Goal: Task Accomplishment & Management: Manage account settings

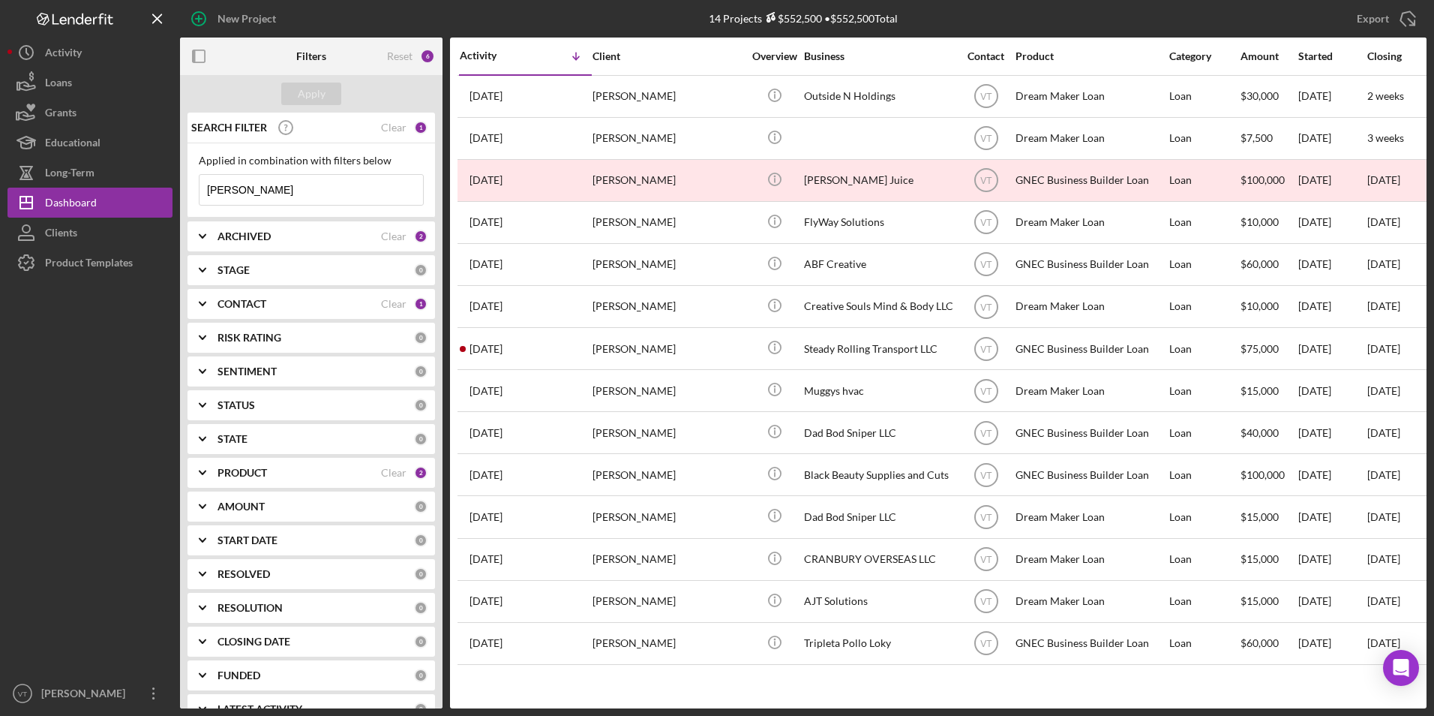
click at [307, 191] on input "anthony" at bounding box center [312, 190] width 224 height 30
drag, startPoint x: 307, startPoint y: 191, endPoint x: 137, endPoint y: 182, distance: 170.5
click at [135, 182] on div "New Project 14 Projects $552,500 • $552,500 Total anthony Export Icon/Export Fi…" at bounding box center [717, 354] width 1419 height 708
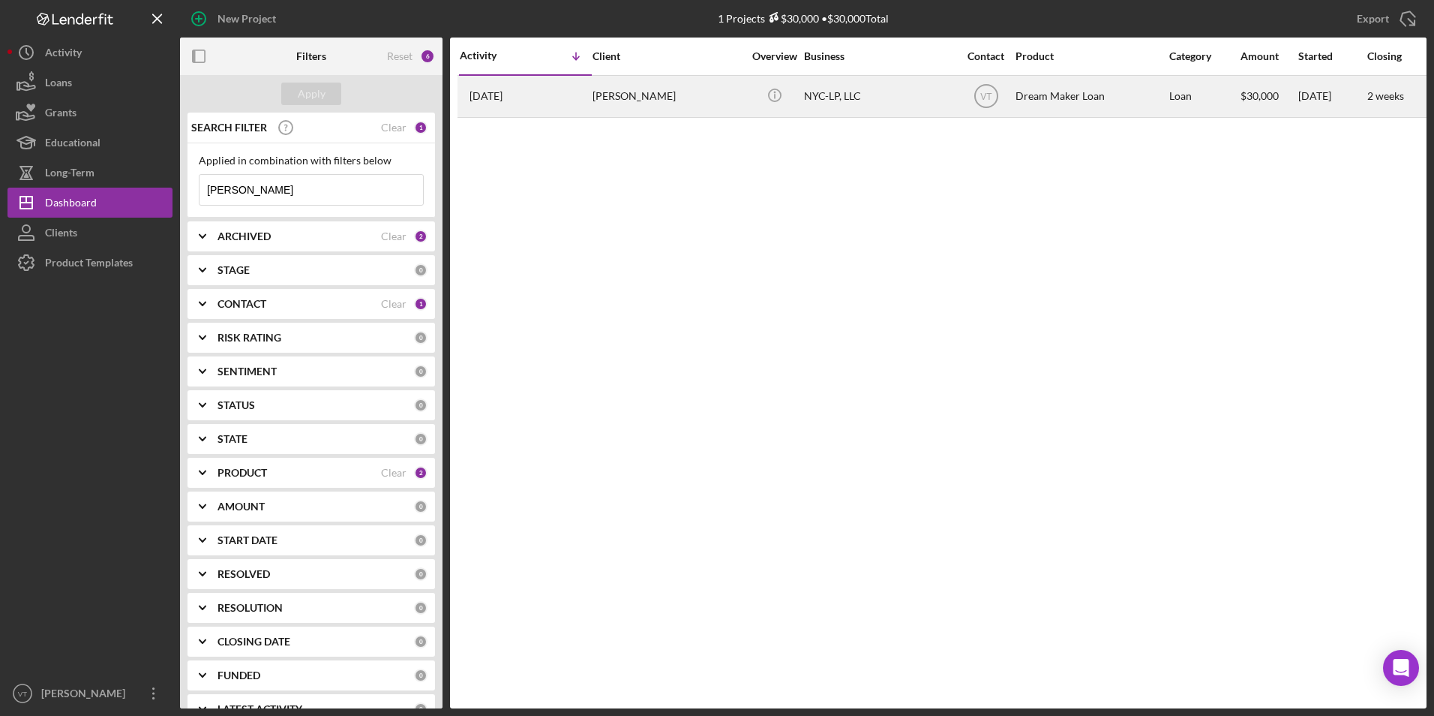
type input "tupper"
click at [638, 85] on div "Janice Tupper" at bounding box center [668, 97] width 150 height 40
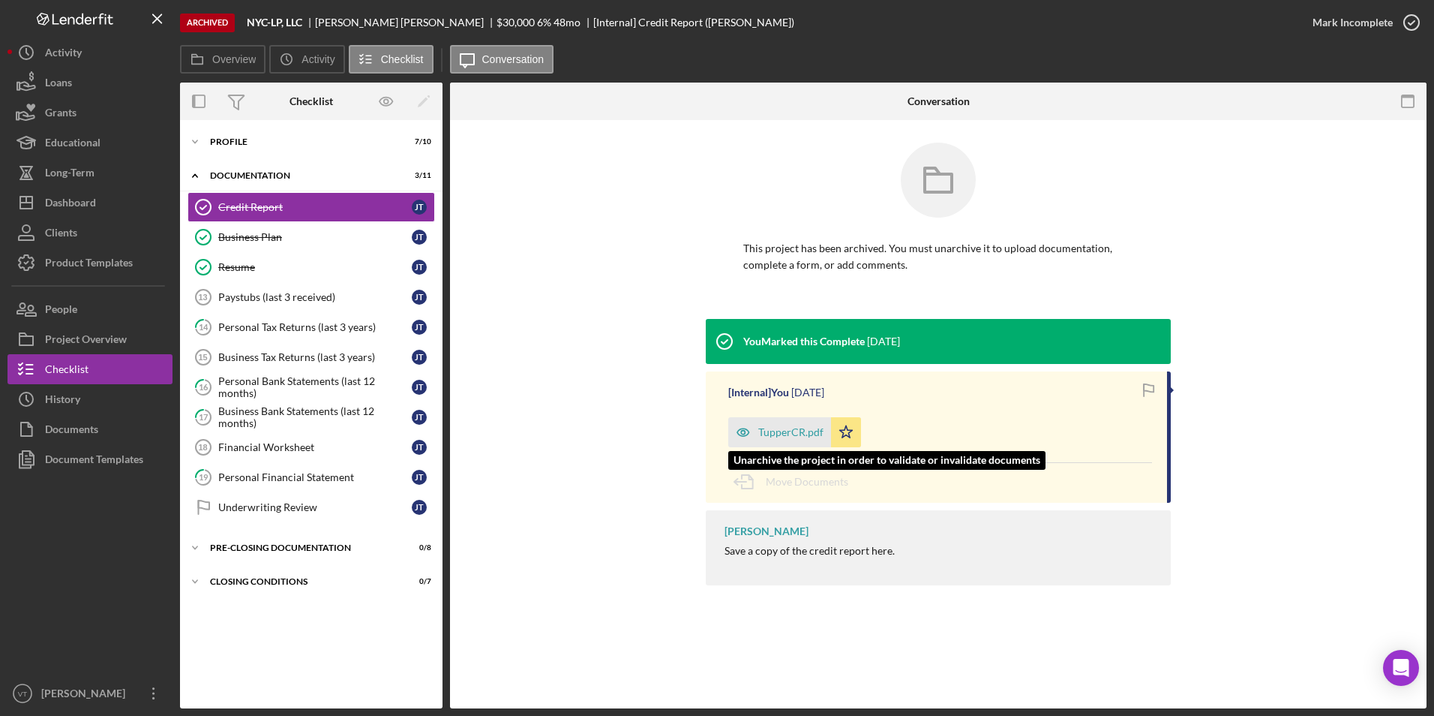
click at [712, 431] on div "TupperCR.pdf" at bounding box center [790, 432] width 65 height 12
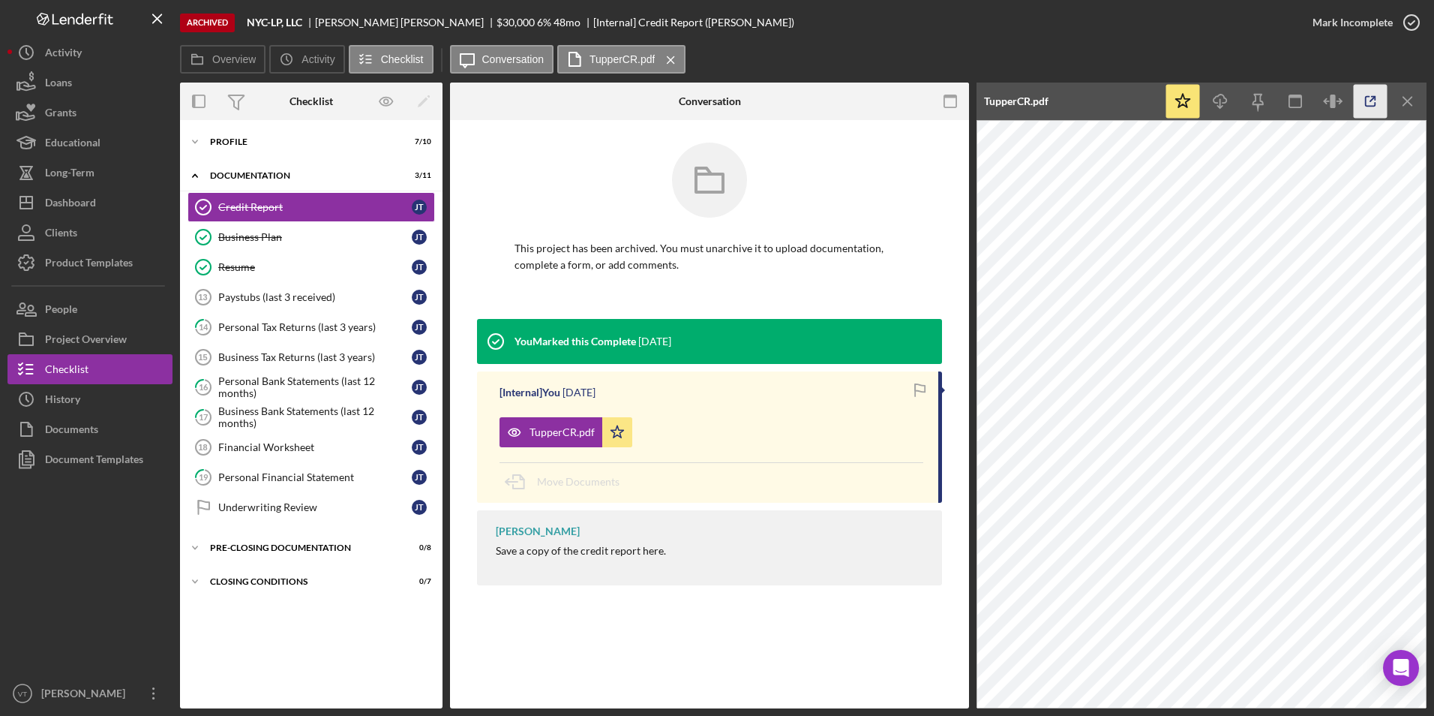
click at [712, 98] on icon "button" at bounding box center [1371, 102] width 34 height 34
click at [200, 140] on icon "Icon/Expander" at bounding box center [195, 142] width 30 height 30
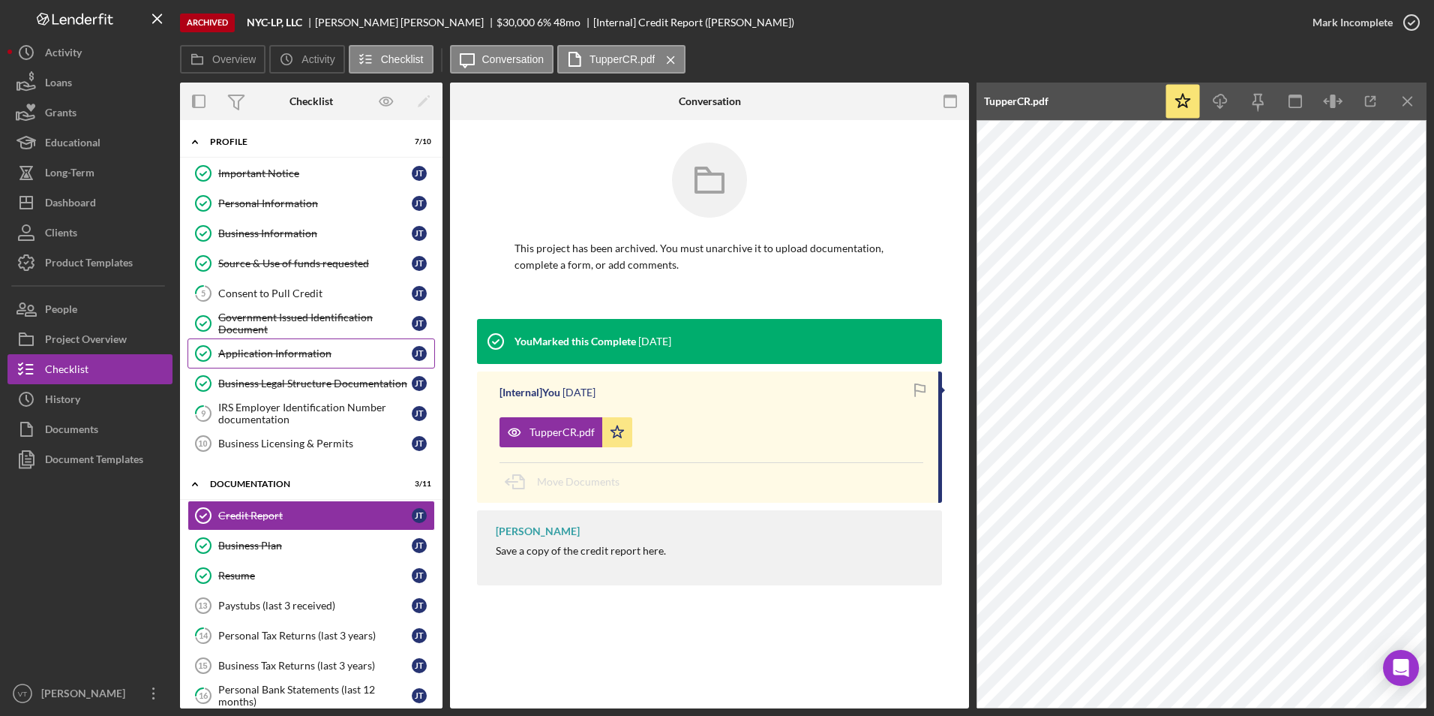
click at [281, 351] on div "Application Information" at bounding box center [315, 353] width 194 height 12
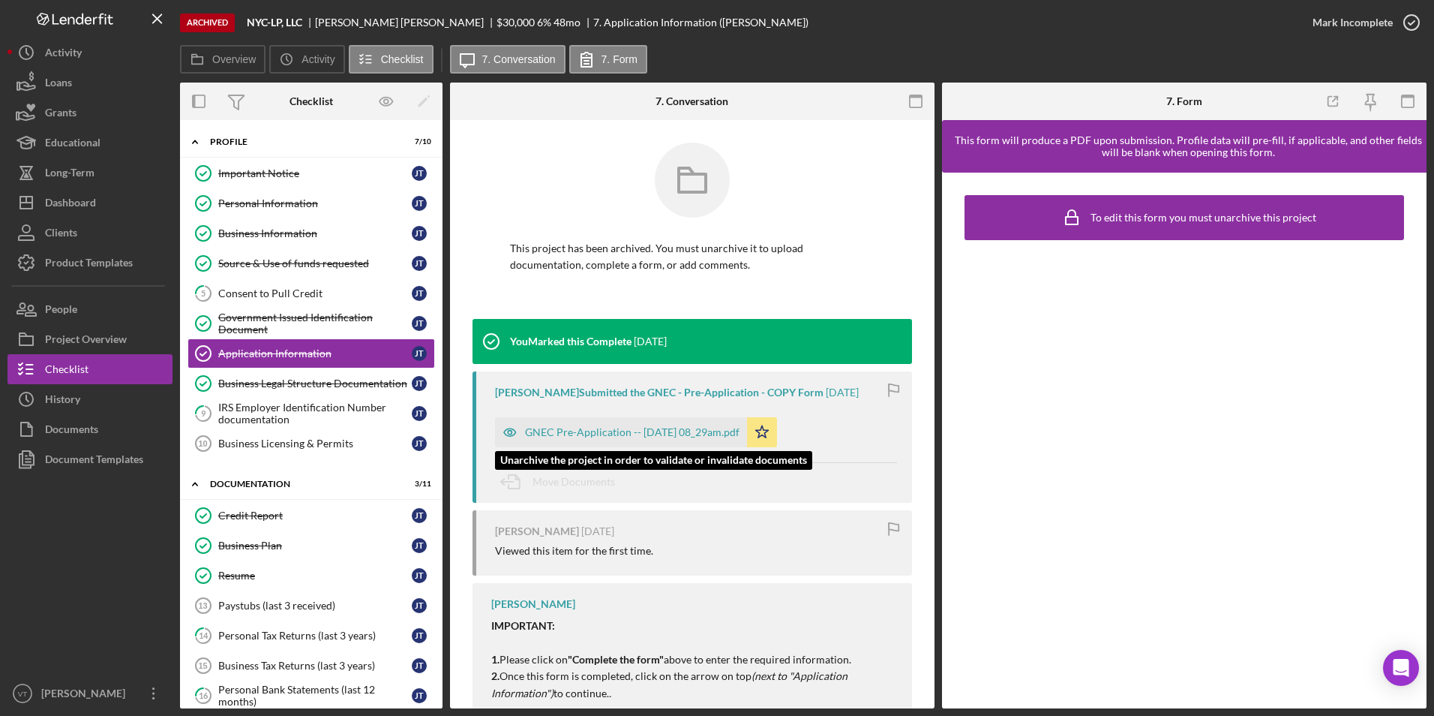
click at [585, 434] on div "GNEC Pre-Application -- 2025-09-18 08_29am.pdf" at bounding box center [632, 432] width 215 height 12
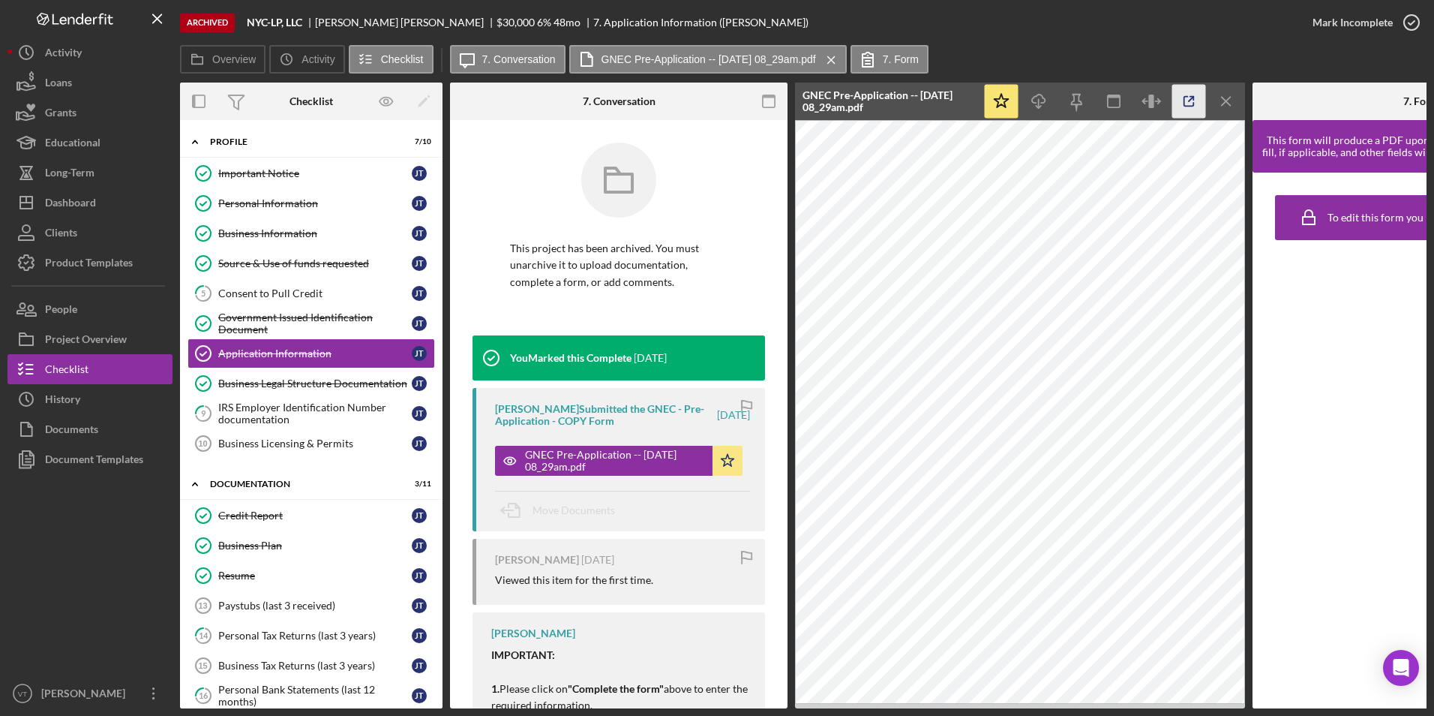
click at [712, 101] on icon "button" at bounding box center [1189, 102] width 34 height 34
click at [95, 191] on div "Dashboard" at bounding box center [70, 205] width 51 height 34
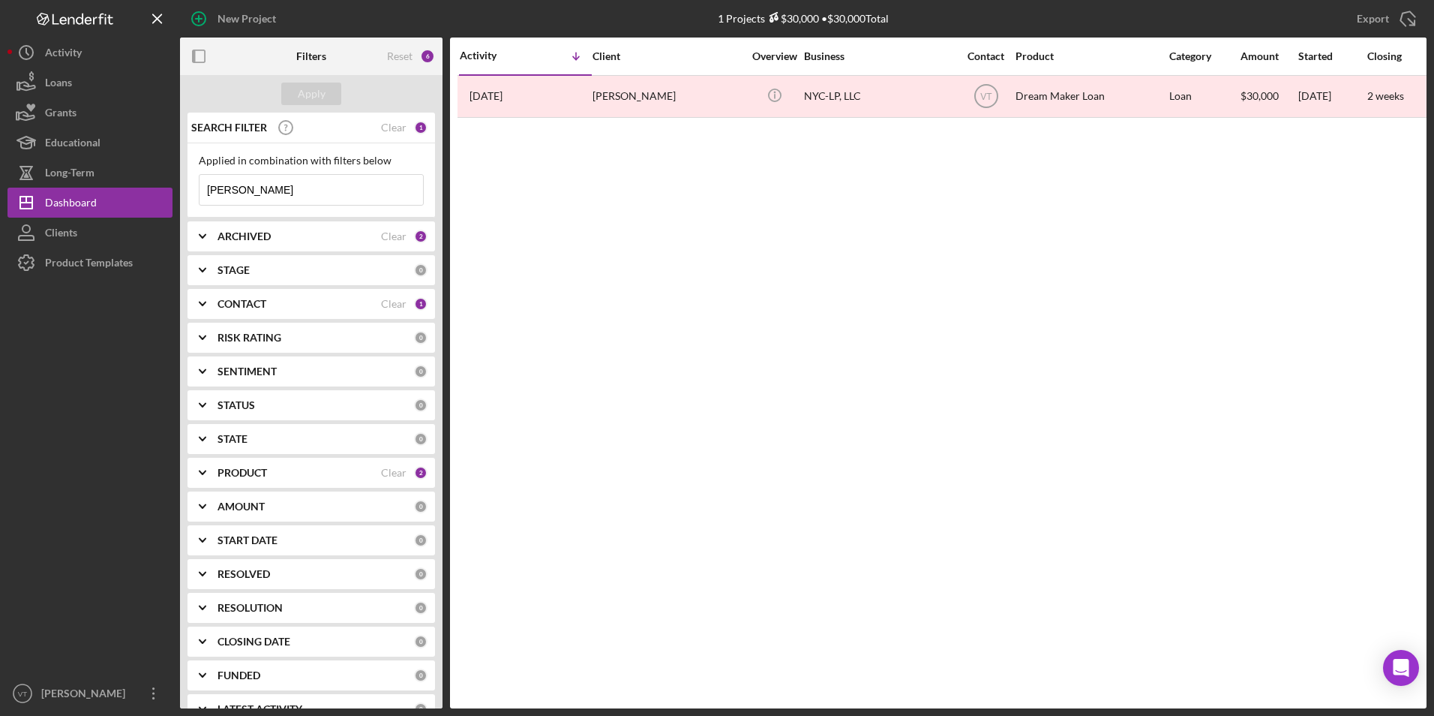
click at [275, 187] on input "tupper" at bounding box center [312, 190] width 224 height 30
drag, startPoint x: 229, startPoint y: 185, endPoint x: 190, endPoint y: 185, distance: 39.0
click at [190, 185] on div "Applied in combination with filters below tupper Icon/Menu Close" at bounding box center [312, 180] width 248 height 74
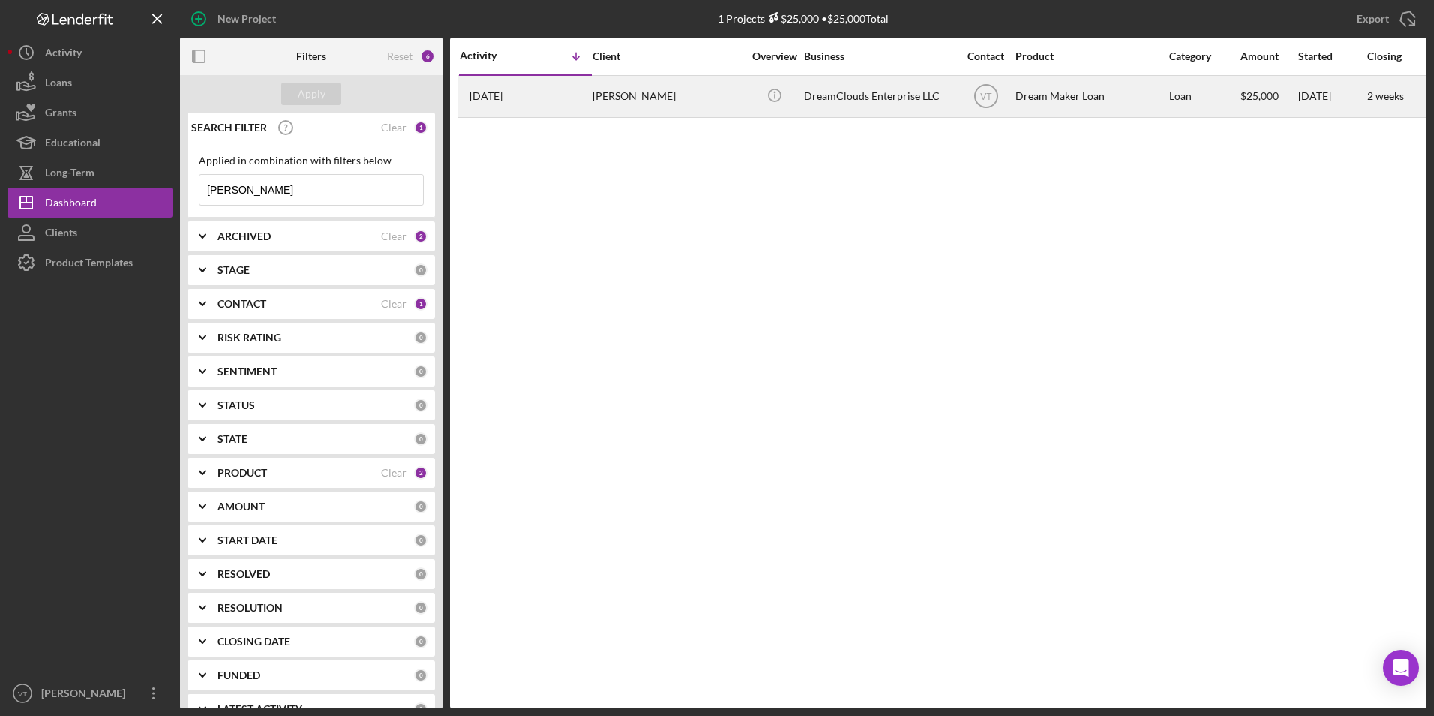
type input "suttle"
click at [638, 97] on div "Janell Suttle" at bounding box center [668, 97] width 150 height 40
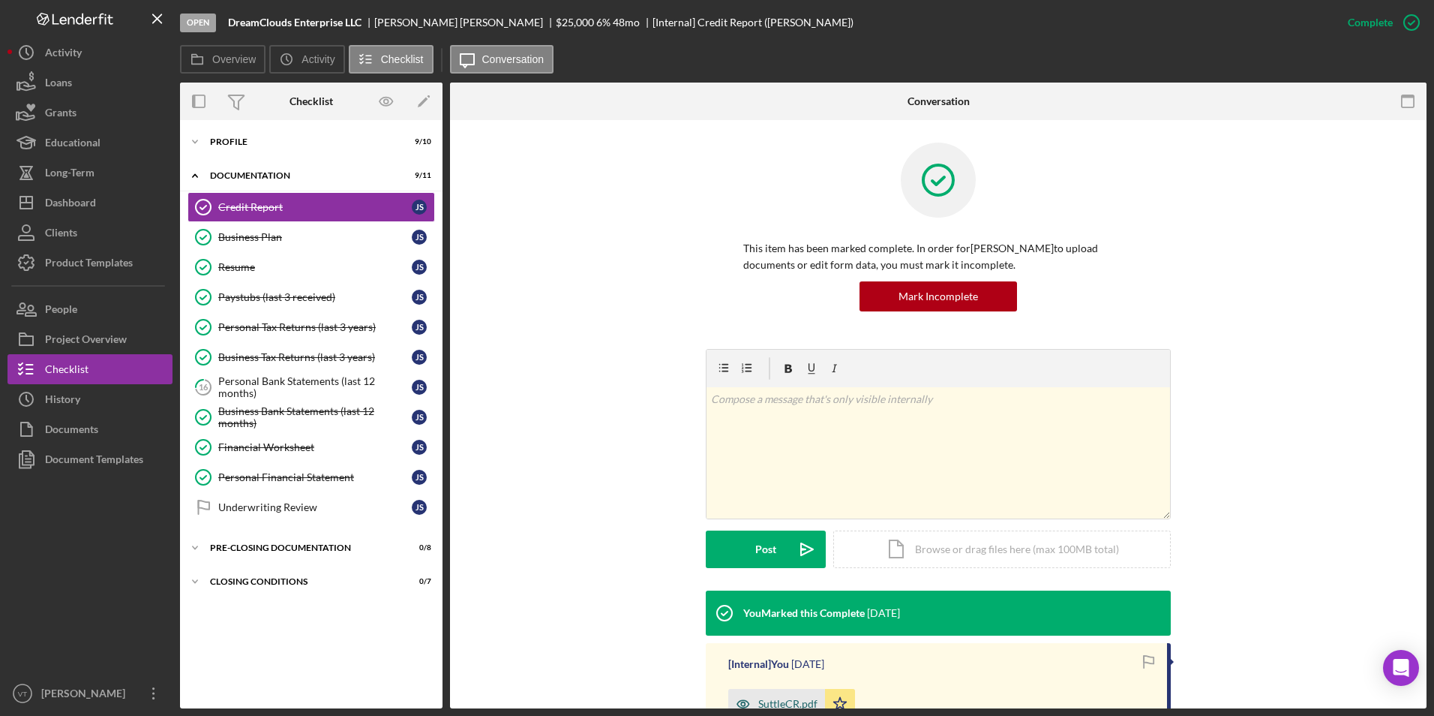
click at [712, 698] on div "SuttleCR.pdf" at bounding box center [787, 704] width 59 height 12
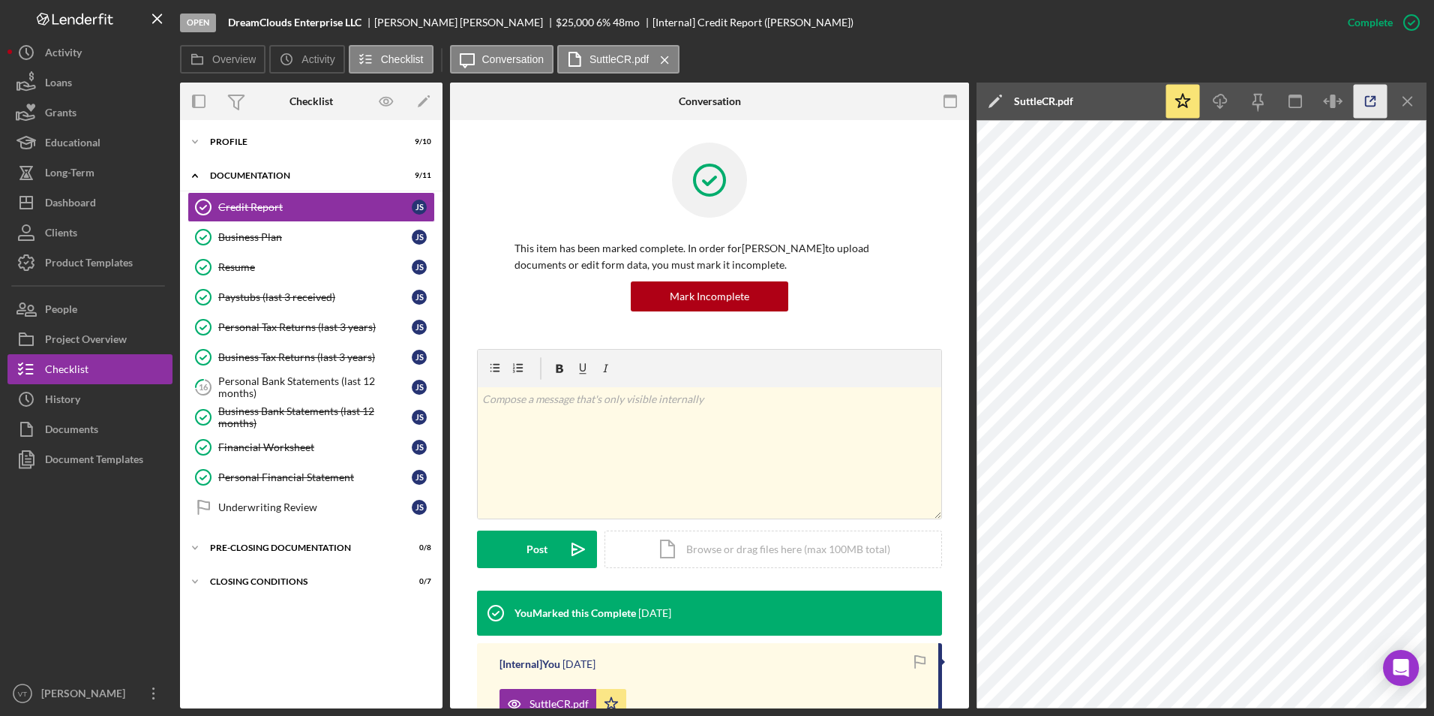
click at [712, 95] on icon "button" at bounding box center [1371, 102] width 34 height 34
click at [197, 140] on icon "Icon/Expander" at bounding box center [195, 142] width 30 height 30
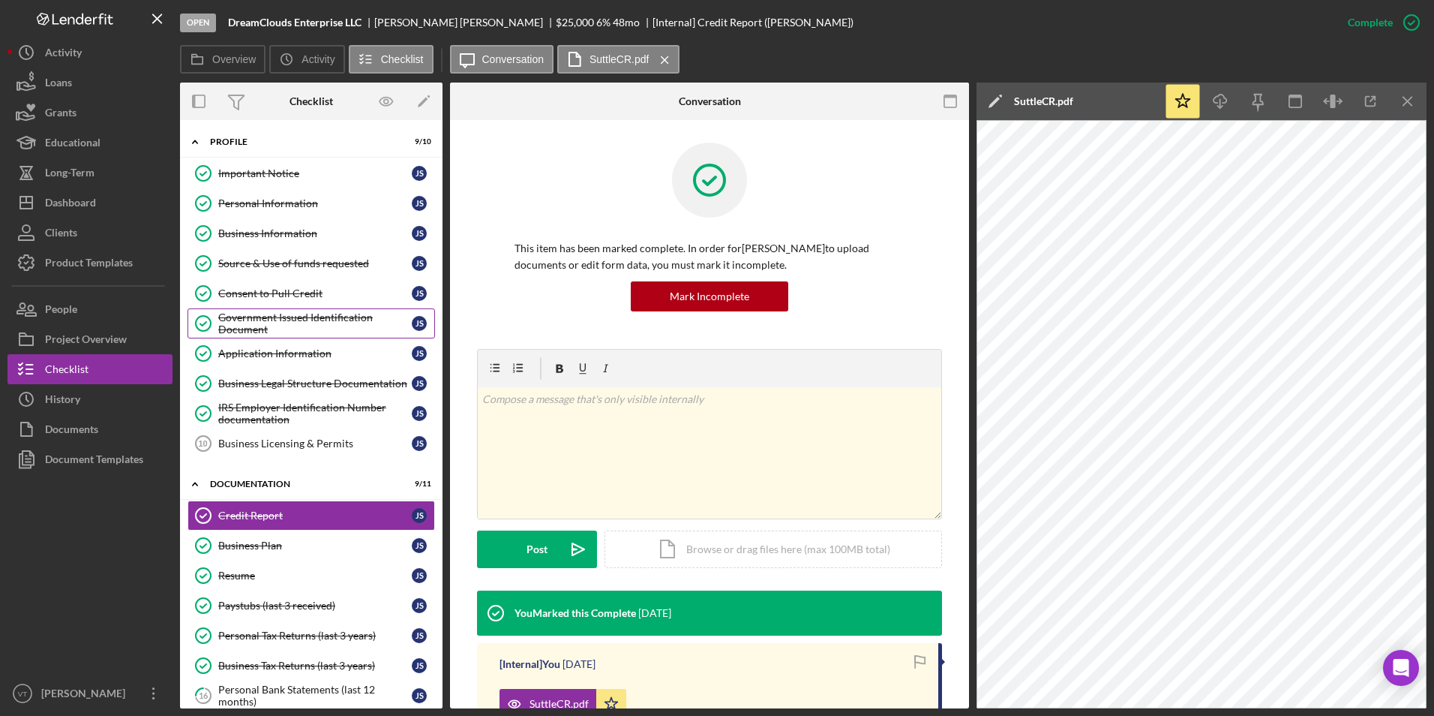
click at [276, 321] on div "Government Issued Identification Document" at bounding box center [315, 323] width 194 height 24
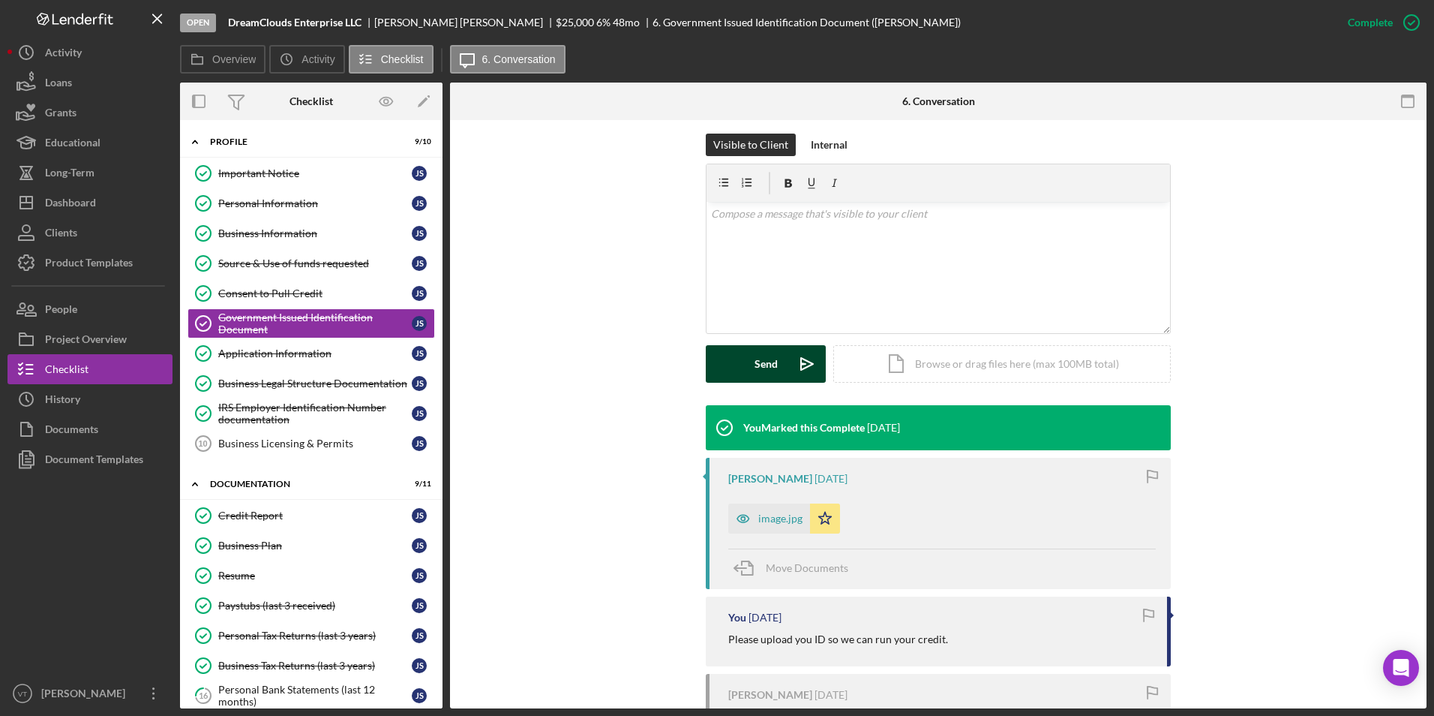
scroll to position [225, 0]
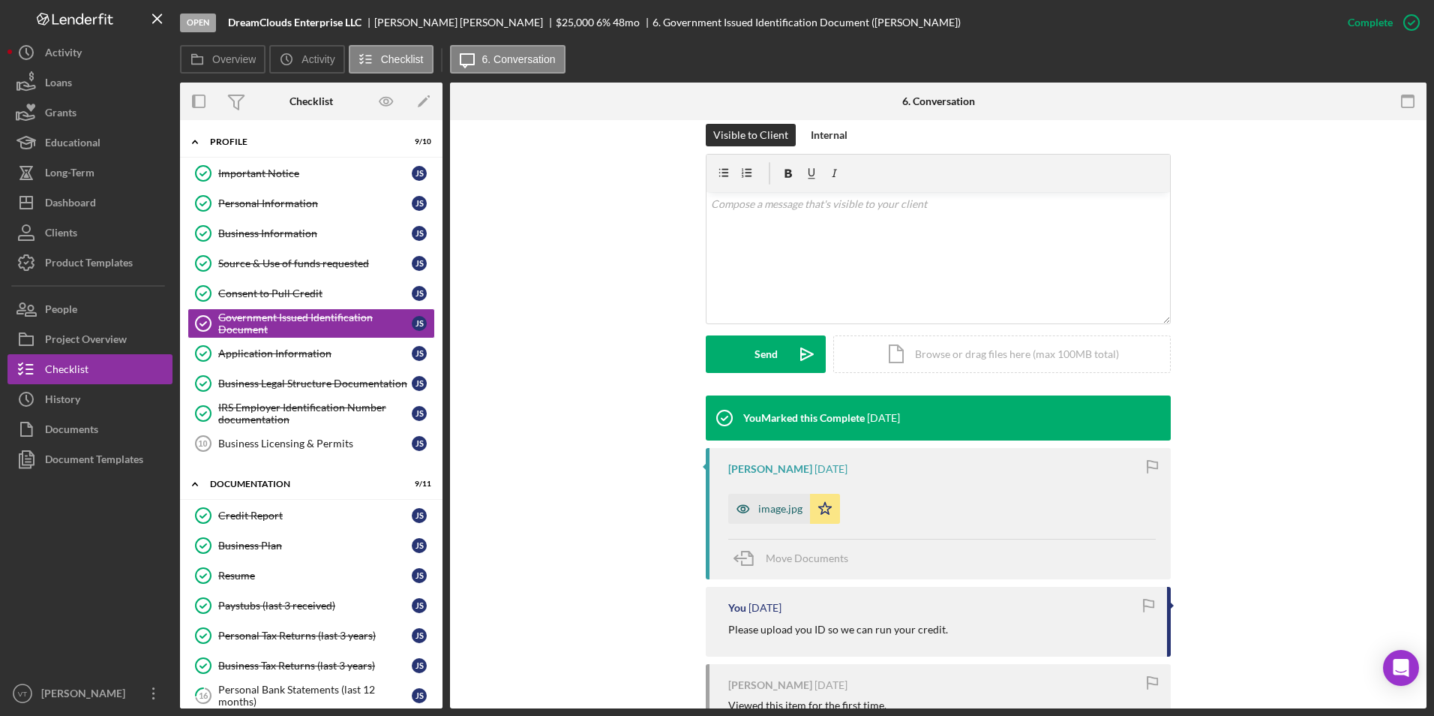
click at [712, 498] on div "image.jpg" at bounding box center [769, 509] width 82 height 30
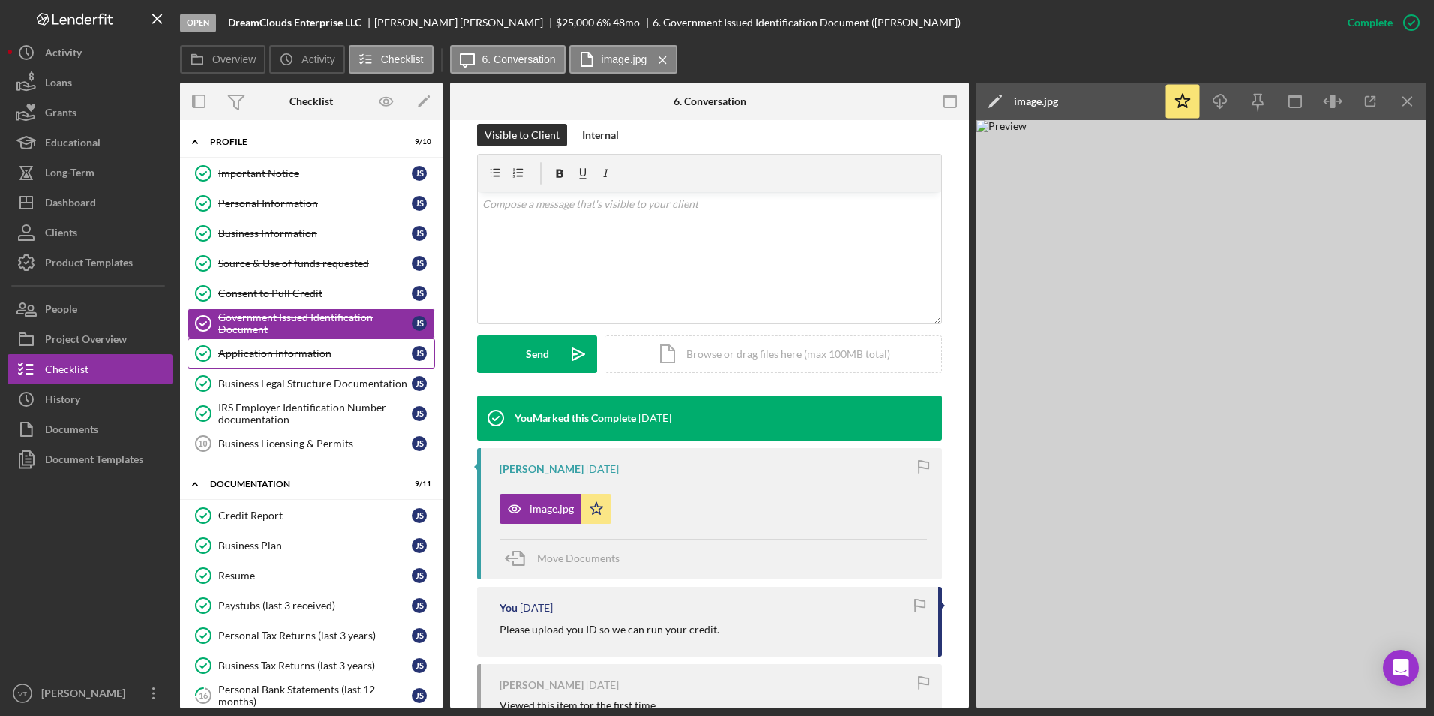
click at [243, 356] on div "Application Information" at bounding box center [315, 353] width 194 height 12
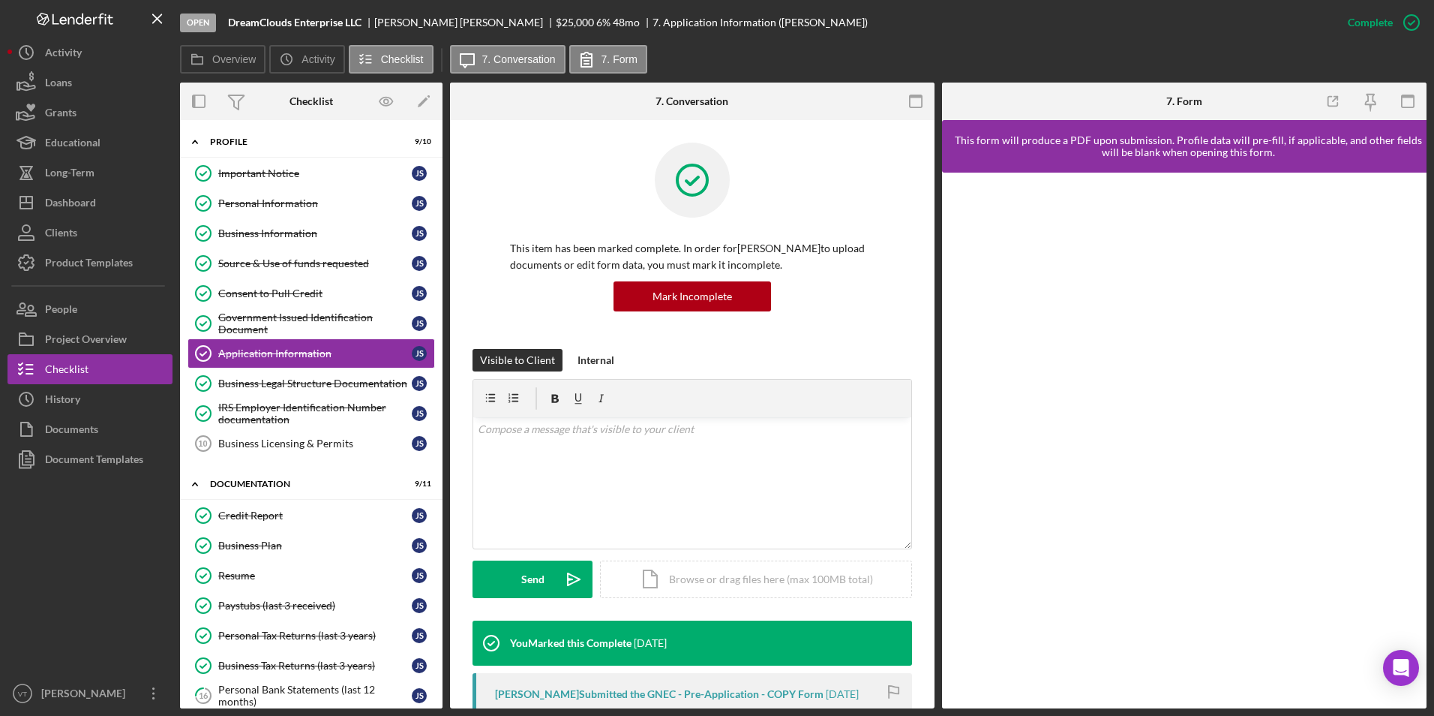
click at [677, 694] on div "Janell Suttle Submitted the GNEC - Pre-Application - COPY Form" at bounding box center [659, 694] width 329 height 12
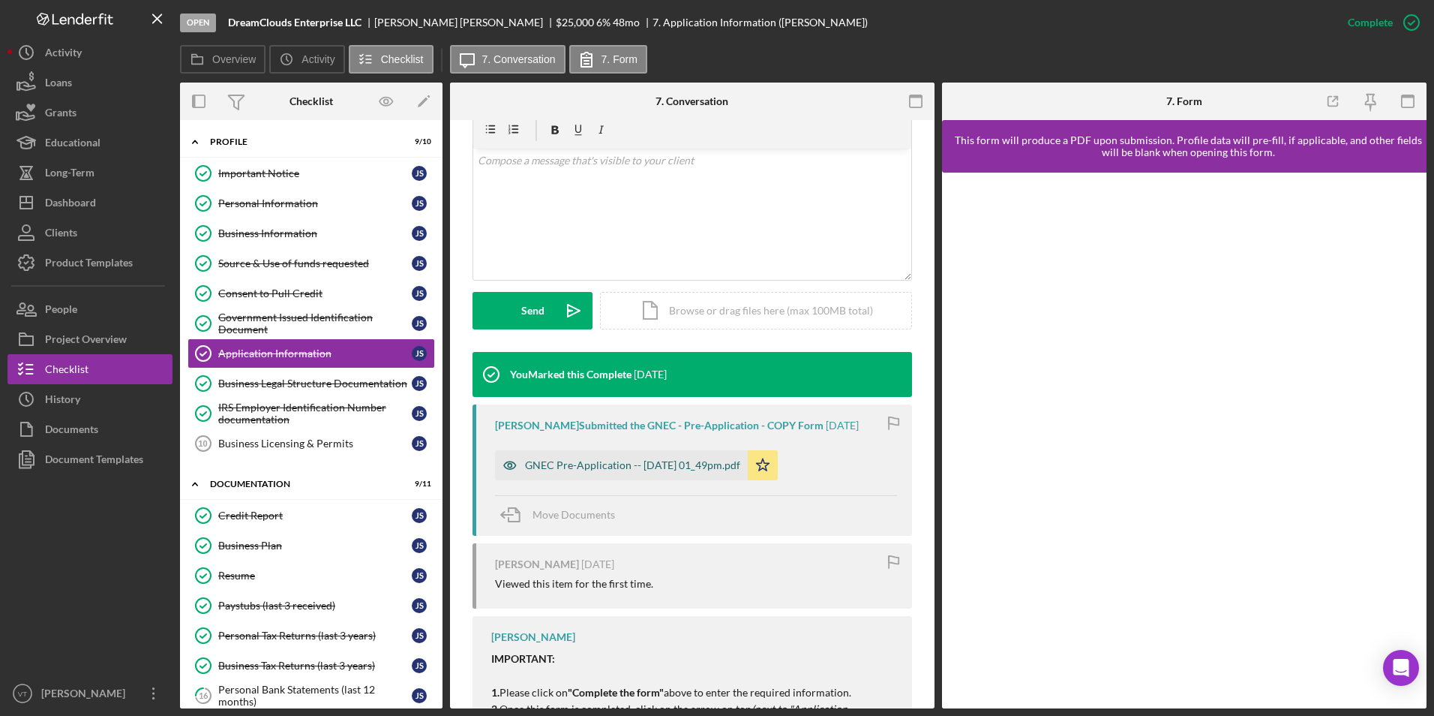
click at [677, 467] on div "GNEC Pre-Application -- 2025-09-16 01_49pm.pdf" at bounding box center [632, 465] width 215 height 12
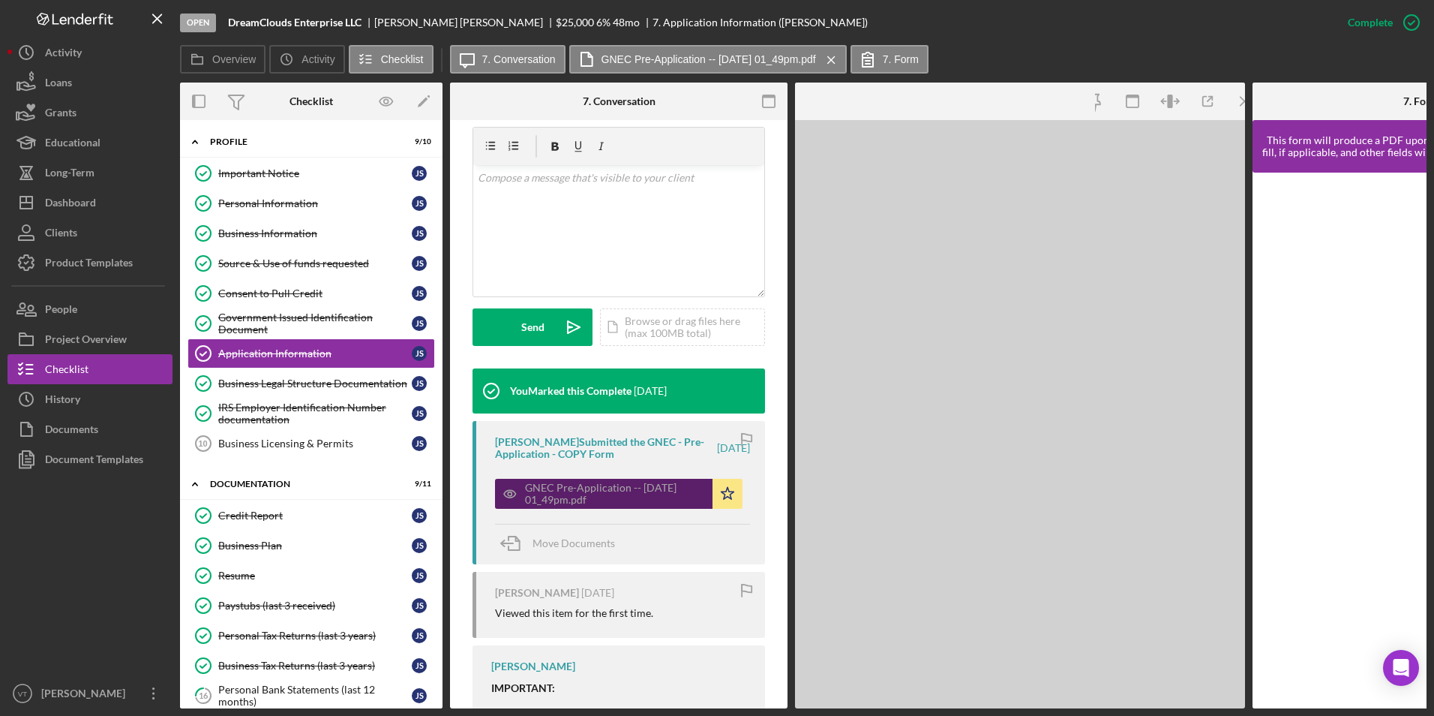
scroll to position [285, 0]
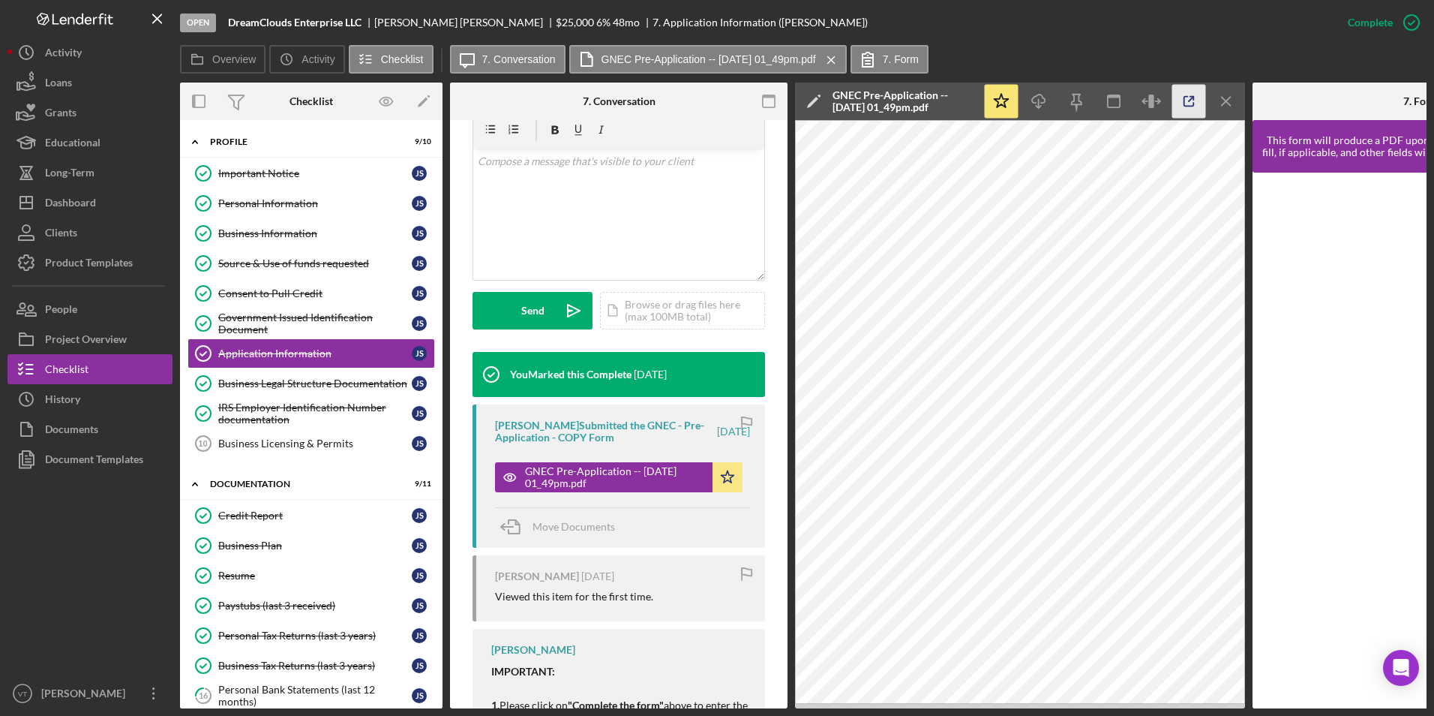
click at [712, 101] on line "button" at bounding box center [1191, 99] width 5 height 5
click at [280, 260] on div "Source & Use of funds requested" at bounding box center [315, 263] width 194 height 12
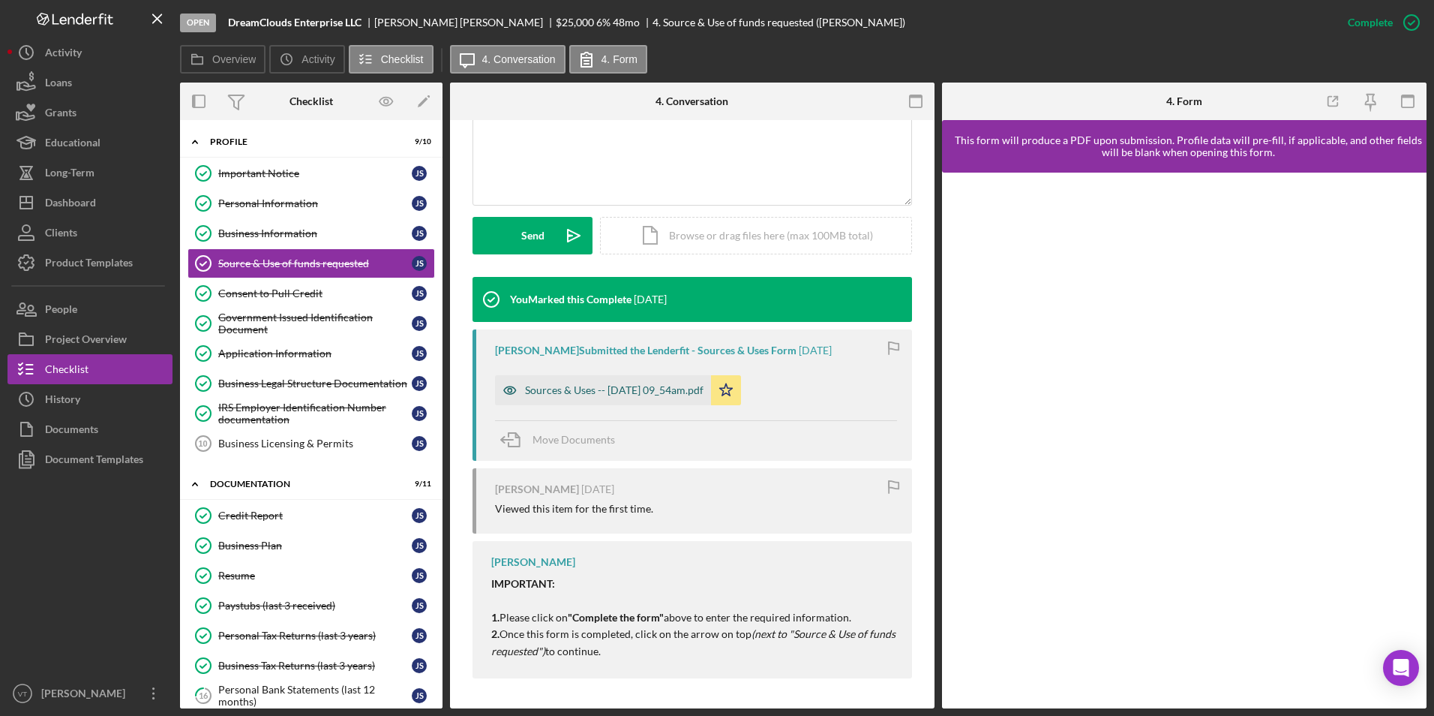
click at [598, 386] on div "Sources & Uses -- 2025-09-16 09_54am.pdf" at bounding box center [614, 390] width 179 height 12
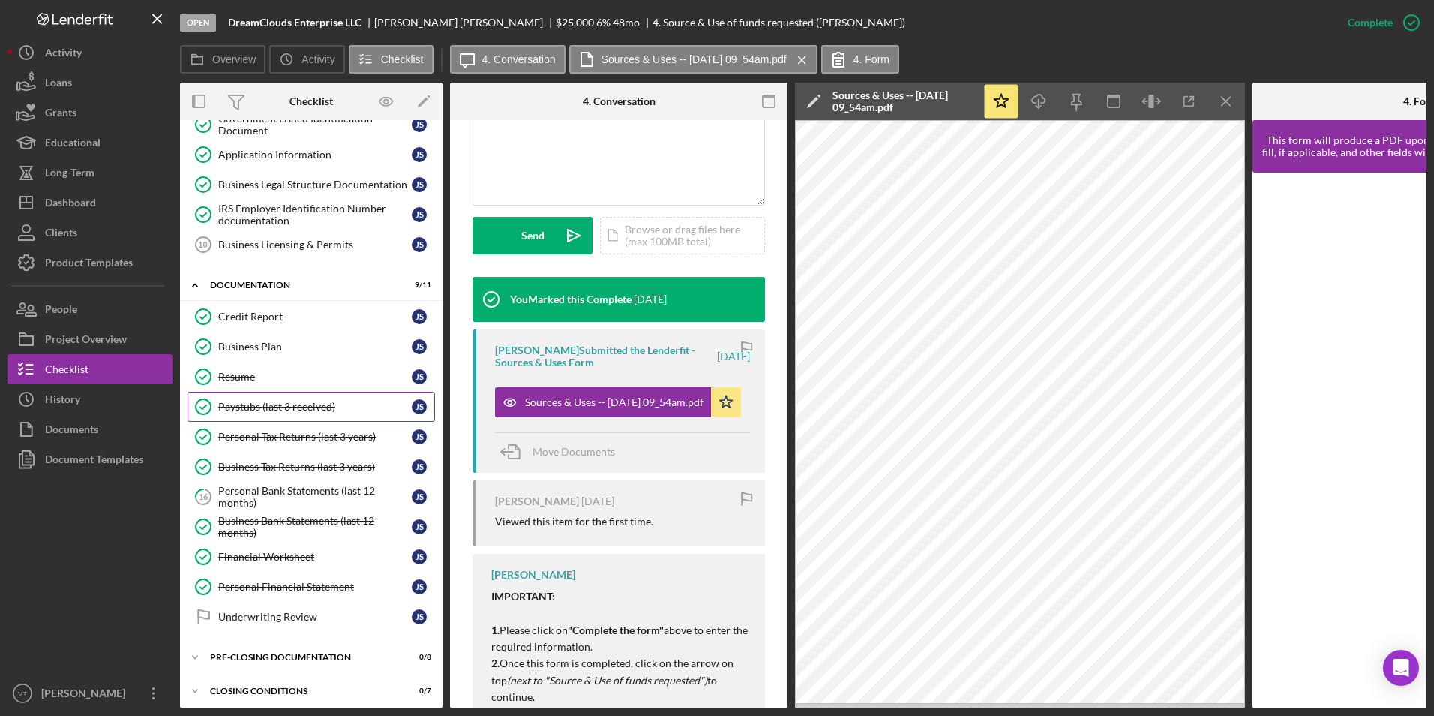
scroll to position [209, 0]
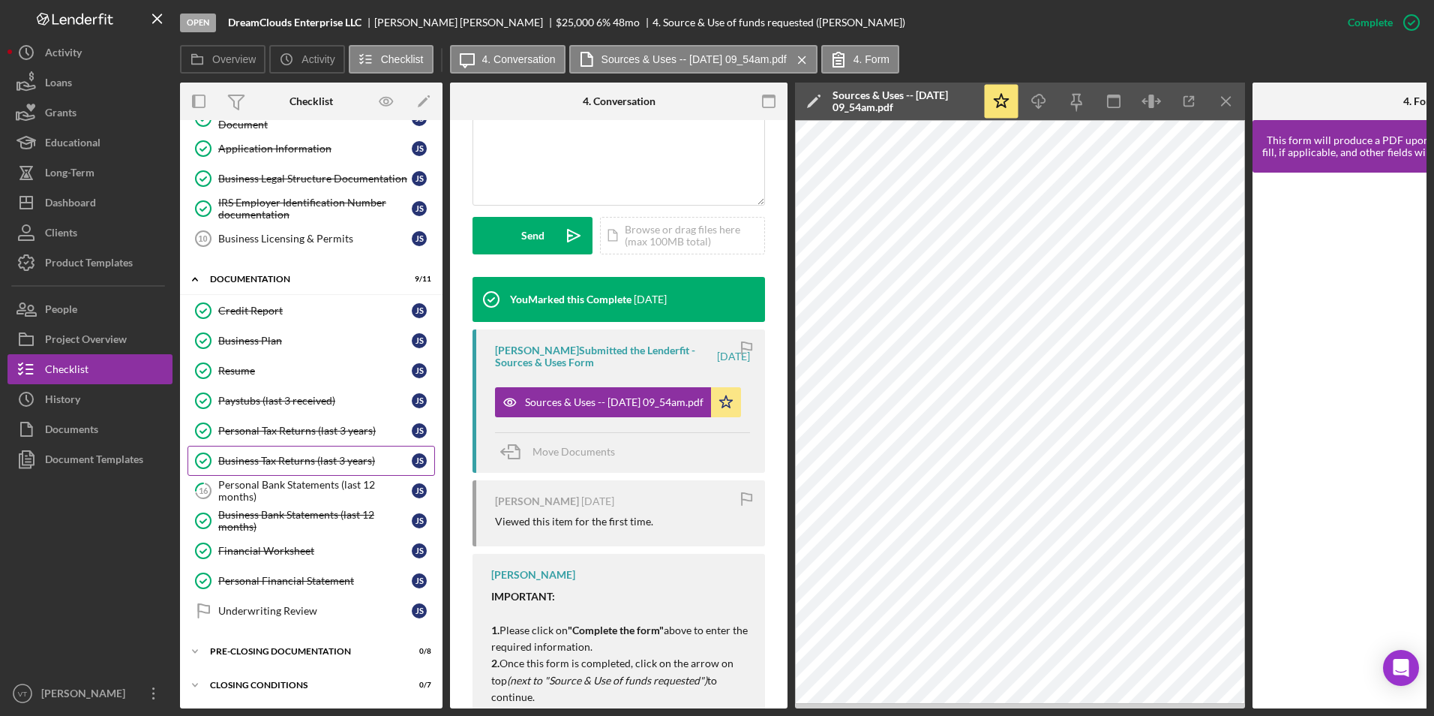
click at [321, 455] on div "Business Tax Returns (last 3 years)" at bounding box center [315, 461] width 194 height 12
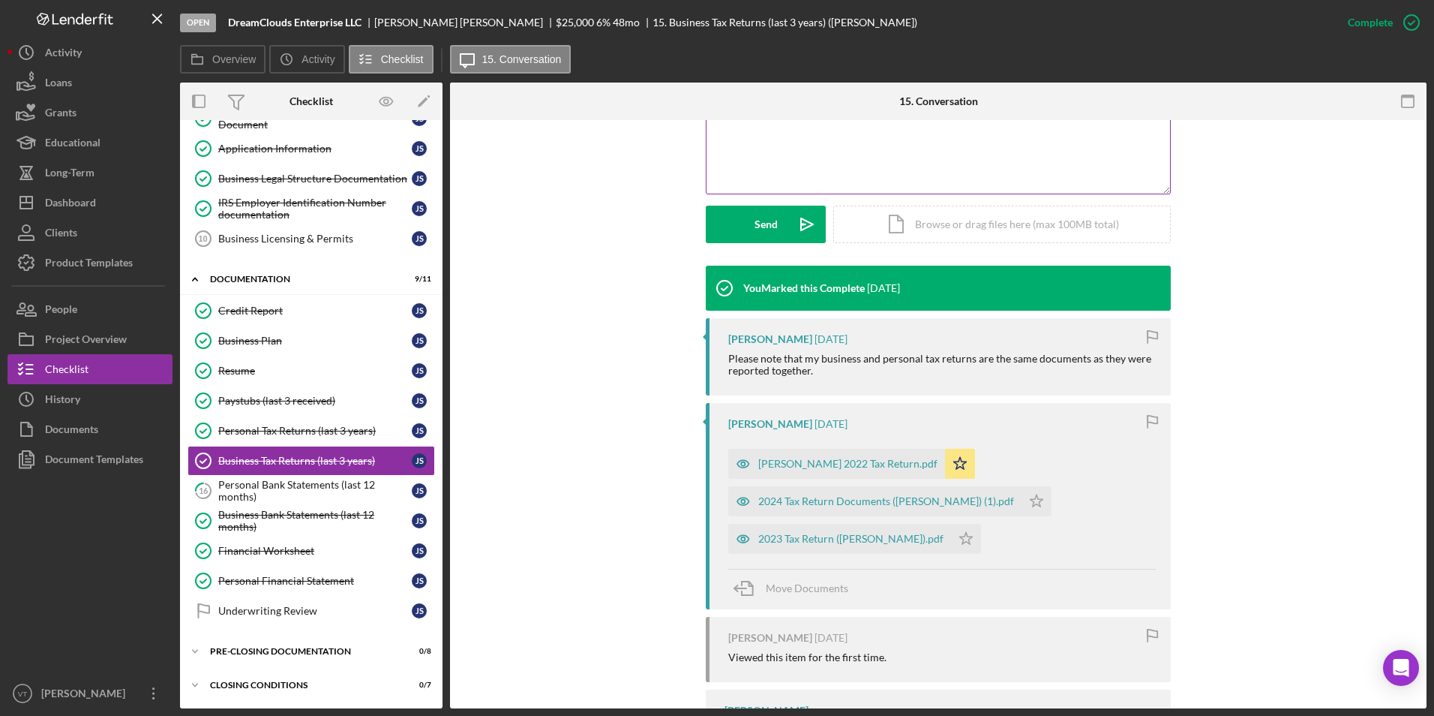
scroll to position [375, 0]
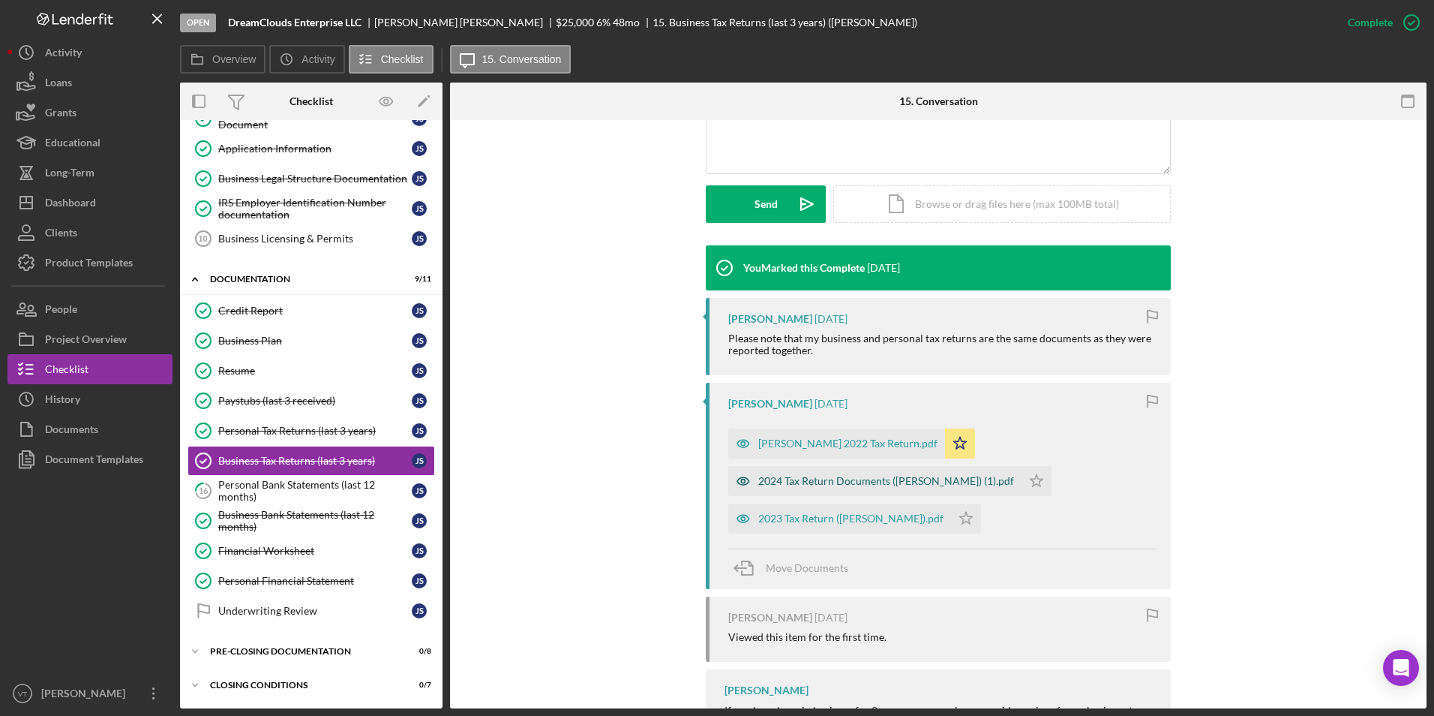
click at [712, 489] on div "2024 Tax Return Documents (Suttle Janell) (1).pdf" at bounding box center [874, 481] width 293 height 30
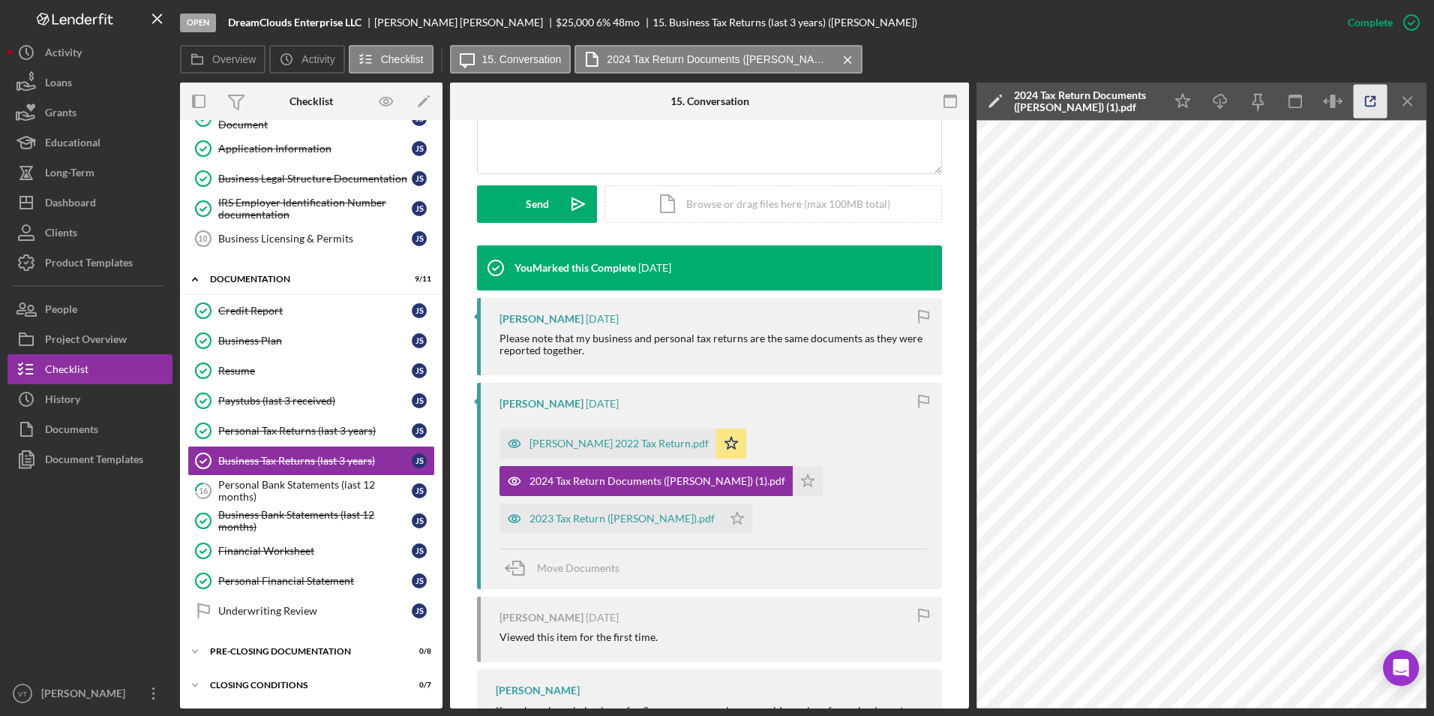
click at [712, 94] on icon "button" at bounding box center [1371, 102] width 34 height 34
click at [587, 516] on div "2023 Tax Return (Janell Suttle_DreamClouds).pdf" at bounding box center [622, 518] width 185 height 12
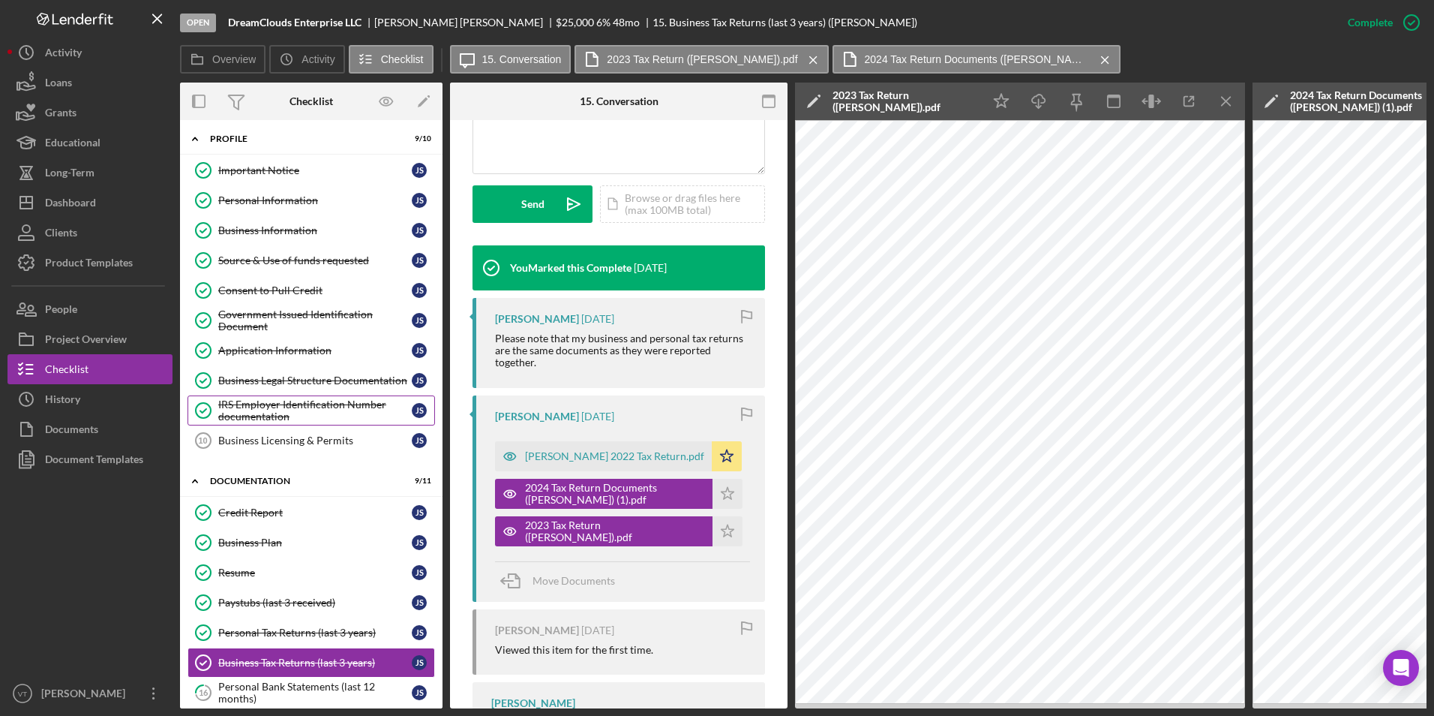
scroll to position [0, 0]
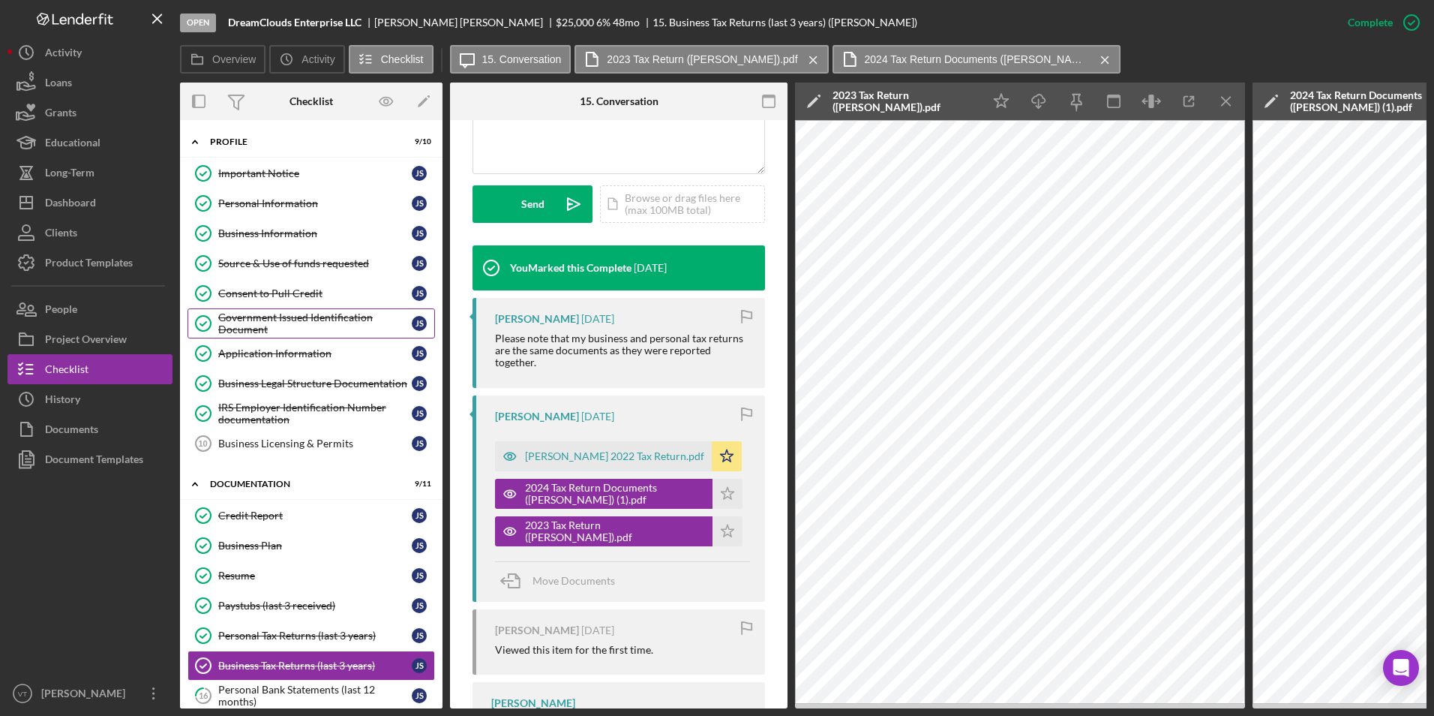
click at [281, 325] on div "Government Issued Identification Document" at bounding box center [315, 323] width 194 height 24
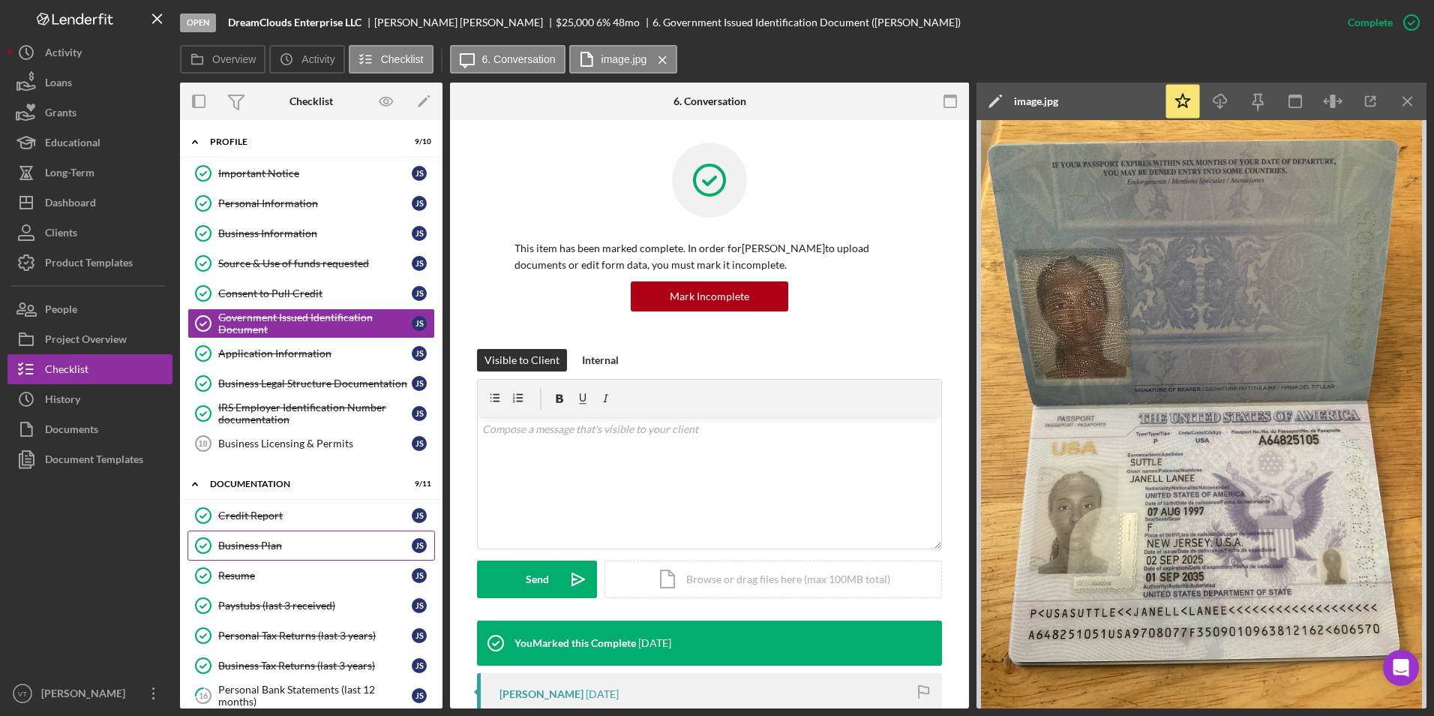
click at [271, 551] on div "Business Plan" at bounding box center [315, 545] width 194 height 12
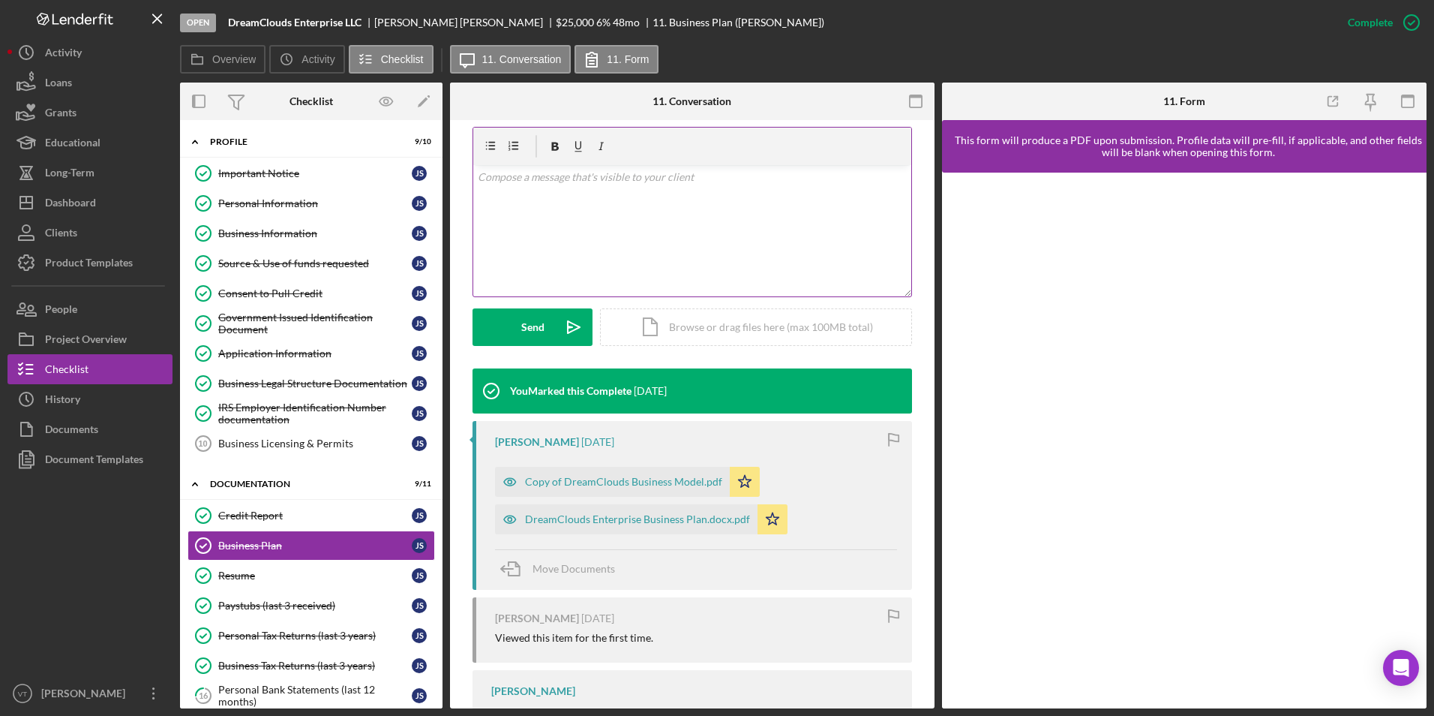
scroll to position [473, 0]
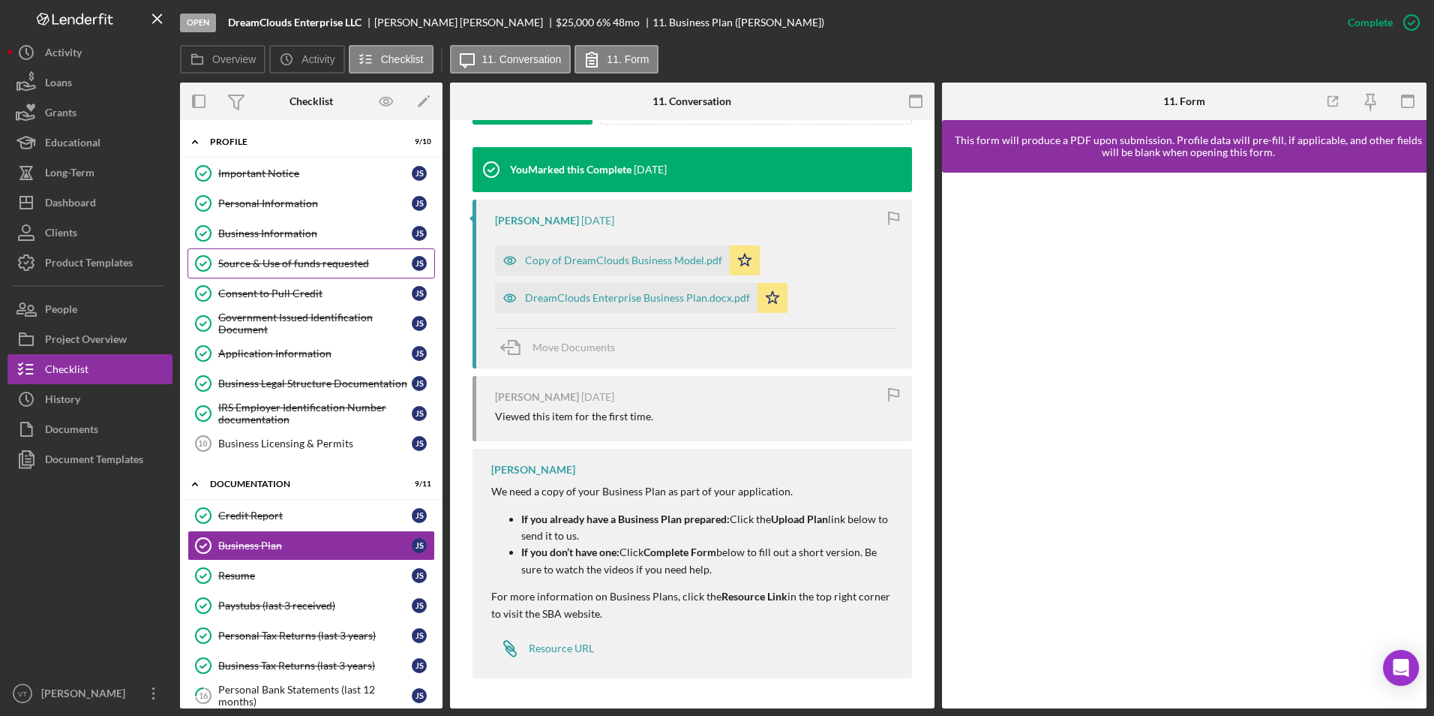
click at [344, 254] on link "Source & Use of funds requested Source & Use of funds requested J S" at bounding box center [312, 263] width 248 height 30
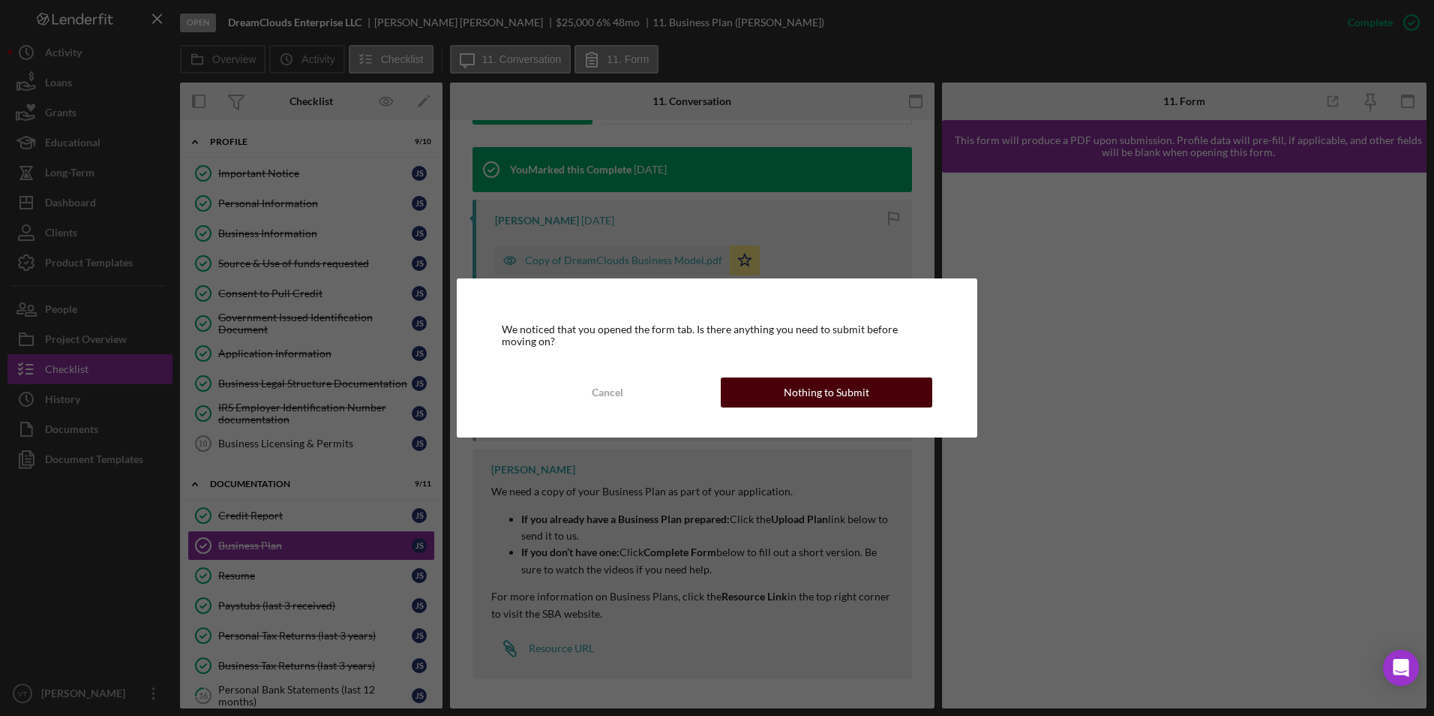
click at [712, 383] on div "Nothing to Submit" at bounding box center [827, 392] width 86 height 30
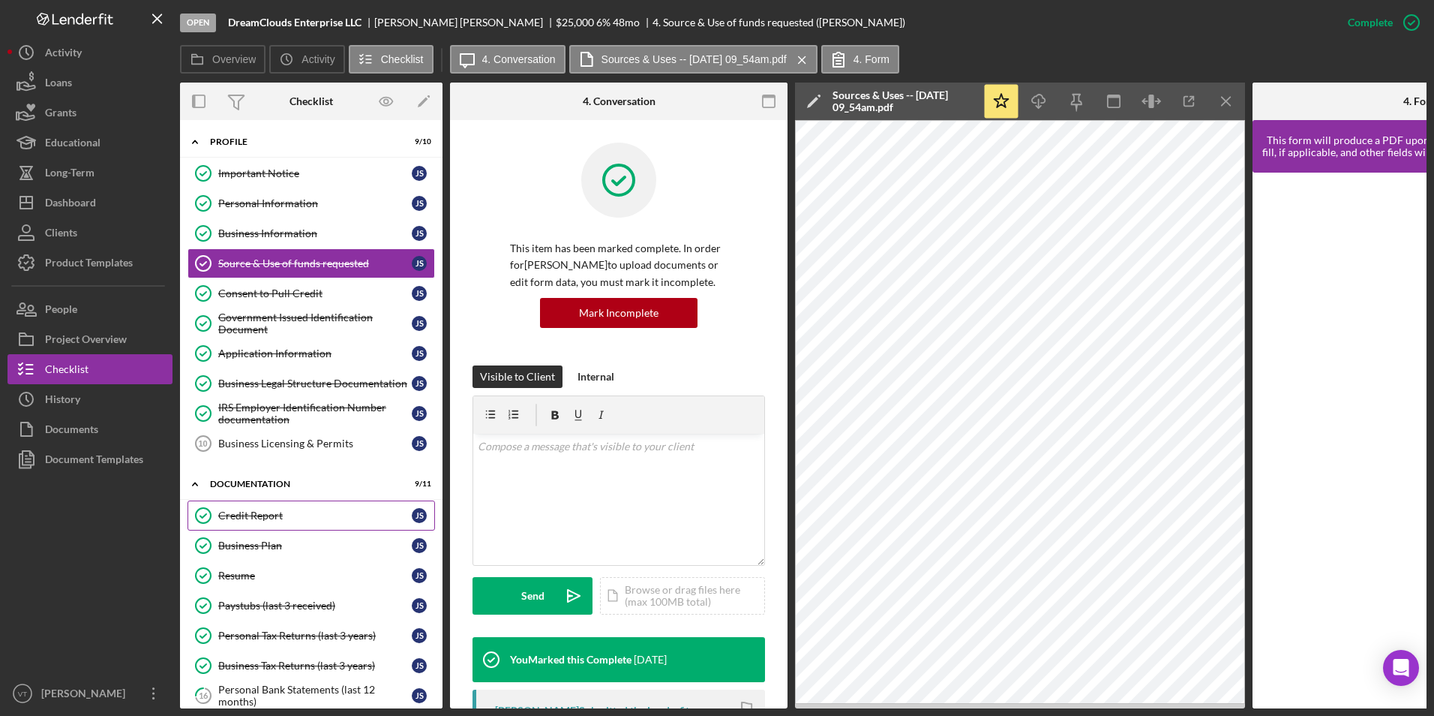
click at [286, 524] on link "Credit Report Credit Report J S" at bounding box center [312, 515] width 248 height 30
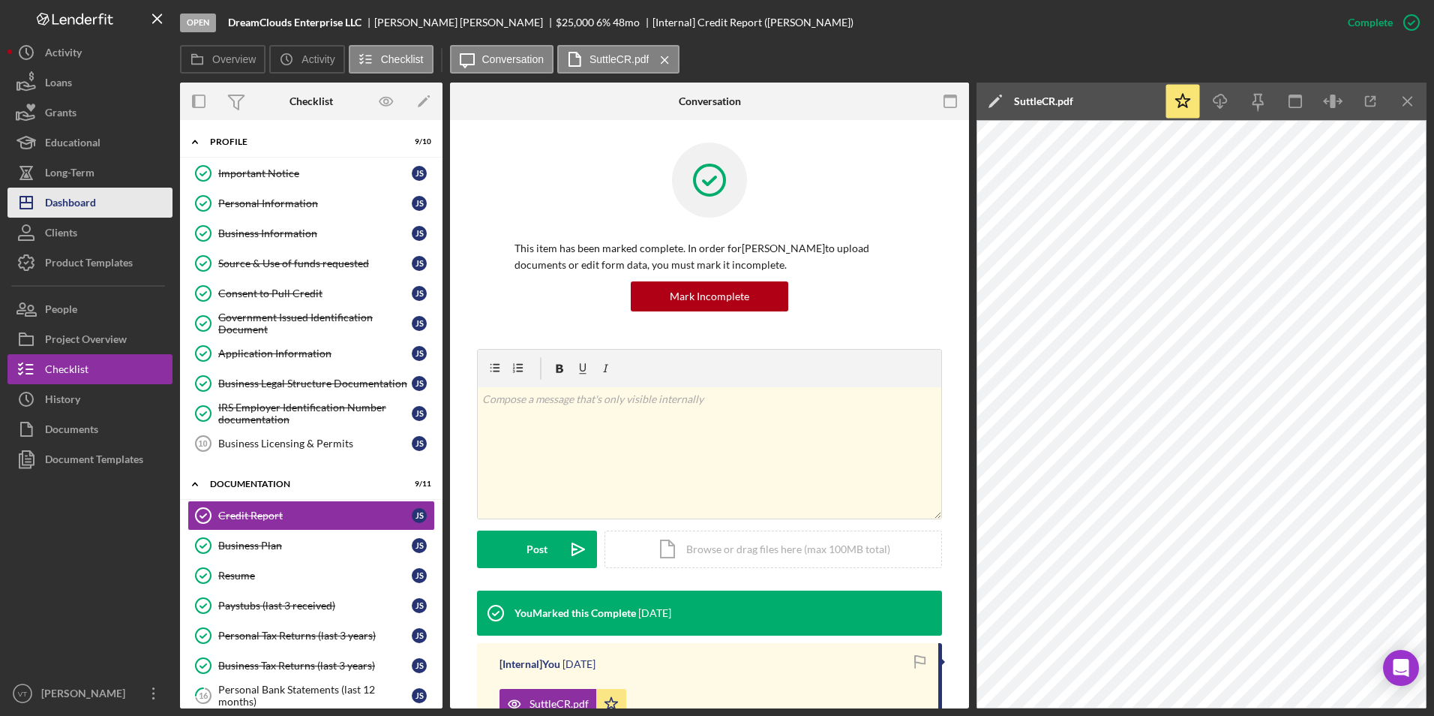
click at [70, 205] on div "Dashboard" at bounding box center [70, 205] width 51 height 34
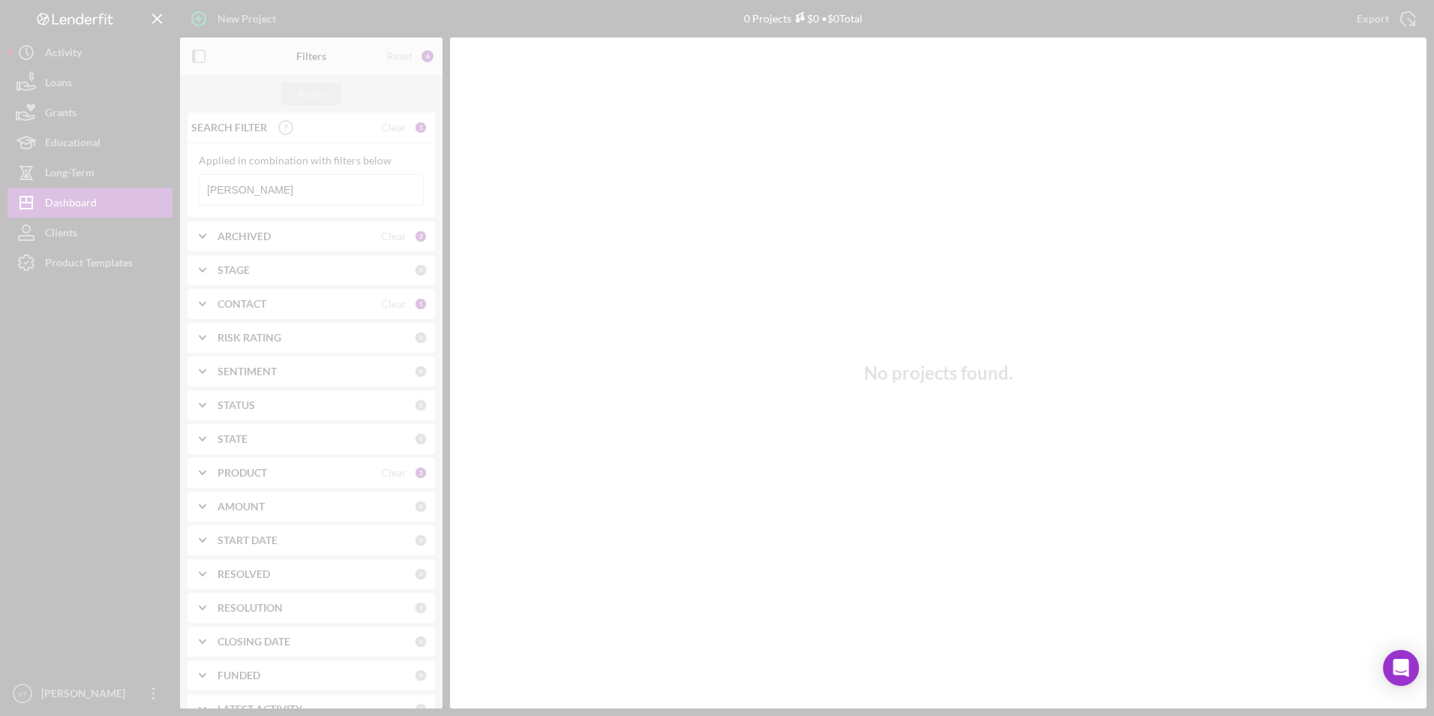
click at [339, 189] on div at bounding box center [717, 358] width 1434 height 716
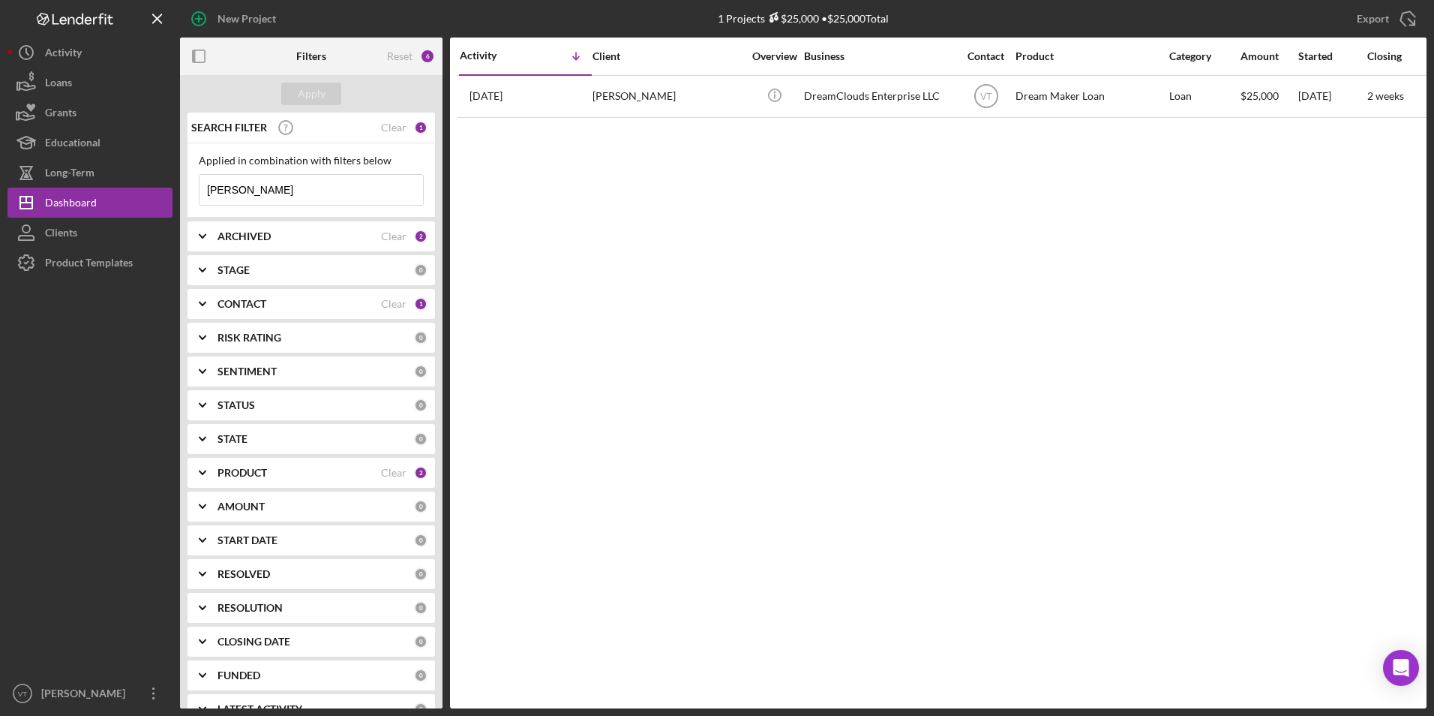
click at [339, 191] on input "suttle" at bounding box center [312, 190] width 224 height 30
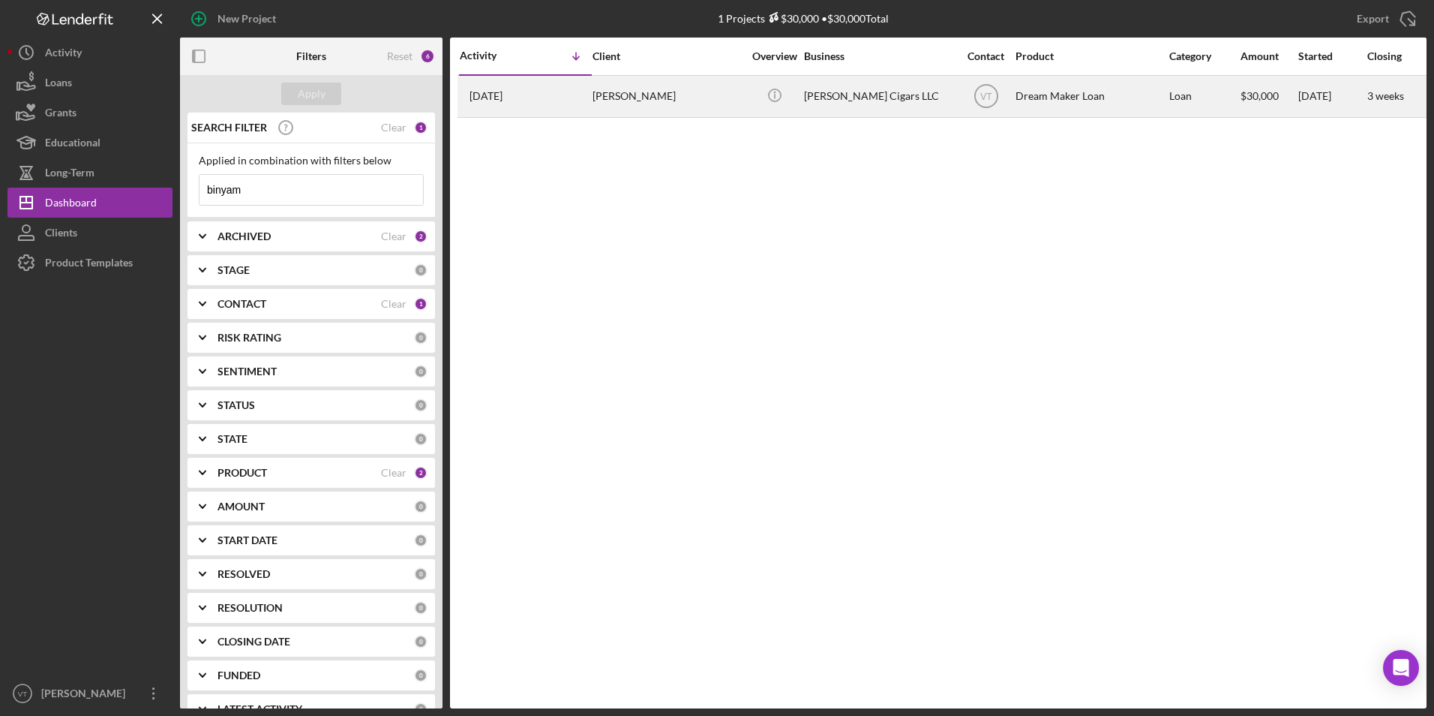
type input "binyam"
click at [630, 97] on div "Binyam Tsehaye" at bounding box center [668, 97] width 150 height 40
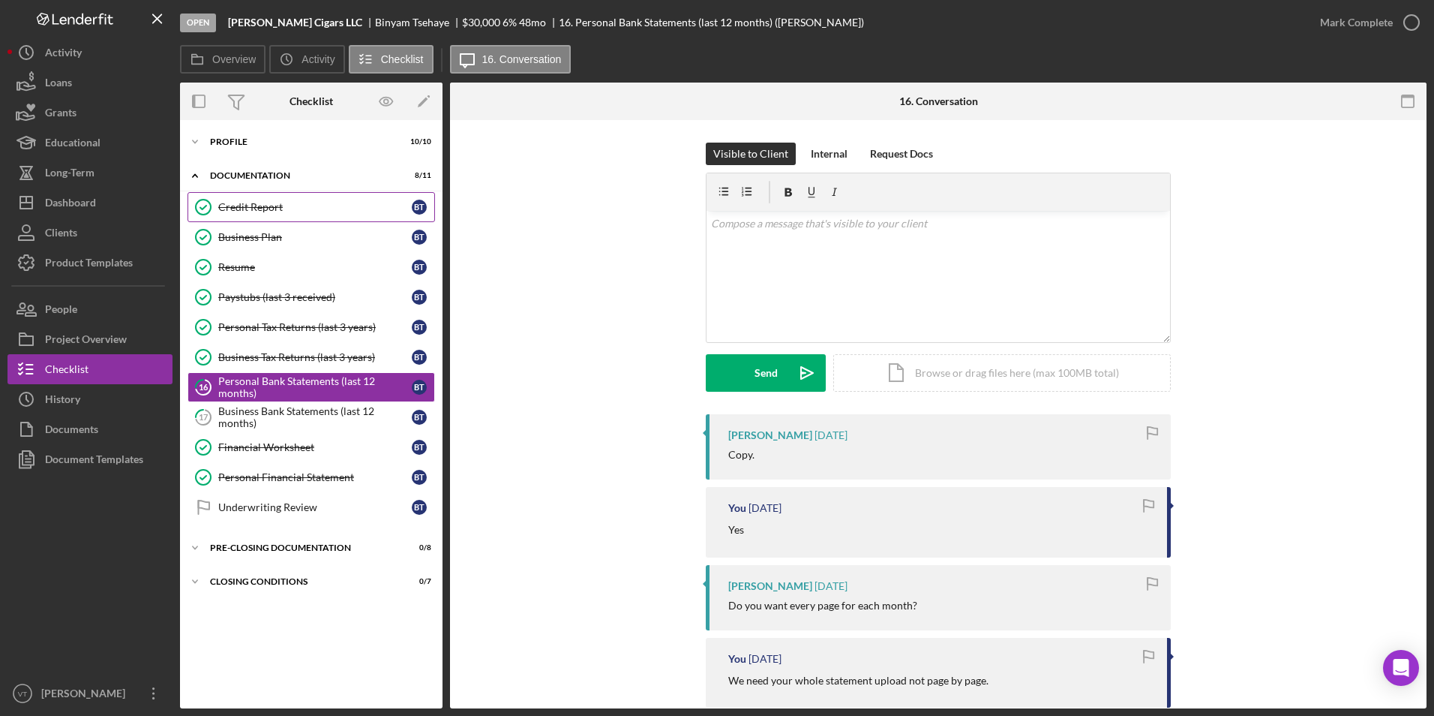
click at [244, 209] on div "Credit Report" at bounding box center [315, 207] width 194 height 12
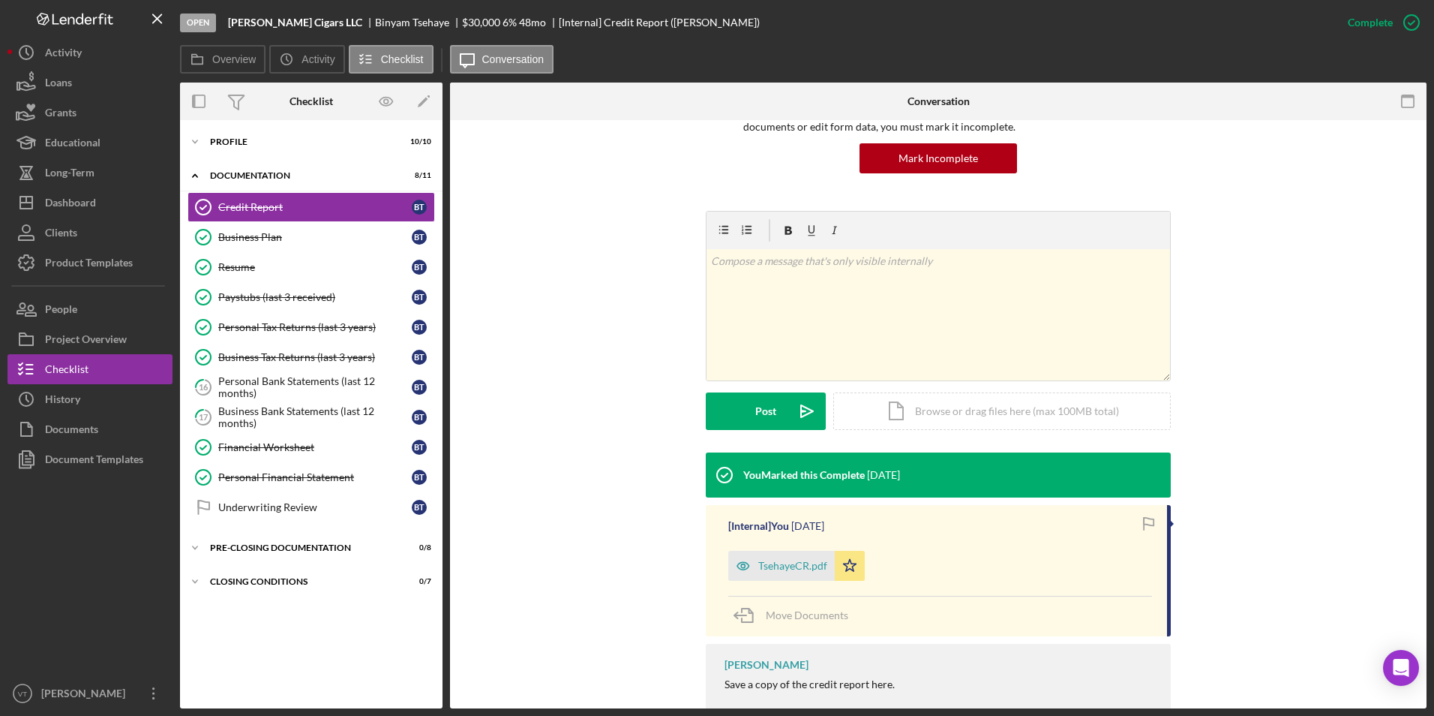
scroll to position [179, 0]
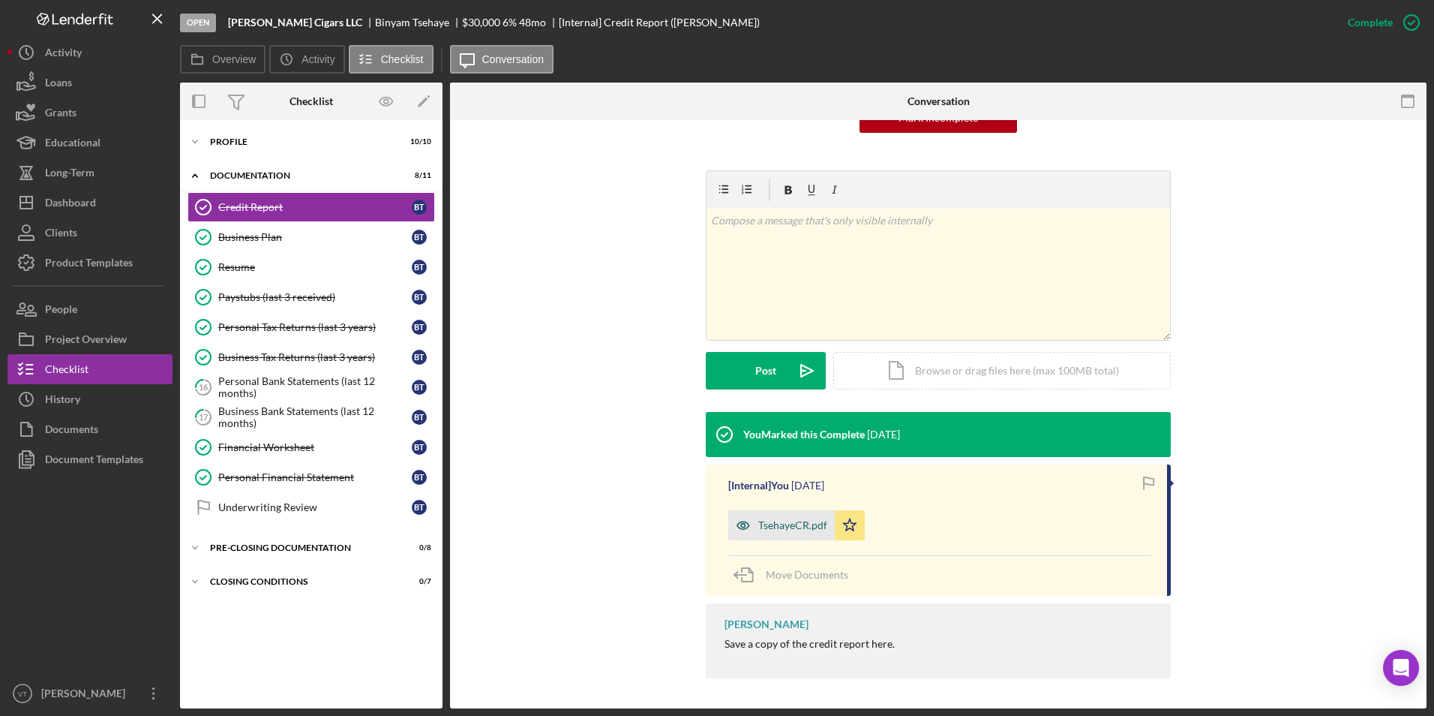
click at [712, 515] on div "TsehayeCR.pdf" at bounding box center [781, 525] width 107 height 30
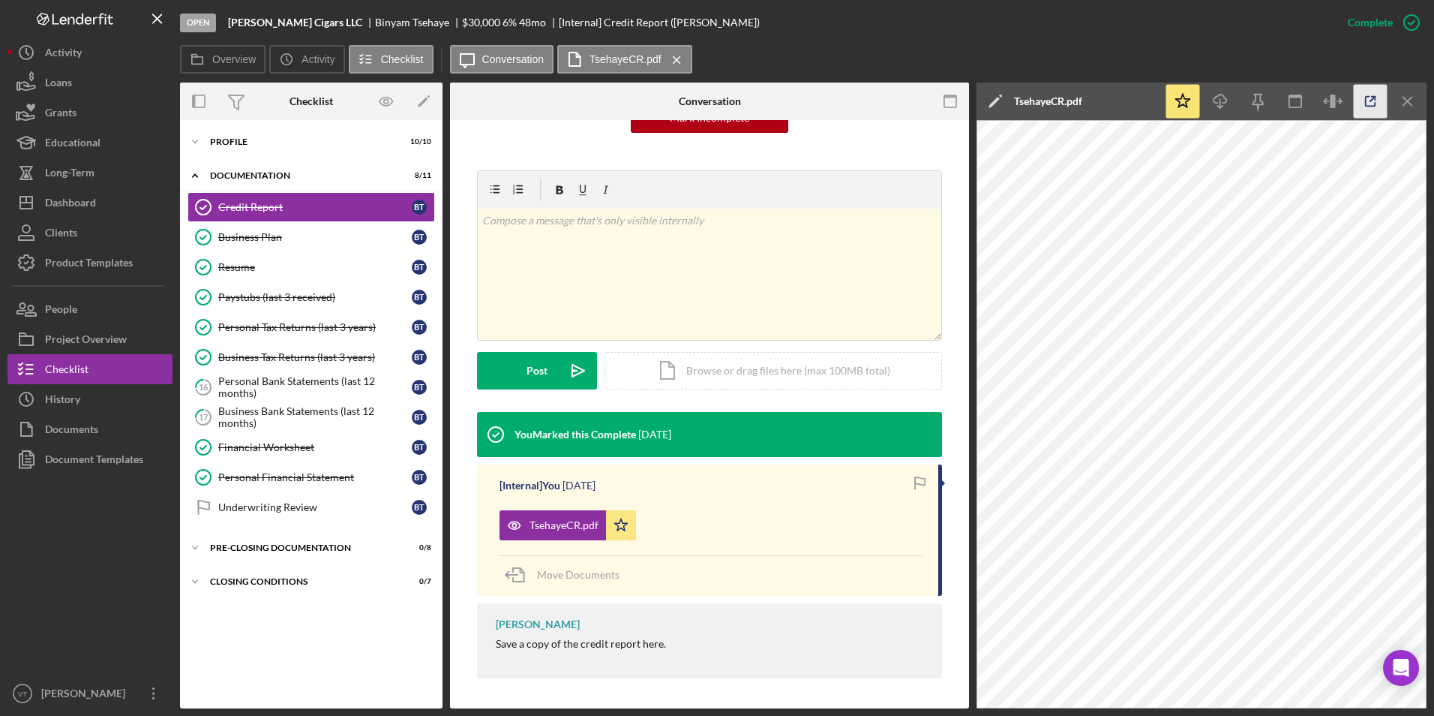
click at [712, 103] on icon "button" at bounding box center [1371, 102] width 34 height 34
click at [194, 141] on polyline at bounding box center [195, 141] width 5 height 3
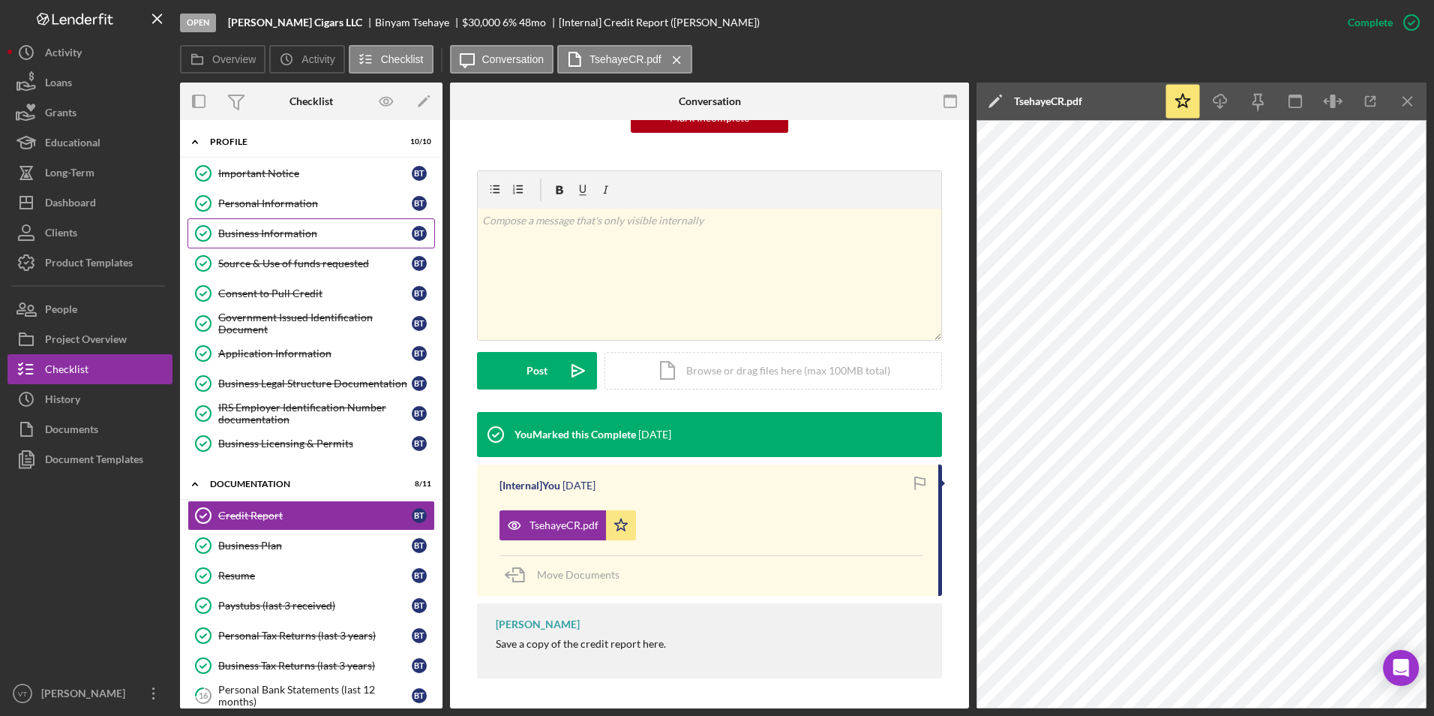
click at [277, 225] on link "Business Information Business Information B T" at bounding box center [312, 233] width 248 height 30
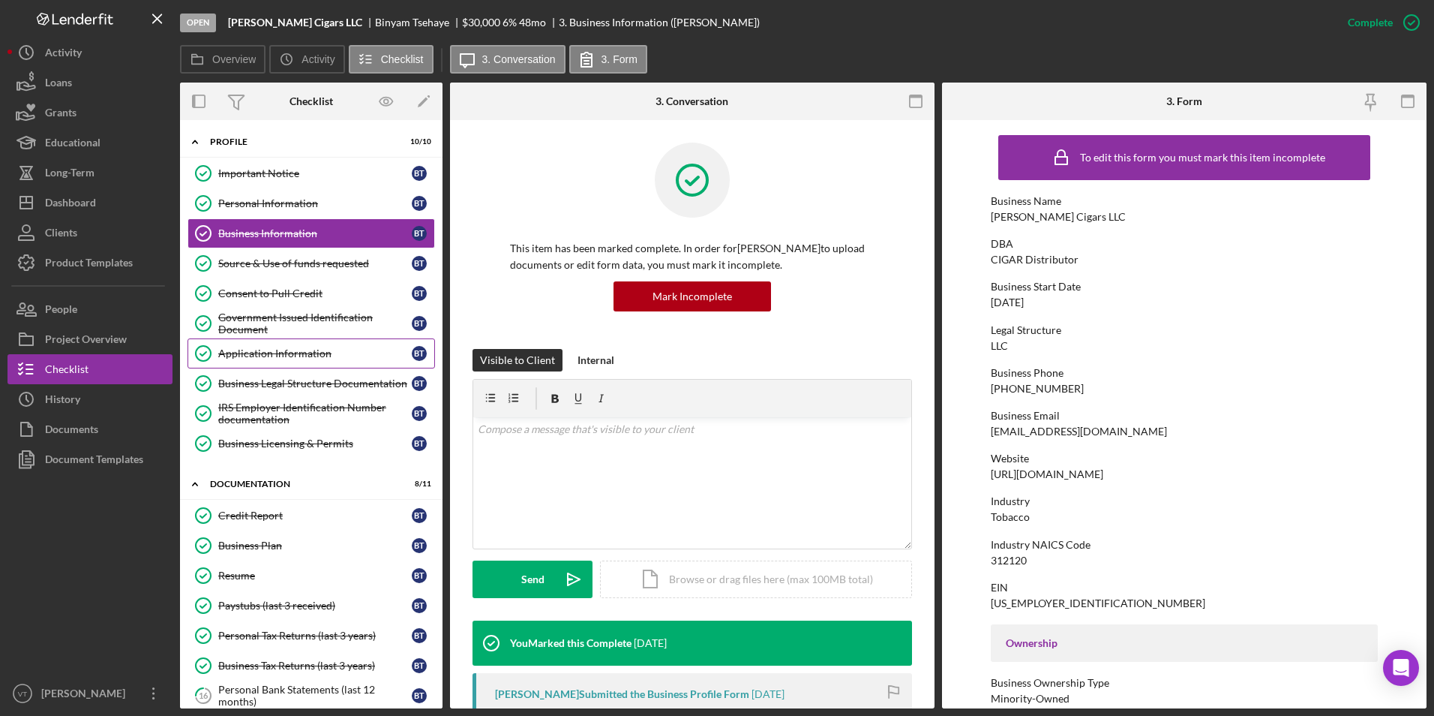
click at [260, 356] on div "Application Information" at bounding box center [315, 353] width 194 height 12
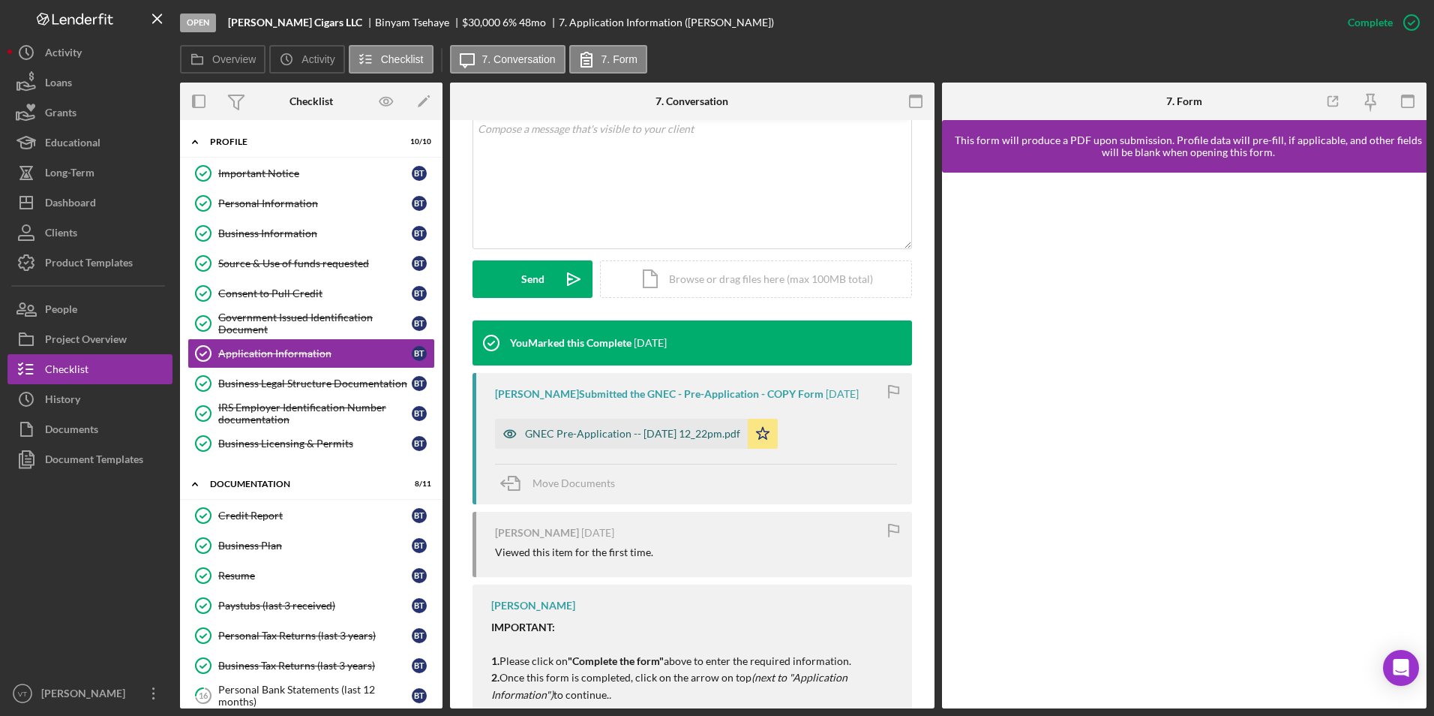
click at [626, 437] on div "GNEC Pre-Application -- 2025-09-26 12_22pm.pdf" at bounding box center [632, 434] width 215 height 12
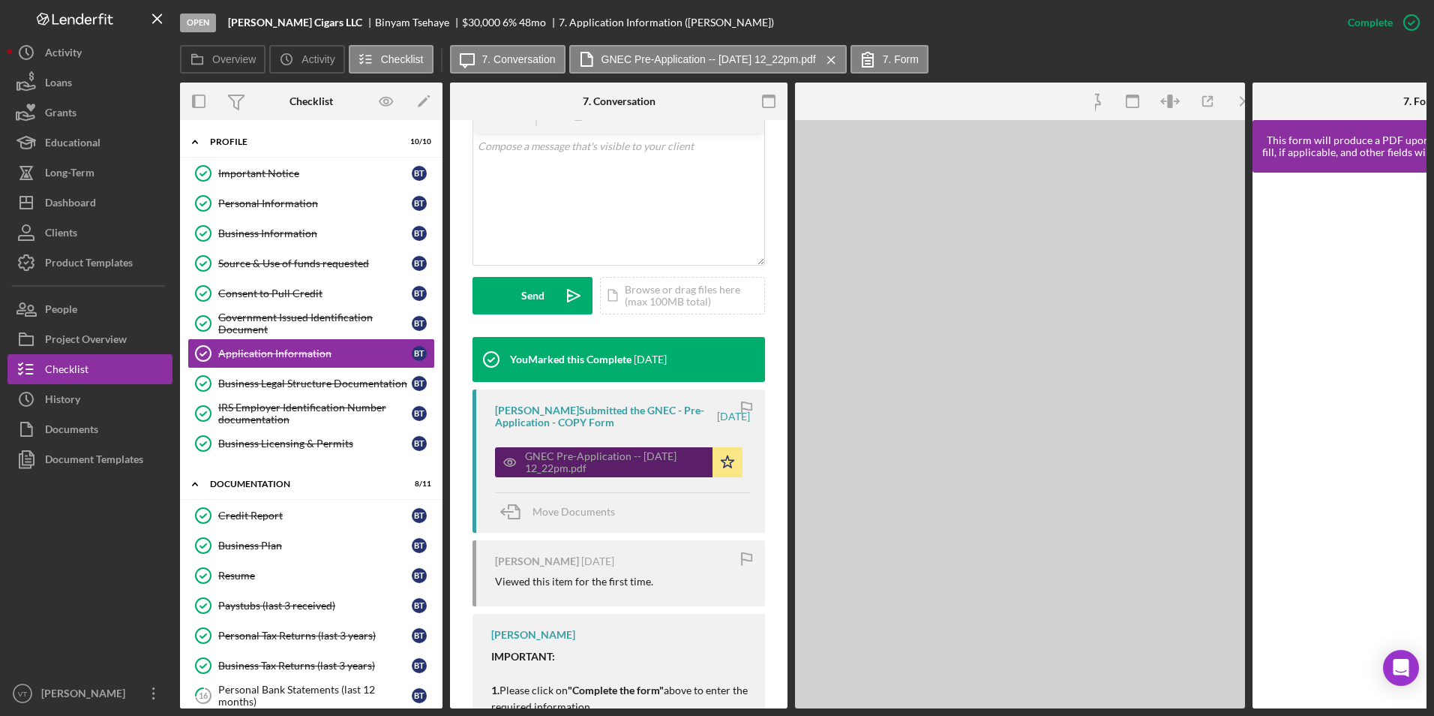
scroll to position [317, 0]
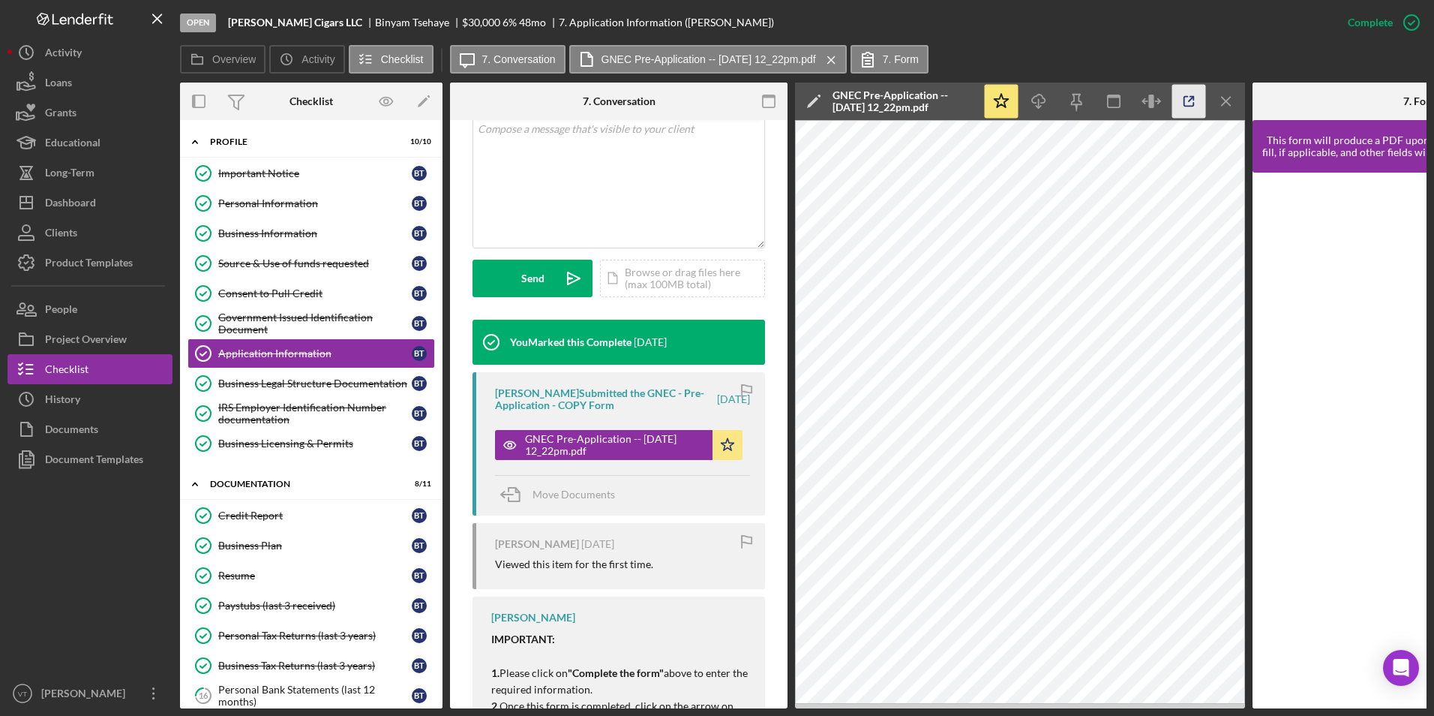
click at [712, 104] on icon "button" at bounding box center [1189, 102] width 10 height 10
click at [253, 395] on link "Business Legal Structure Documentation Business Legal Structure Documentation B…" at bounding box center [312, 383] width 248 height 30
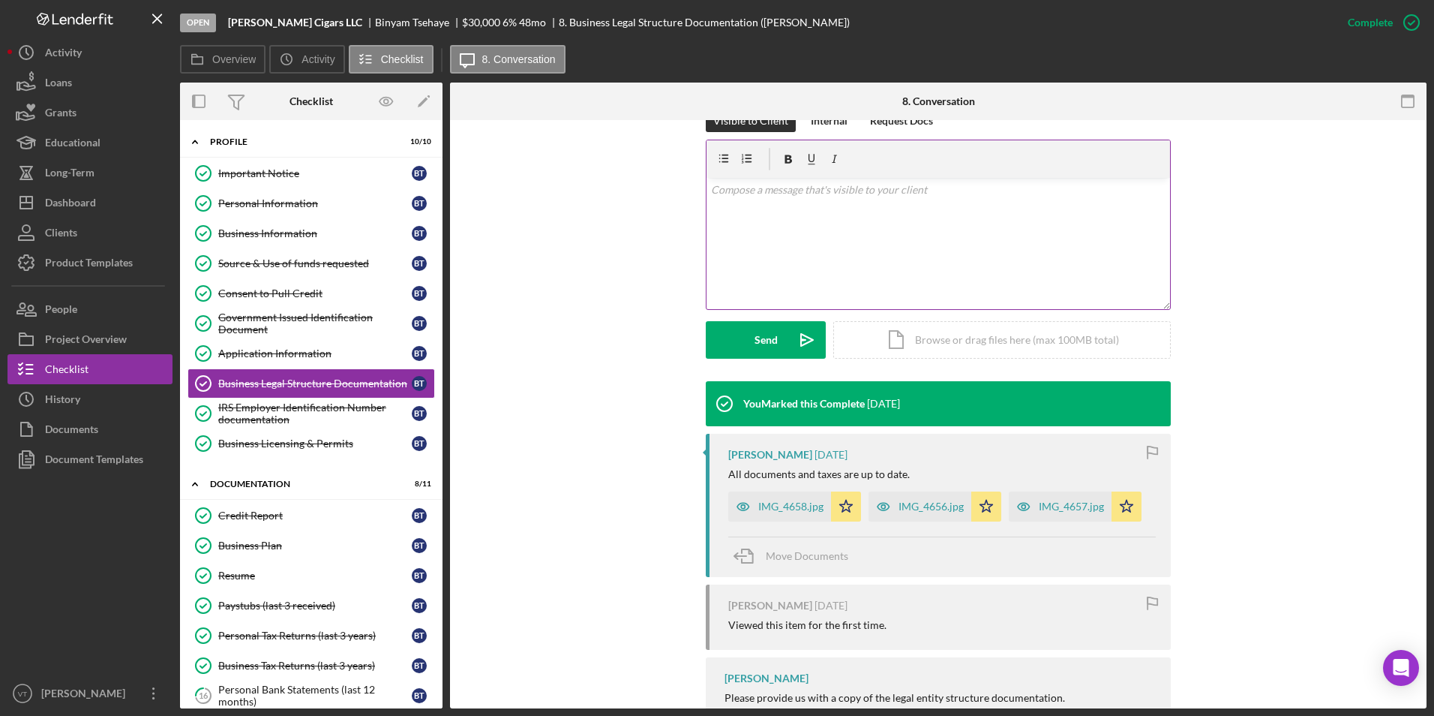
scroll to position [300, 0]
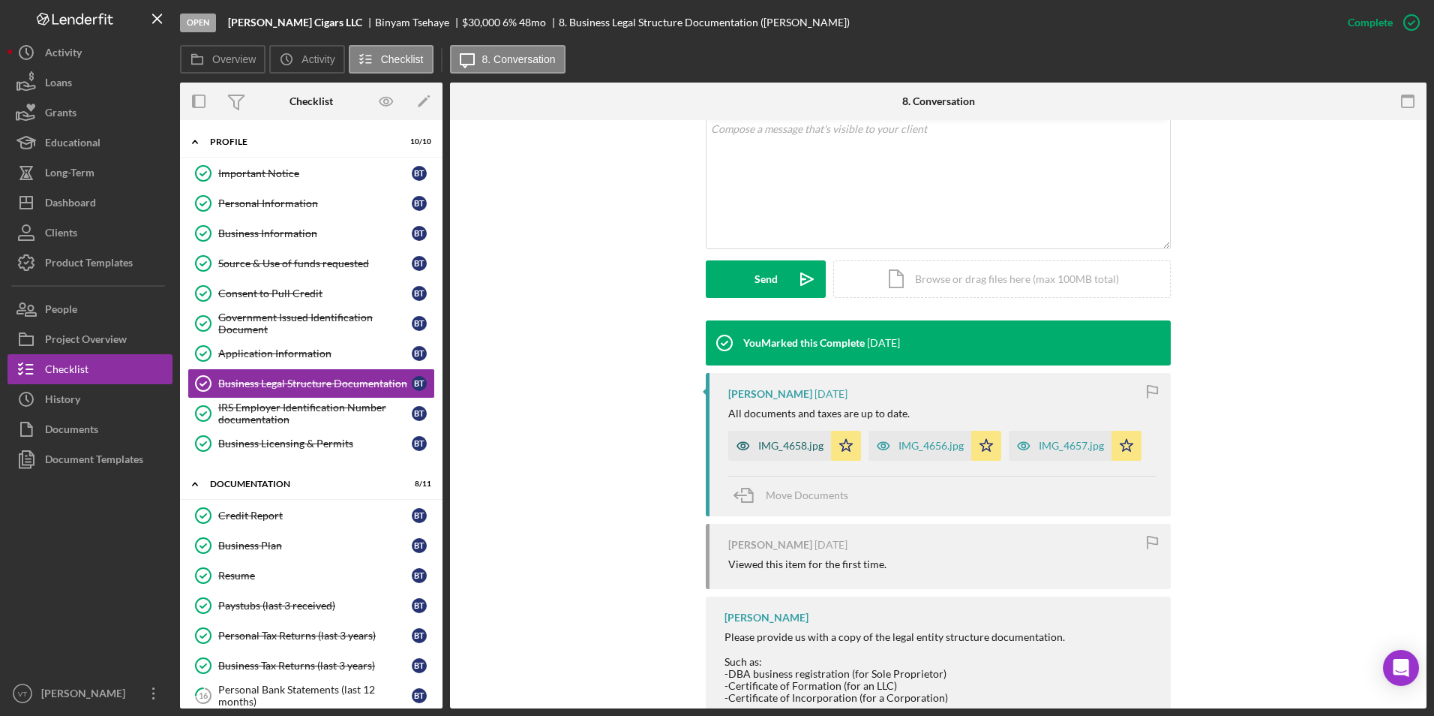
click at [712, 447] on div "IMG_4658.jpg" at bounding box center [790, 446] width 65 height 12
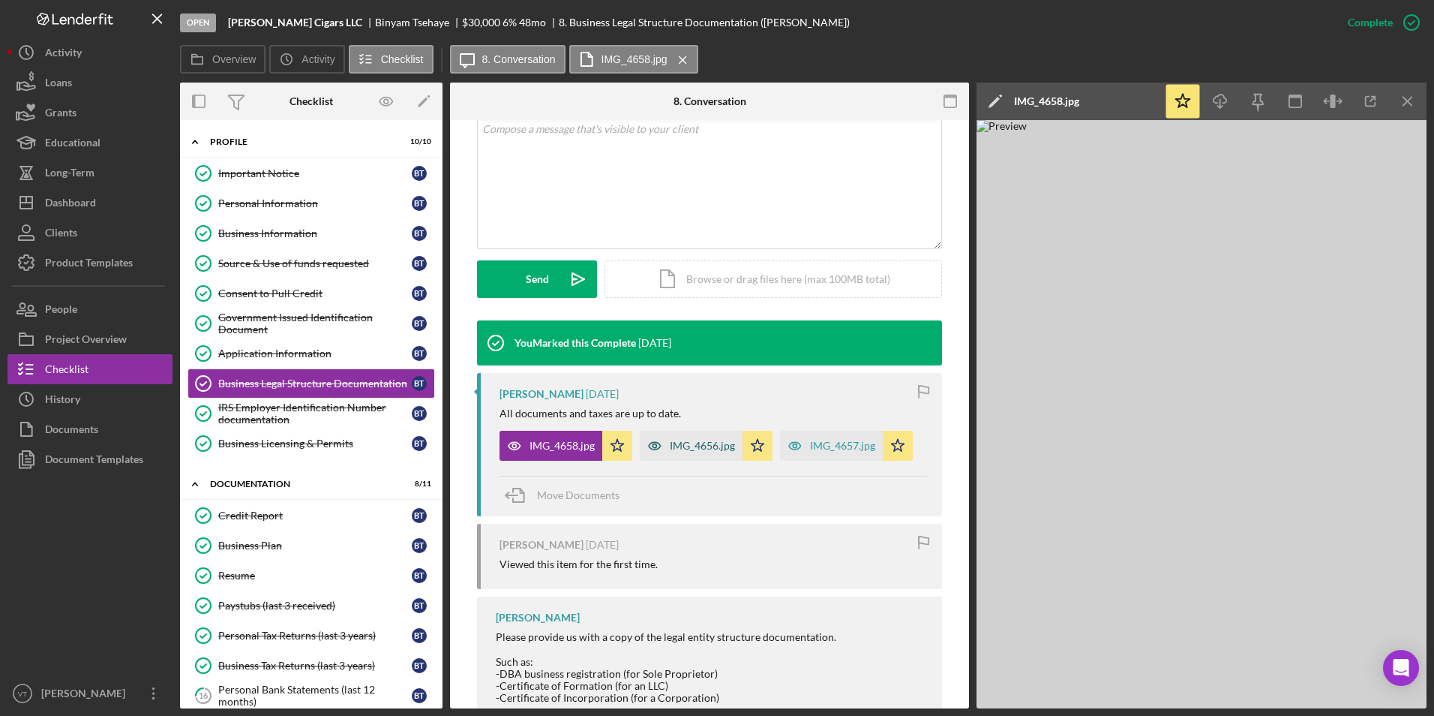
click at [685, 445] on div "IMG_4656.jpg" at bounding box center [702, 446] width 65 height 12
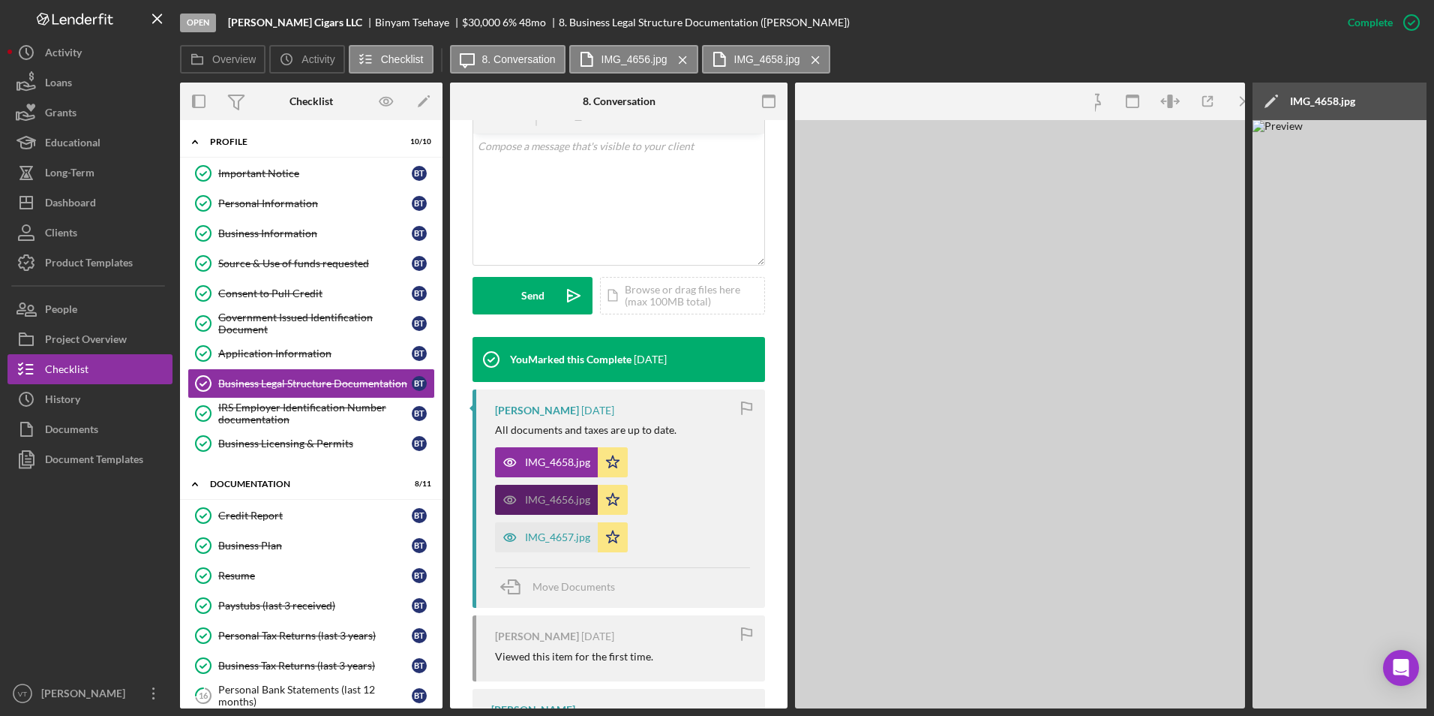
scroll to position [317, 0]
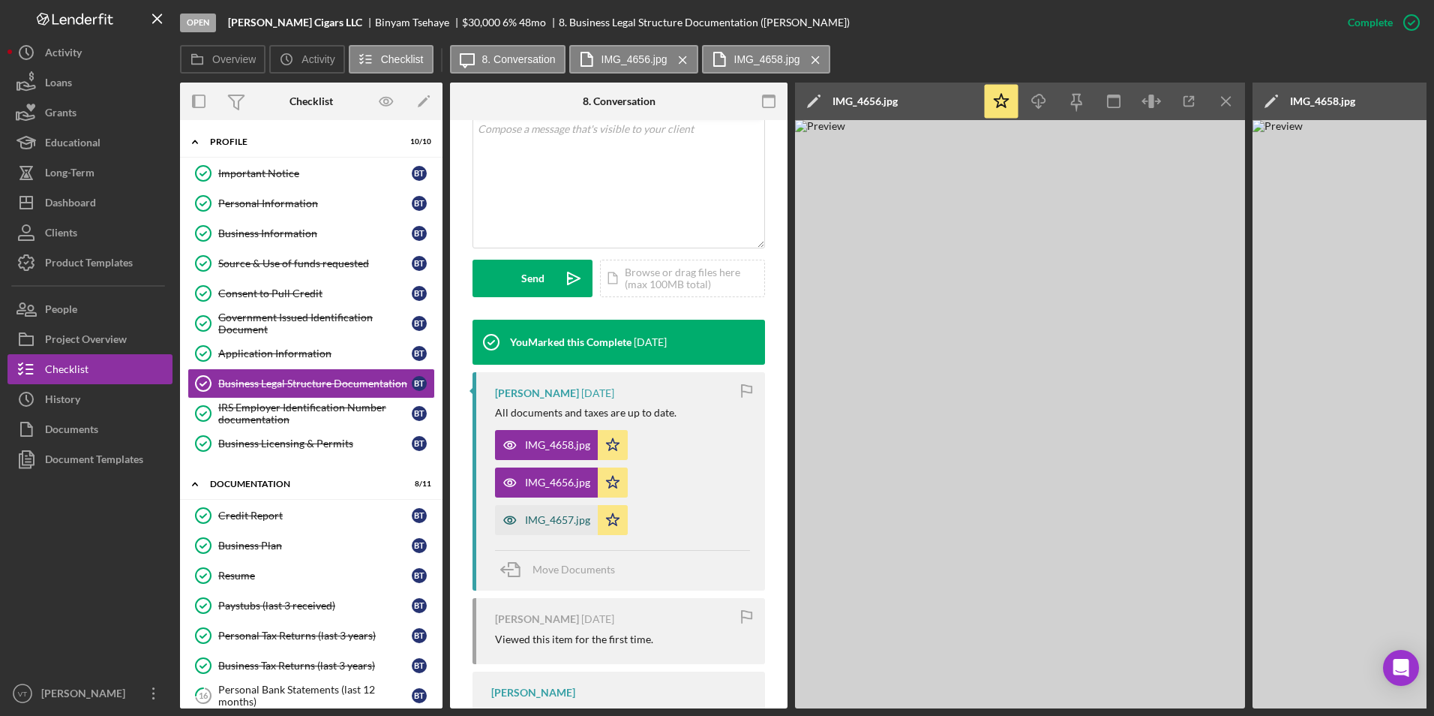
click at [575, 522] on div "IMG_4657.jpg" at bounding box center [557, 520] width 65 height 12
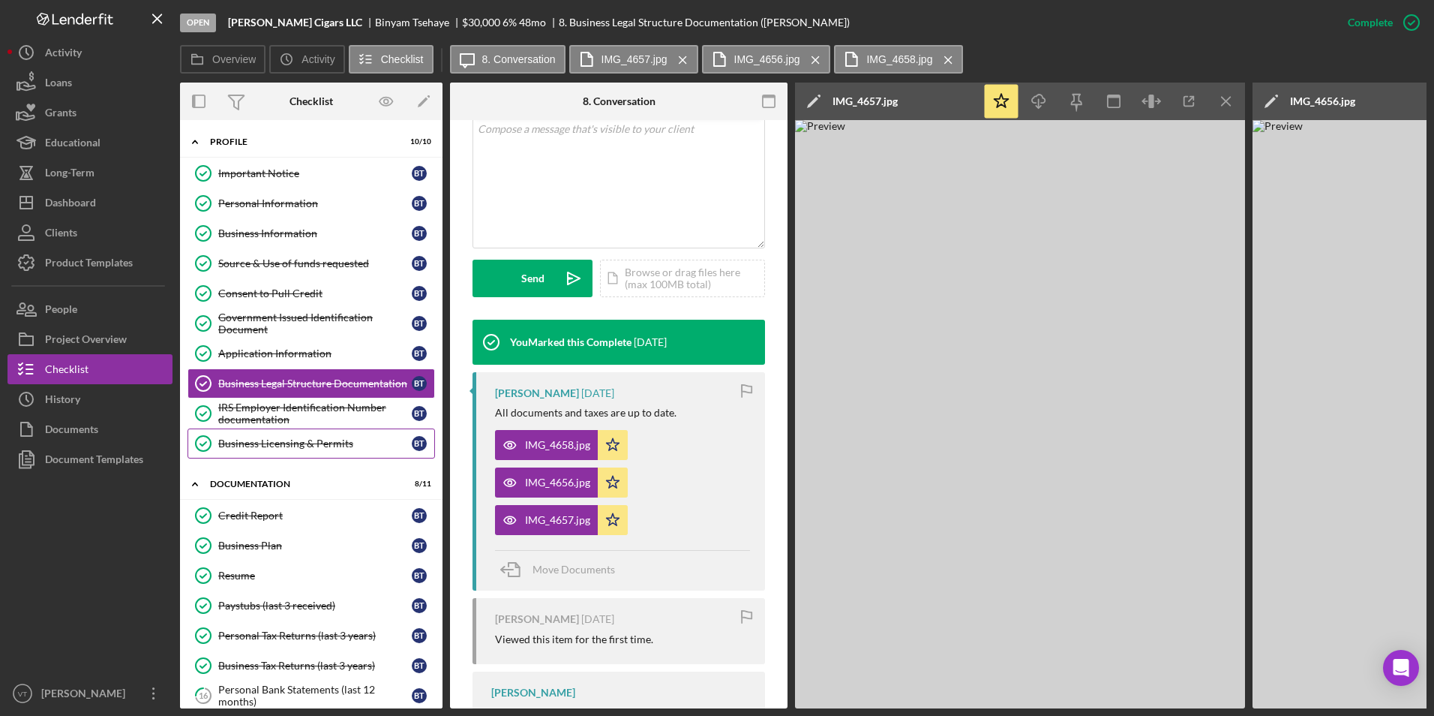
click at [318, 444] on div "Business Licensing & Permits" at bounding box center [315, 443] width 194 height 12
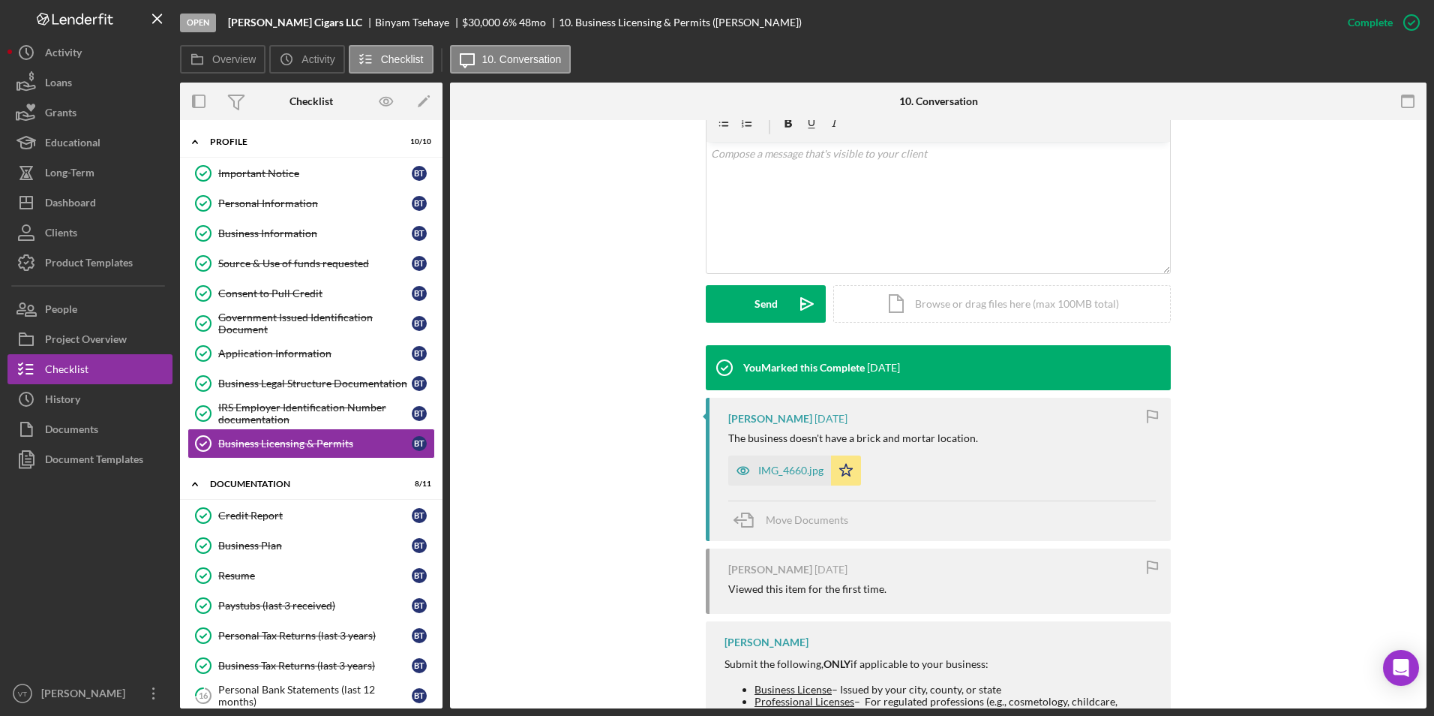
scroll to position [375, 0]
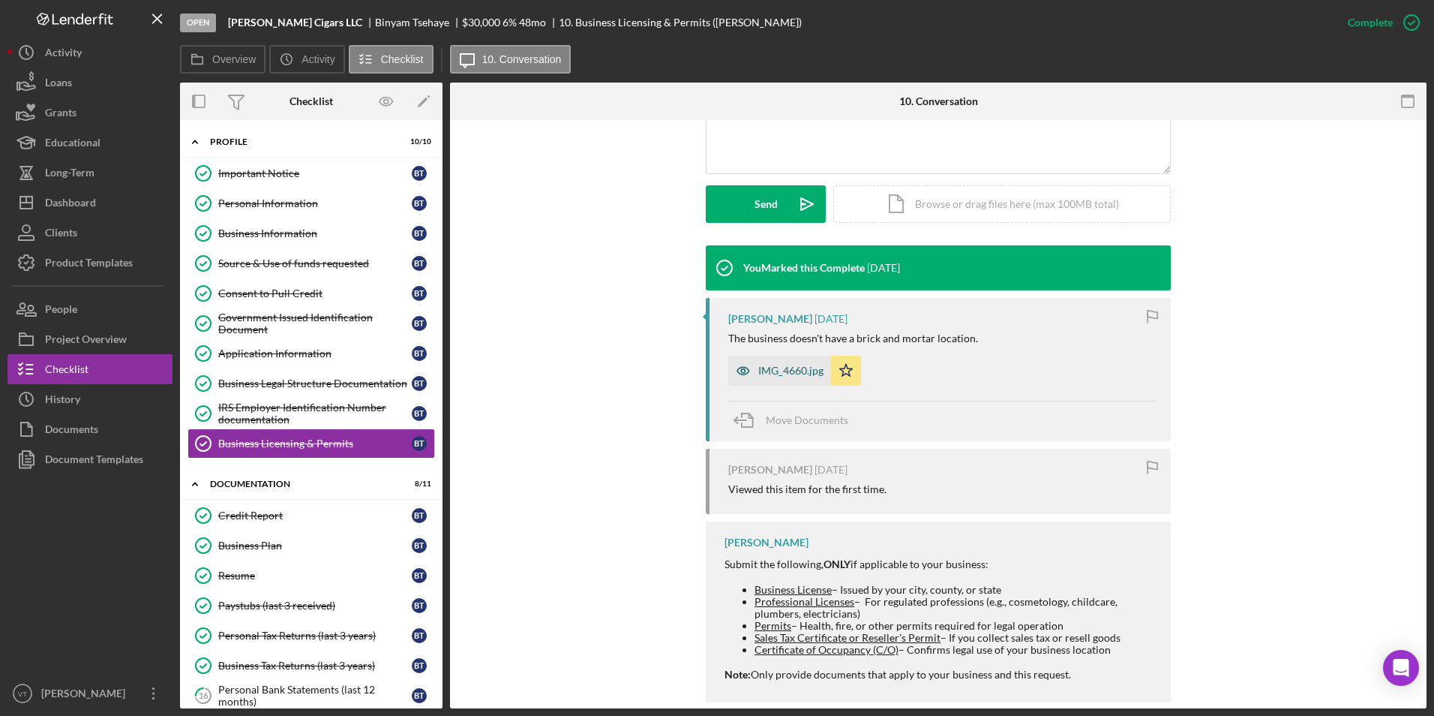
click at [712, 369] on div "IMG_4660.jpg" at bounding box center [790, 371] width 65 height 12
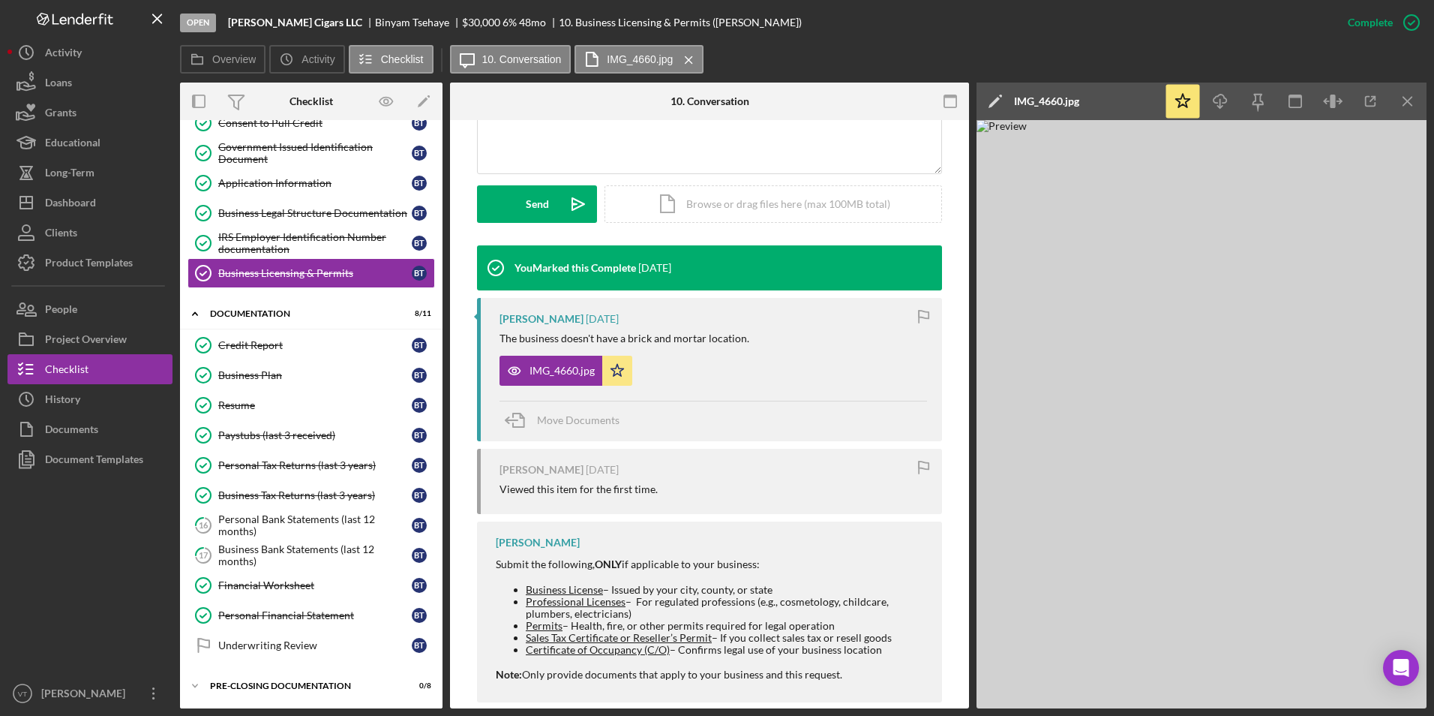
scroll to position [205, 0]
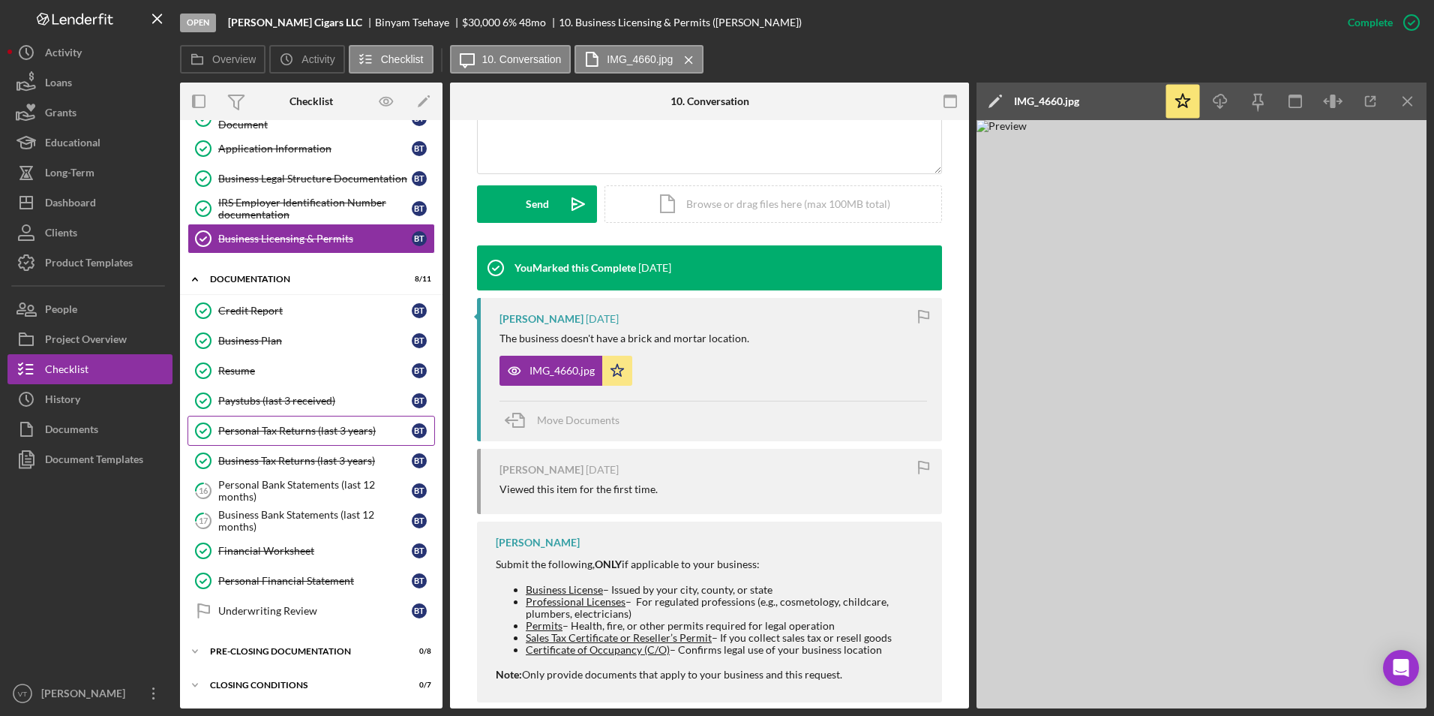
click at [287, 421] on link "Personal Tax Returns (last 3 years) Personal Tax Returns (last 3 years) B T" at bounding box center [312, 431] width 248 height 30
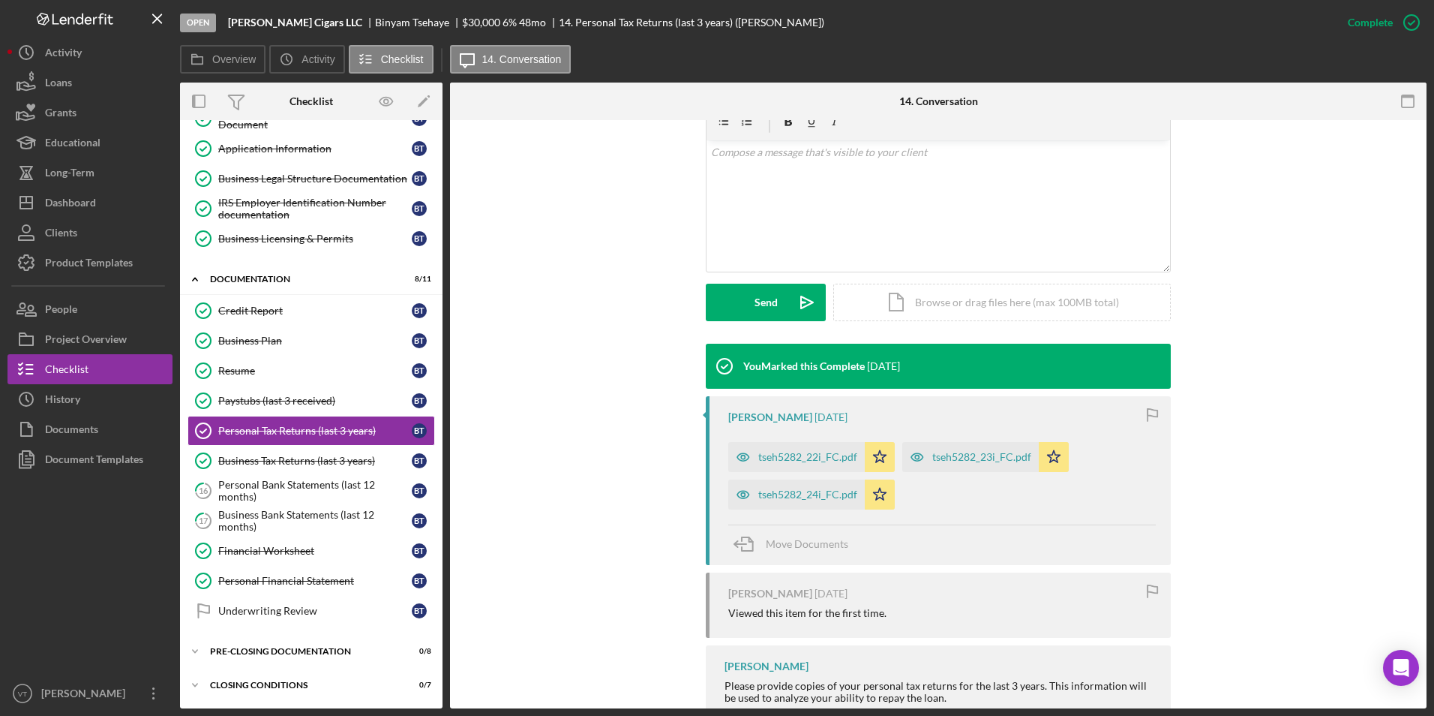
scroll to position [300, 0]
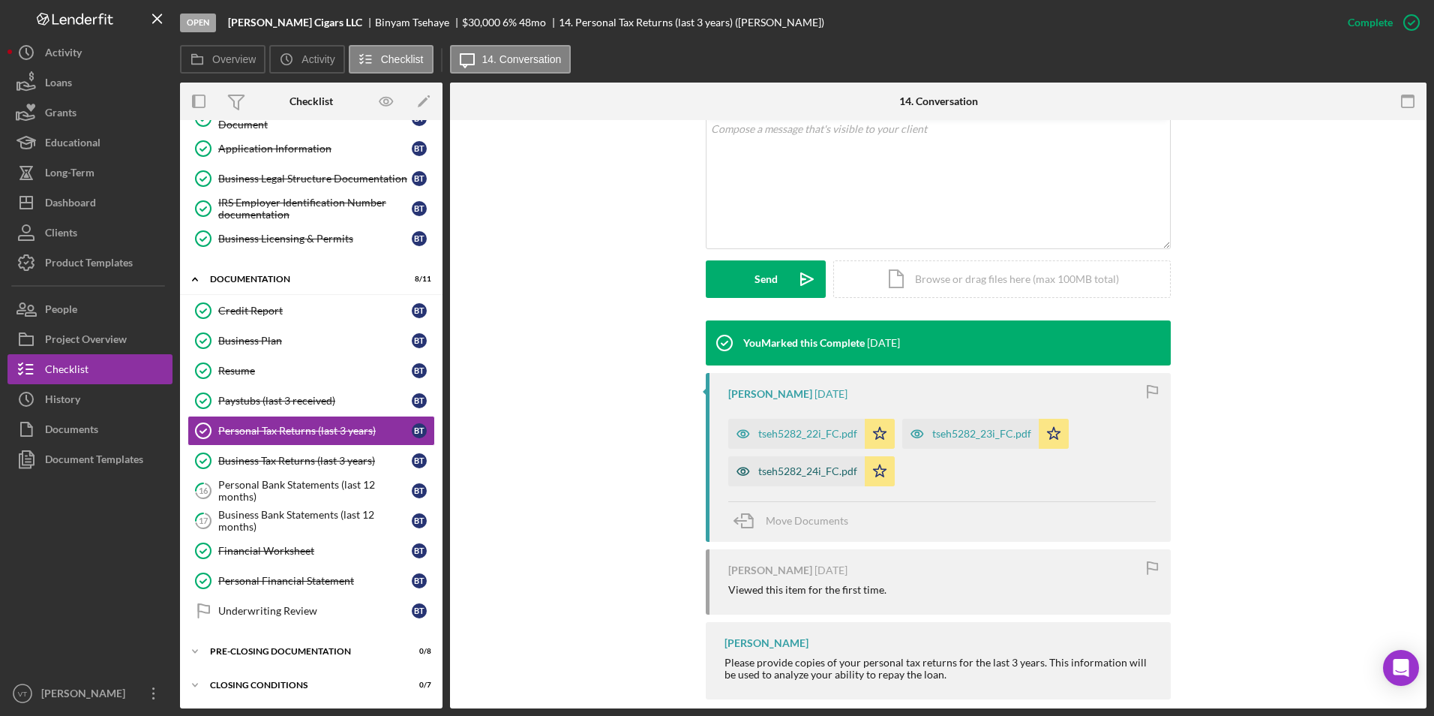
click at [712, 473] on div "tseh5282_24i_FC.pdf" at bounding box center [807, 471] width 99 height 12
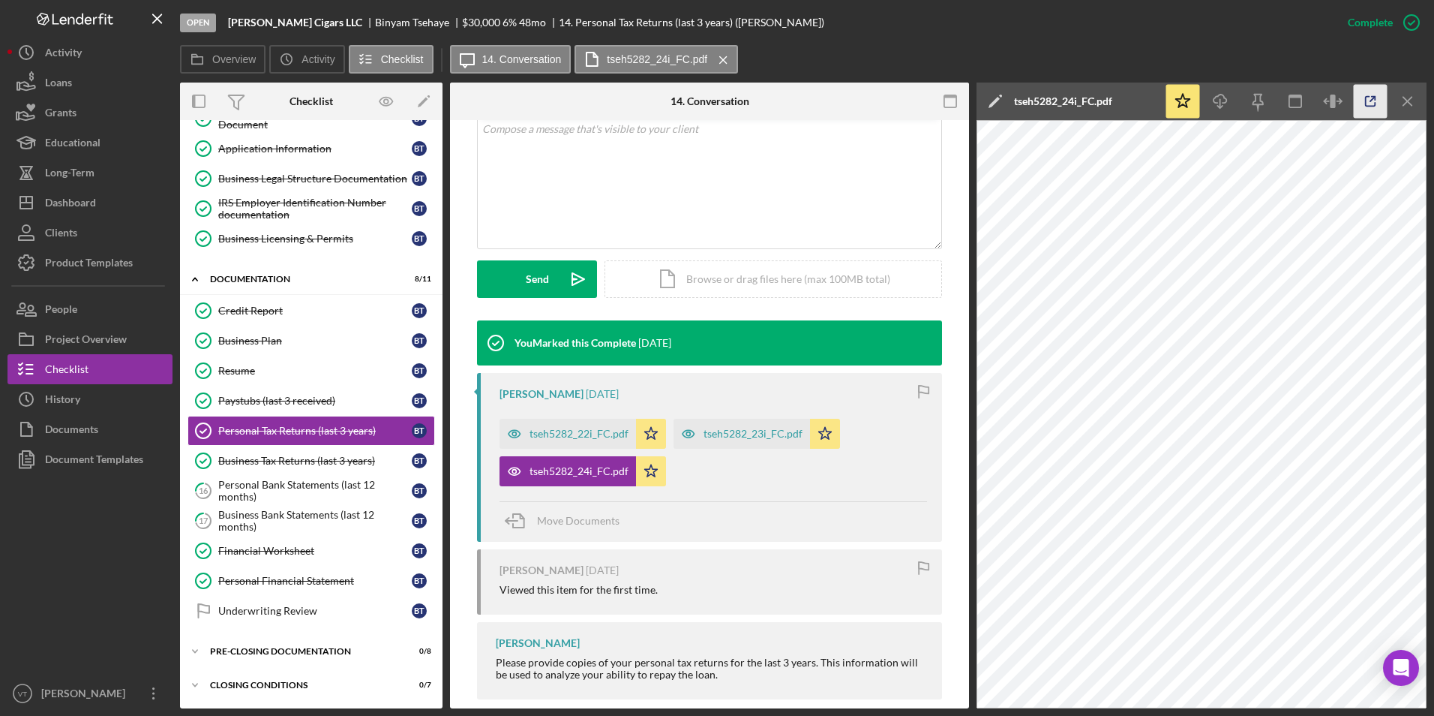
click at [712, 107] on icon "button" at bounding box center [1371, 102] width 10 height 10
click at [312, 470] on link "Business Tax Returns (last 3 years) Business Tax Returns (last 3 years) B T" at bounding box center [312, 461] width 248 height 30
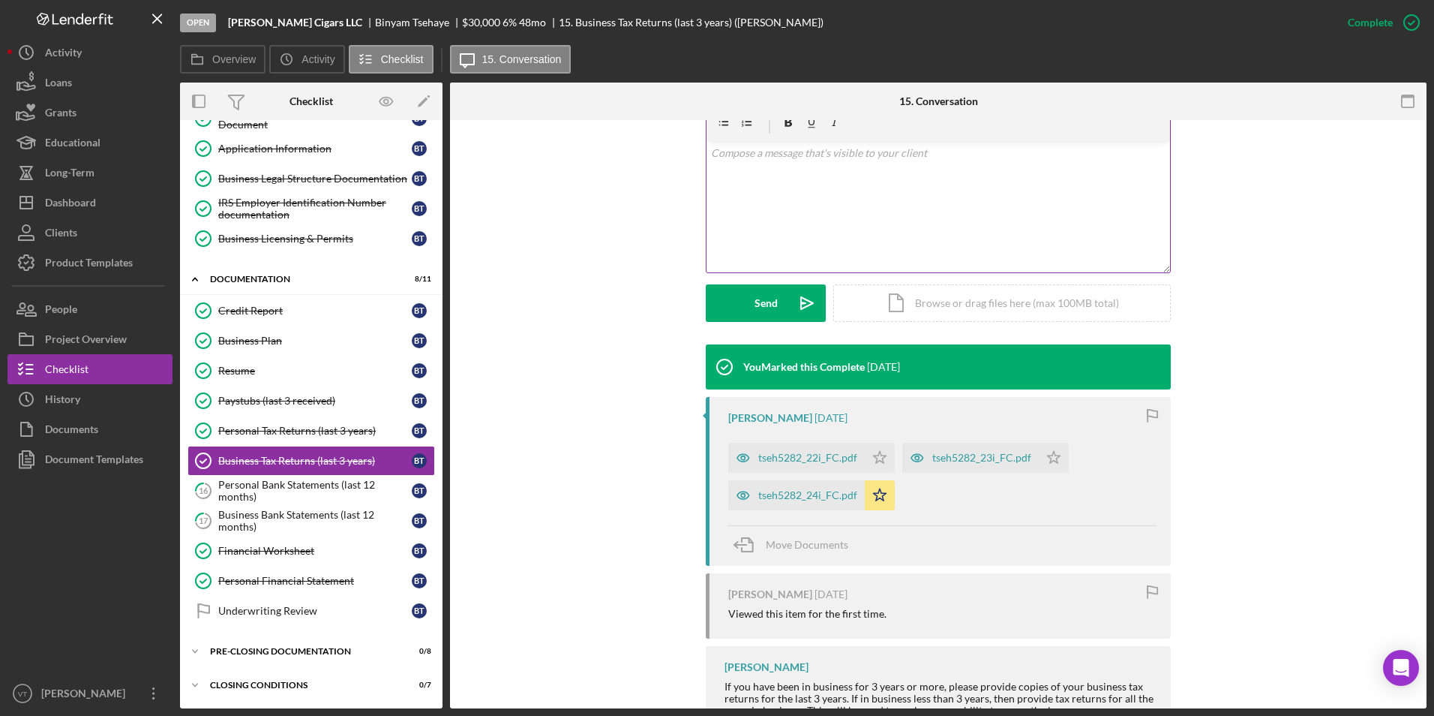
scroll to position [334, 0]
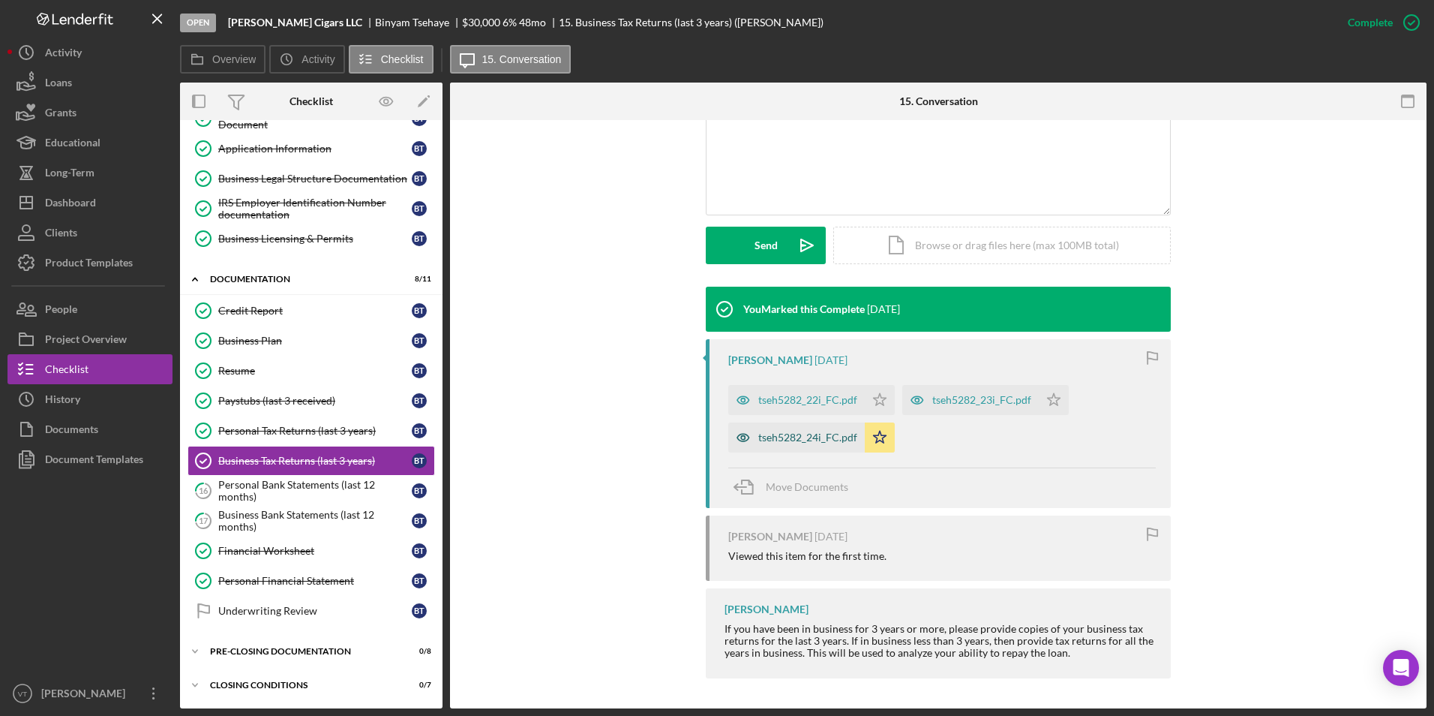
click at [712, 438] on div "tseh5282_24i_FC.pdf" at bounding box center [807, 437] width 99 height 12
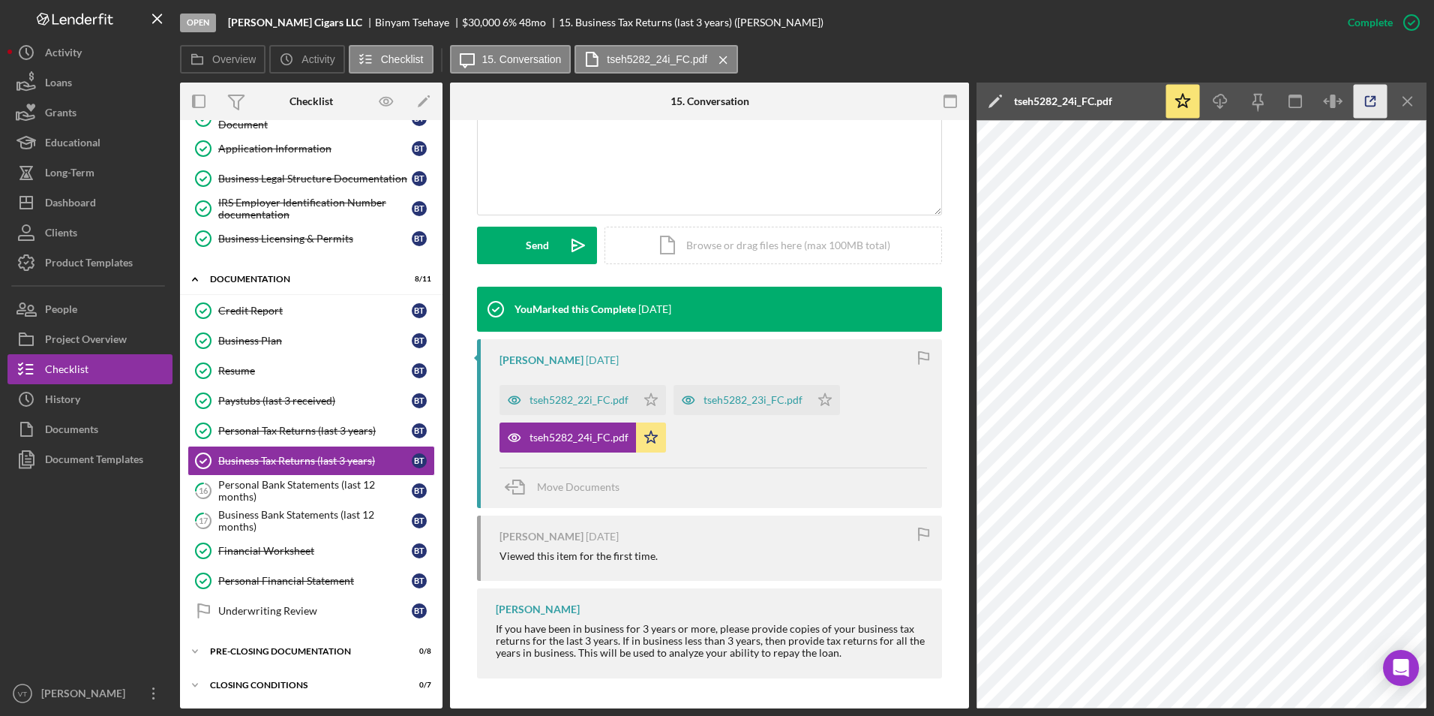
click at [712, 96] on icon "button" at bounding box center [1371, 102] width 34 height 34
click at [271, 518] on div "Business Bank Statements (last 12 months)" at bounding box center [315, 521] width 194 height 24
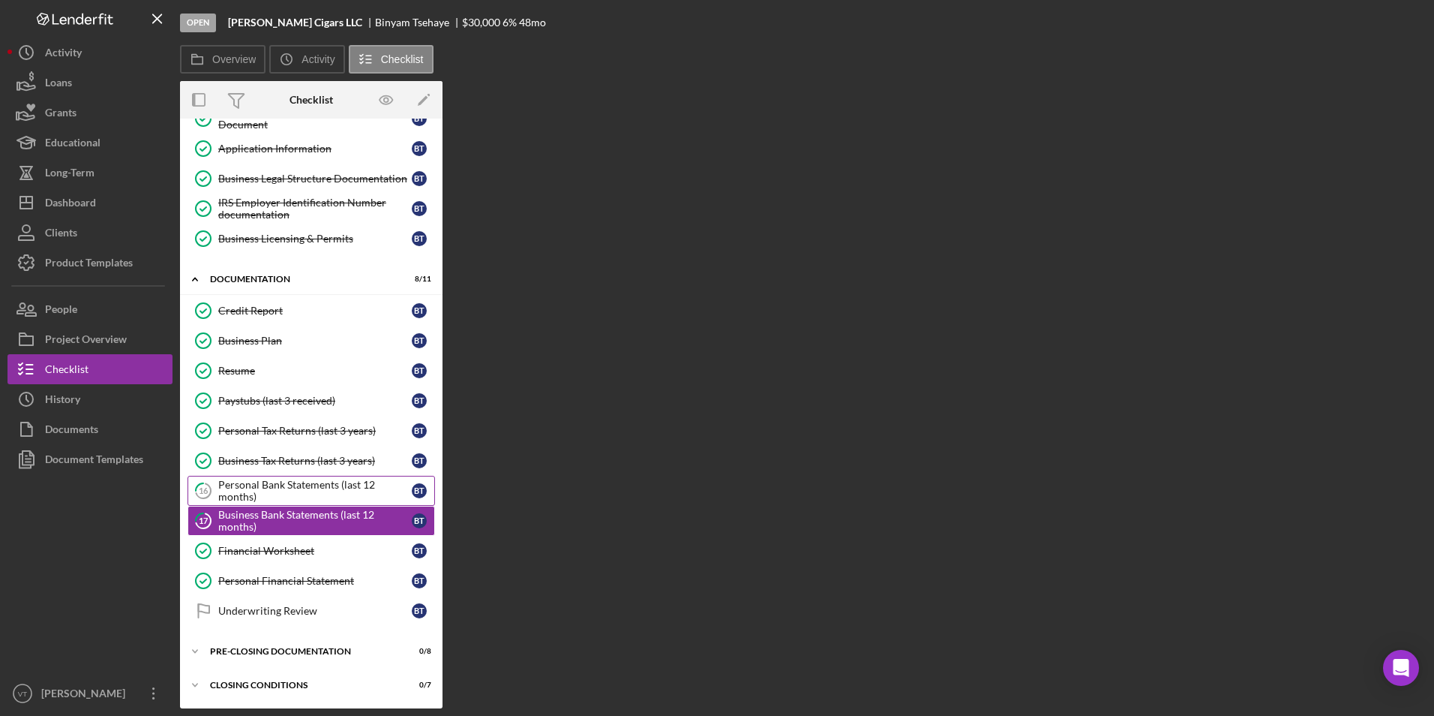
scroll to position [205, 0]
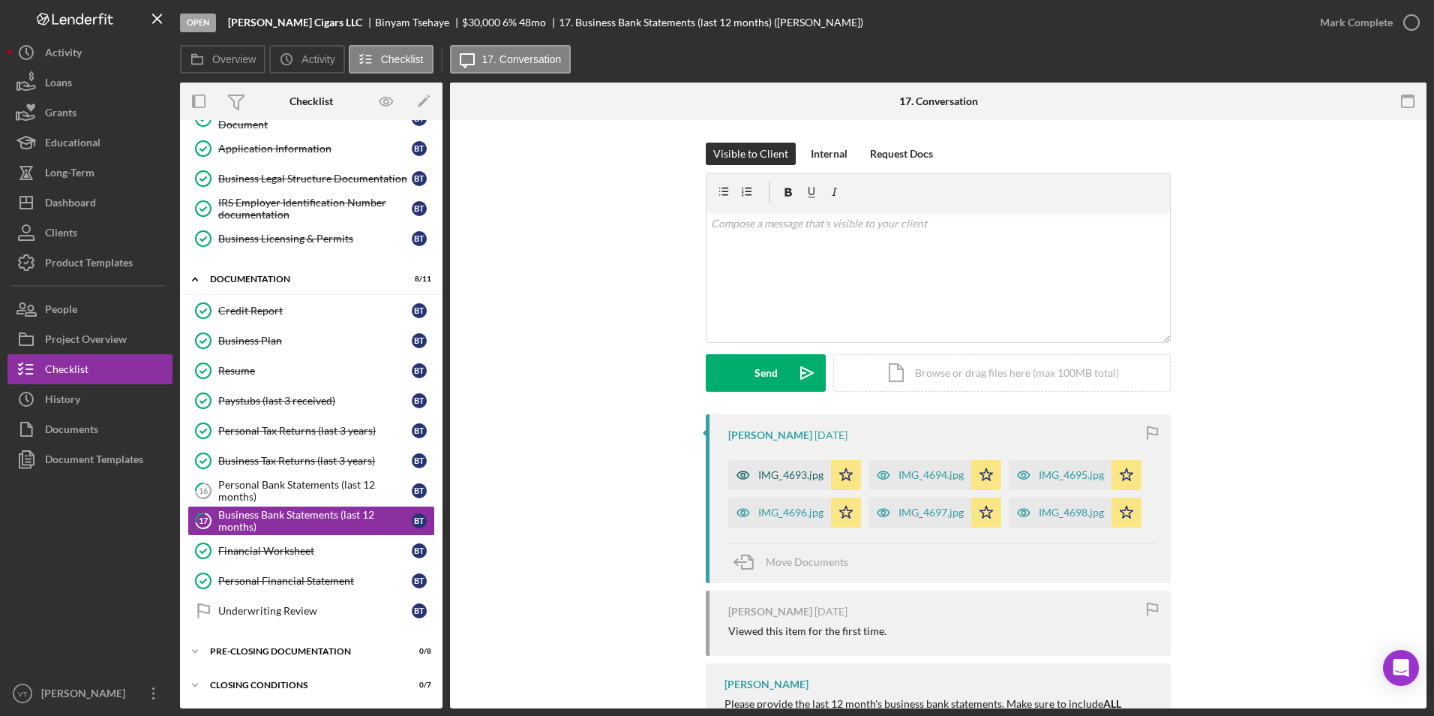
click at [712, 476] on div "IMG_4693.jpg" at bounding box center [790, 475] width 65 height 12
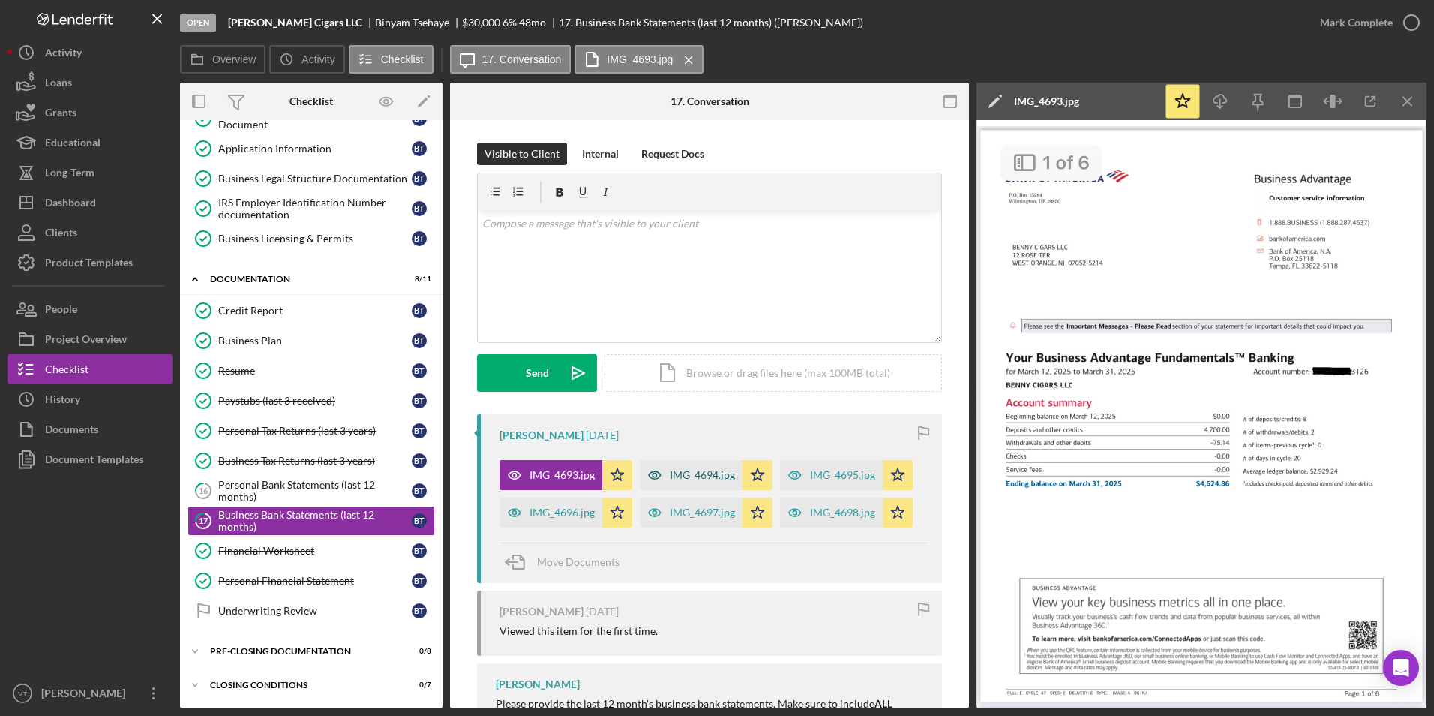
click at [696, 469] on div "IMG_4694.jpg" at bounding box center [702, 475] width 65 height 12
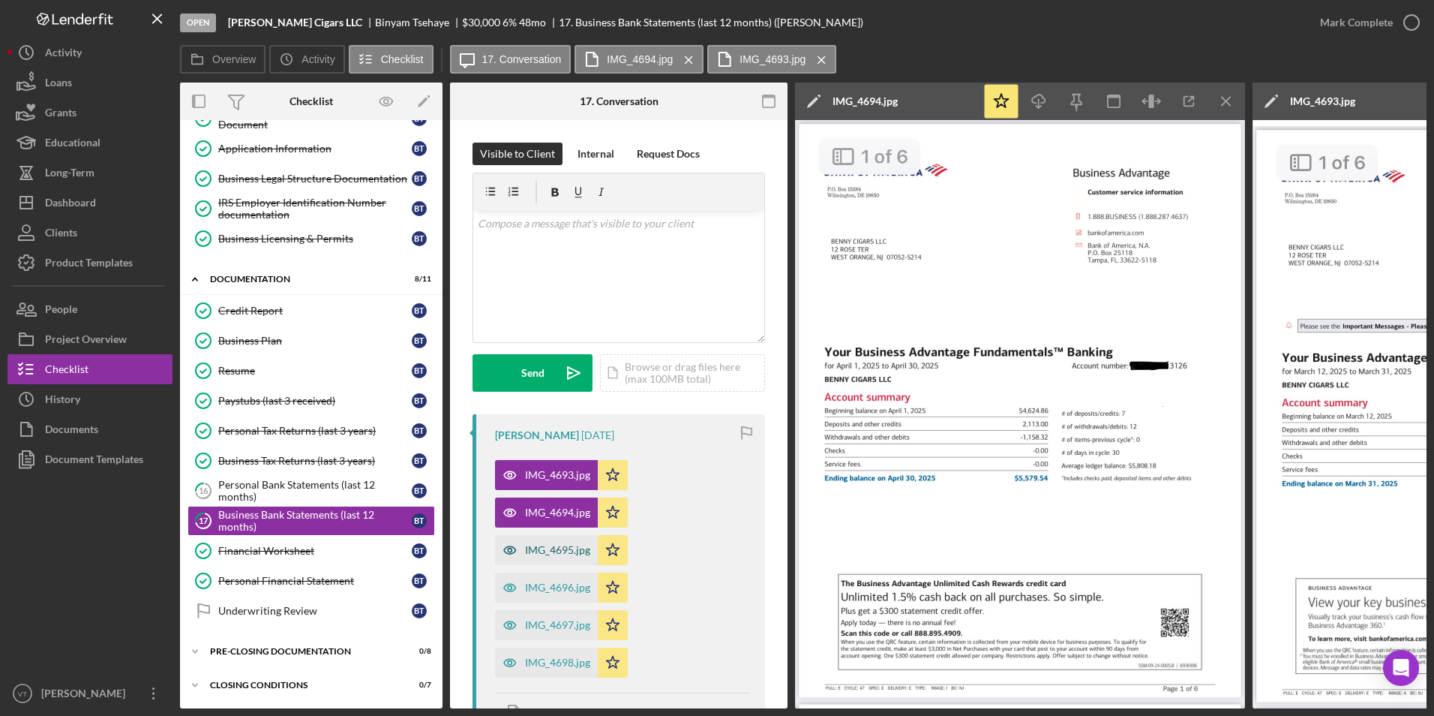
click at [529, 560] on div "IMG_4695.jpg" at bounding box center [546, 550] width 103 height 30
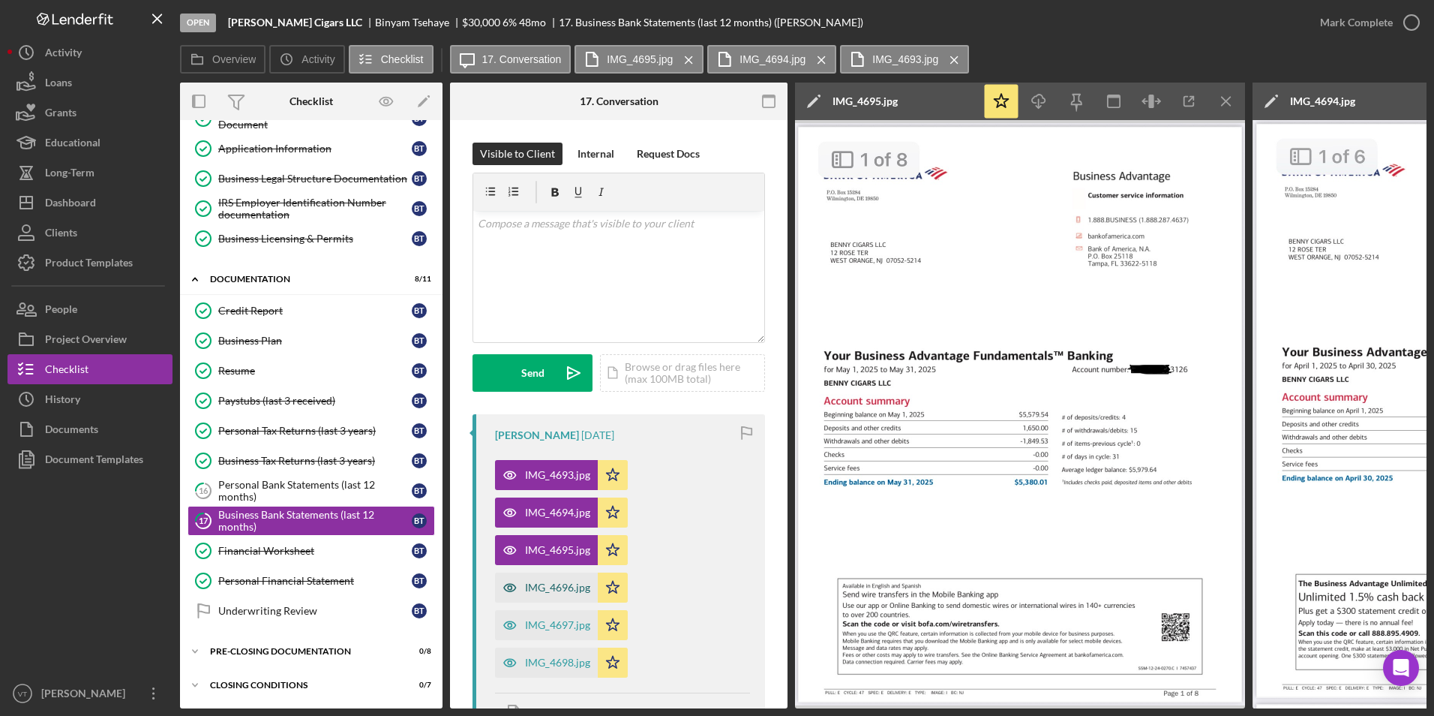
click at [531, 591] on div "IMG_4696.jpg" at bounding box center [557, 587] width 65 height 12
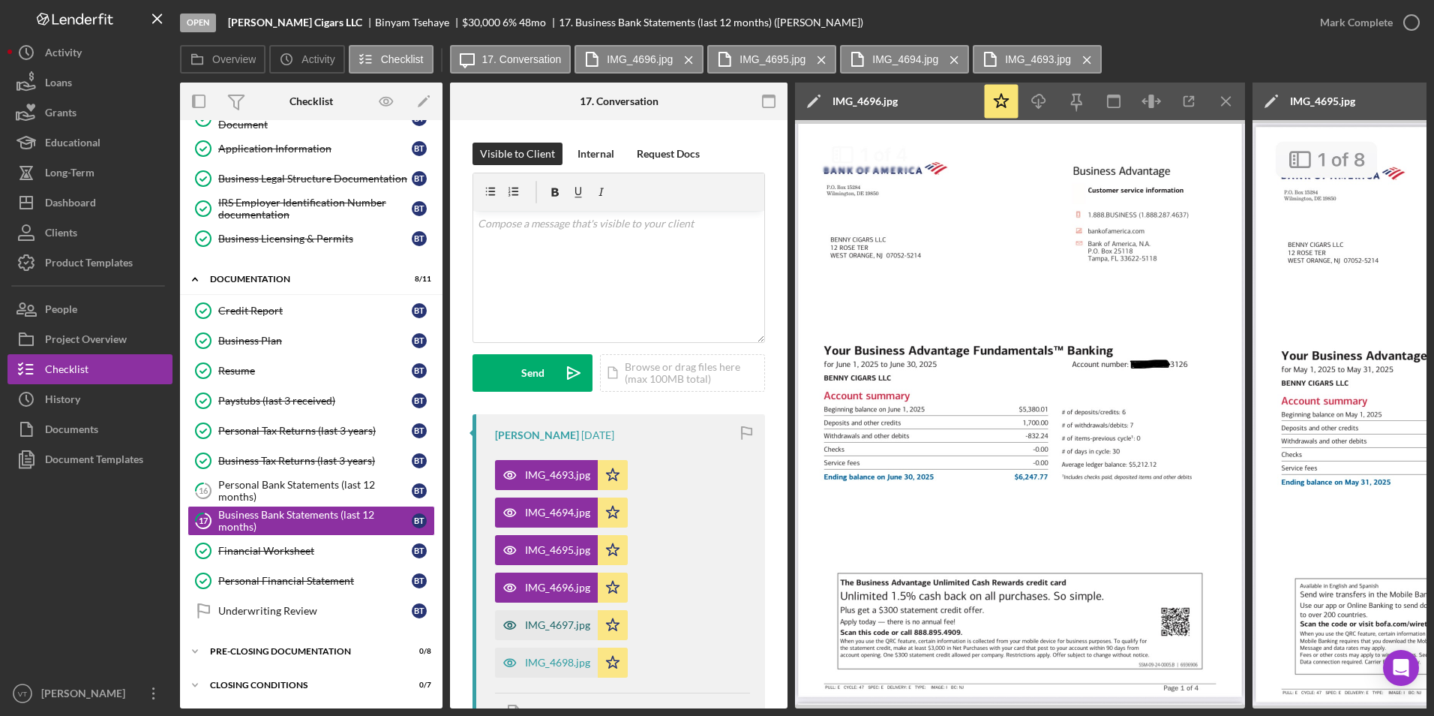
click at [565, 625] on div "IMG_4697.jpg" at bounding box center [557, 625] width 65 height 12
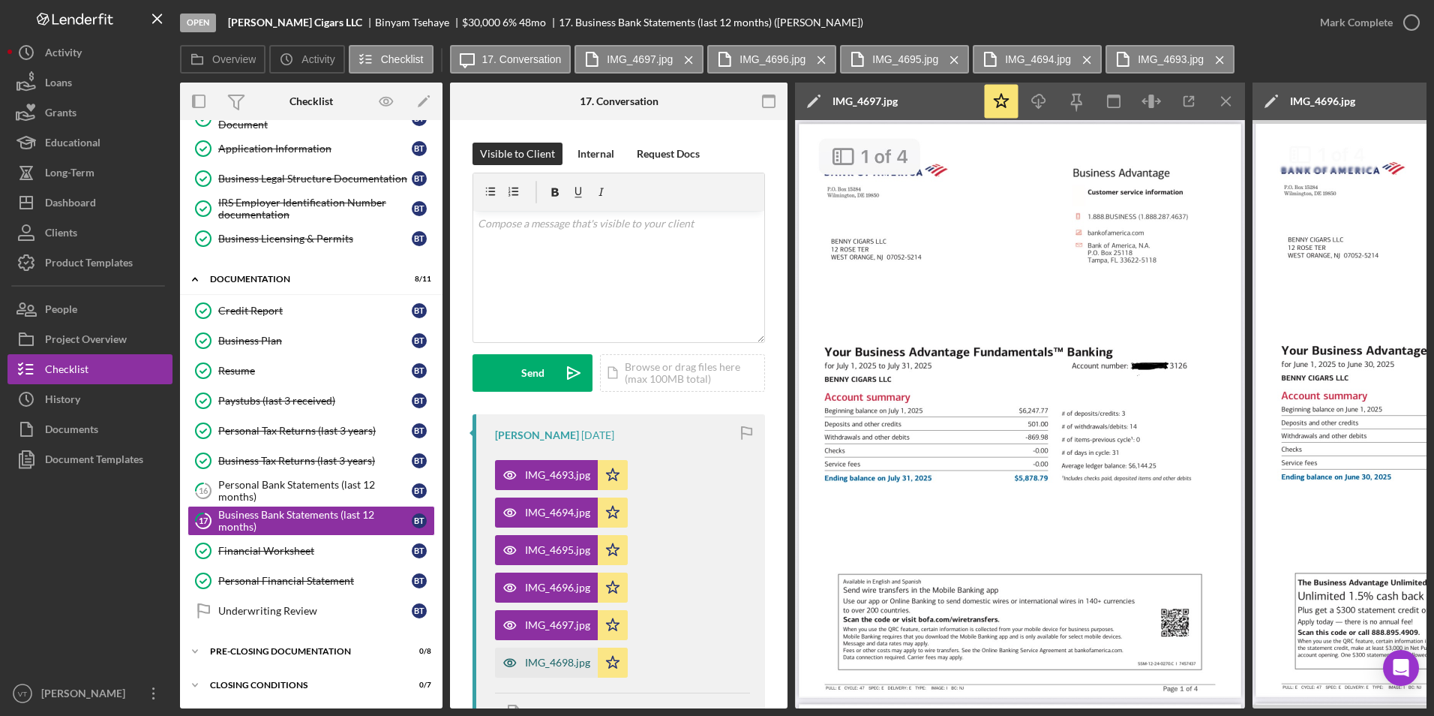
click at [566, 663] on div "IMG_4698.jpg" at bounding box center [557, 662] width 65 height 12
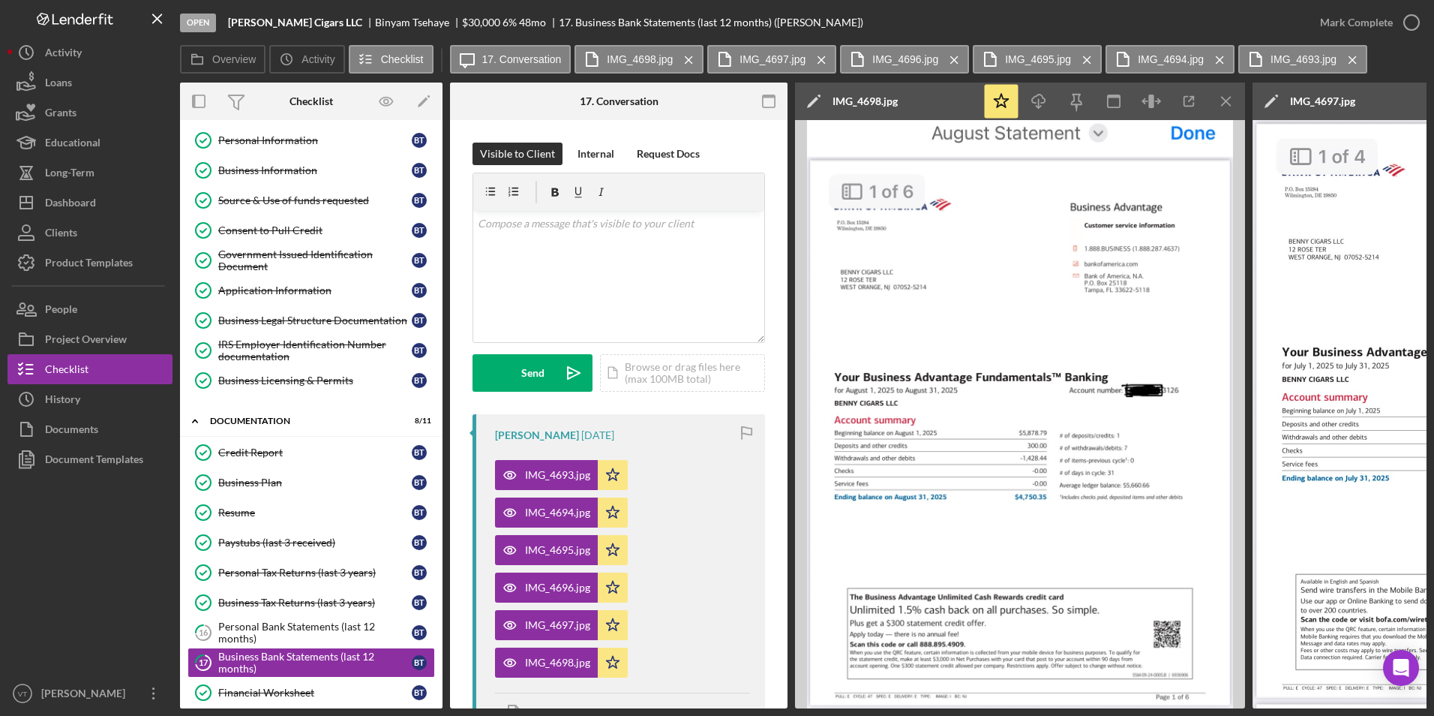
scroll to position [55, 0]
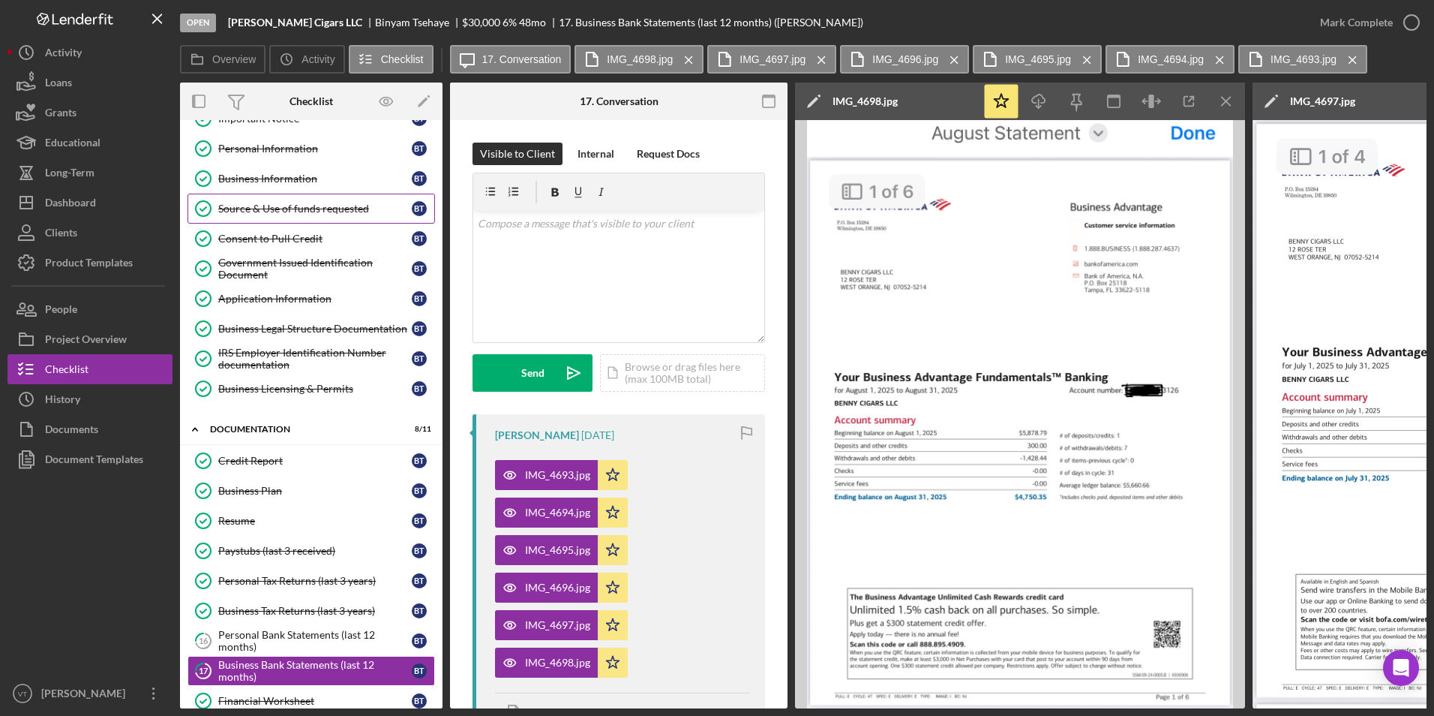
click at [277, 206] on div "Source & Use of funds requested" at bounding box center [315, 209] width 194 height 12
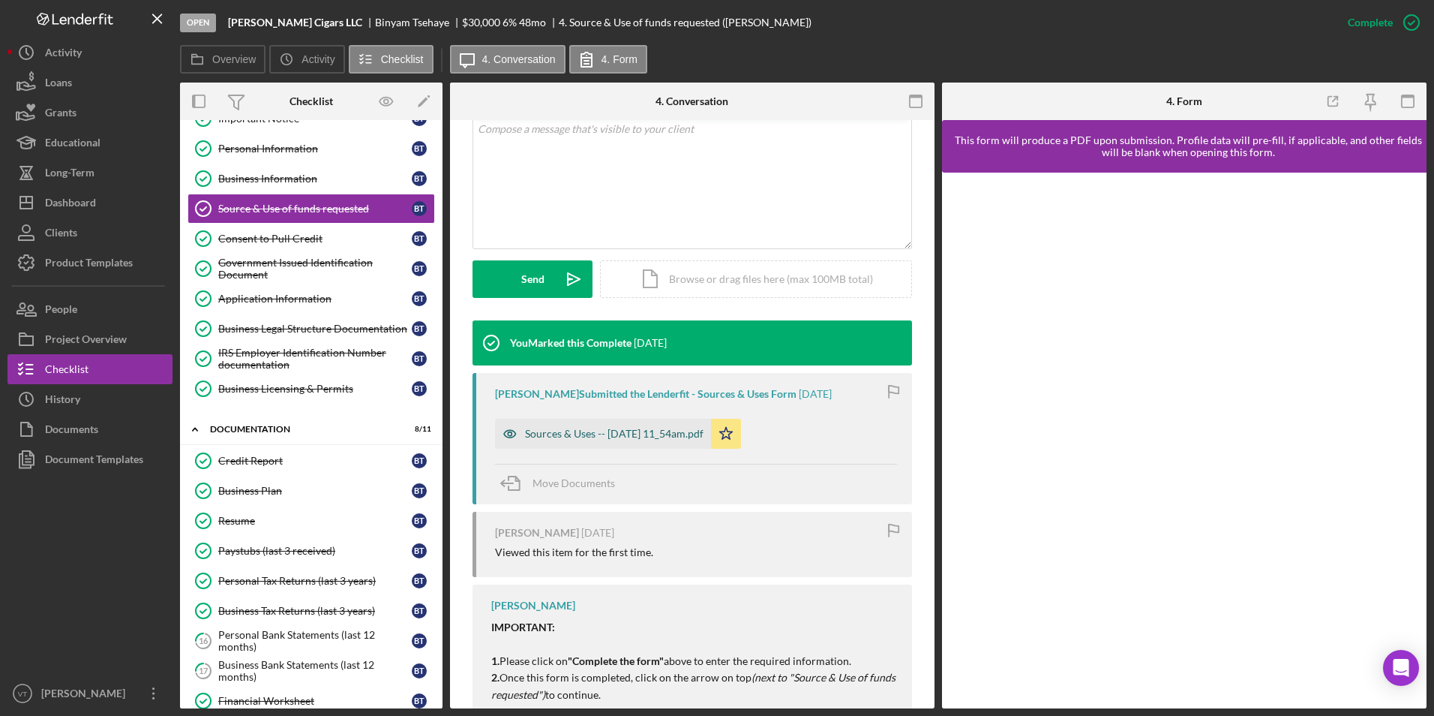
click at [627, 431] on div "Sources & Uses -- 2025-09-26 11_54am.pdf" at bounding box center [614, 434] width 179 height 12
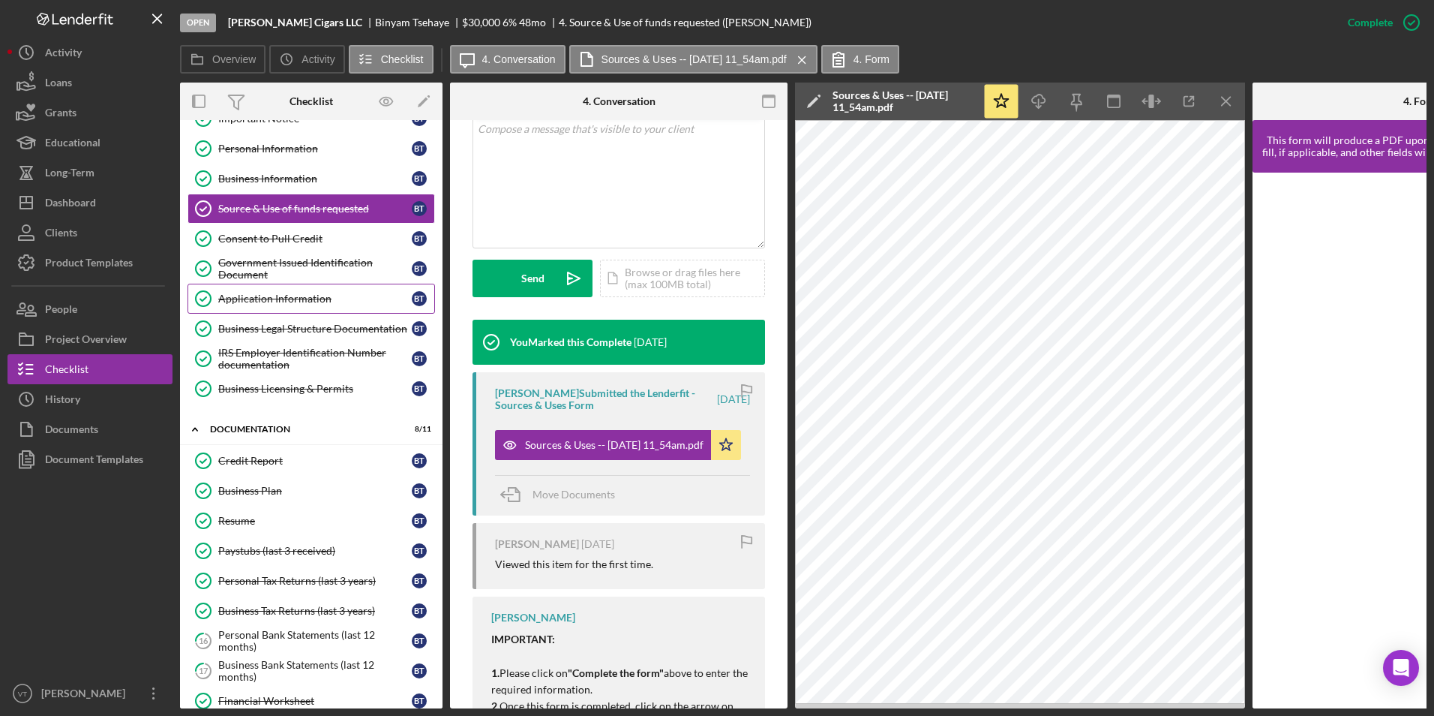
click at [284, 297] on div "Application Information" at bounding box center [315, 299] width 194 height 12
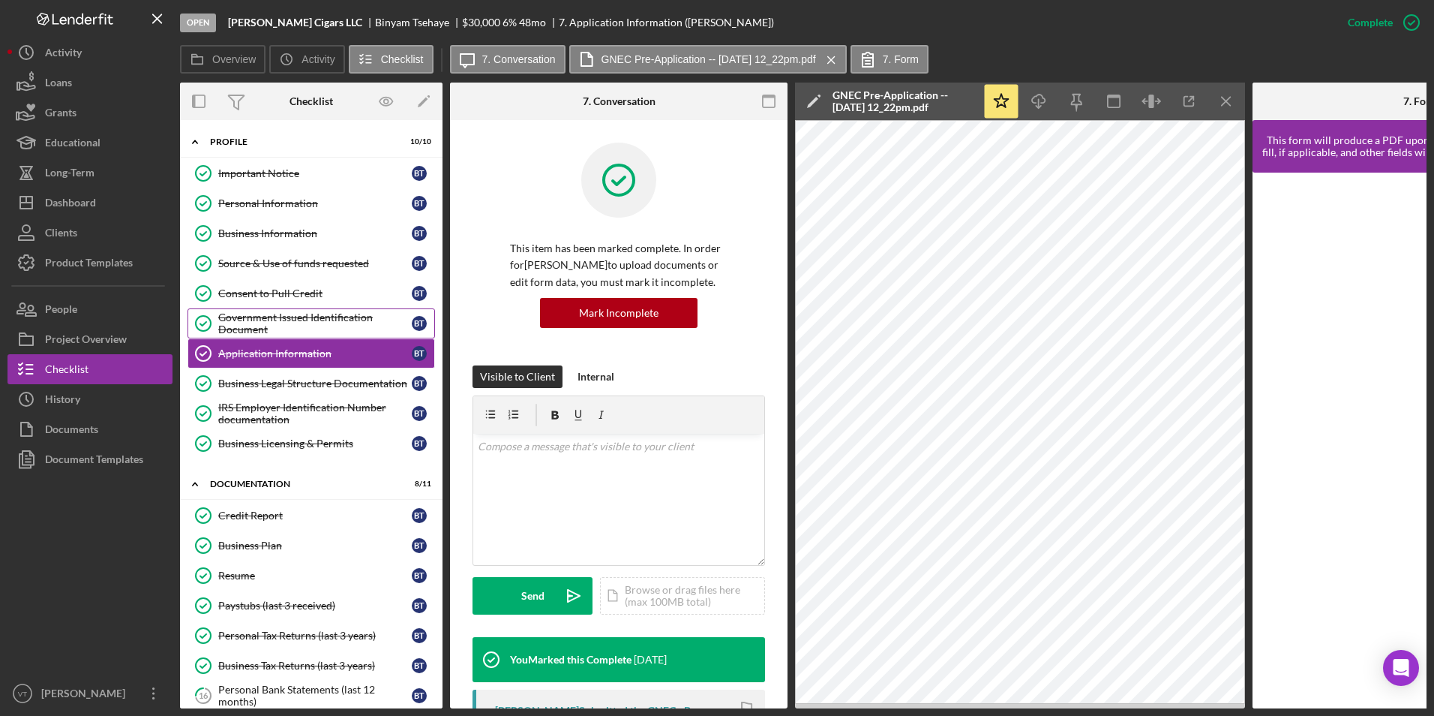
click at [277, 323] on div "Government Issued Identification Document" at bounding box center [315, 323] width 194 height 24
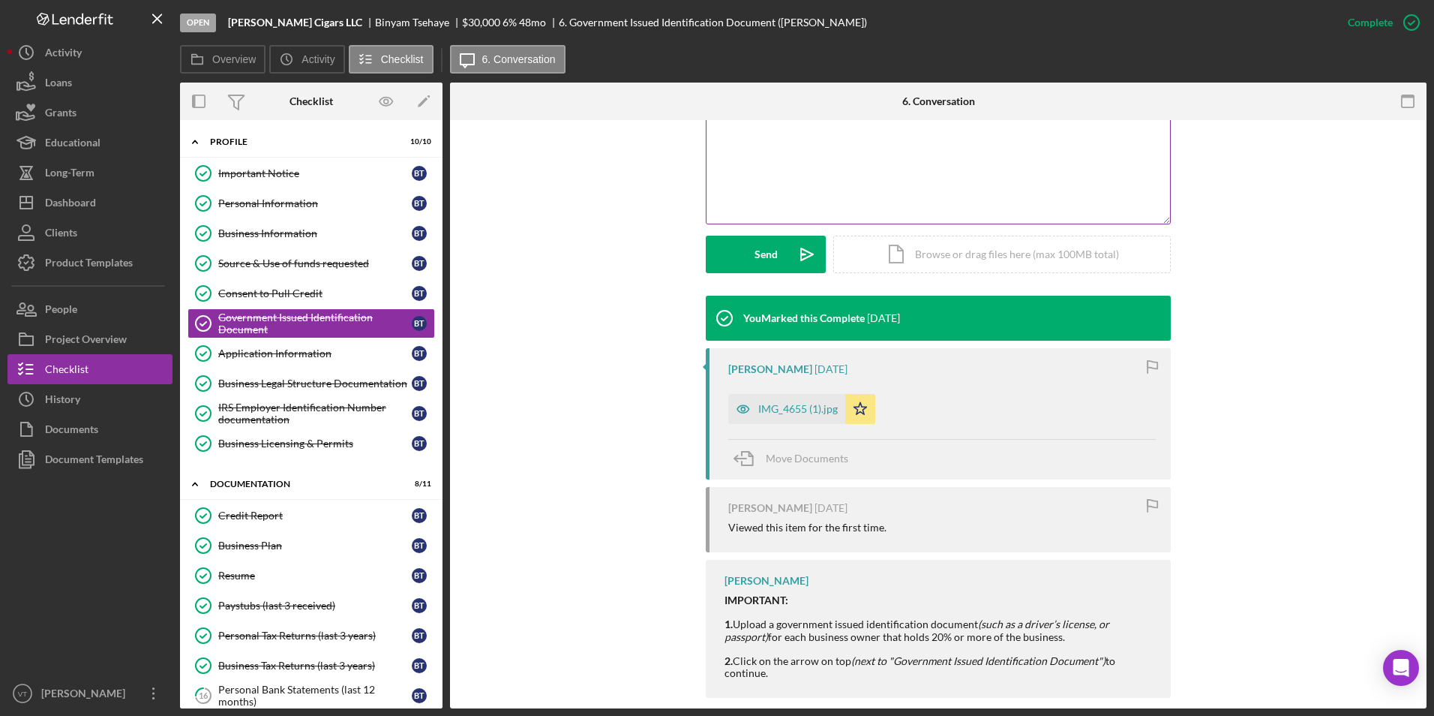
scroll to position [344, 0]
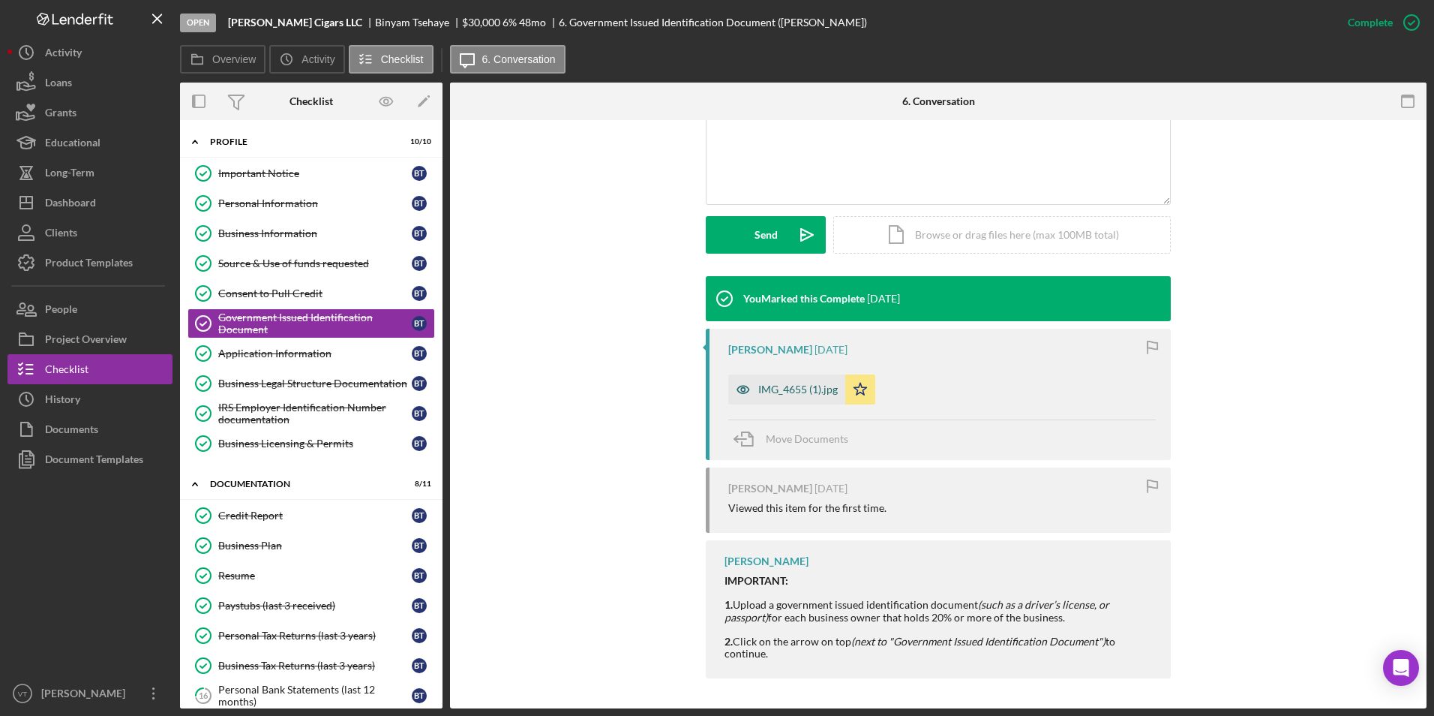
click at [712, 384] on div "IMG_4655 (1).jpg" at bounding box center [798, 389] width 80 height 12
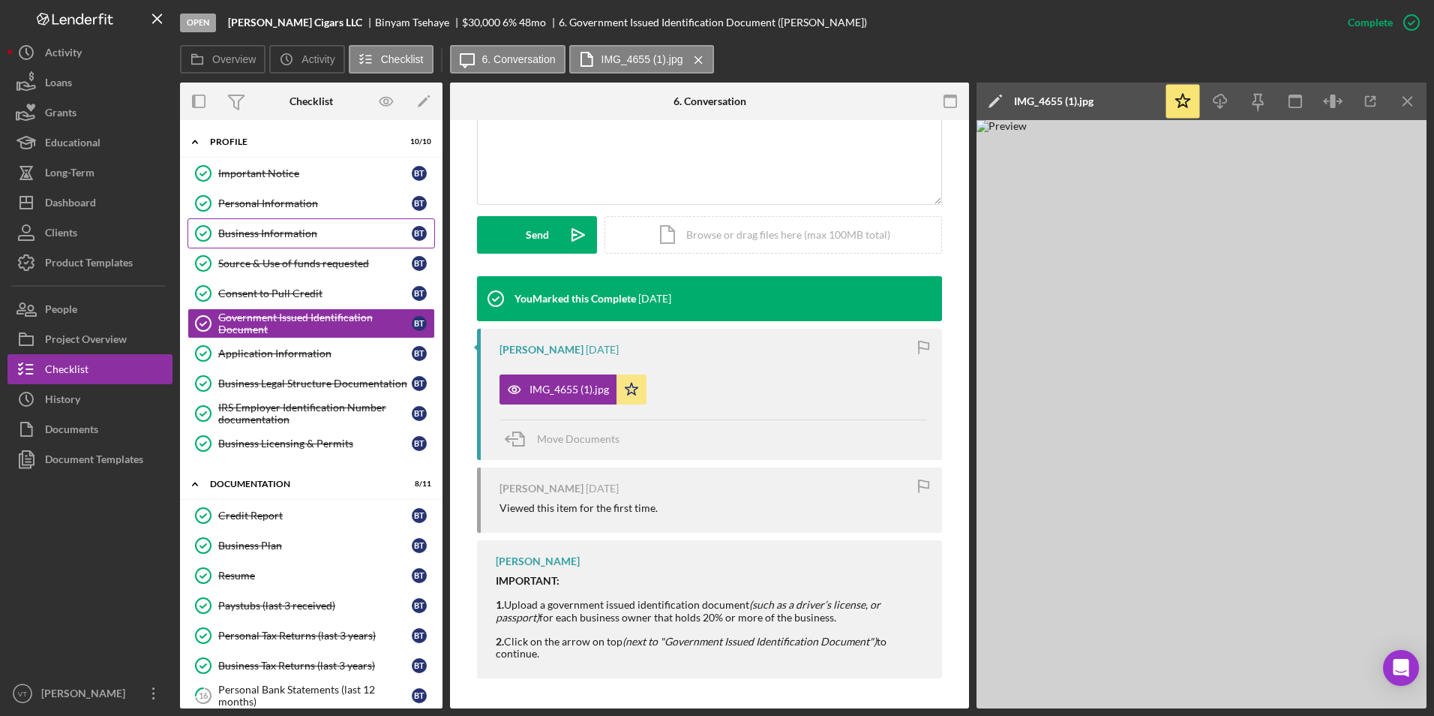
click at [266, 233] on div "Business Information" at bounding box center [315, 233] width 194 height 12
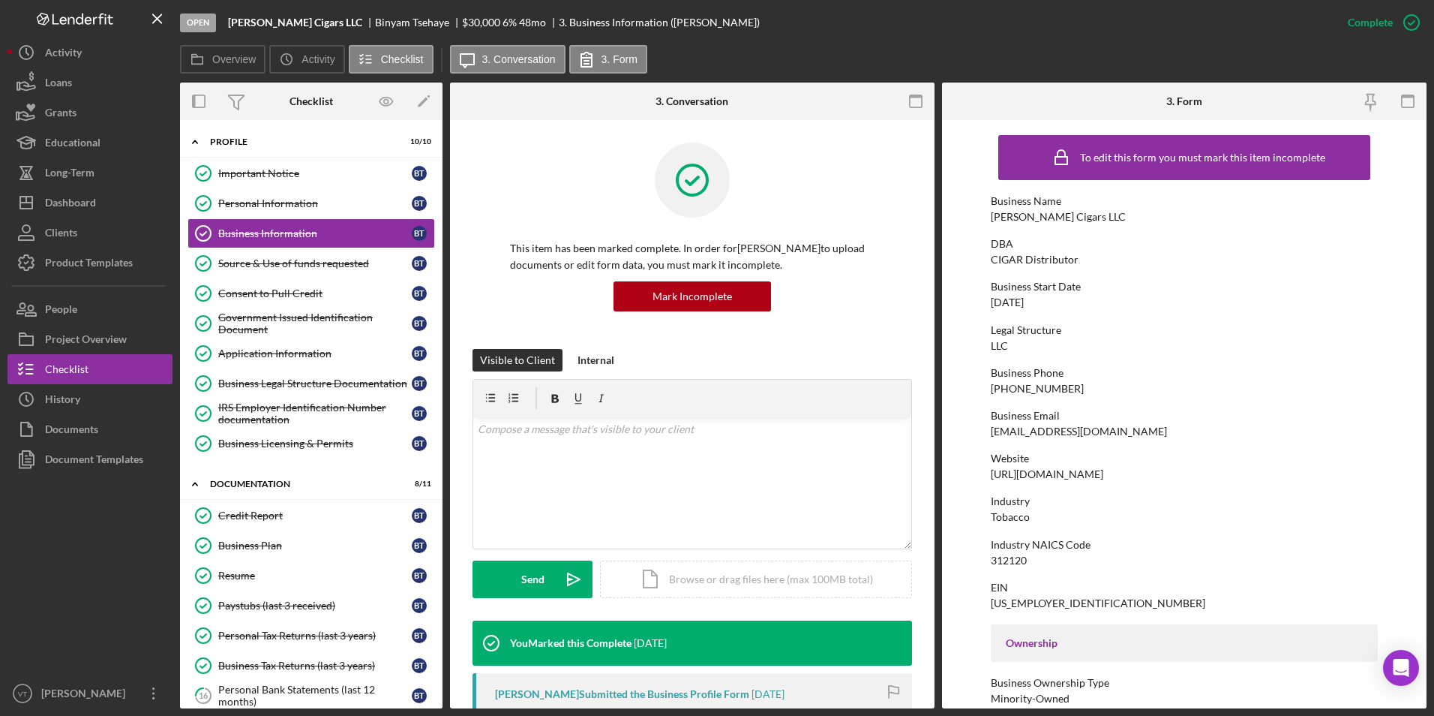
click at [712, 475] on div "https://bennyscigars.com" at bounding box center [1047, 474] width 113 height 12
drag, startPoint x: 1115, startPoint y: 477, endPoint x: 985, endPoint y: 473, distance: 130.6
click at [712, 473] on form "To edit this form you must mark this item incomplete Business Name Benny Cigars…" at bounding box center [1184, 414] width 485 height 588
copy div "https://bennyscigars.com"
click at [260, 547] on div "Business Plan" at bounding box center [315, 545] width 194 height 12
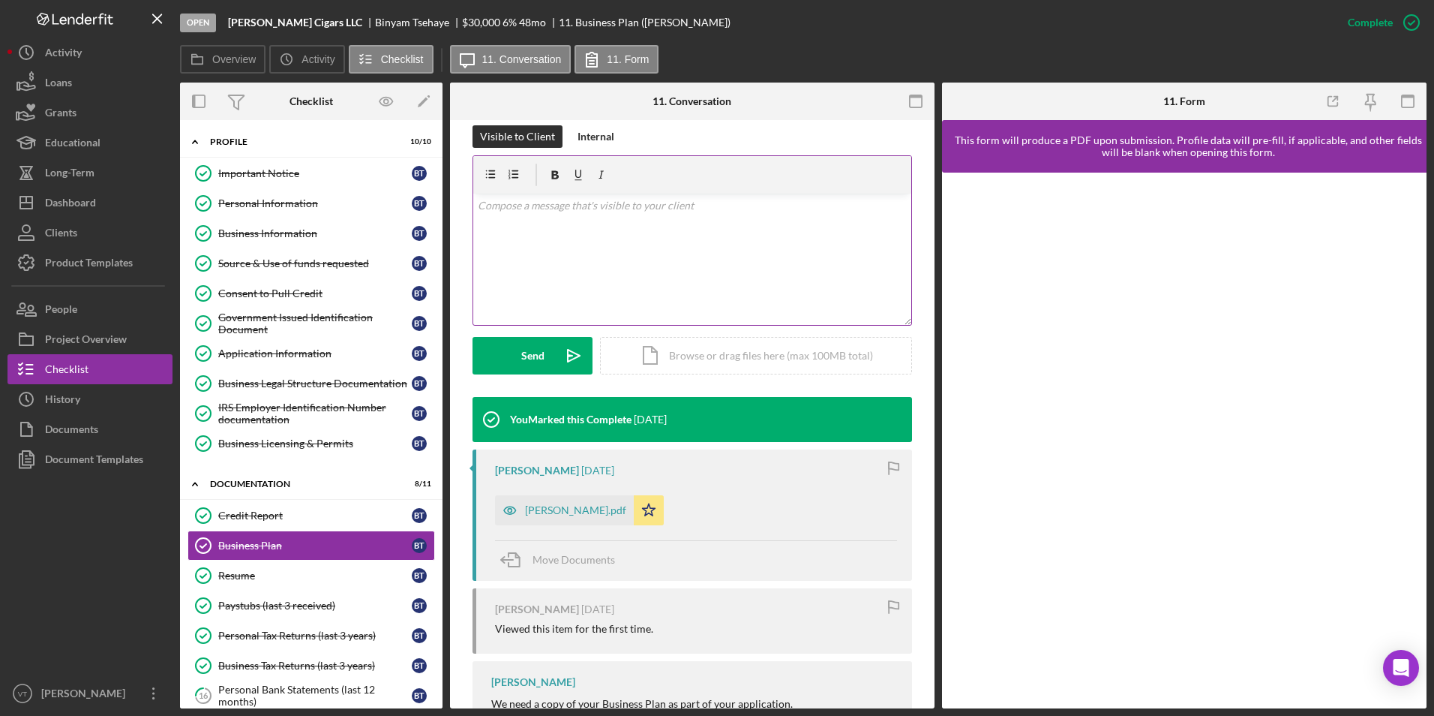
scroll to position [225, 0]
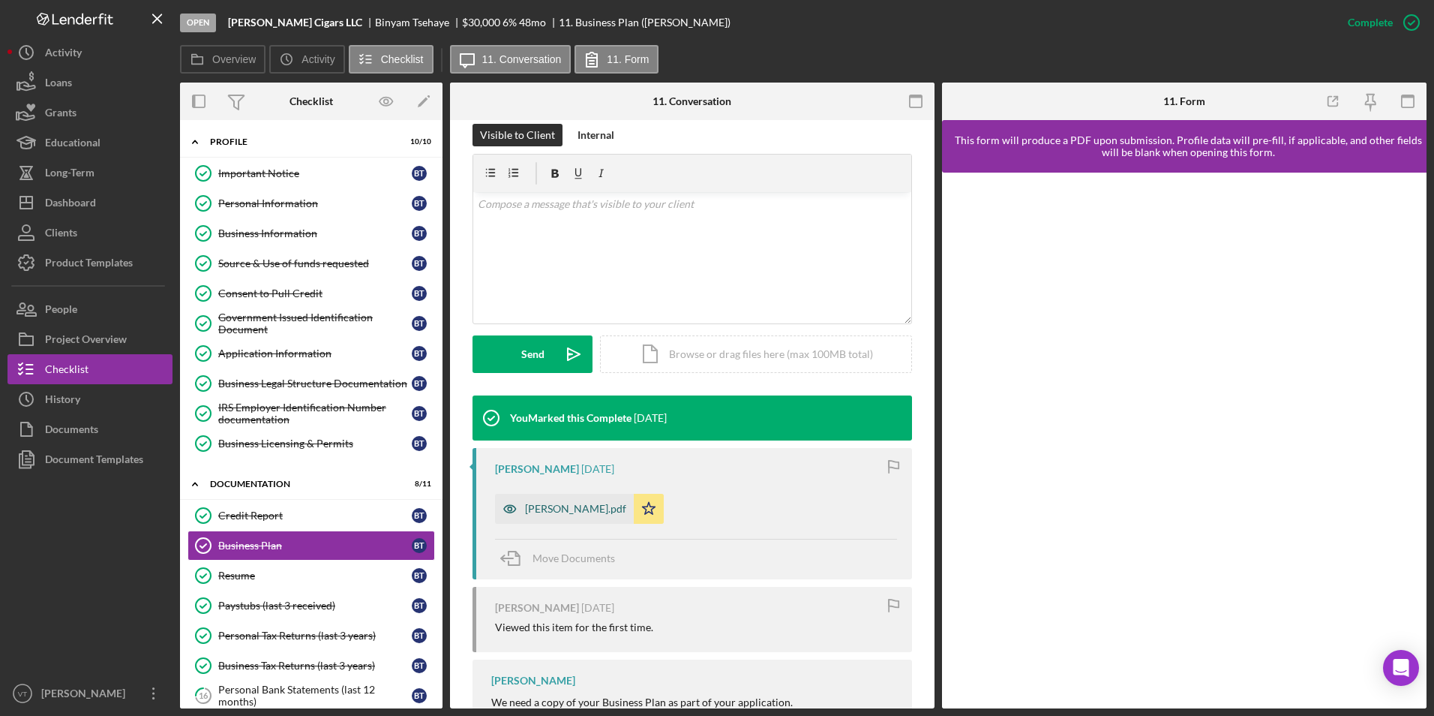
click at [578, 509] on div "Benny_Cigars_Business_Plan.pdf" at bounding box center [575, 509] width 101 height 12
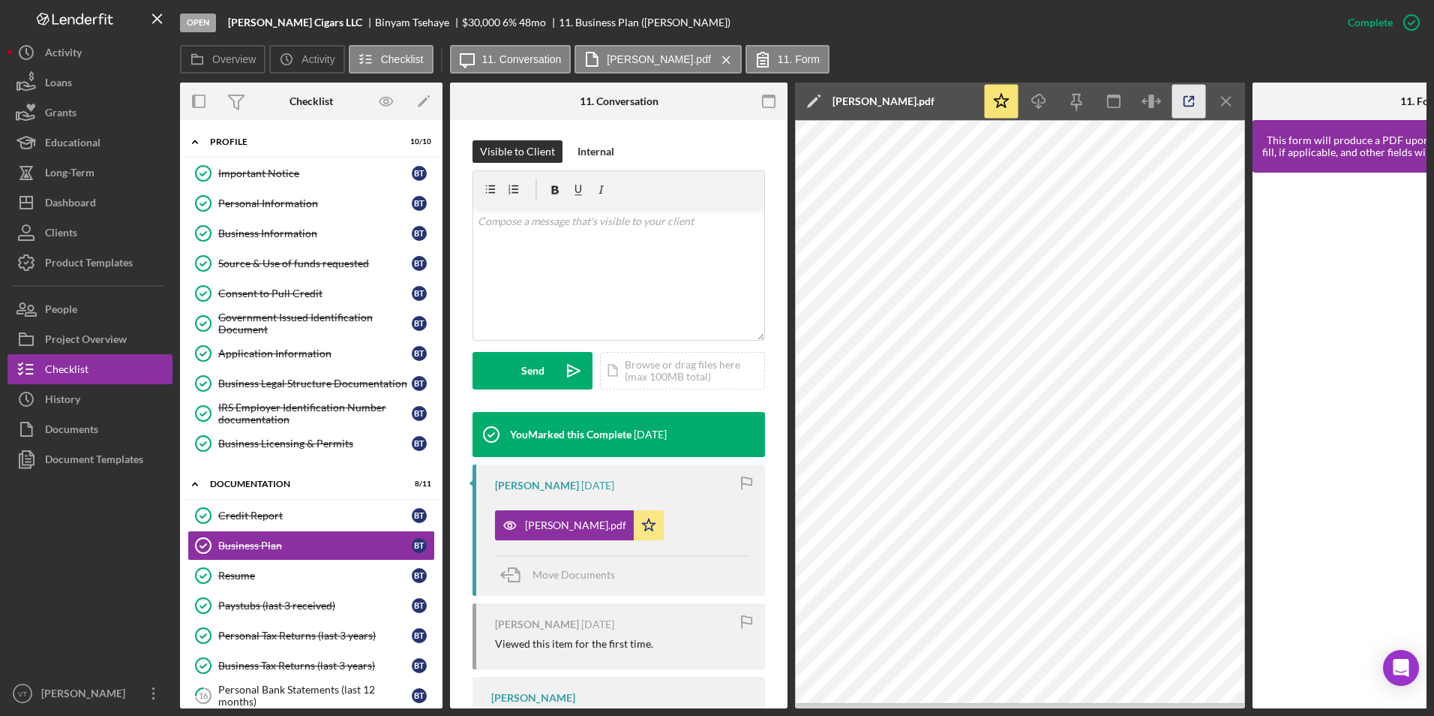
click at [712, 98] on polyline "button" at bounding box center [1192, 99] width 4 height 4
click at [261, 451] on link "Business Licensing & Permits Business Licensing & Permits B T" at bounding box center [312, 443] width 248 height 30
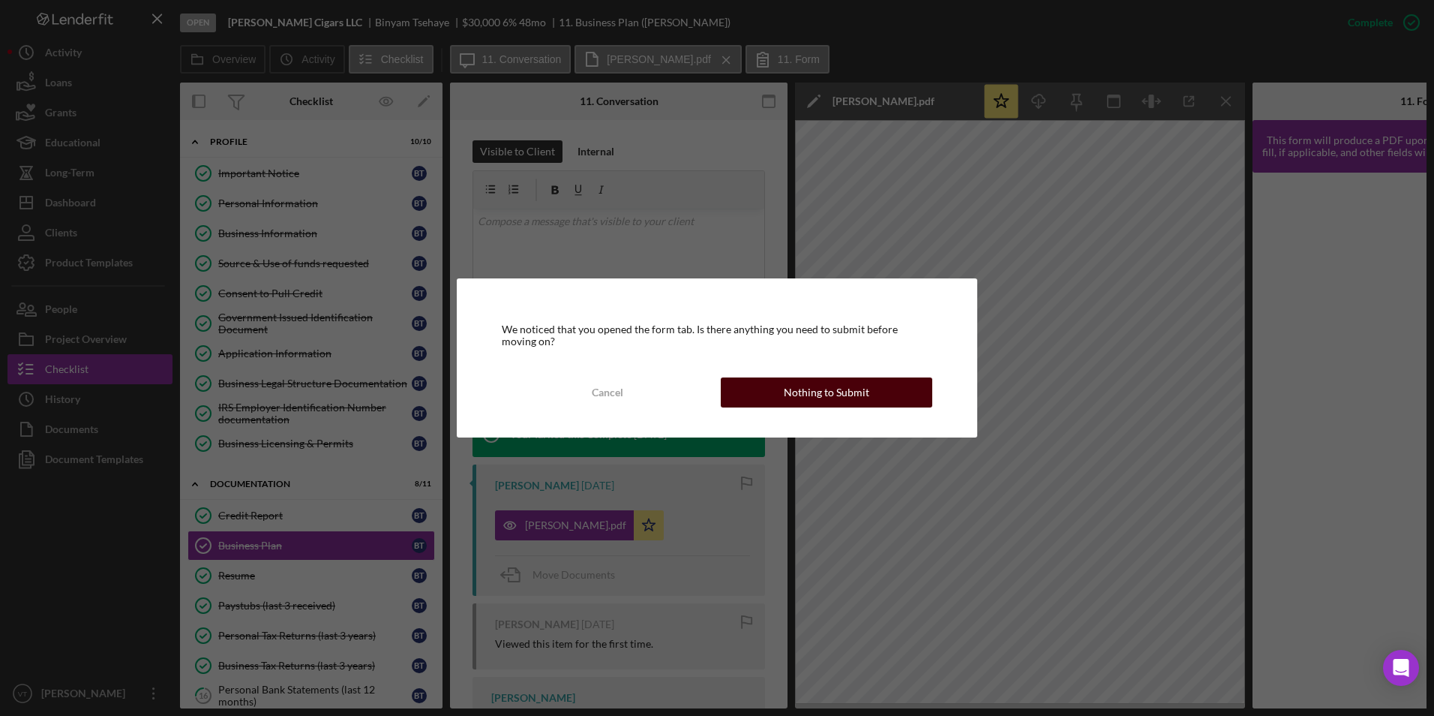
click at [712, 397] on button "Nothing to Submit" at bounding box center [827, 392] width 212 height 30
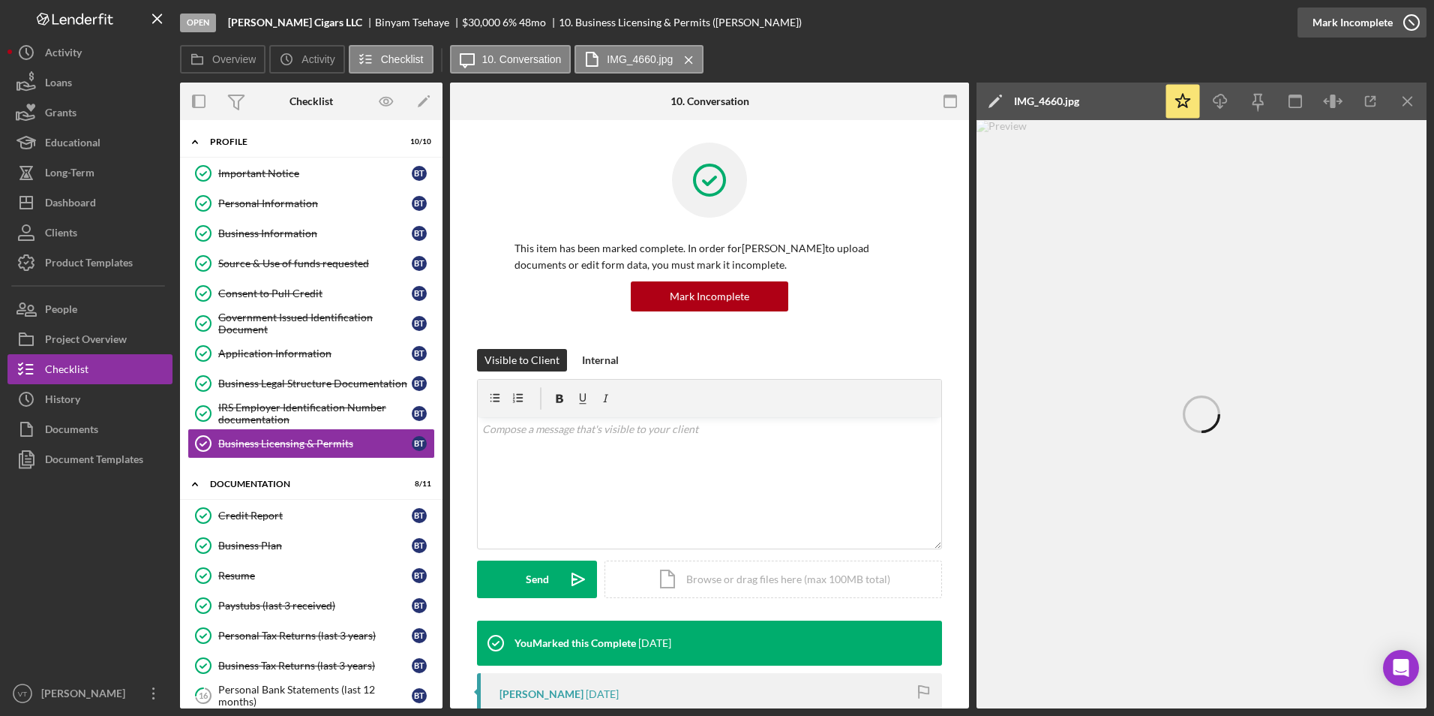
click at [712, 19] on icon "button" at bounding box center [1412, 23] width 38 height 38
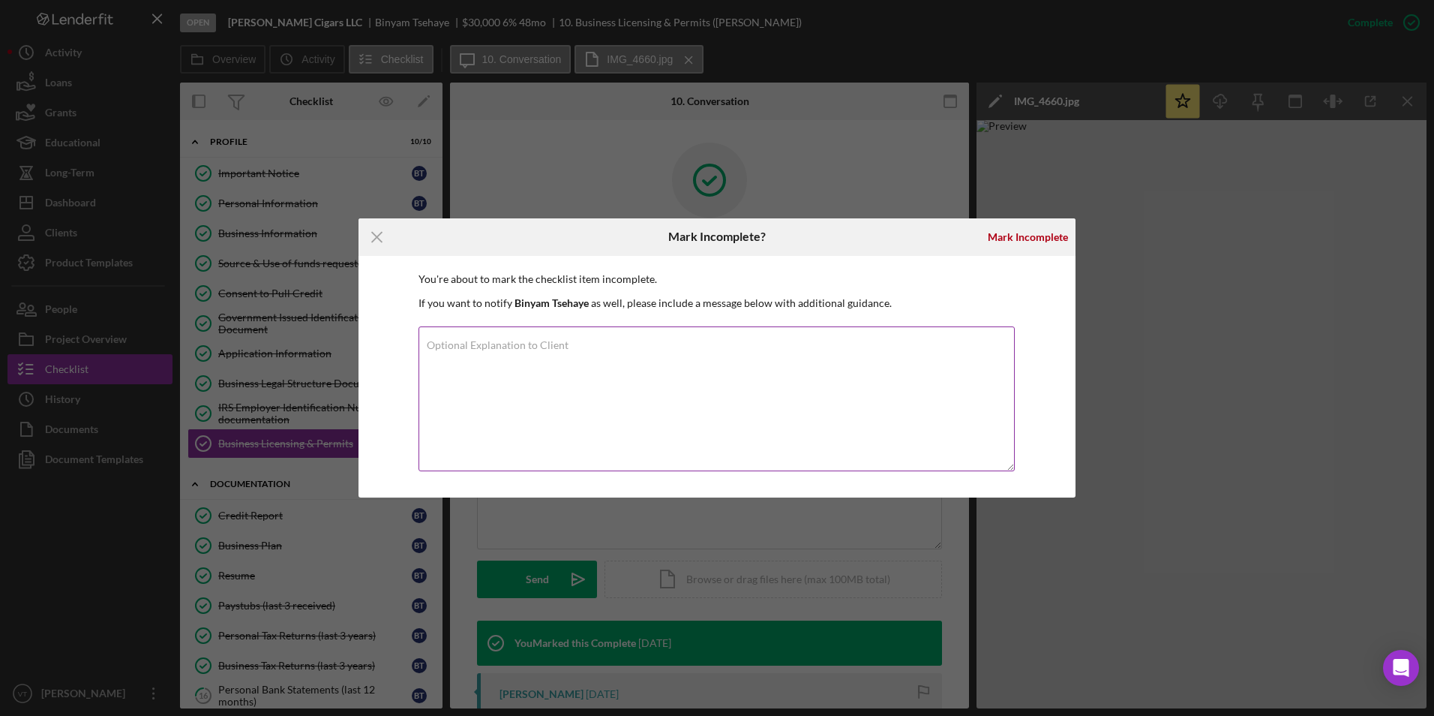
click at [622, 362] on textarea "Optional Explanation to Client" at bounding box center [717, 398] width 596 height 145
paste textarea "Hi Binyam, I hope you are doing well. As we review your business plan and prepa…"
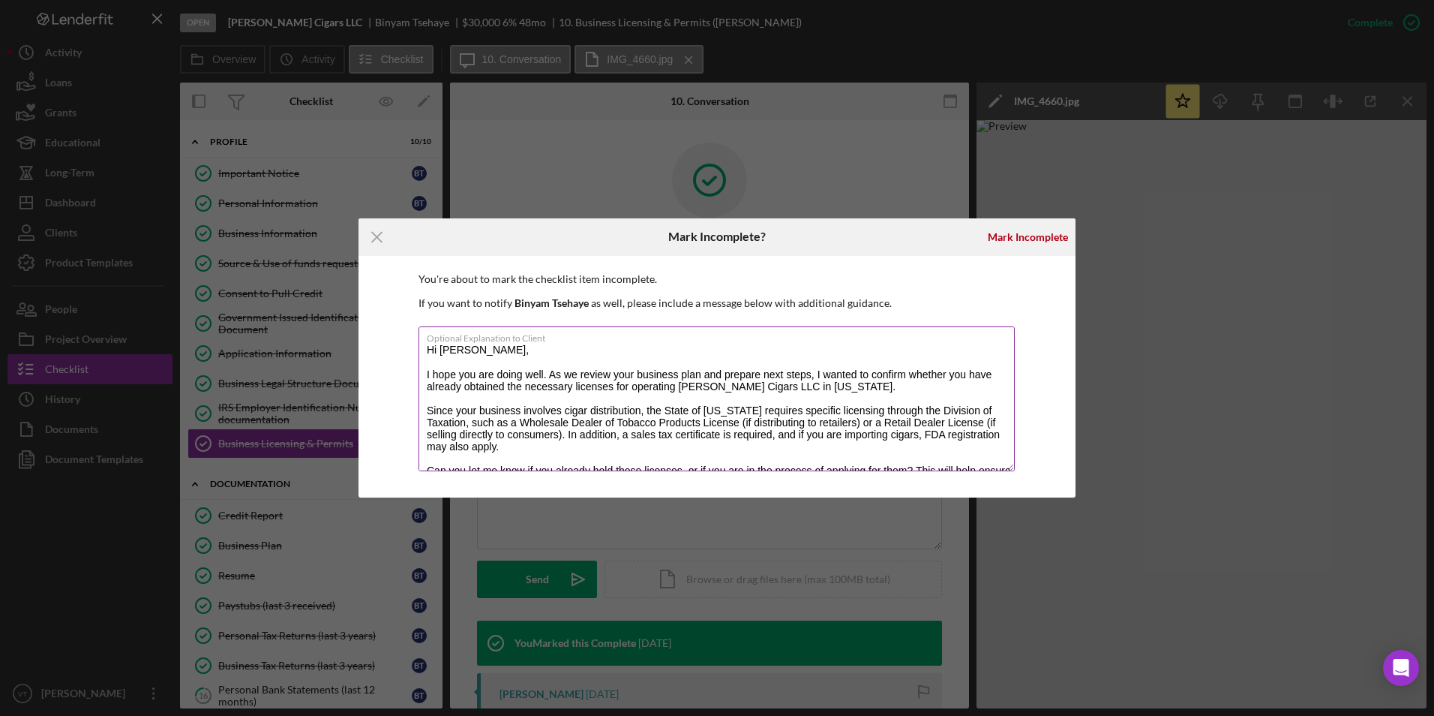
scroll to position [19, 0]
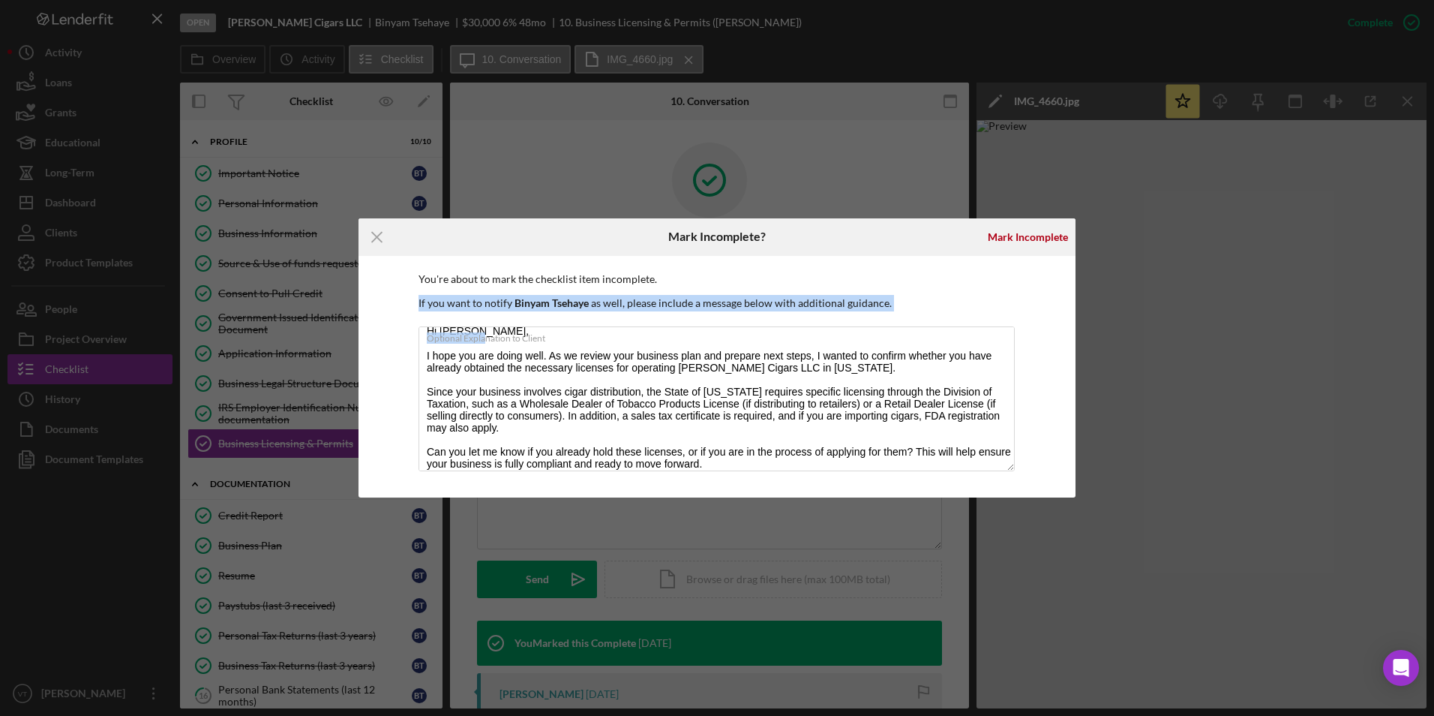
drag, startPoint x: 485, startPoint y: 331, endPoint x: 416, endPoint y: 317, distance: 69.7
click at [416, 317] on div "You're about to mark the checklist item incomplete. If you want to notify Binya…" at bounding box center [717, 377] width 717 height 242
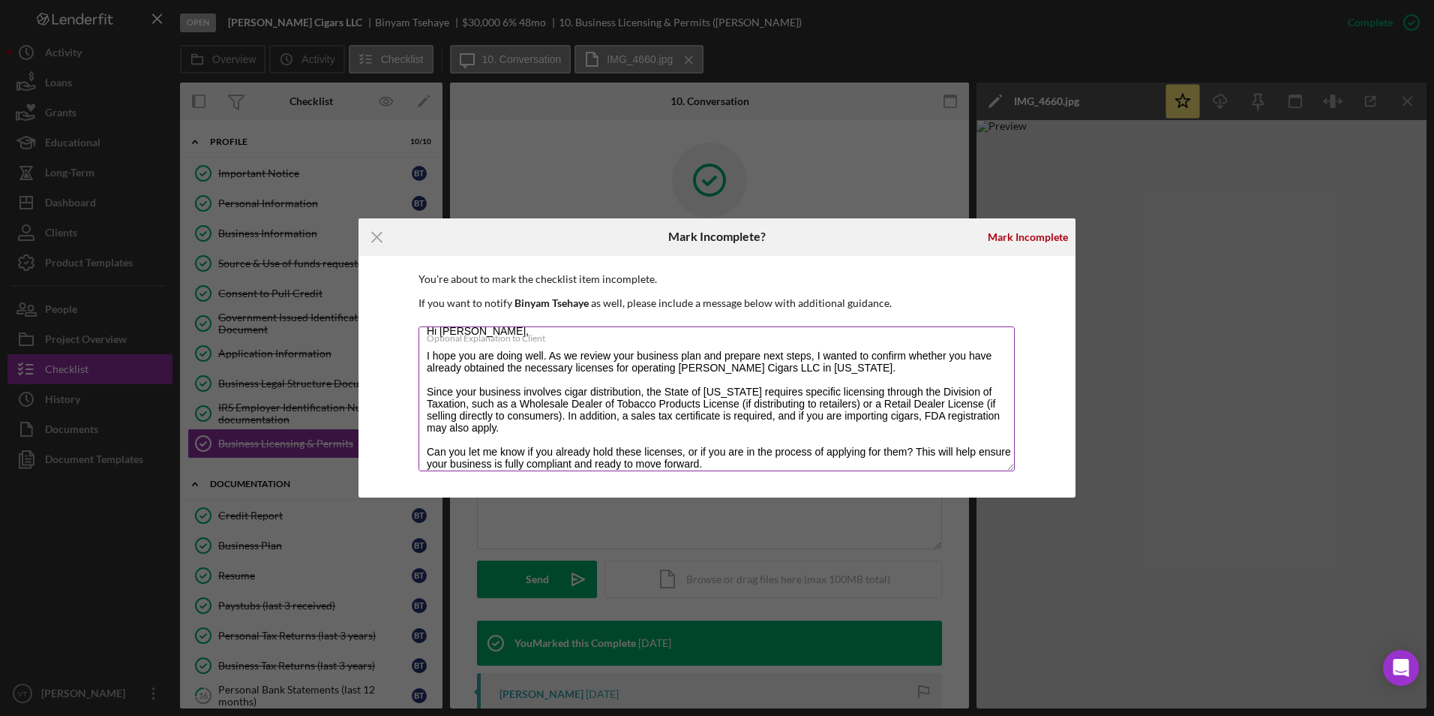
drag, startPoint x: 416, startPoint y: 317, endPoint x: 482, endPoint y: 374, distance: 87.2
click at [482, 374] on textarea "Hi Binyam, I hope you are doing well. As we review your business plan and prepa…" at bounding box center [717, 398] width 596 height 145
click at [426, 356] on textarea "Hi Binyam, I hope you are doing well. As we review your business plan and prepa…" at bounding box center [717, 398] width 596 height 145
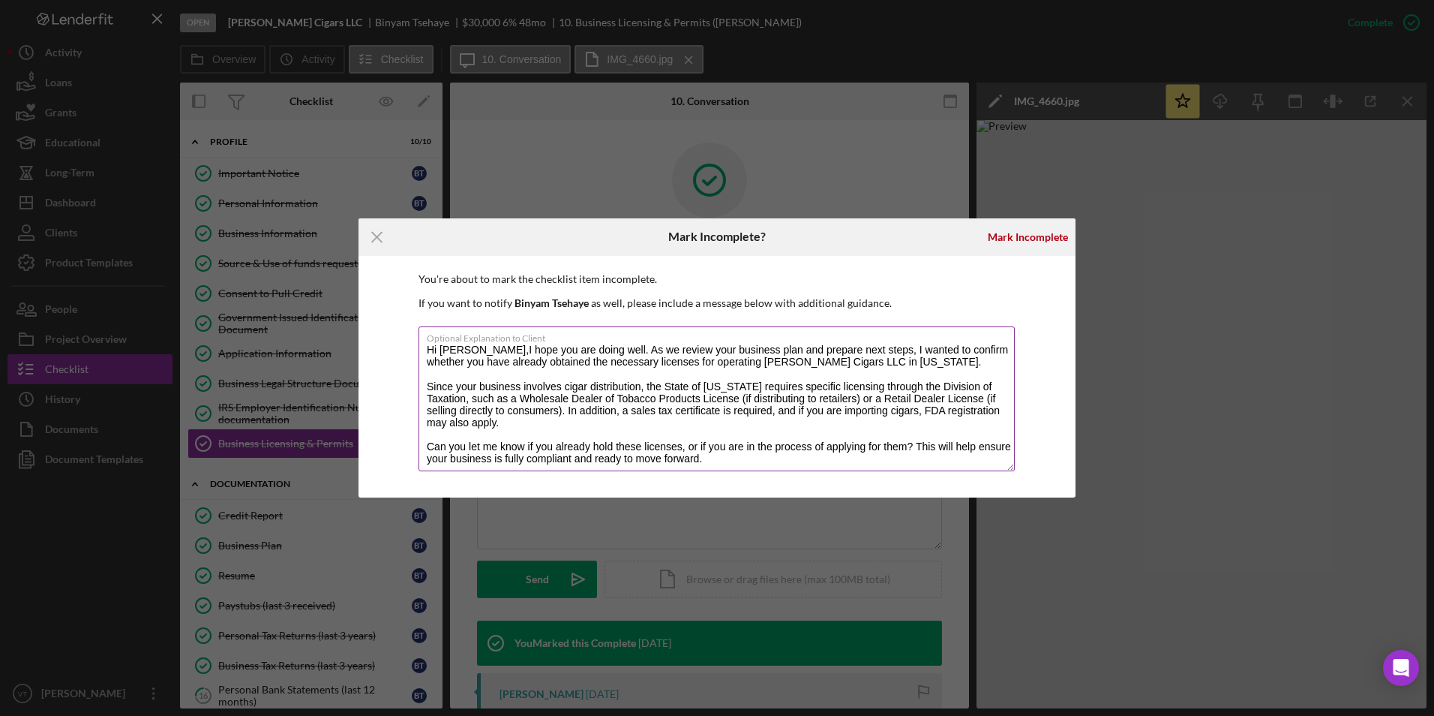
scroll to position [0, 0]
type textarea "Hi Binyam, I hope you are doing well. As we review your business plan and prepa…"
click at [374, 240] on line at bounding box center [377, 237] width 10 height 10
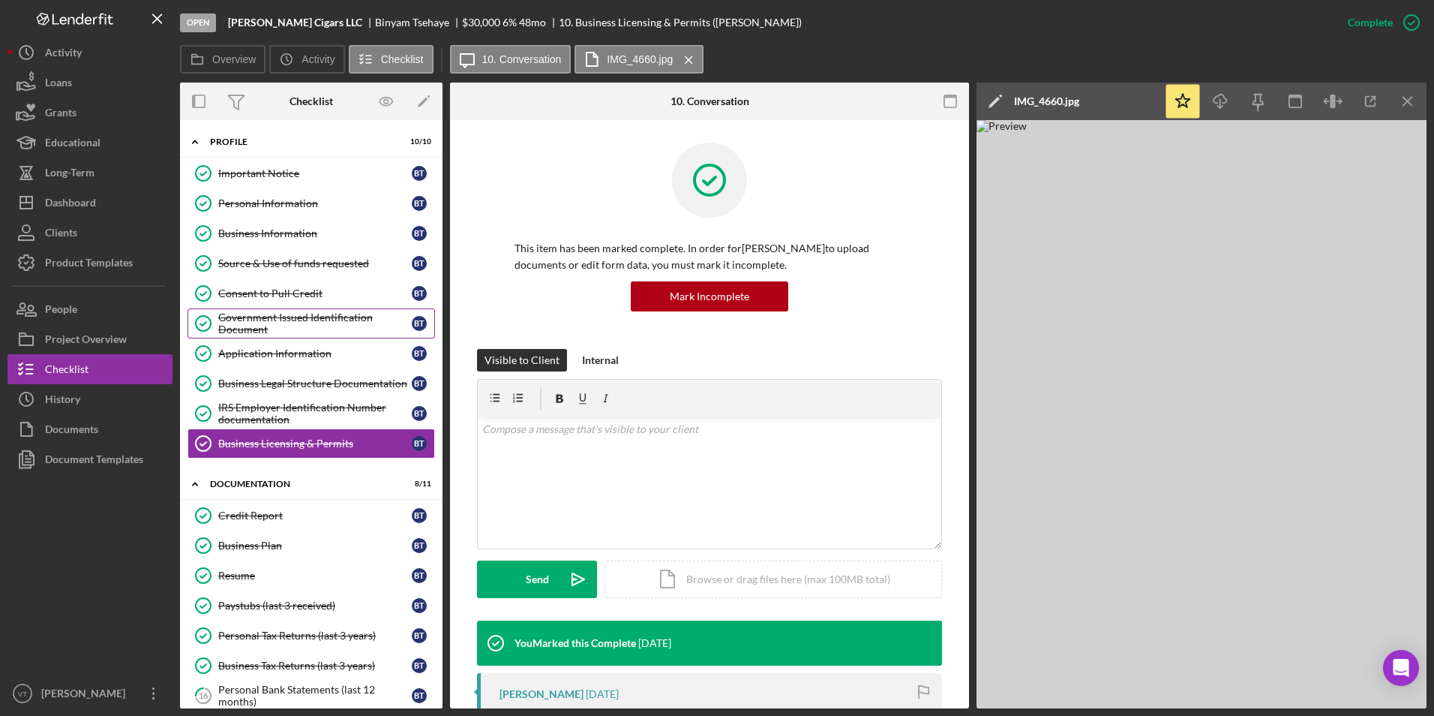
click at [261, 325] on div "Government Issued Identification Document" at bounding box center [315, 323] width 194 height 24
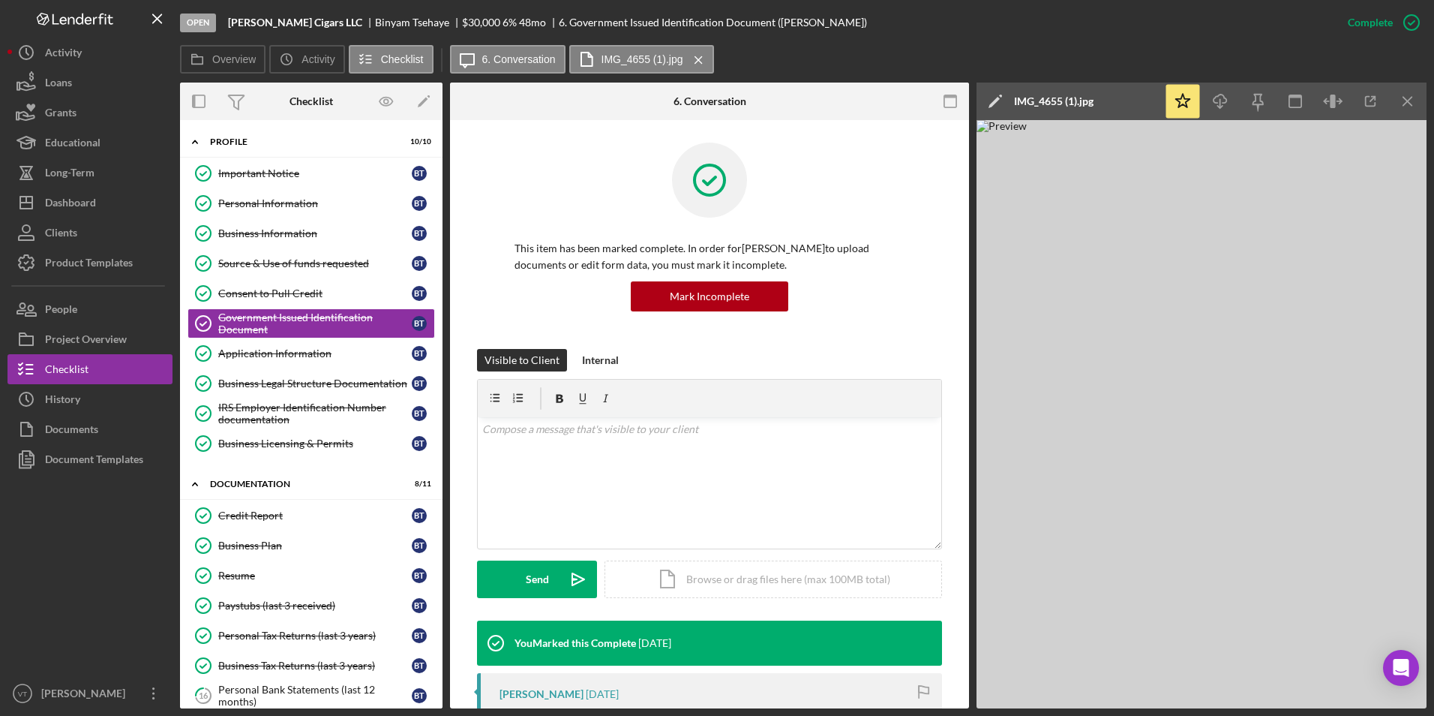
drag, startPoint x: 1116, startPoint y: 487, endPoint x: 1090, endPoint y: 583, distance: 99.5
click at [712, 583] on img at bounding box center [1202, 414] width 450 height 588
click at [283, 444] on div "Business Licensing & Permits" at bounding box center [315, 443] width 194 height 12
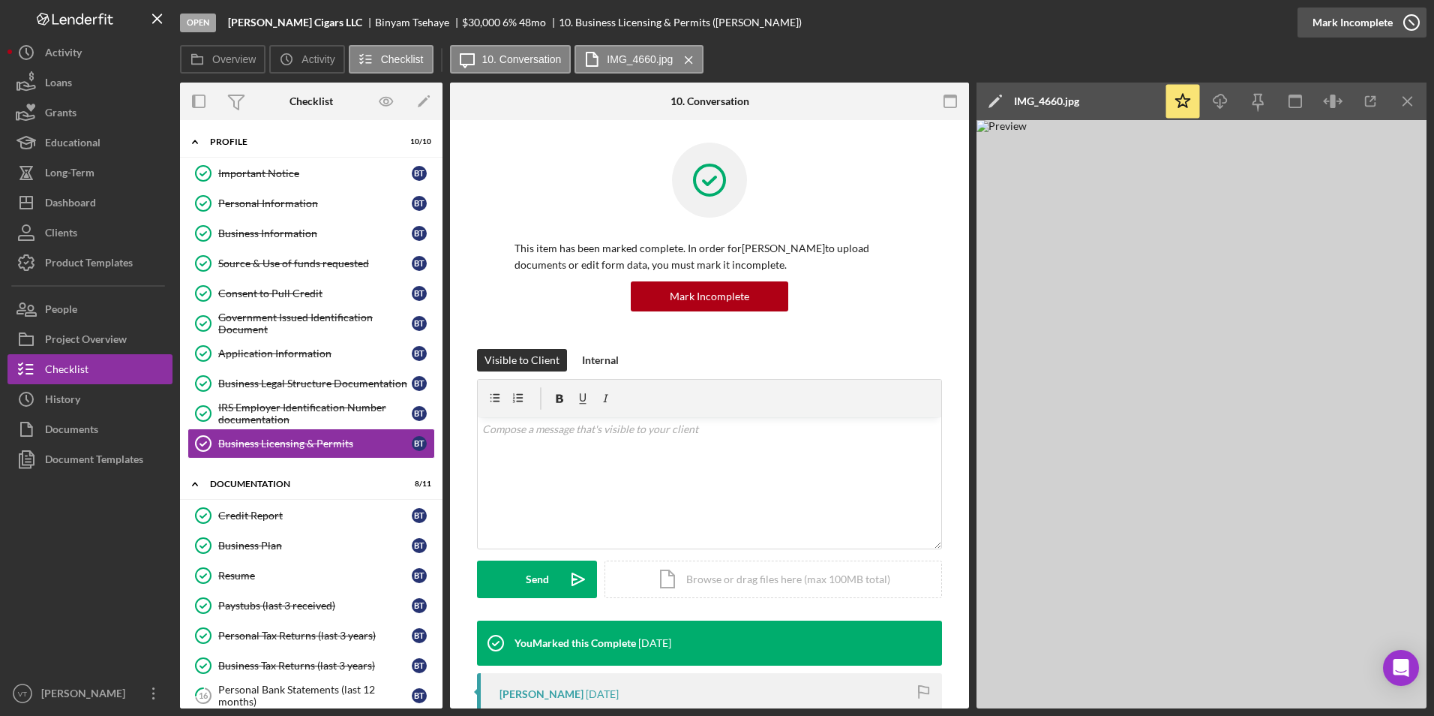
click at [712, 24] on icon "button" at bounding box center [1412, 23] width 38 height 38
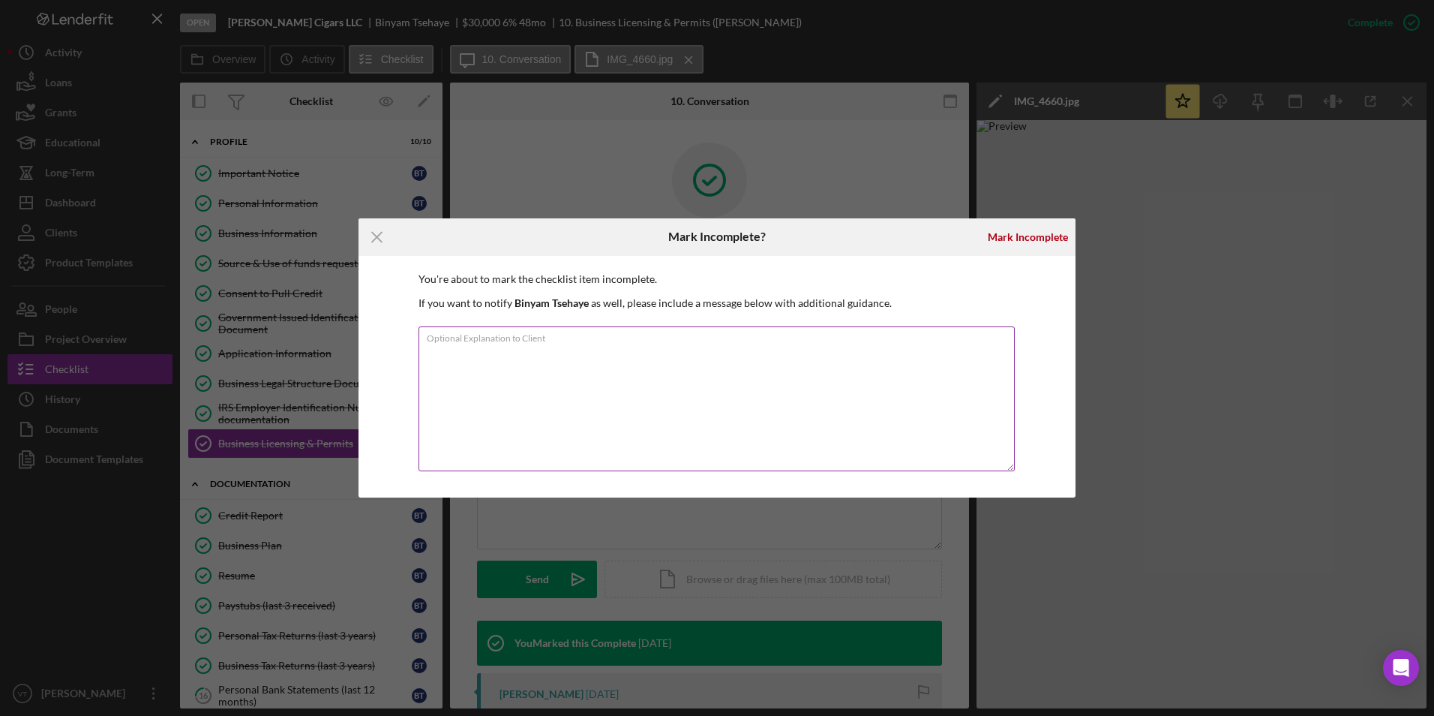
click at [606, 395] on textarea "Optional Explanation to Client" at bounding box center [717, 398] width 596 height 145
paste textarea "Binyam"
type textarea "Binyam"
click at [551, 380] on textarea "Optional Explanation to Client" at bounding box center [717, 398] width 596 height 145
paste textarea "Hi Binyam, I hope you are doing well. As we review your business plan and prepa…"
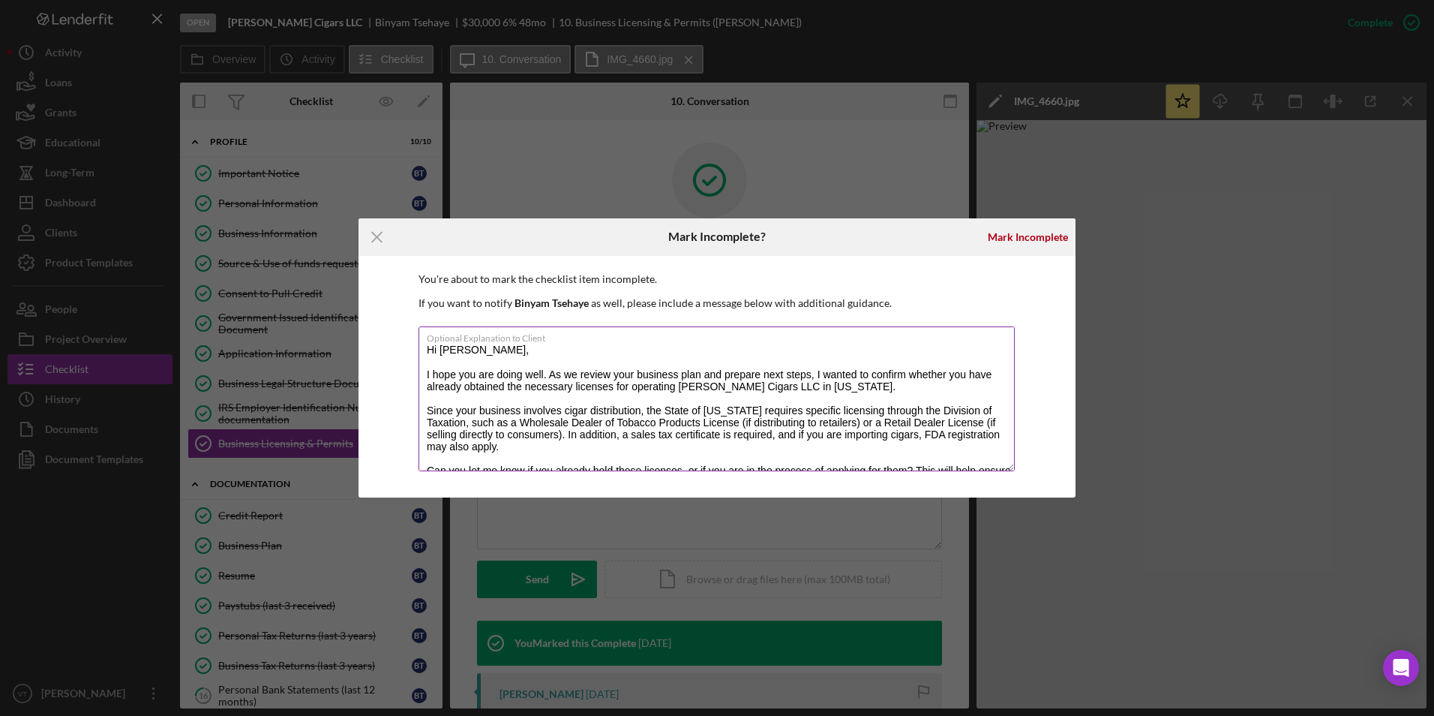
scroll to position [19, 0]
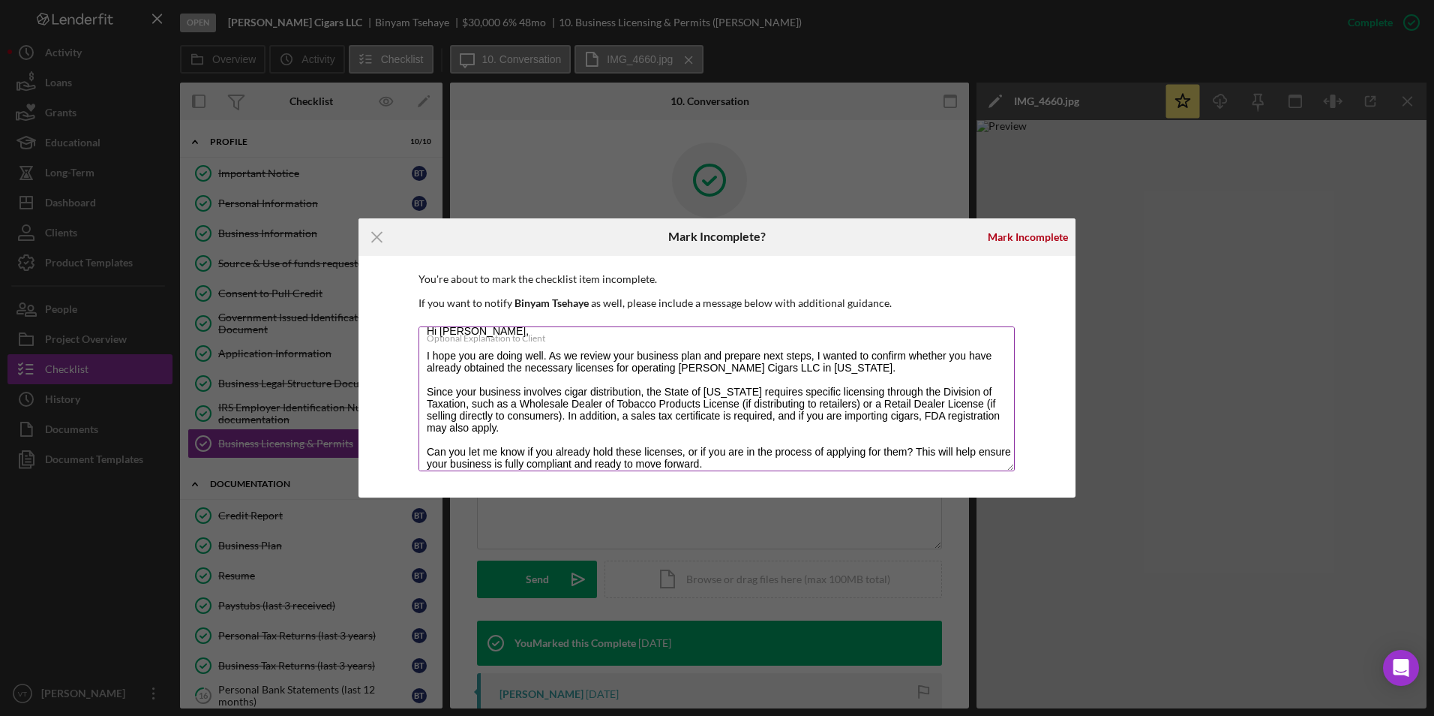
click at [438, 356] on textarea "Hi Binyam, I hope you are doing well. As we review your business plan and prepa…" at bounding box center [717, 398] width 596 height 145
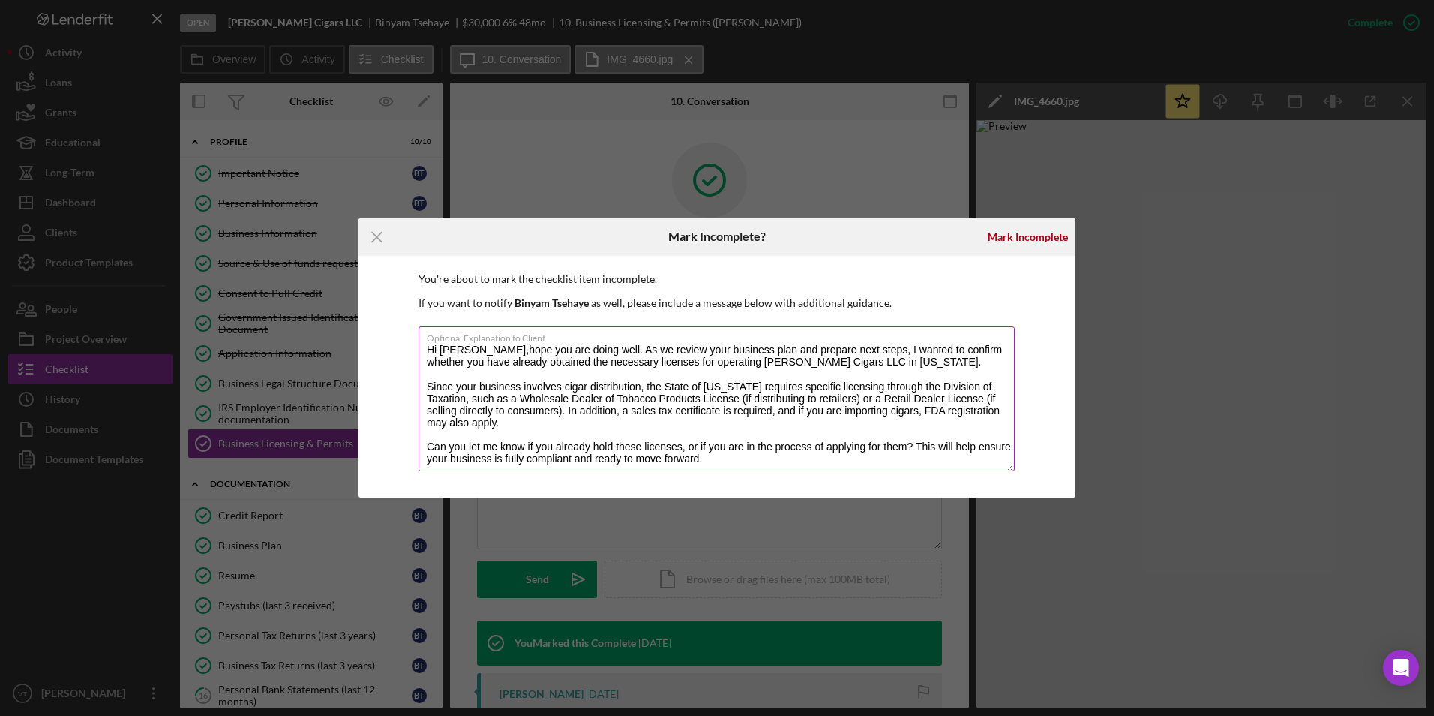
scroll to position [0, 0]
click at [698, 361] on textarea "Hi Binyam, As we review your business plan and prepare next steps, I wanted to …" at bounding box center [717, 398] width 596 height 145
click at [567, 385] on textarea "Hi Binyam, As we review your business plan and prepare next steps, I wanted to …" at bounding box center [717, 398] width 596 height 145
drag, startPoint x: 759, startPoint y: 384, endPoint x: 801, endPoint y: 384, distance: 42.0
click at [712, 384] on textarea "Hi Binyam, As we review your business plan and prepare next steps, I wanted to …" at bounding box center [717, 398] width 596 height 145
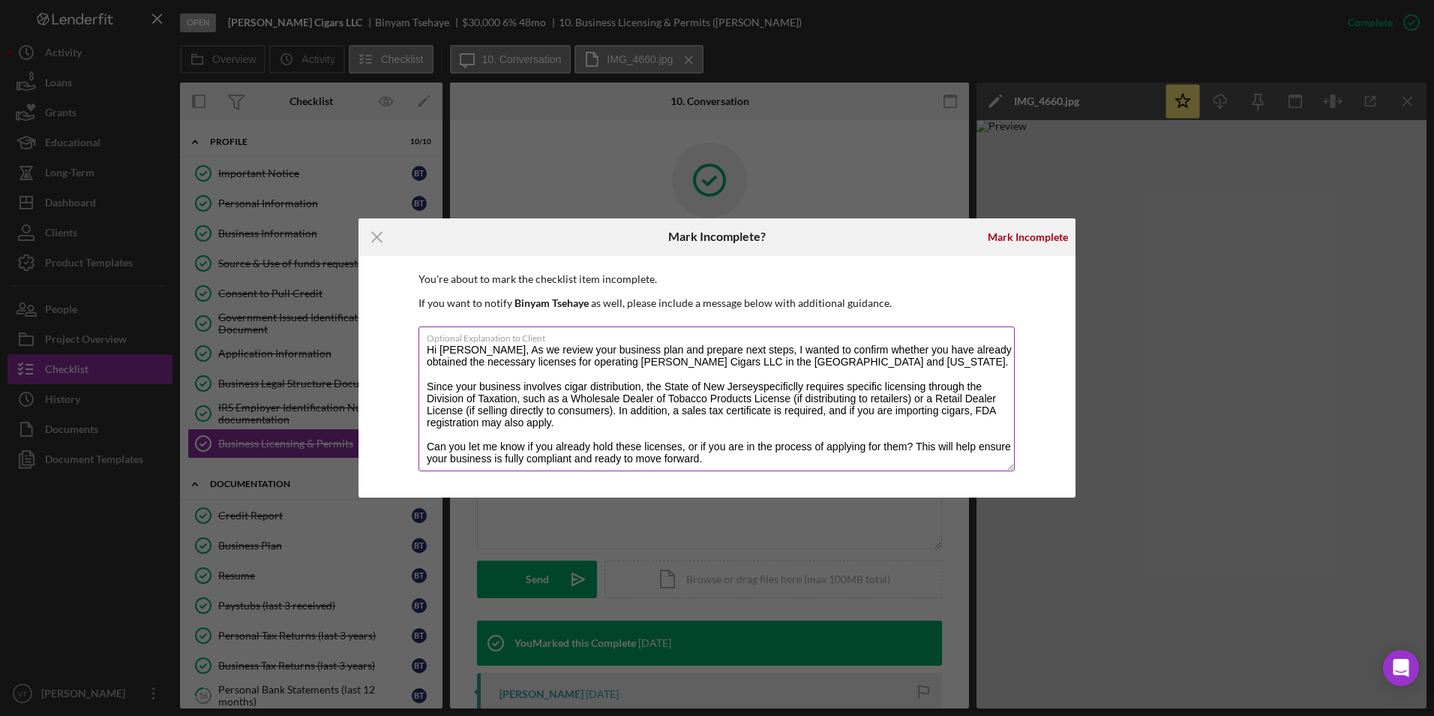
click at [712, 382] on textarea "Hi Binyam, As we review your business plan and prepare next steps, I wanted to …" at bounding box center [717, 398] width 596 height 145
click at [712, 386] on textarea "Hi Binyam, As we review your business plan and prepare next steps, I wanted to …" at bounding box center [717, 398] width 596 height 145
click at [712, 383] on textarea "Hi Binyam, As we review your business plan and prepare next steps, I wanted to …" at bounding box center [717, 398] width 596 height 145
type textarea "Hi Binyam, As we review your business plan and prepare next steps, I wanted to …"
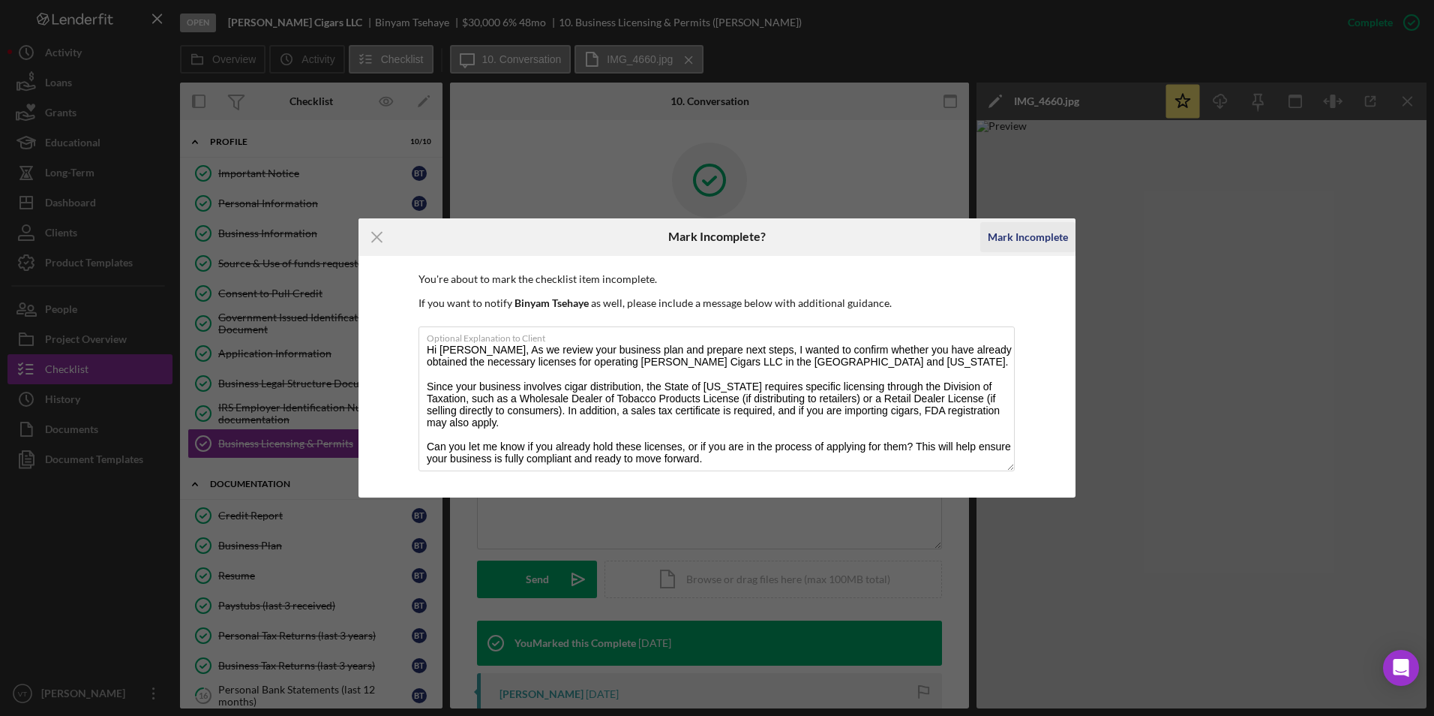
click at [712, 240] on div "Mark Incomplete" at bounding box center [1028, 237] width 80 height 30
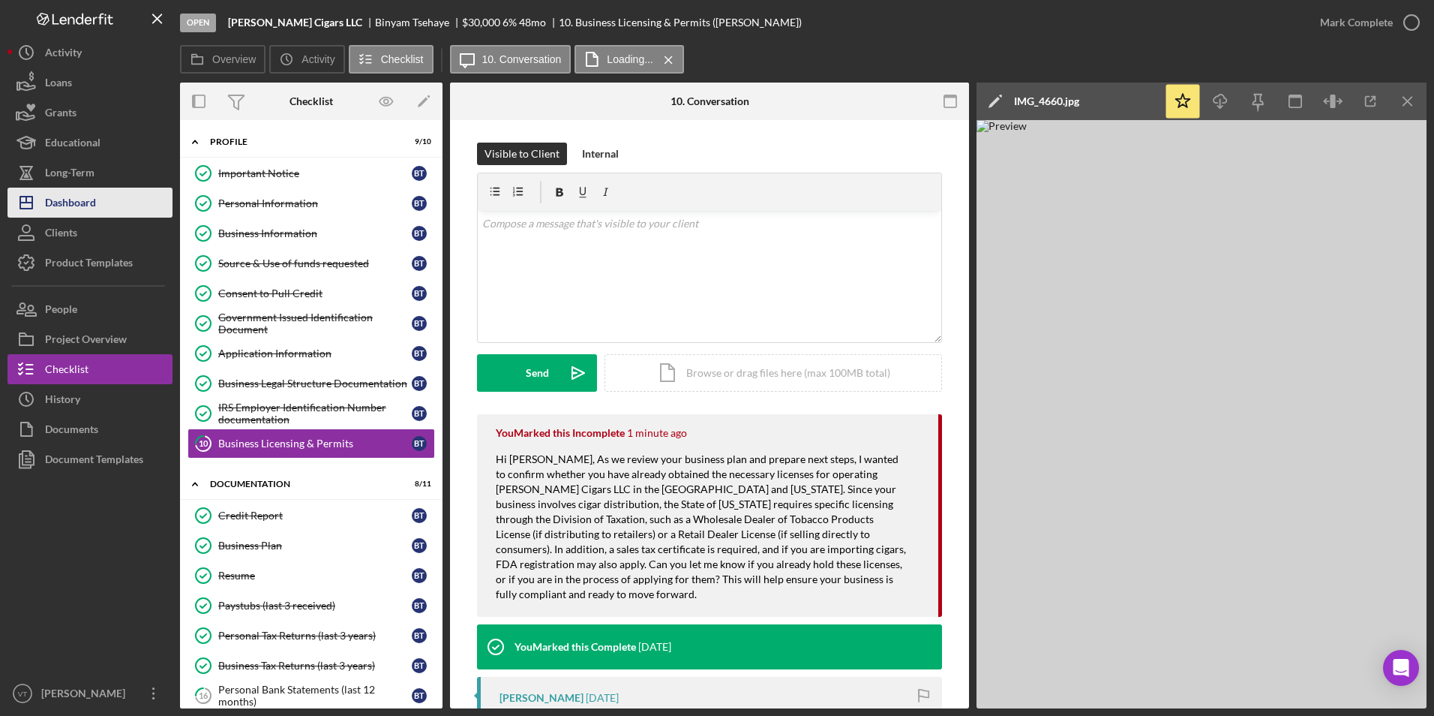
click at [96, 206] on div "Dashboard" at bounding box center [70, 205] width 51 height 34
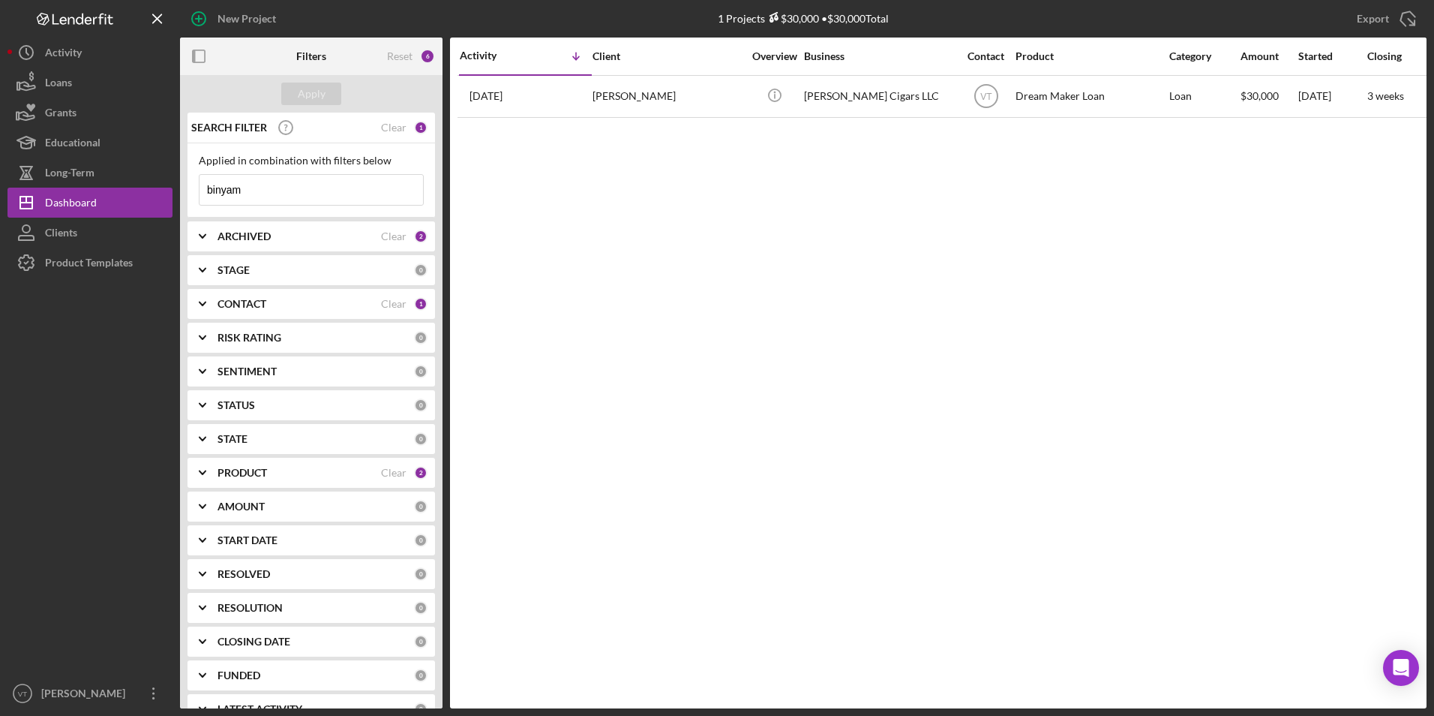
click at [324, 191] on input "binyam" at bounding box center [312, 190] width 224 height 30
paste input "Permashwar"
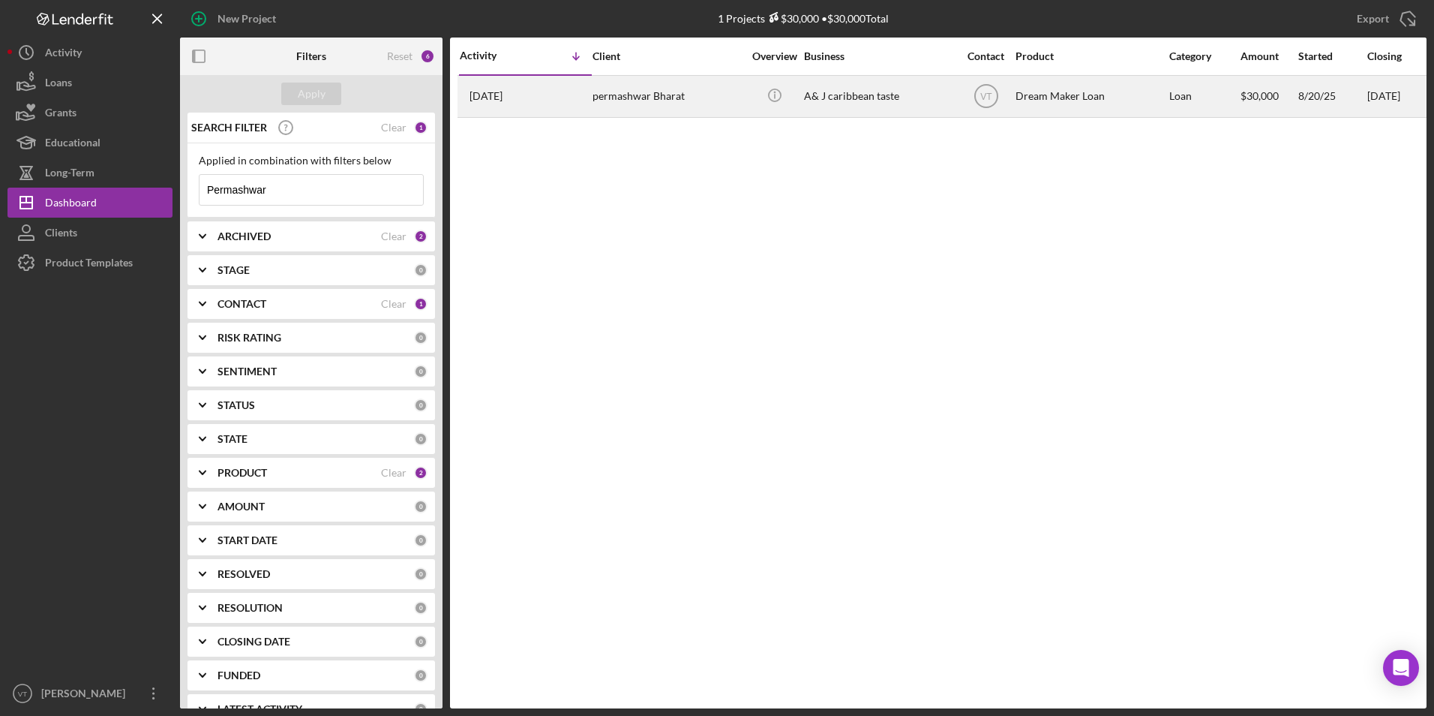
type input "Permashwar"
click at [681, 96] on div "permashwar Bharat" at bounding box center [668, 97] width 150 height 40
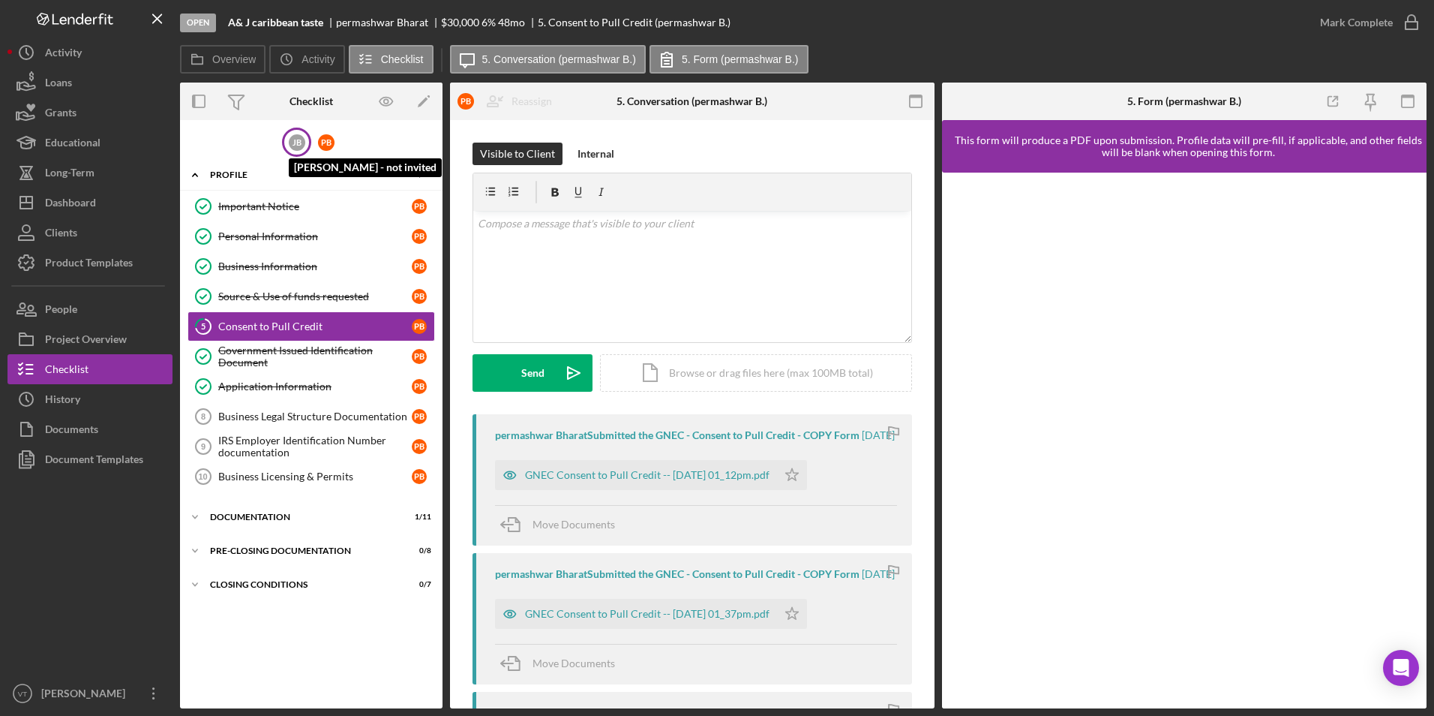
click at [302, 140] on div "j B" at bounding box center [297, 142] width 17 height 17
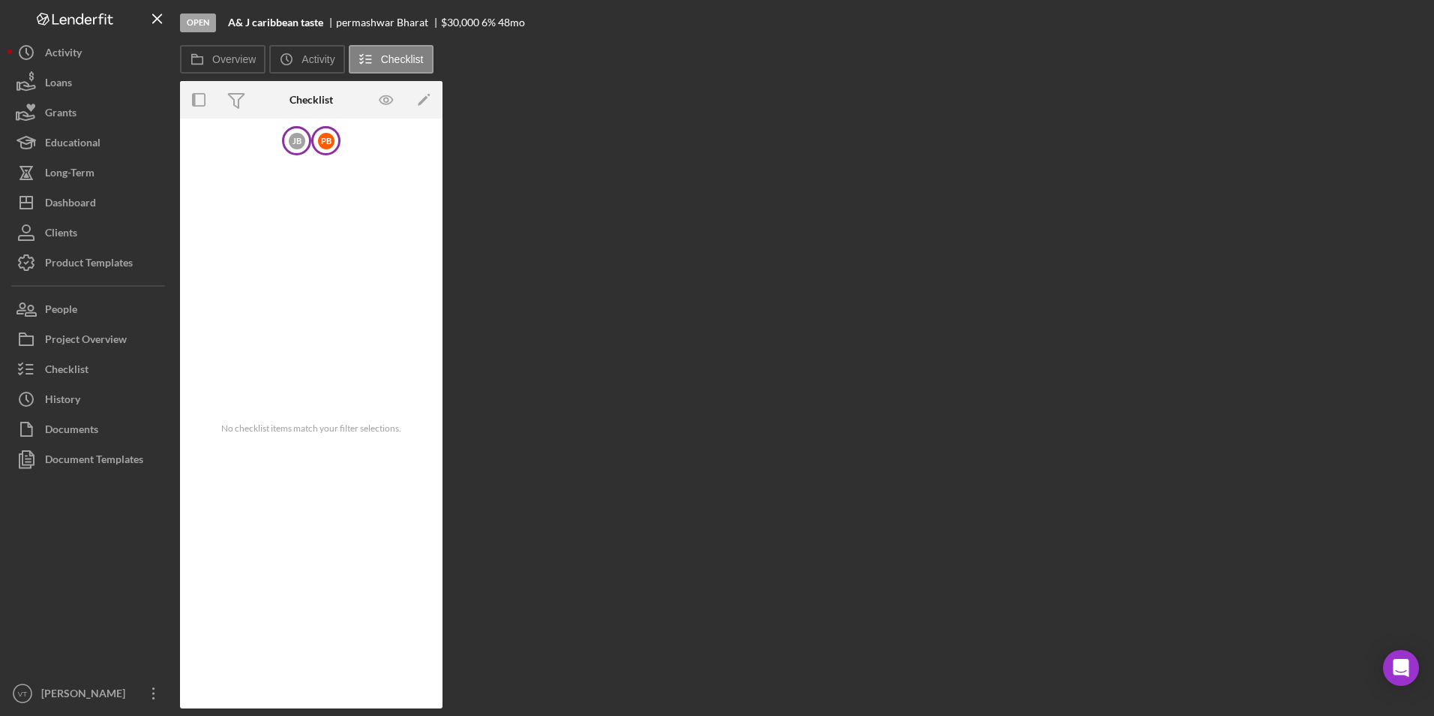
click at [338, 135] on div "p B" at bounding box center [325, 140] width 29 height 29
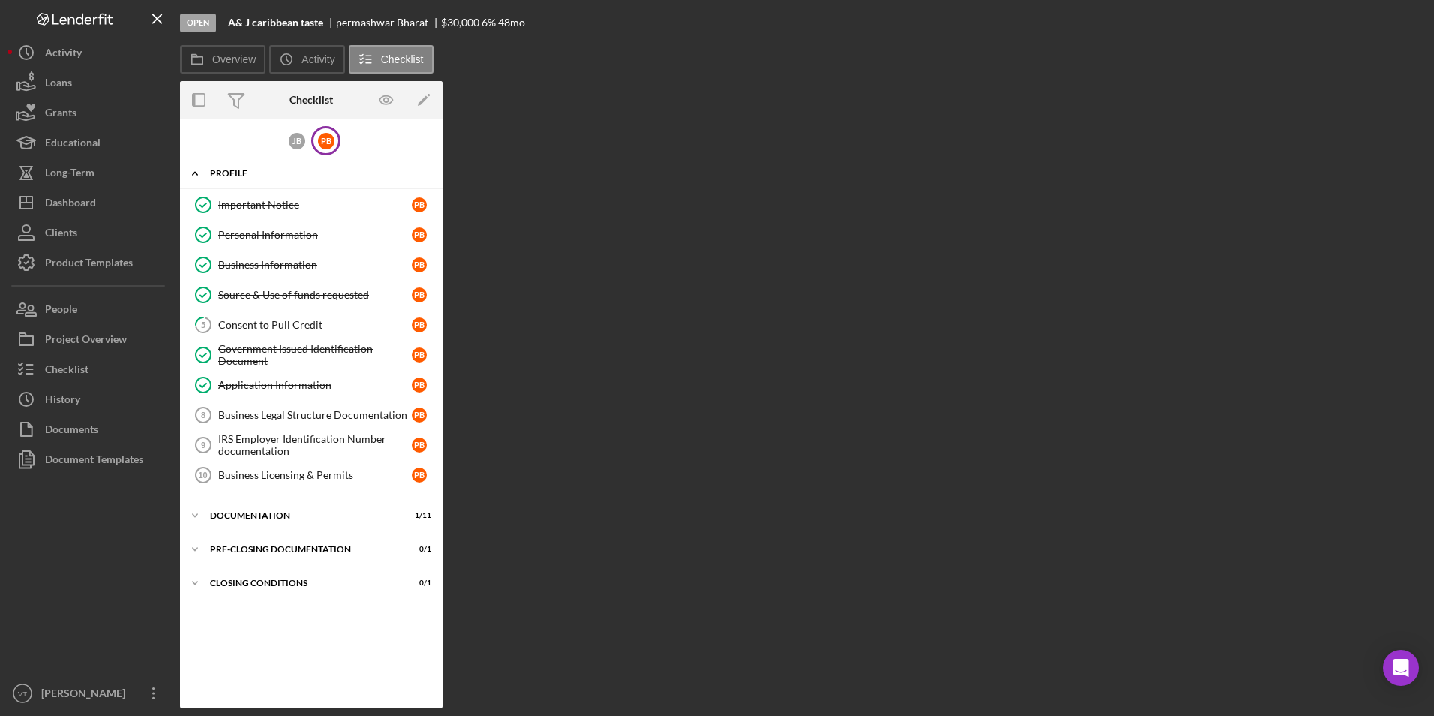
click at [201, 174] on icon "Icon/Expander" at bounding box center [195, 173] width 30 height 30
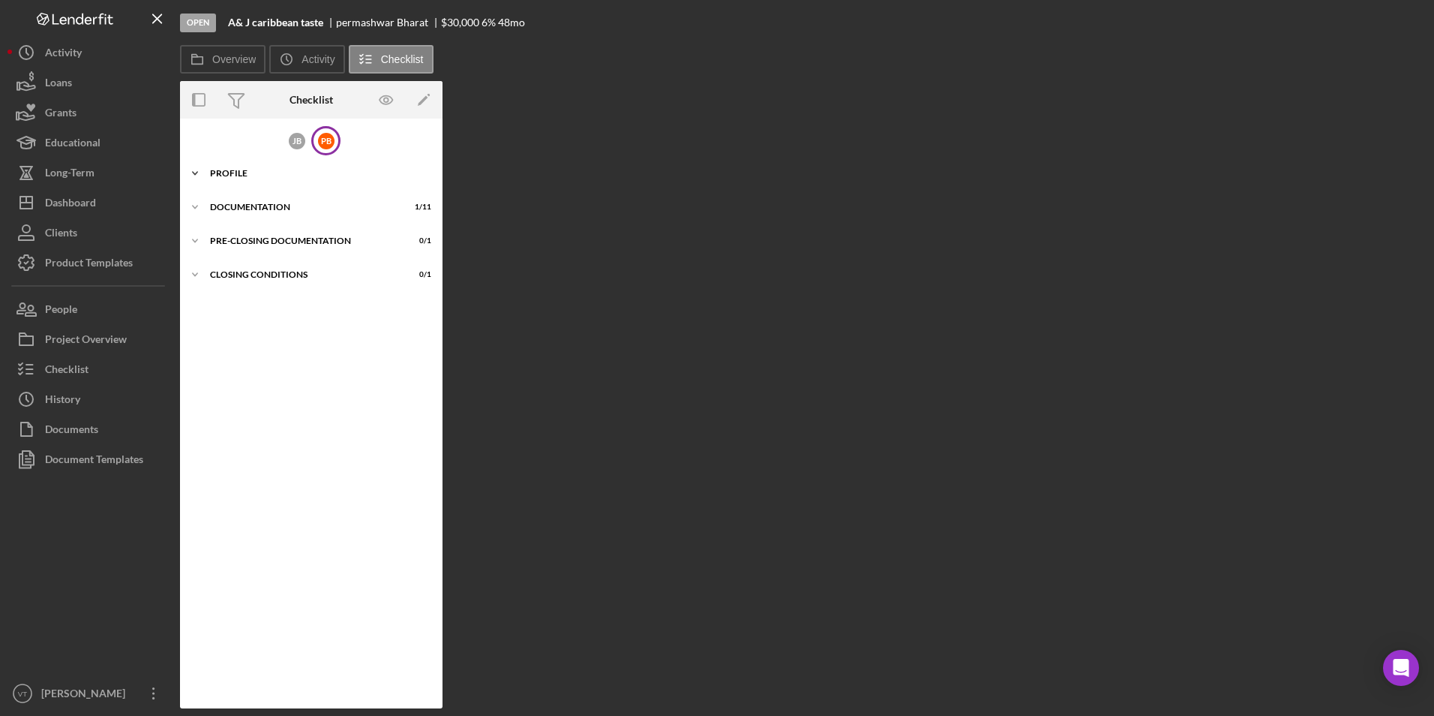
click at [197, 176] on icon "Icon/Expander" at bounding box center [195, 173] width 30 height 30
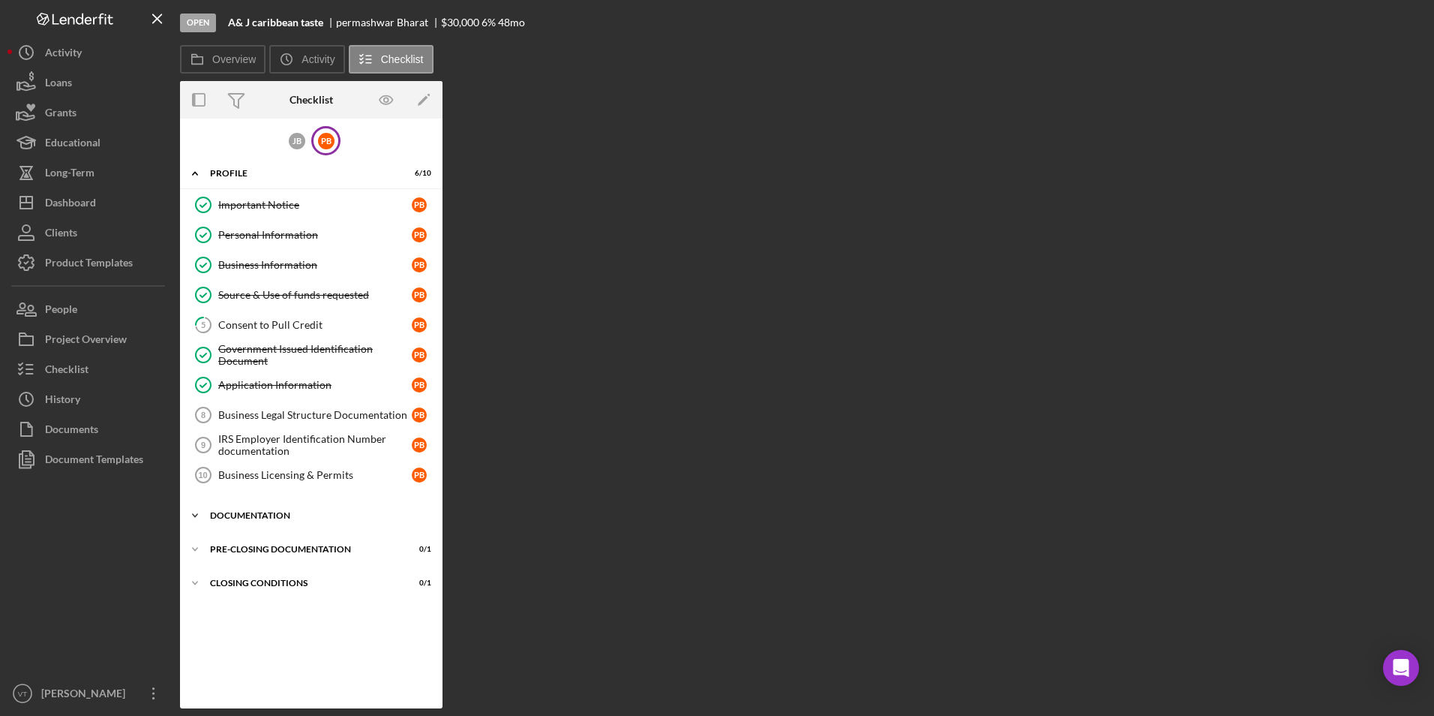
click at [194, 522] on icon "Icon/Expander" at bounding box center [195, 515] width 30 height 30
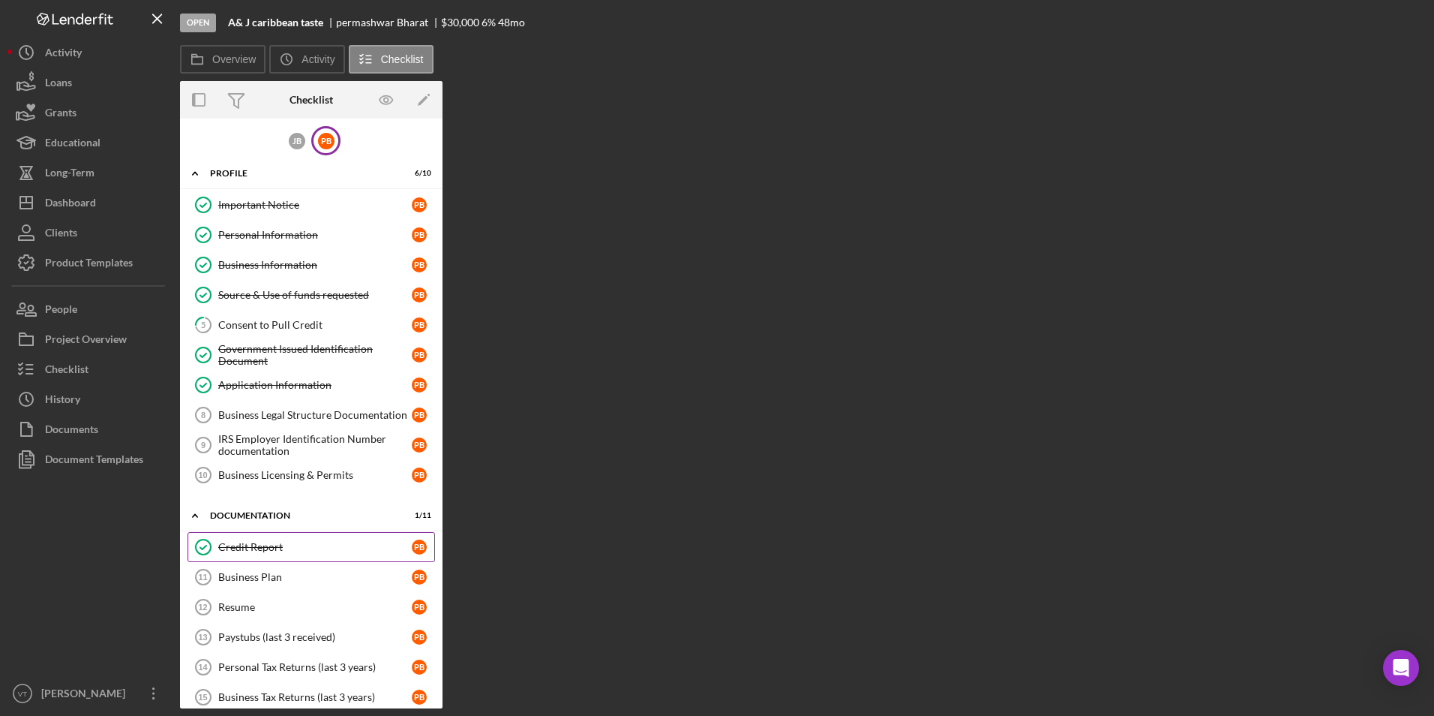
click at [230, 554] on link "Credit Report Credit Report p B" at bounding box center [312, 547] width 248 height 30
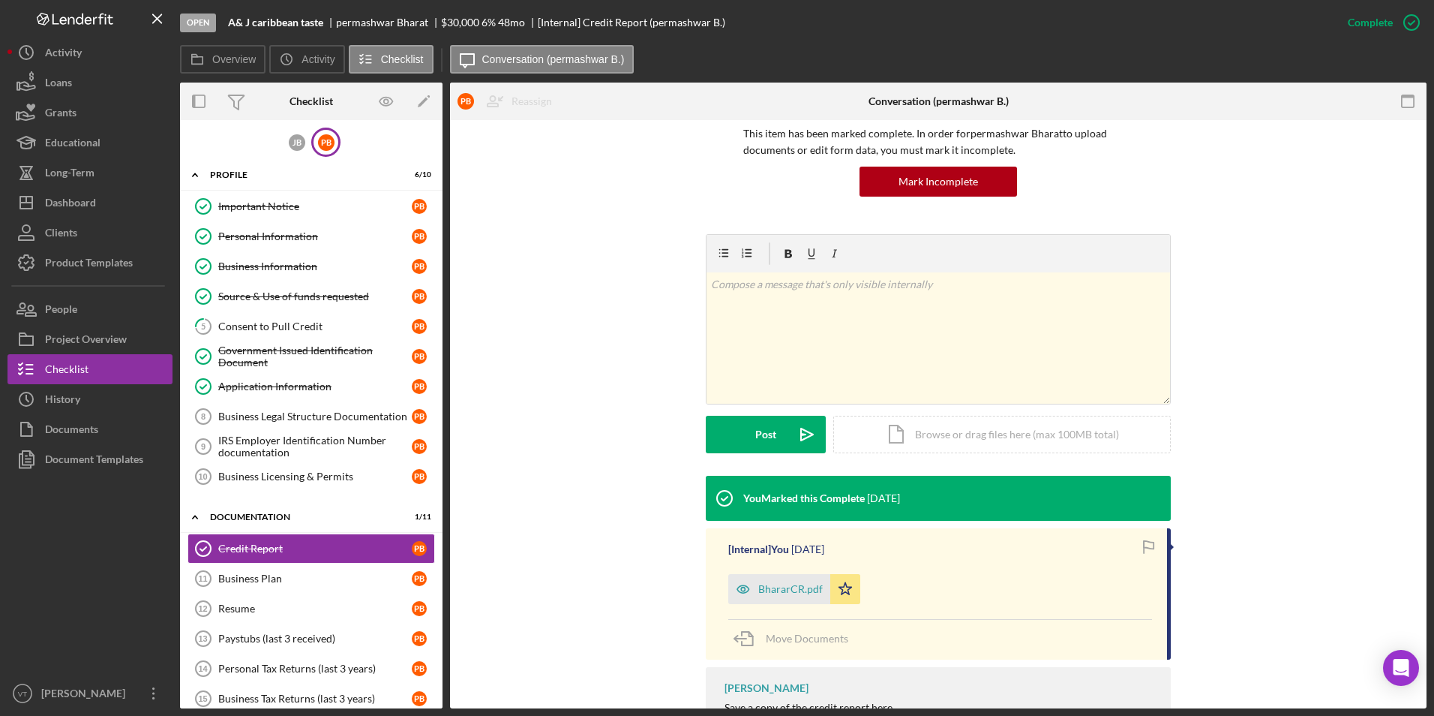
scroll to position [150, 0]
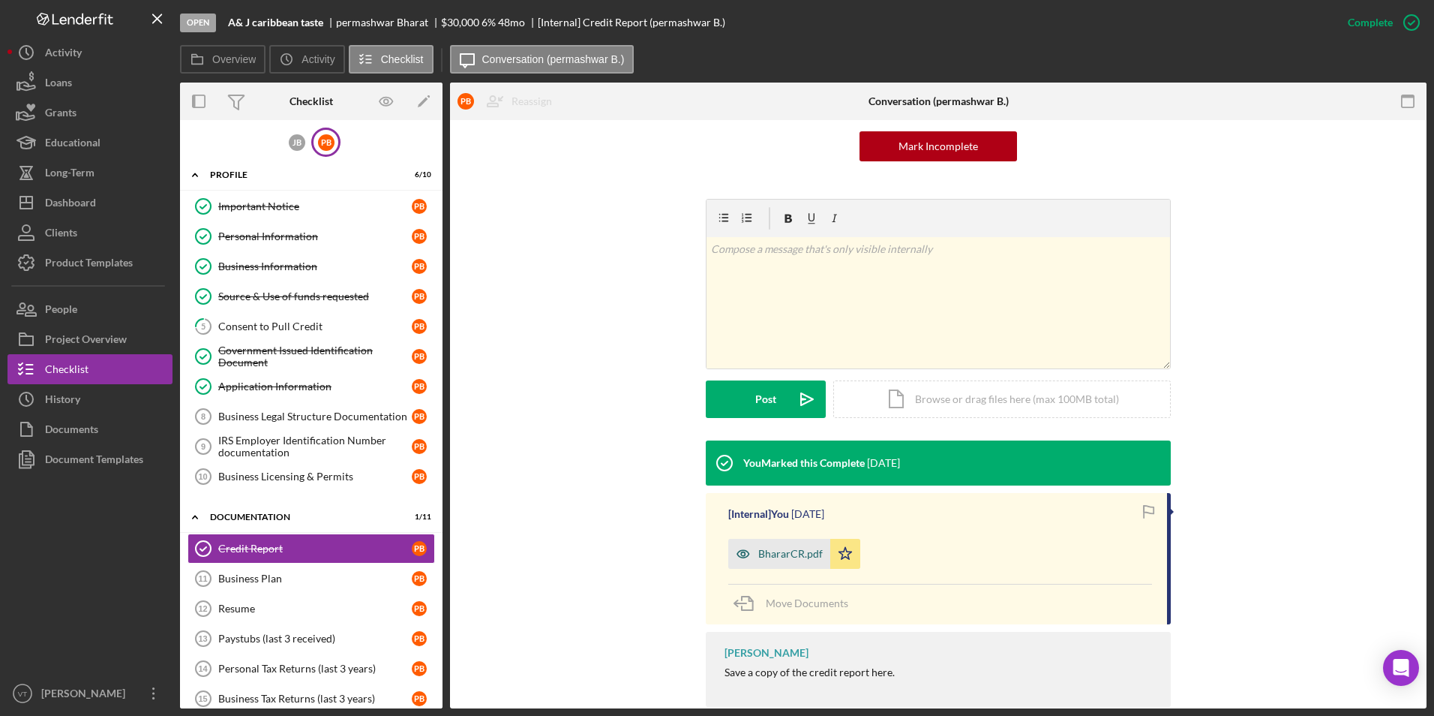
click at [712, 546] on div "BhararCR.pdf" at bounding box center [779, 554] width 102 height 30
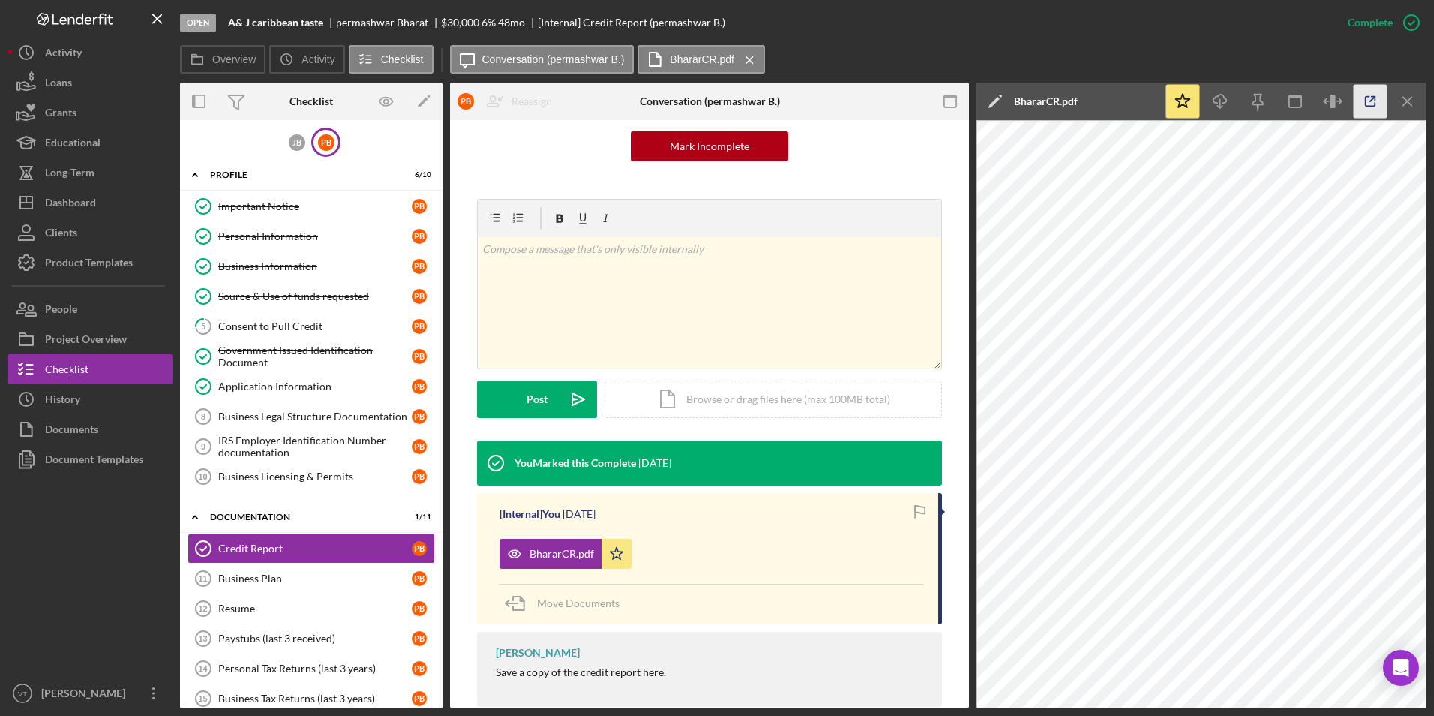
click at [712, 97] on icon "button" at bounding box center [1371, 102] width 10 height 10
click at [68, 200] on div "Dashboard" at bounding box center [70, 205] width 51 height 34
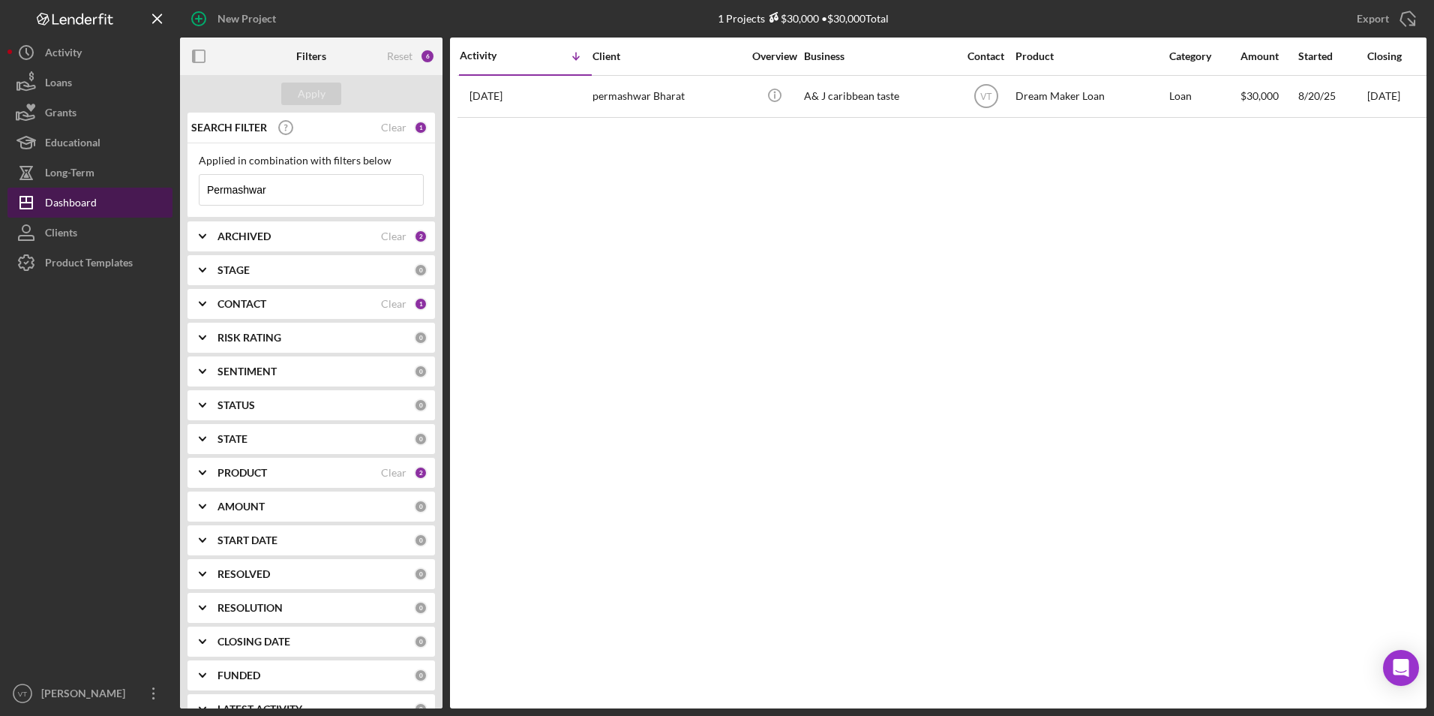
drag, startPoint x: 323, startPoint y: 198, endPoint x: 128, endPoint y: 190, distance: 195.2
click at [139, 188] on div "New Project 1 Projects $30,000 • $30,000 Total Permashwar Export Icon/Export Fi…" at bounding box center [717, 354] width 1419 height 708
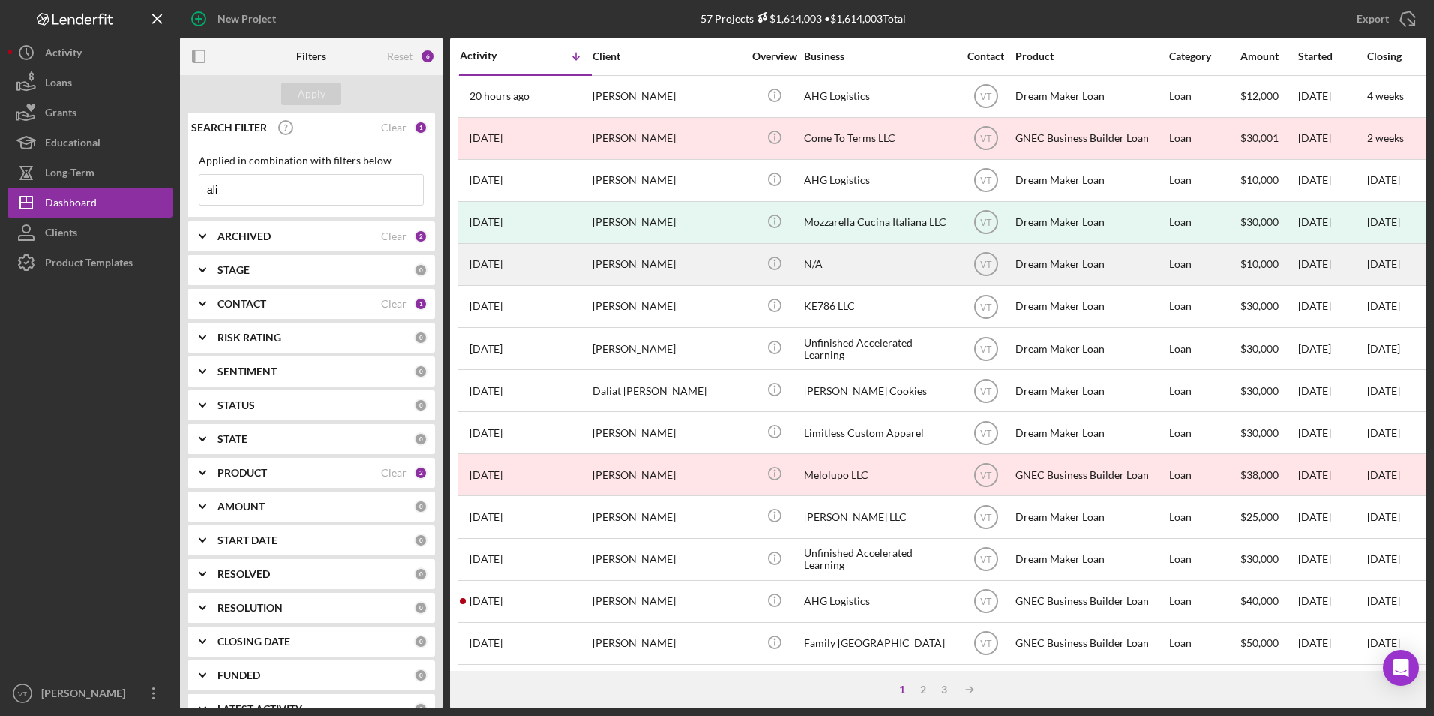
type input "ali"
click at [712, 256] on div "N/A" at bounding box center [879, 265] width 150 height 40
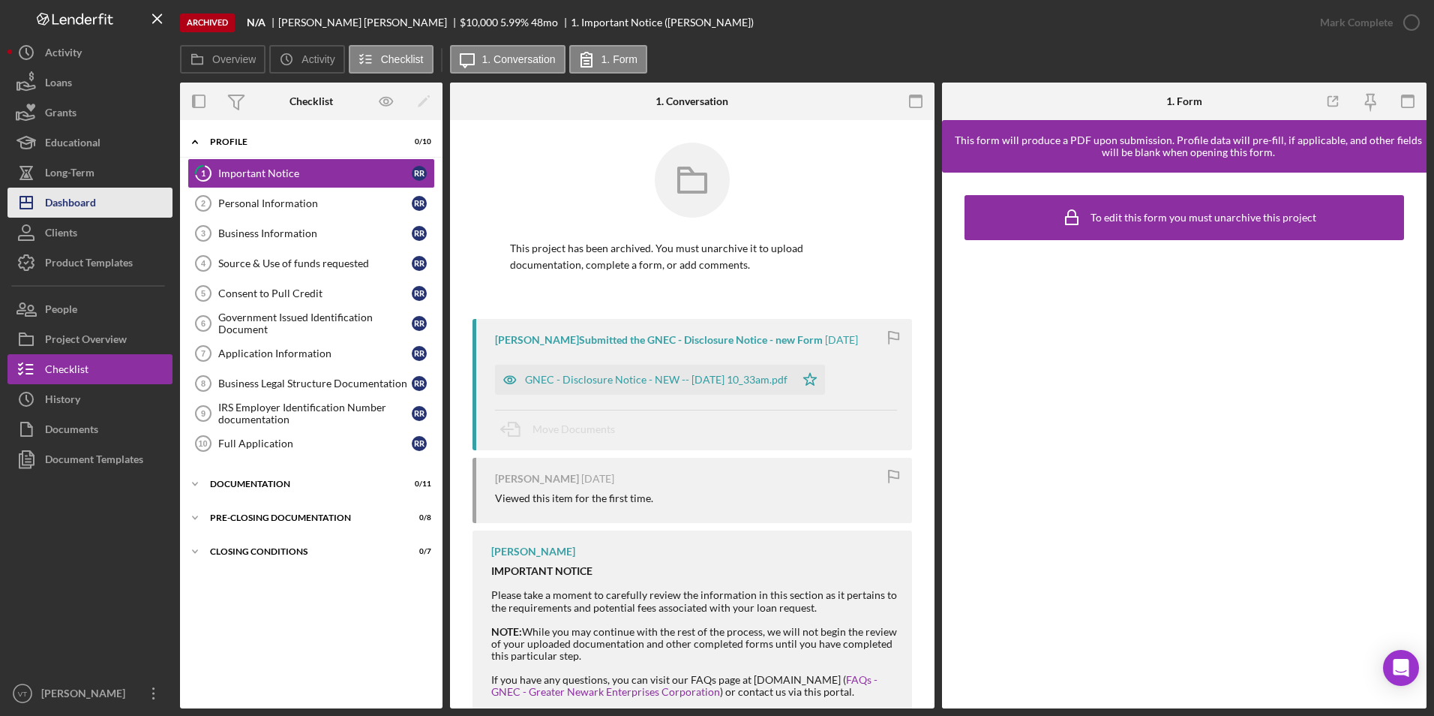
click at [72, 197] on div "Dashboard" at bounding box center [70, 205] width 51 height 34
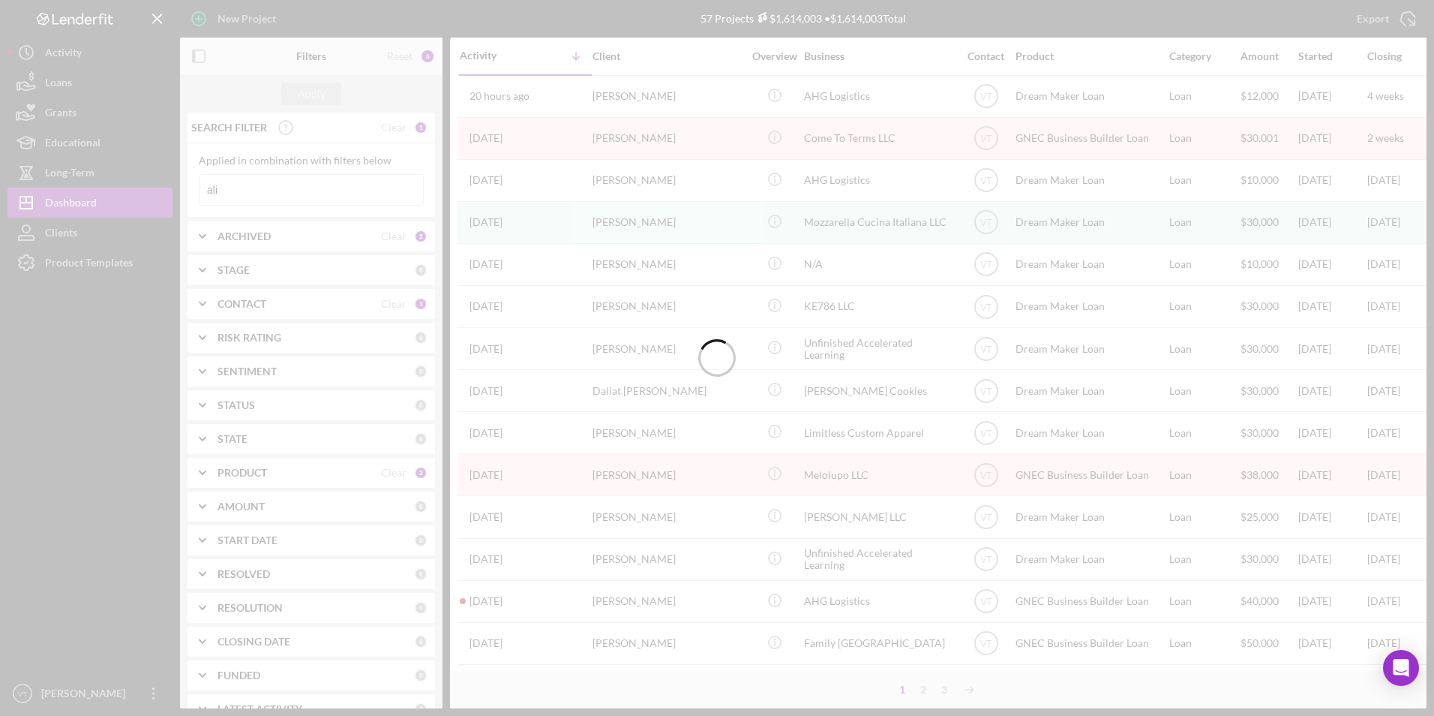
click at [308, 190] on div at bounding box center [717, 358] width 1434 height 716
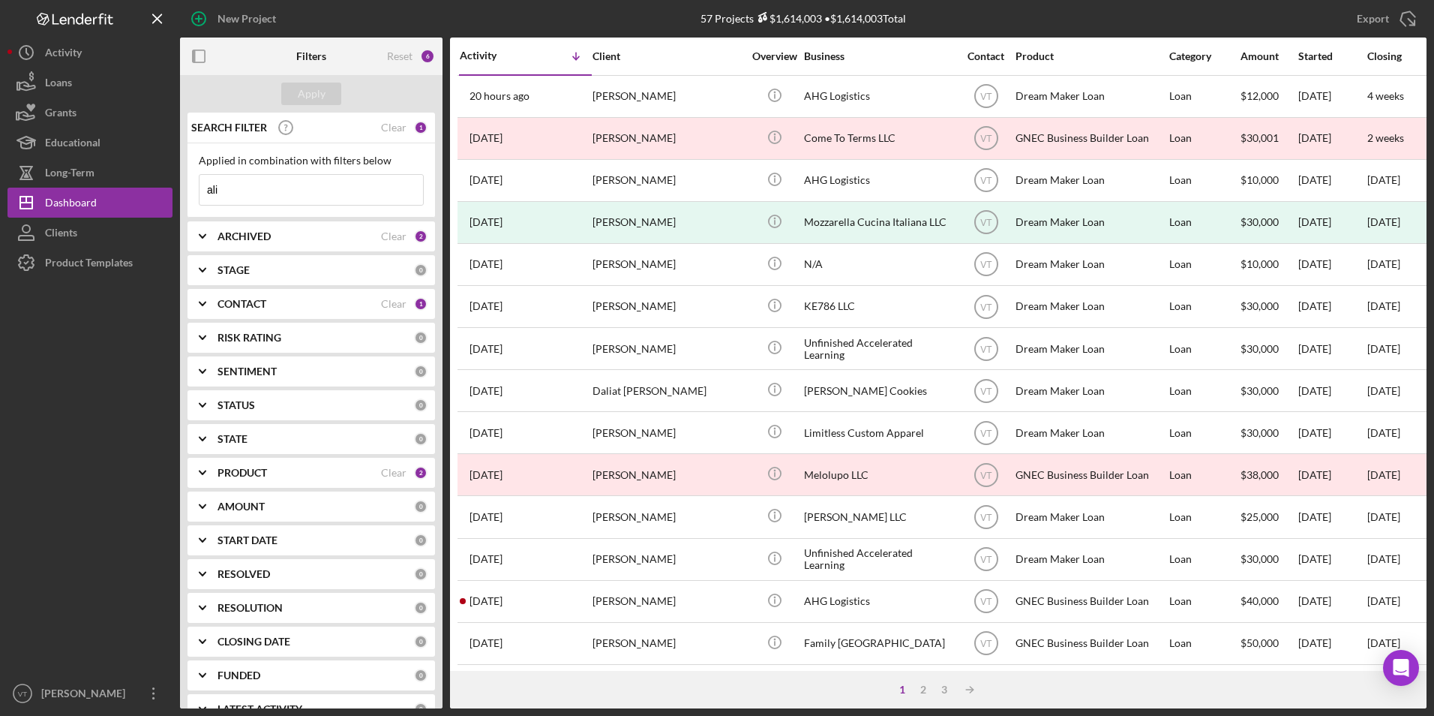
click at [308, 190] on input "ali" at bounding box center [312, 190] width 224 height 30
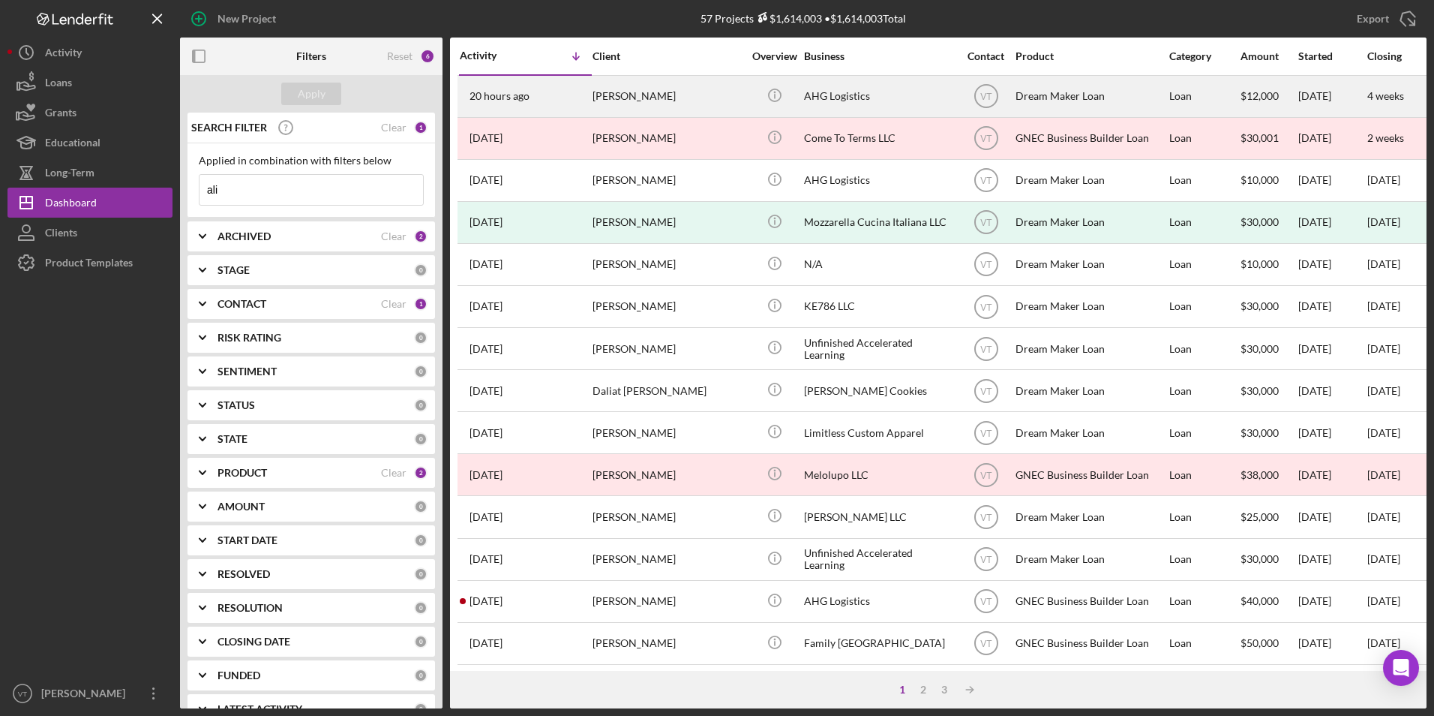
click at [643, 95] on div "Ali Gurley" at bounding box center [668, 97] width 150 height 40
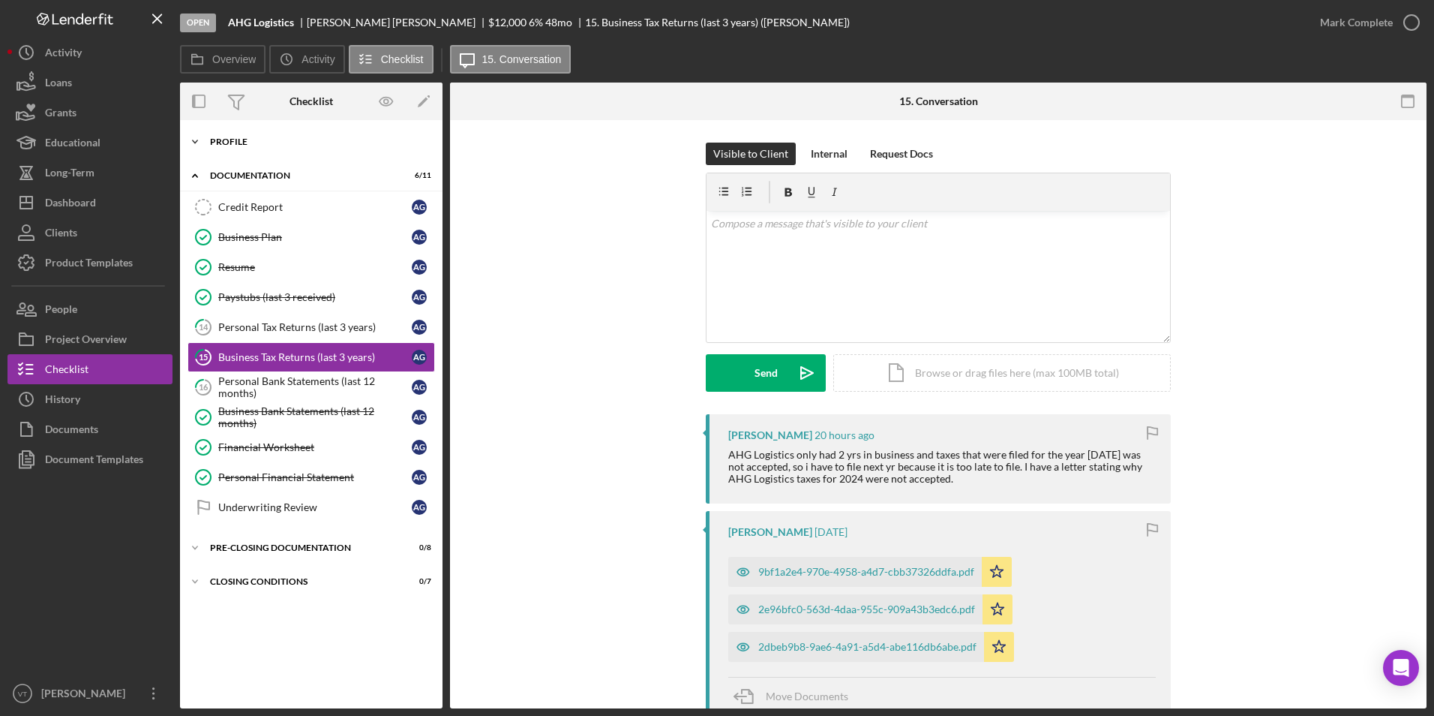
click at [191, 142] on icon "Icon/Expander" at bounding box center [195, 142] width 30 height 30
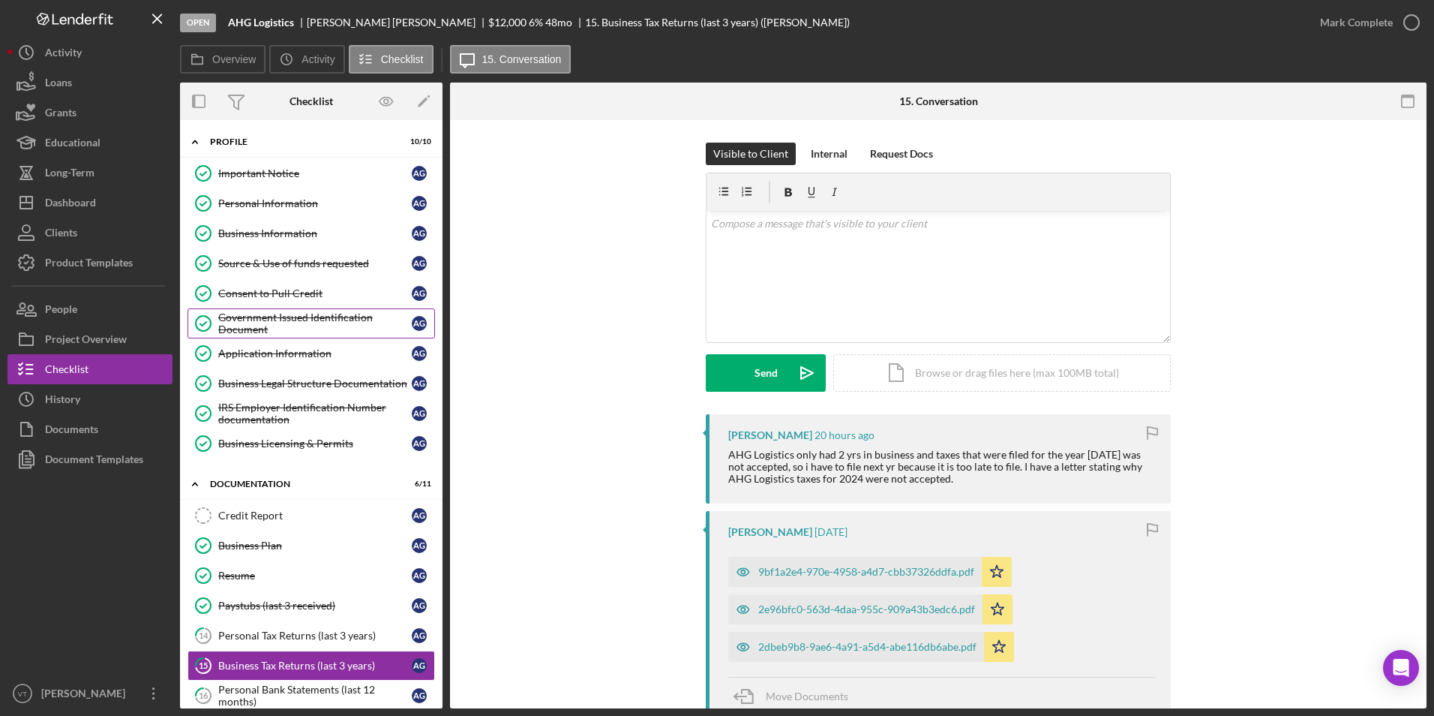
click at [265, 329] on div "Government Issued Identification Document" at bounding box center [315, 323] width 194 height 24
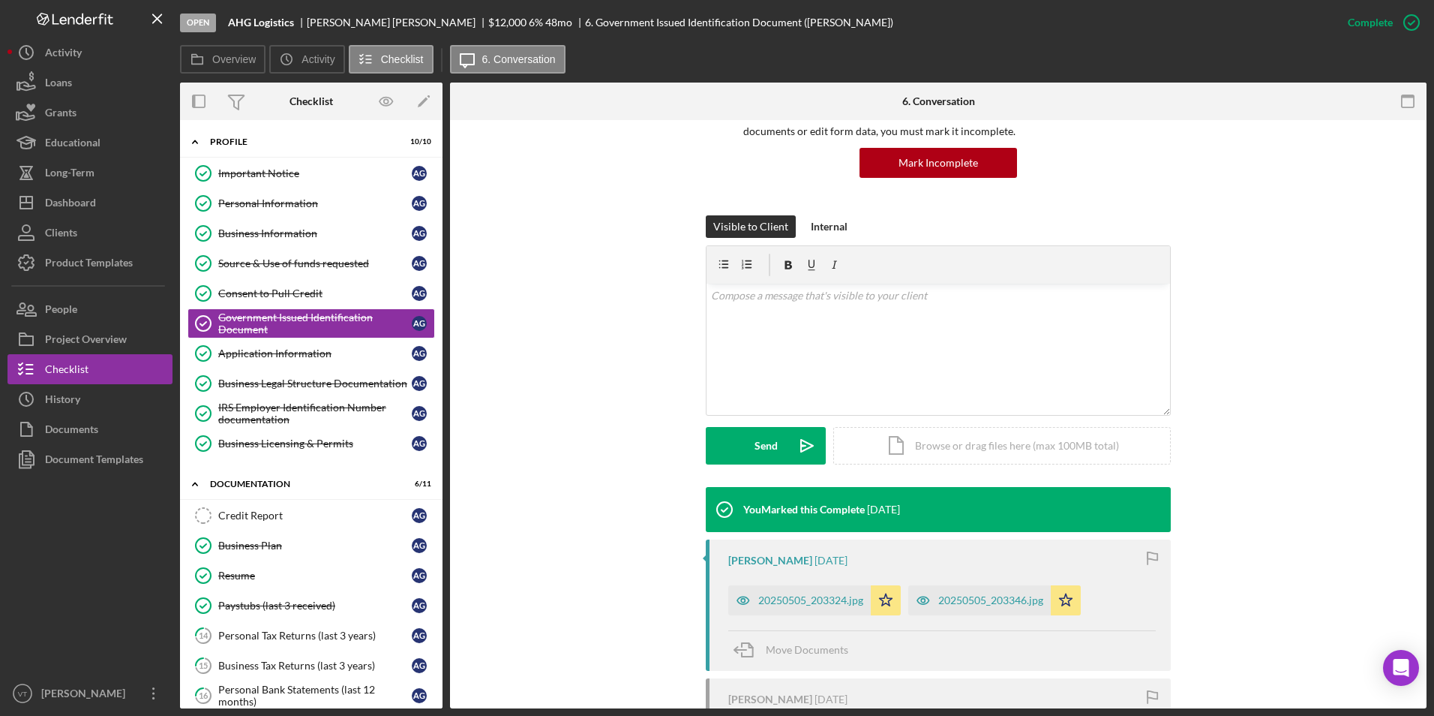
scroll to position [150, 0]
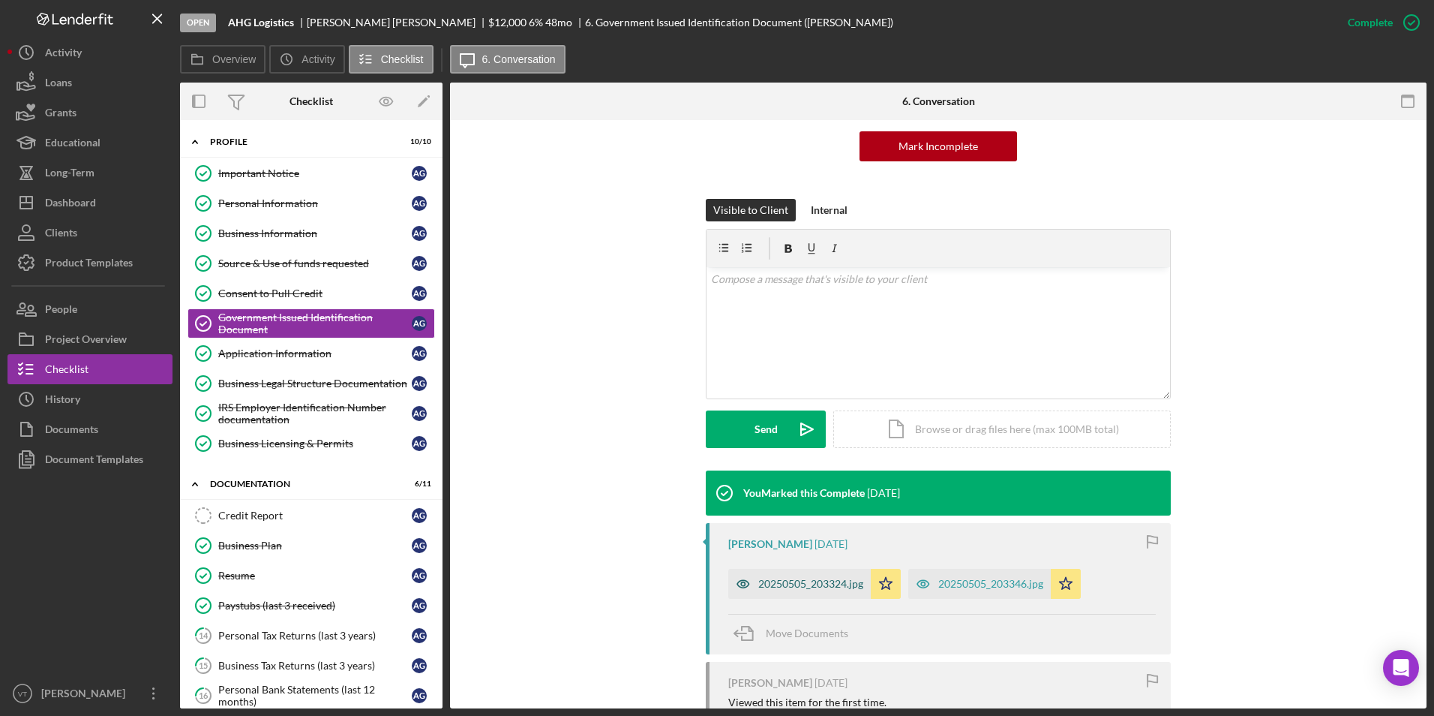
click at [712, 584] on div "20250505_203324.jpg" at bounding box center [810, 584] width 105 height 12
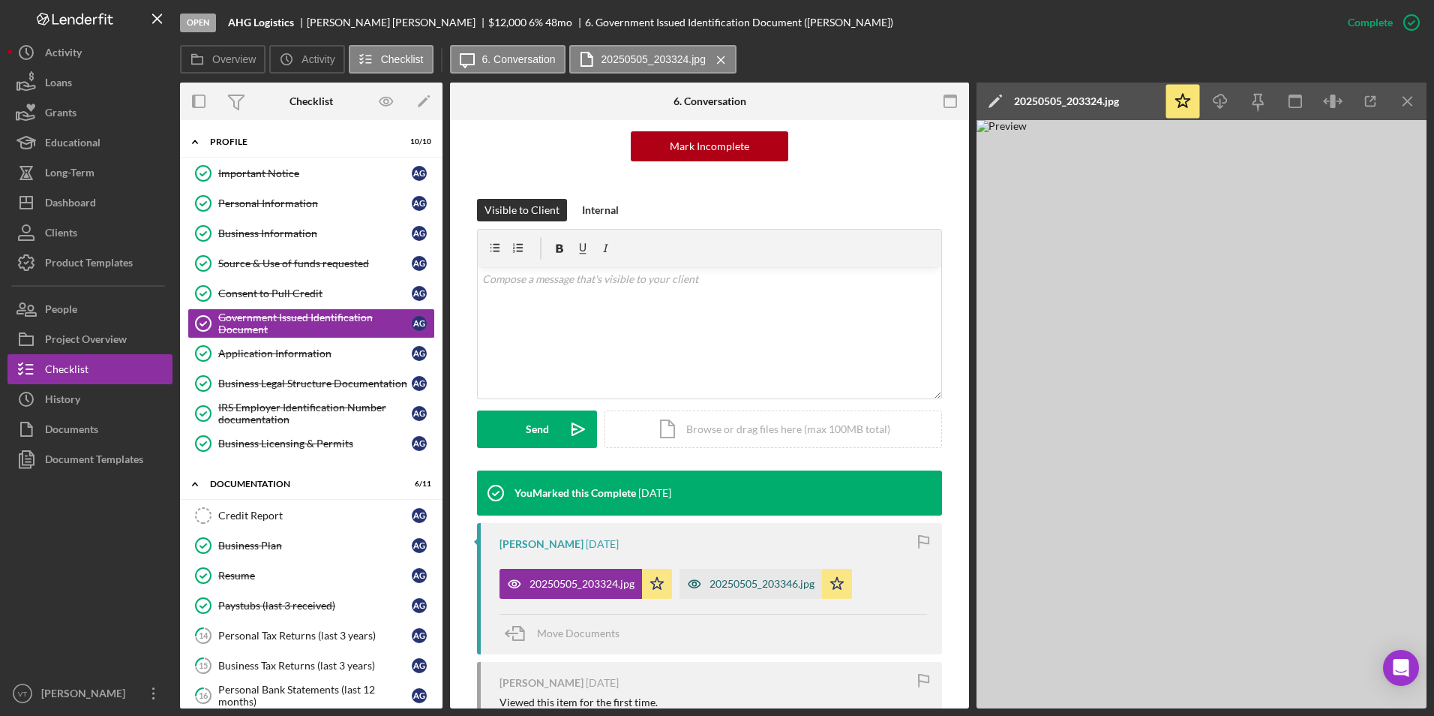
click at [712, 578] on div "20250505_203346.jpg" at bounding box center [762, 584] width 105 height 12
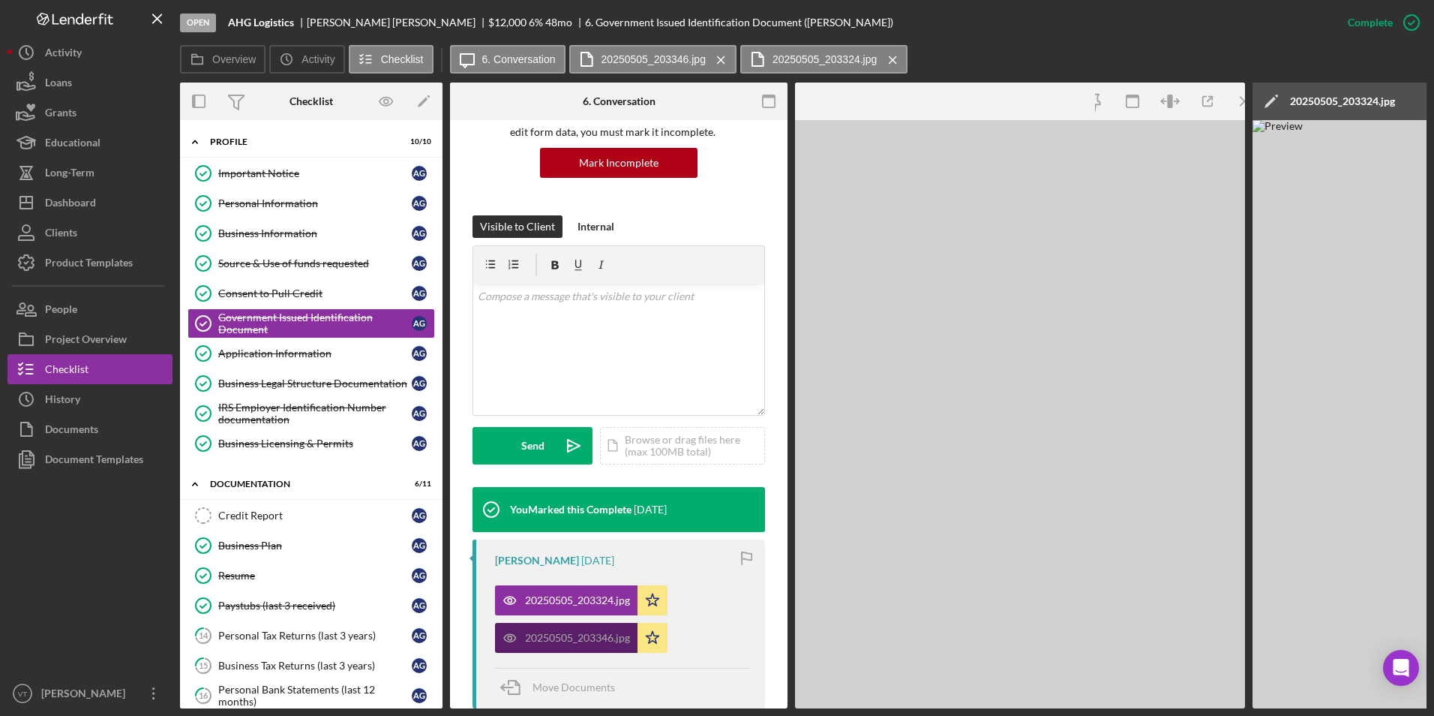
scroll to position [167, 0]
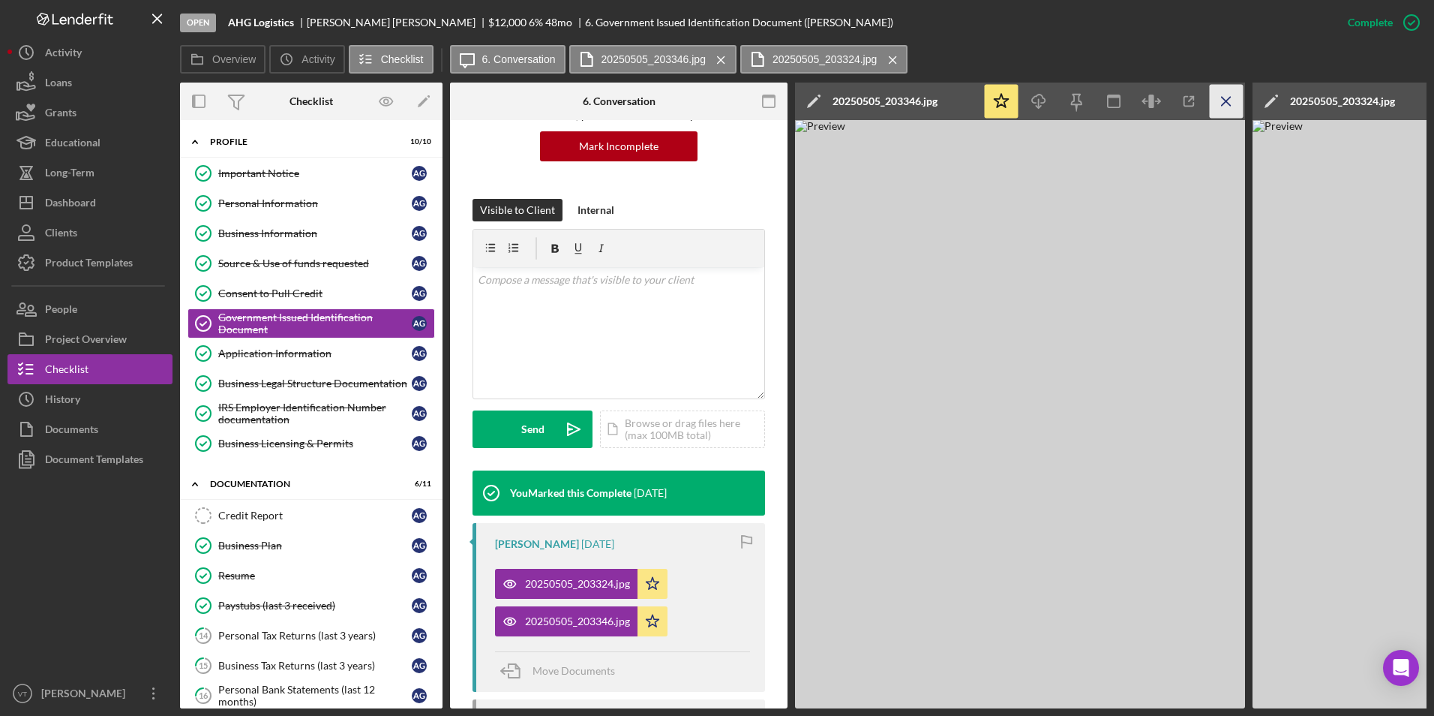
click at [712, 91] on icon "Icon/Menu Close" at bounding box center [1227, 102] width 34 height 34
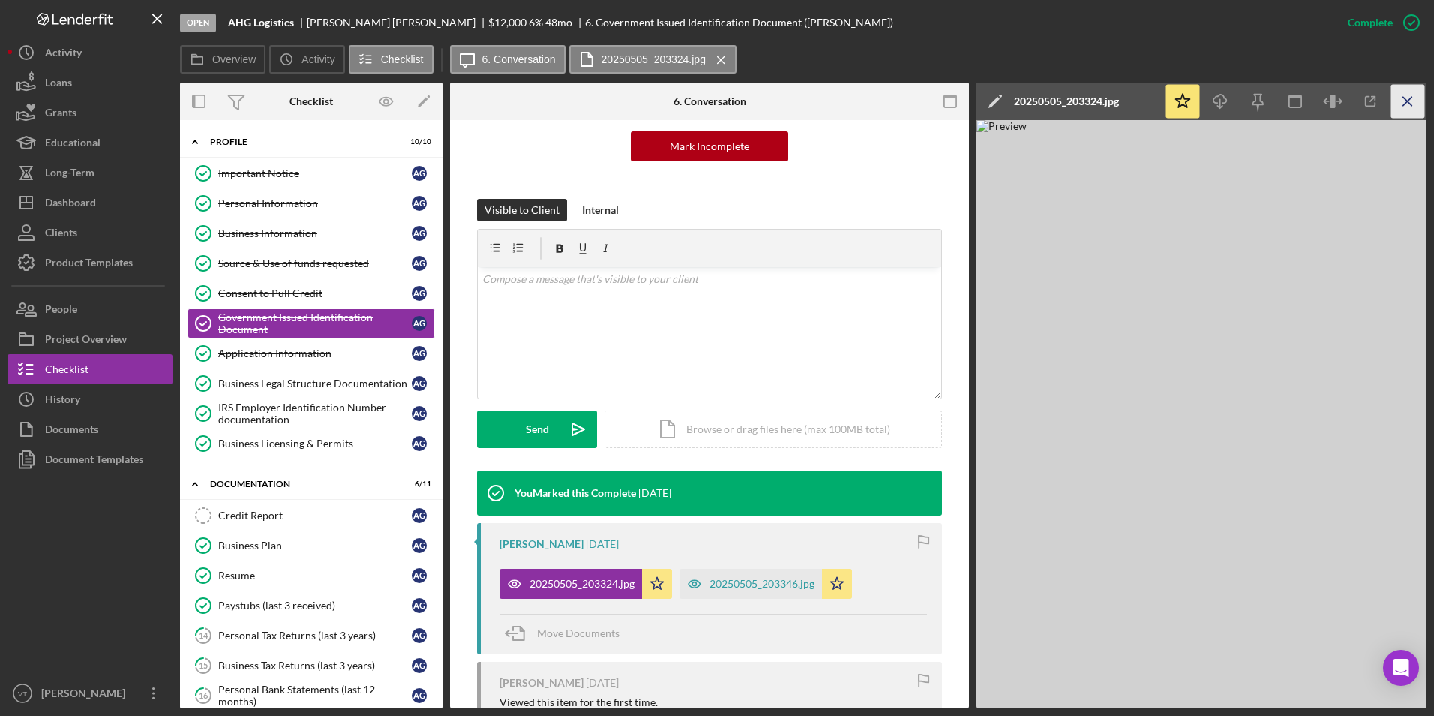
click at [712, 101] on icon "Icon/Menu Close" at bounding box center [1408, 102] width 34 height 34
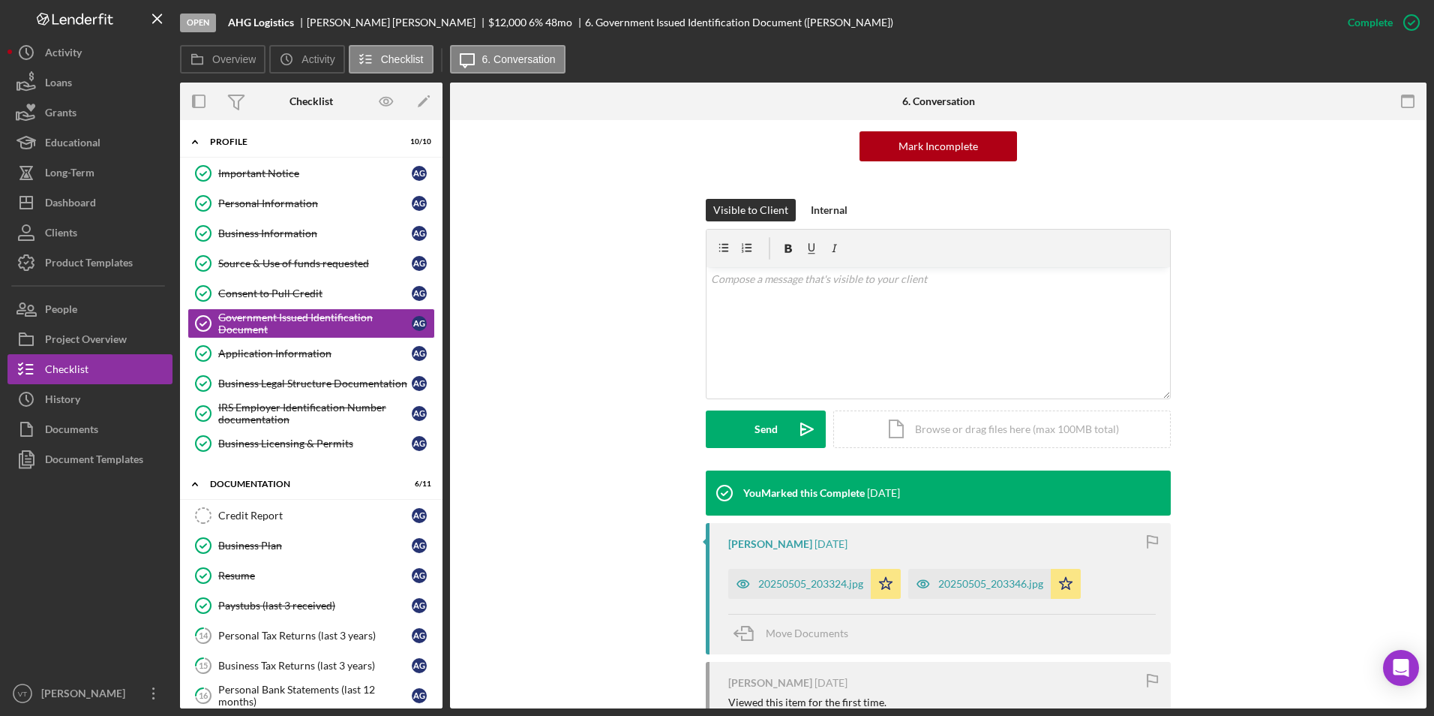
click at [112, 536] on div at bounding box center [90, 576] width 165 height 204
click at [101, 209] on button "Icon/Dashboard Dashboard" at bounding box center [90, 203] width 165 height 30
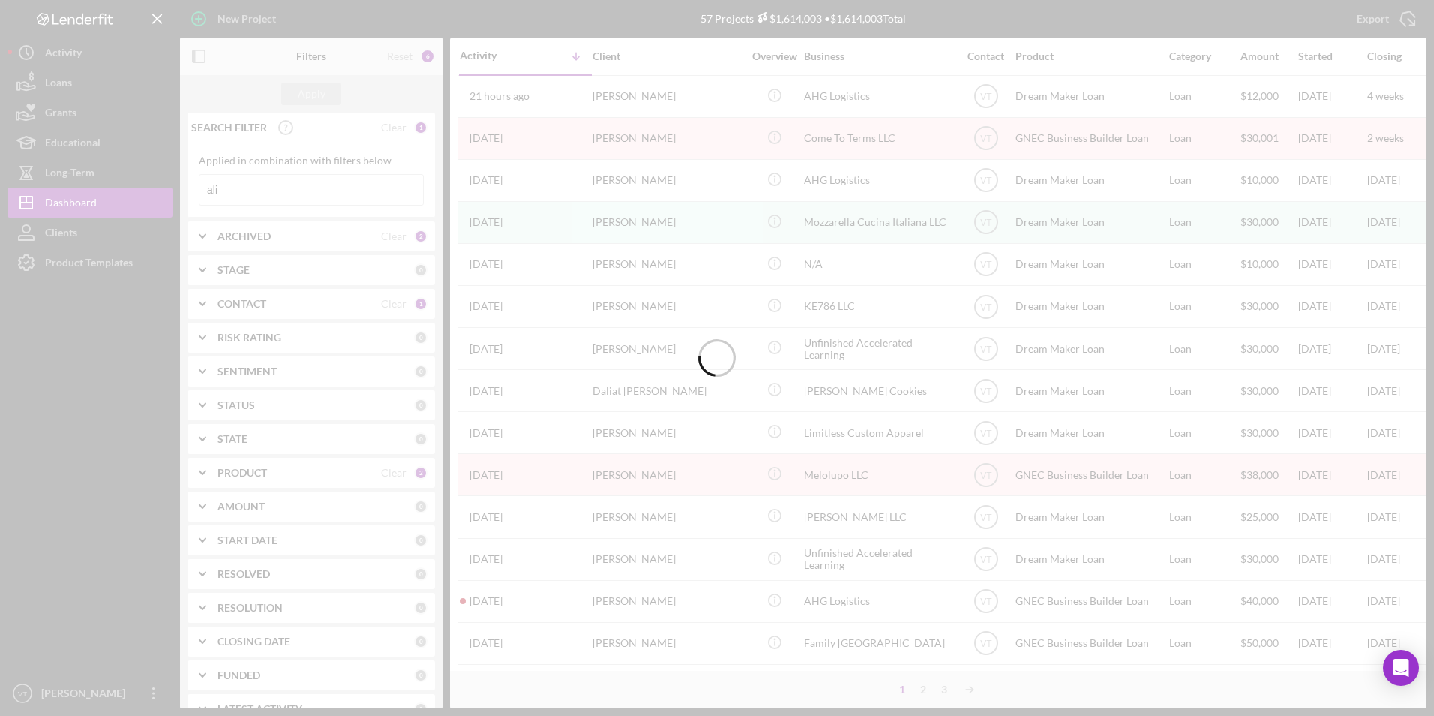
click at [242, 190] on div at bounding box center [717, 358] width 1434 height 716
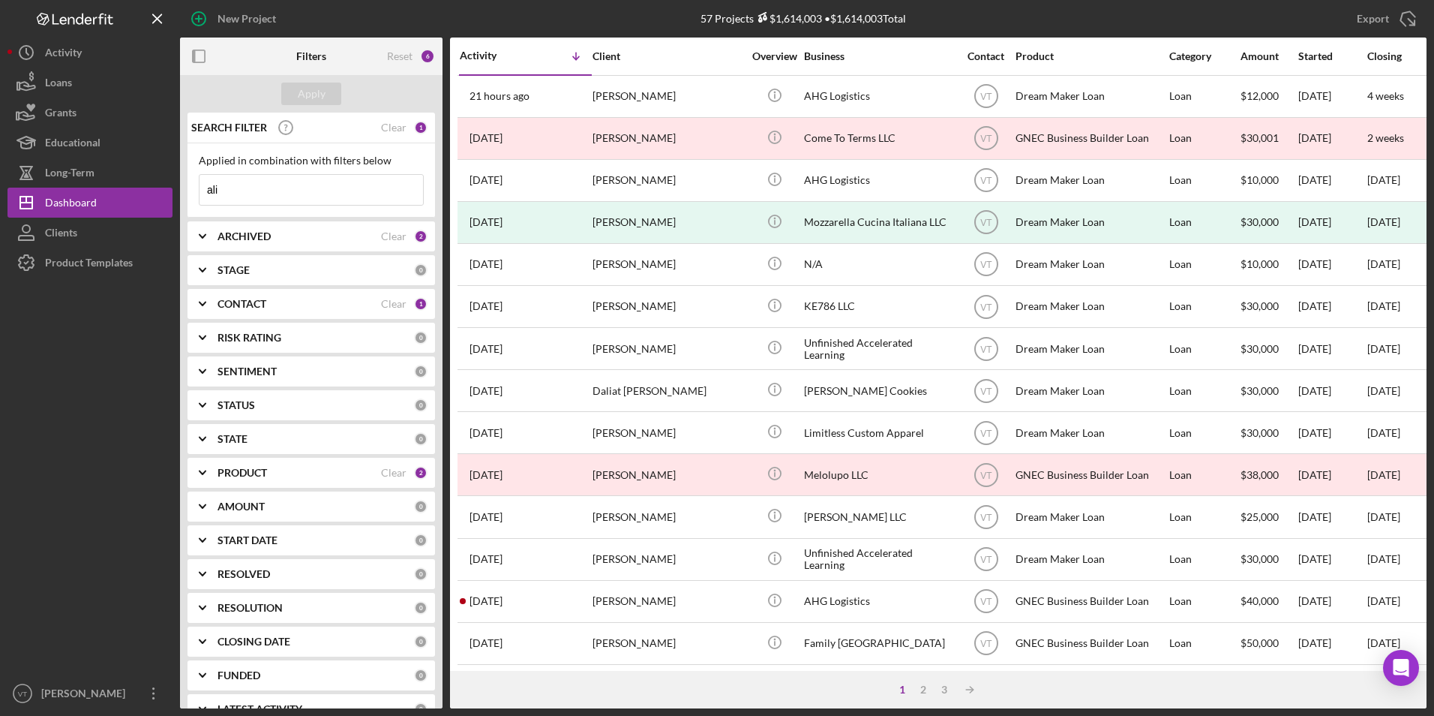
drag, startPoint x: 246, startPoint y: 189, endPoint x: 190, endPoint y: 185, distance: 56.4
click at [194, 185] on div "Applied in combination with filters below ali Icon/Menu Close" at bounding box center [312, 180] width 248 height 74
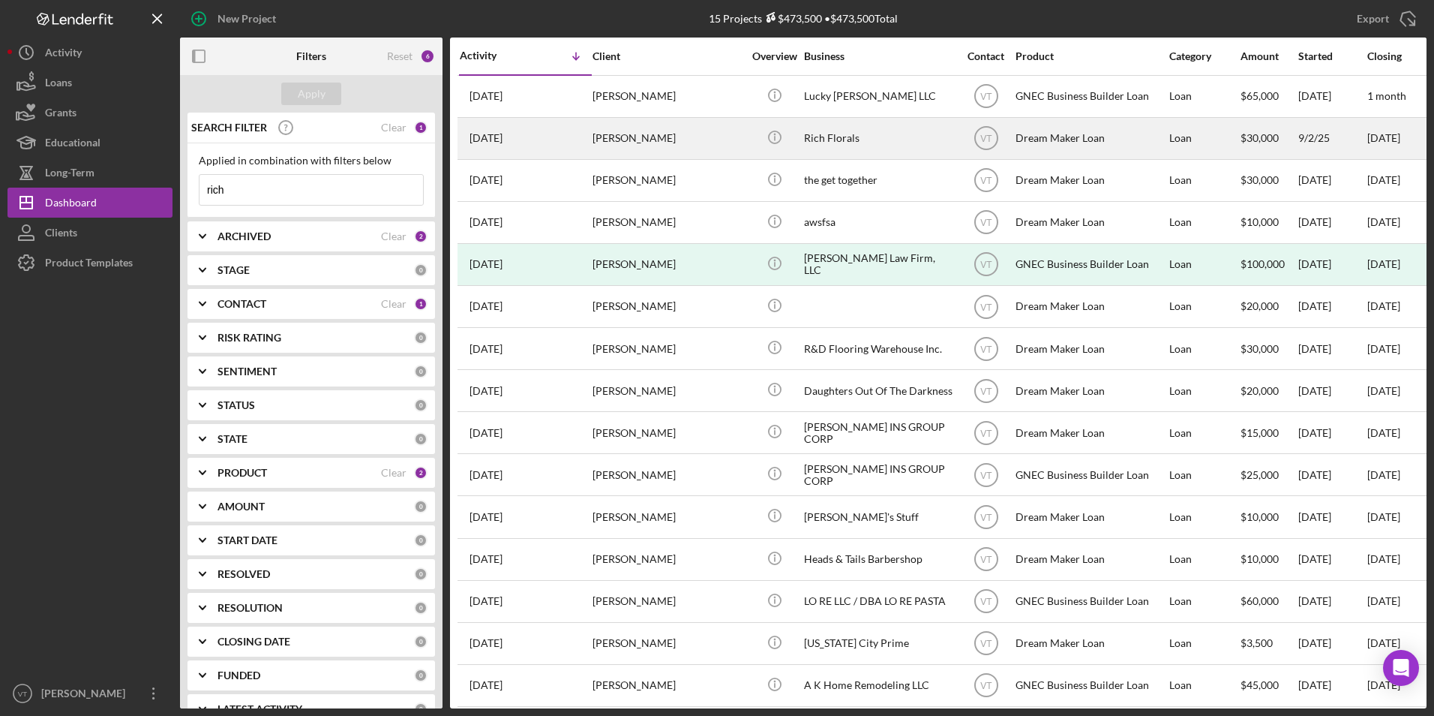
type input "rich"
click at [711, 148] on div "Denaya Melvin" at bounding box center [668, 139] width 150 height 40
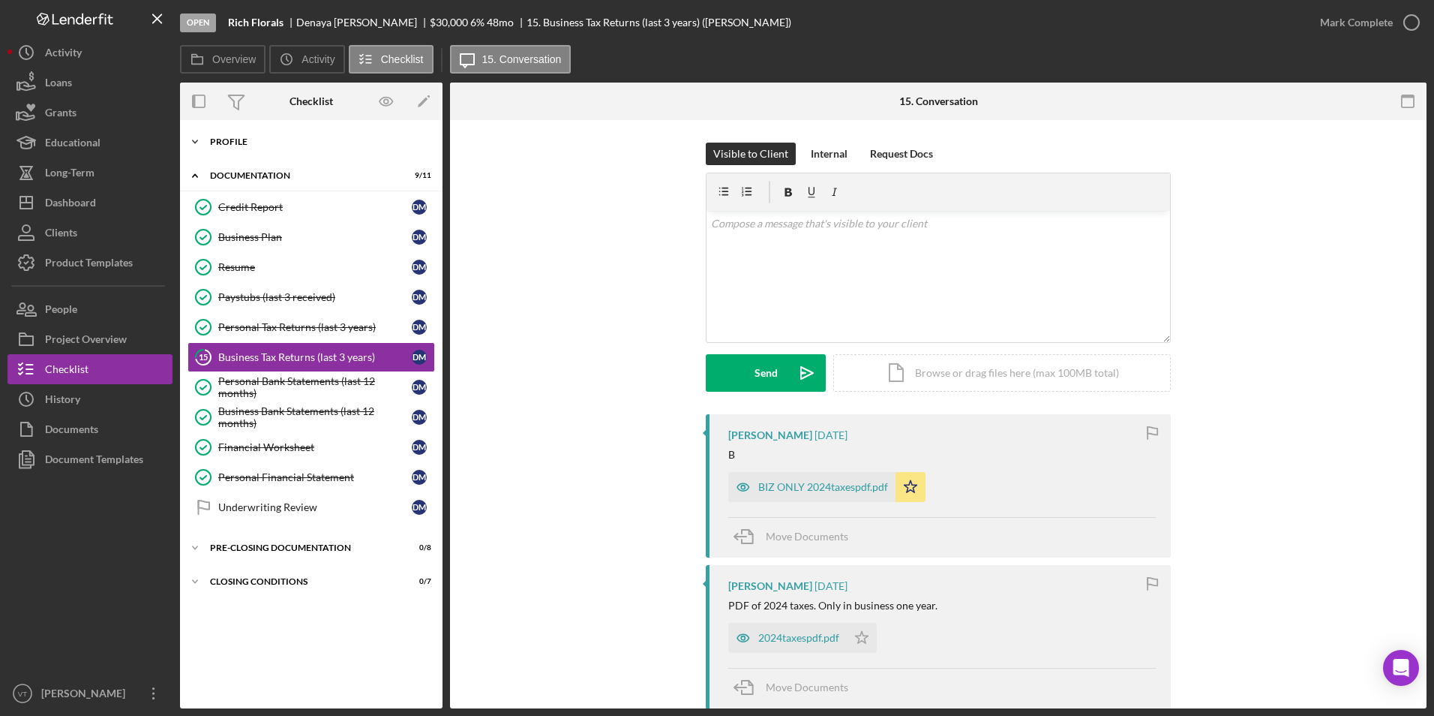
click at [200, 148] on icon "Icon/Expander" at bounding box center [195, 142] width 30 height 30
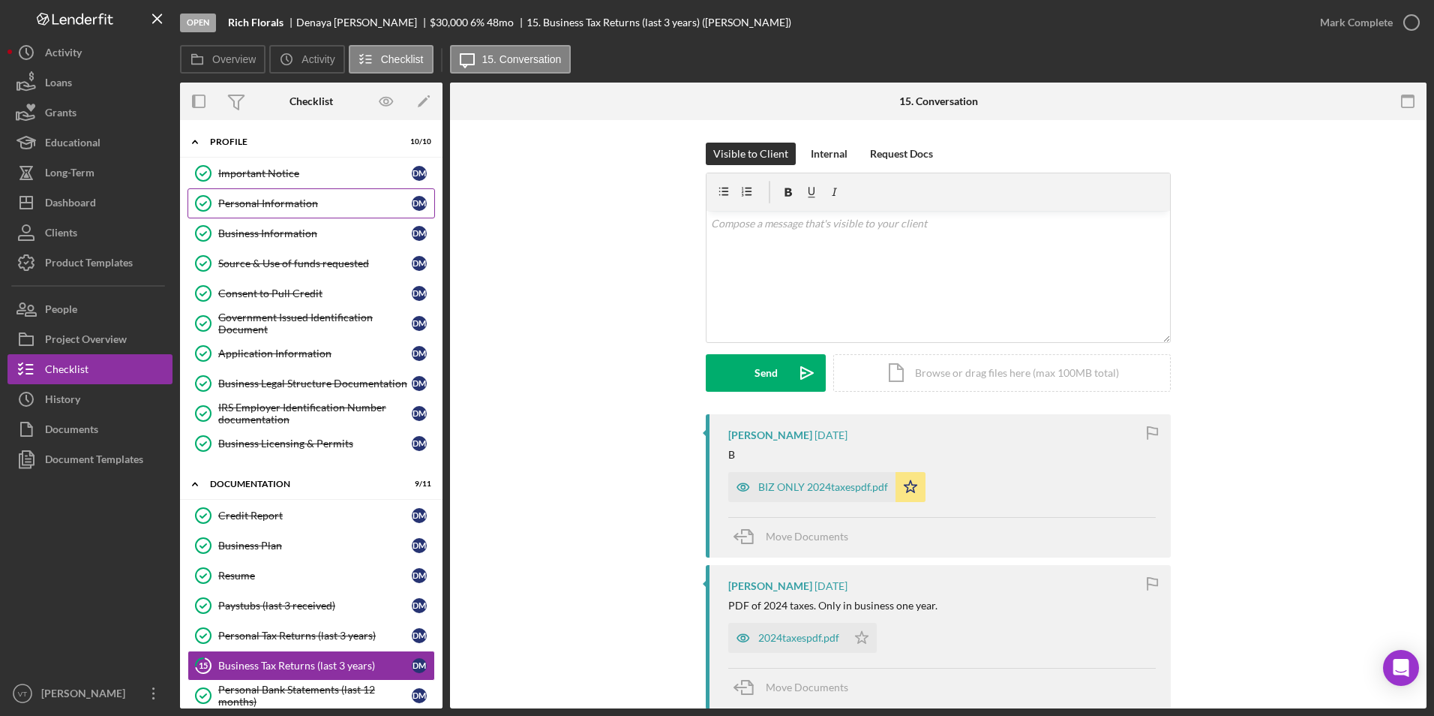
click at [271, 214] on link "Personal Information Personal Information D M" at bounding box center [312, 203] width 248 height 30
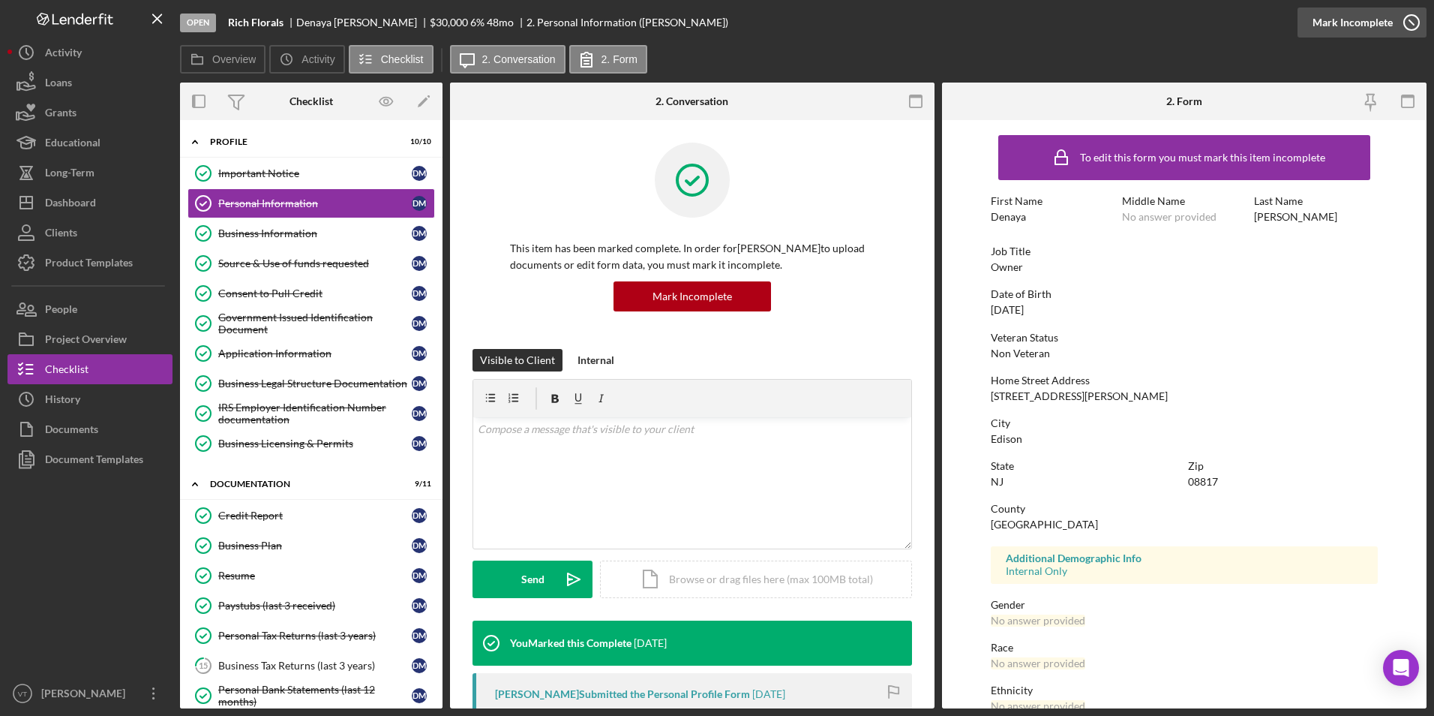
click at [712, 19] on icon "button" at bounding box center [1412, 23] width 38 height 38
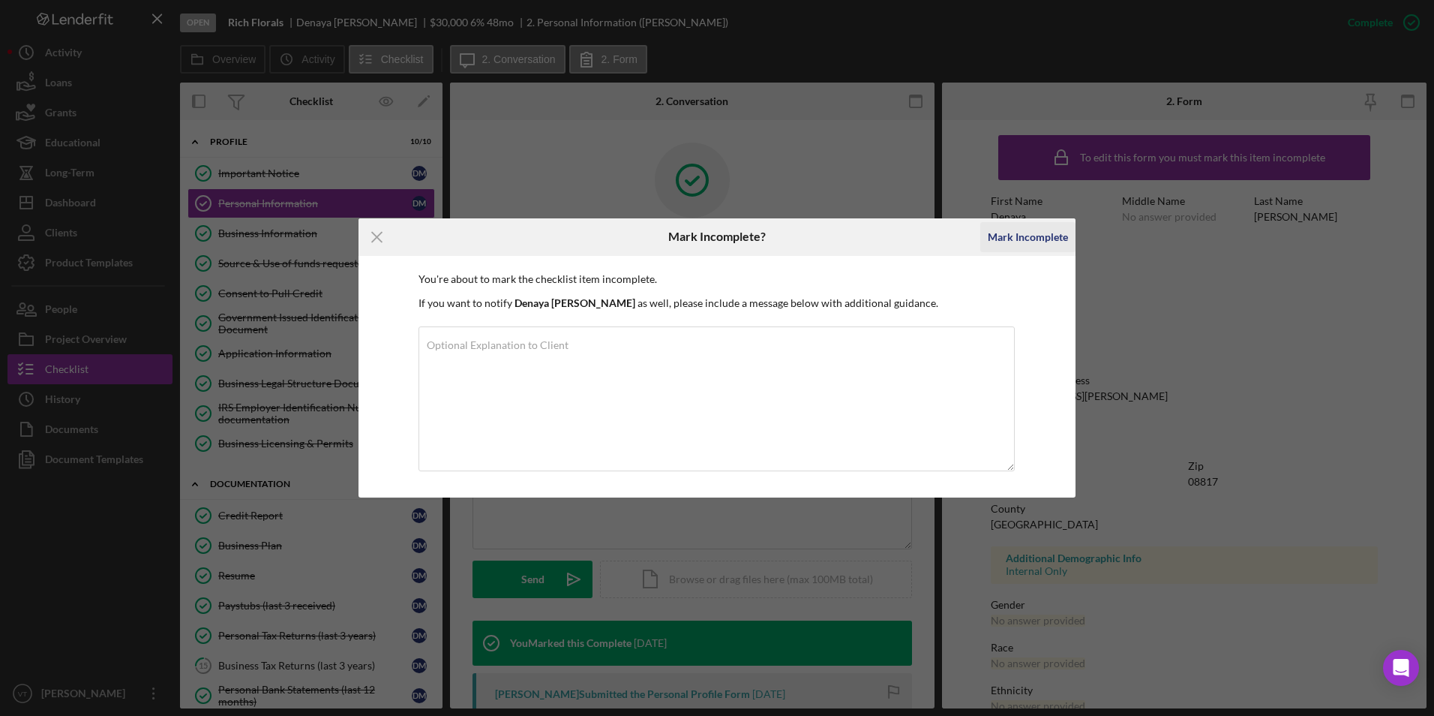
click at [712, 236] on div "Mark Incomplete" at bounding box center [1028, 237] width 80 height 30
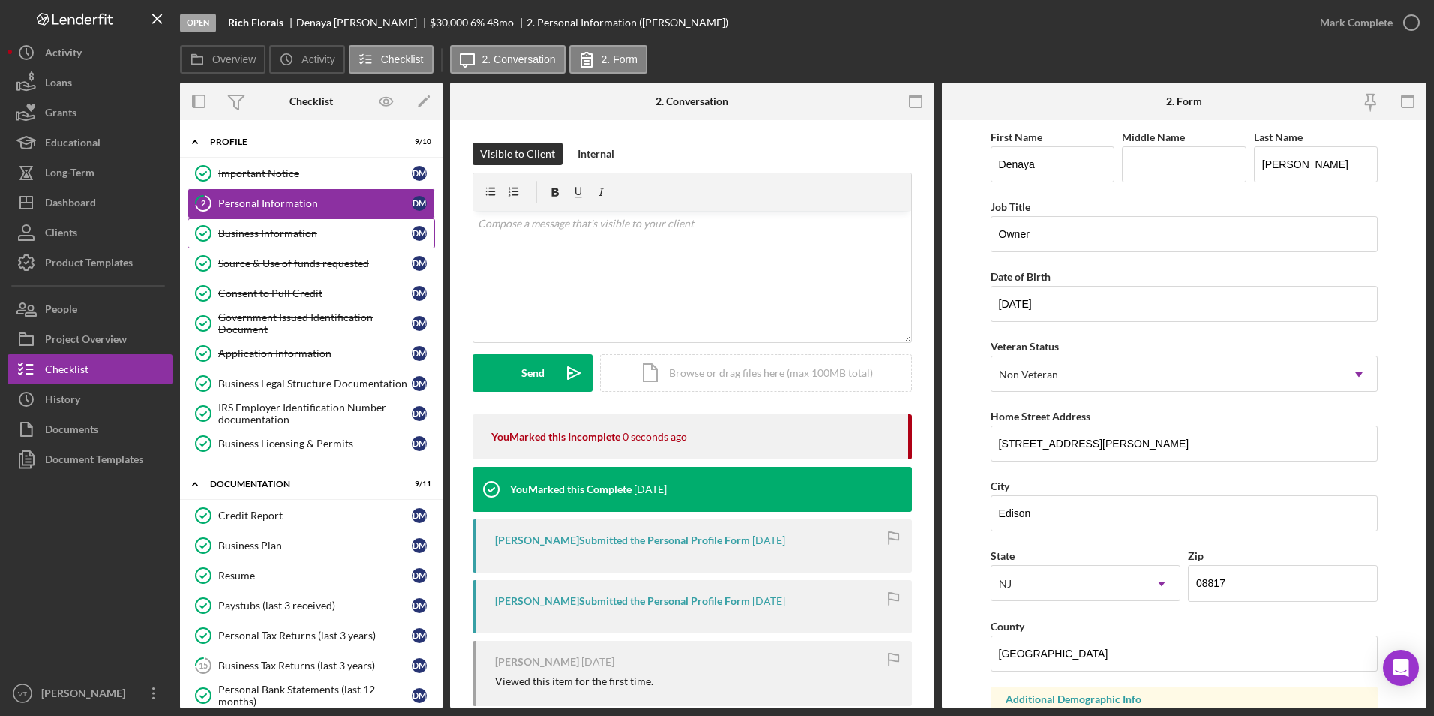
click at [306, 225] on link "Business Information Business Information D M" at bounding box center [312, 233] width 248 height 30
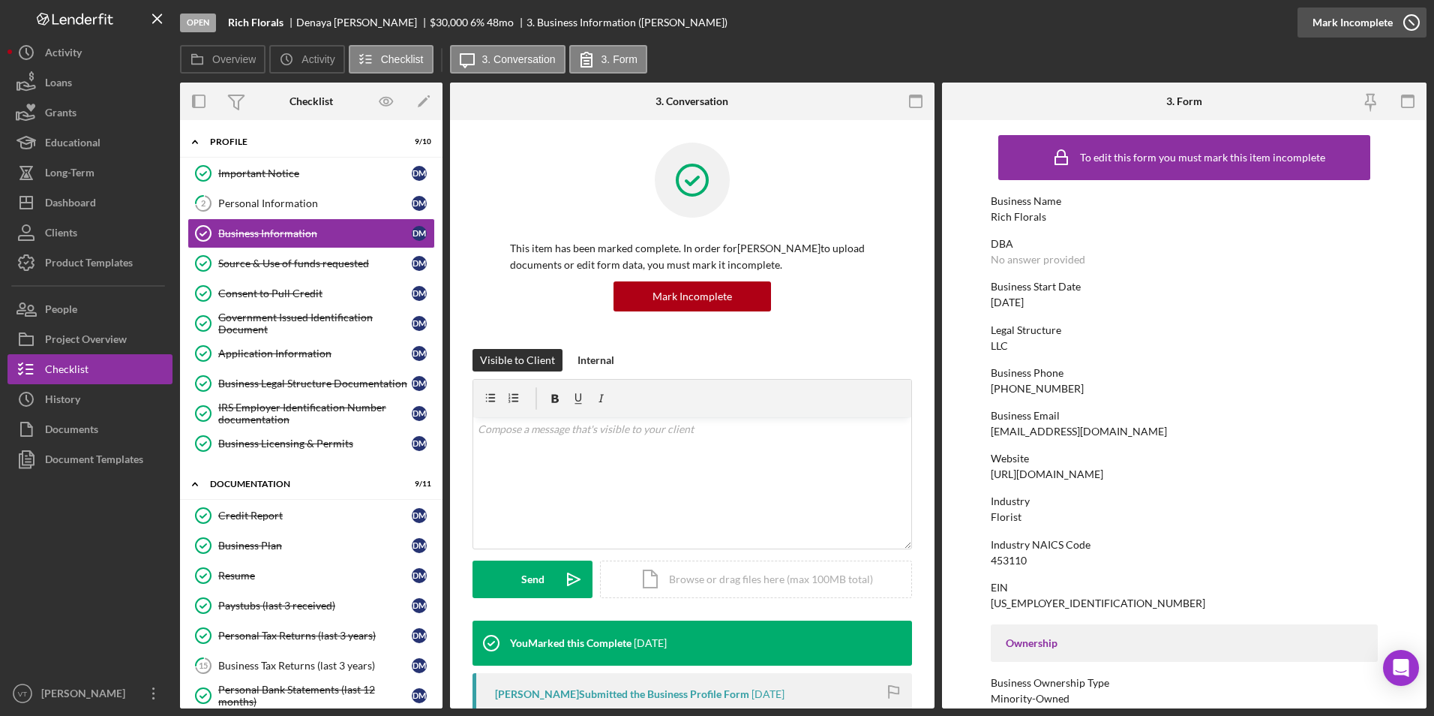
click at [712, 26] on div "Mark Incomplete" at bounding box center [1353, 23] width 80 height 30
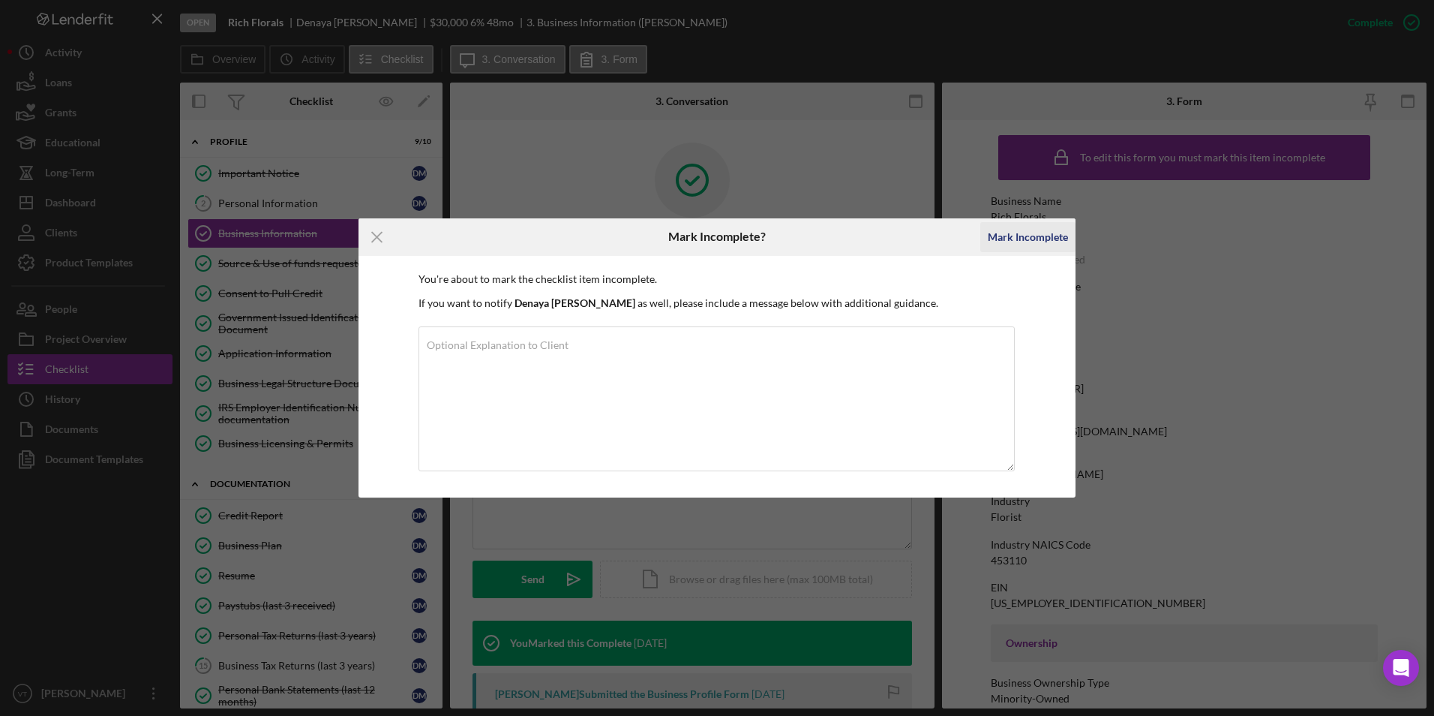
click at [712, 238] on div "Mark Incomplete" at bounding box center [1028, 237] width 80 height 30
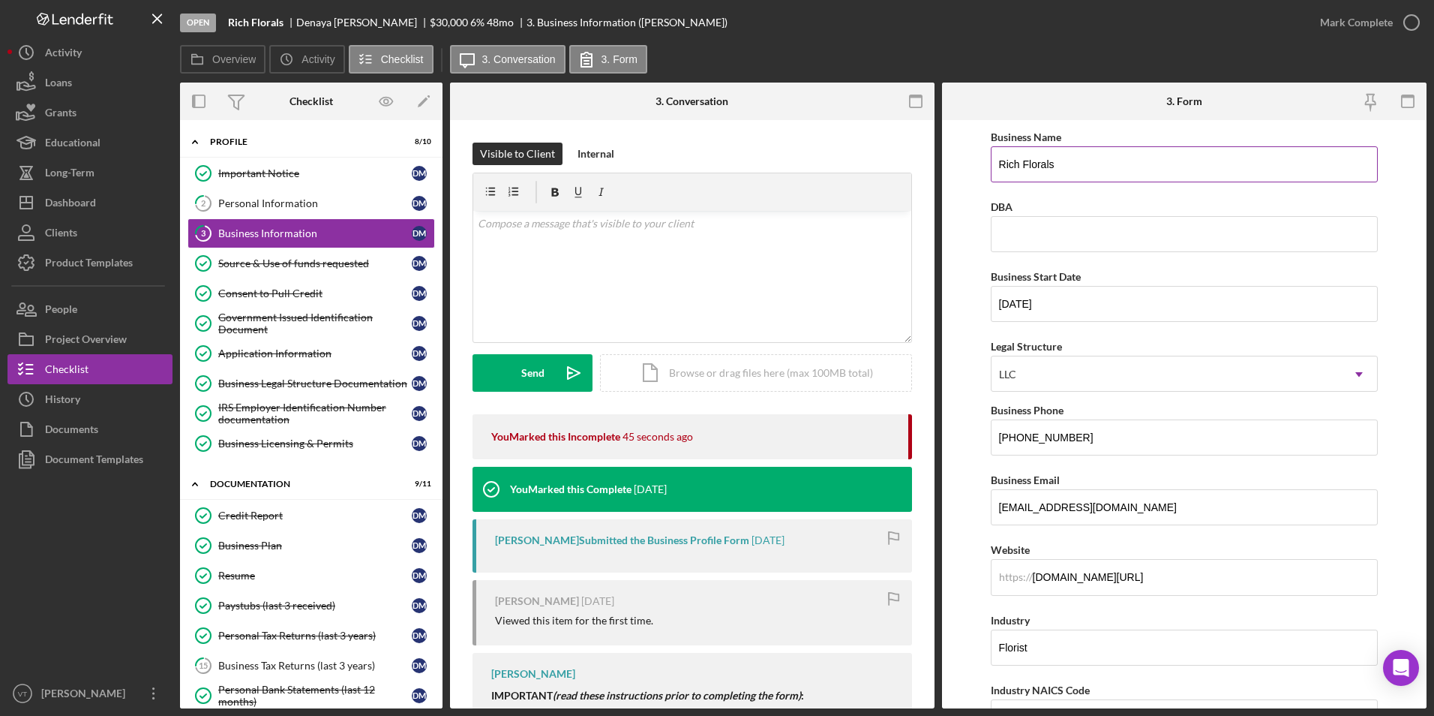
click at [712, 163] on input "Rich Florals" at bounding box center [1185, 164] width 388 height 36
type input "Rich Florals, LLC"
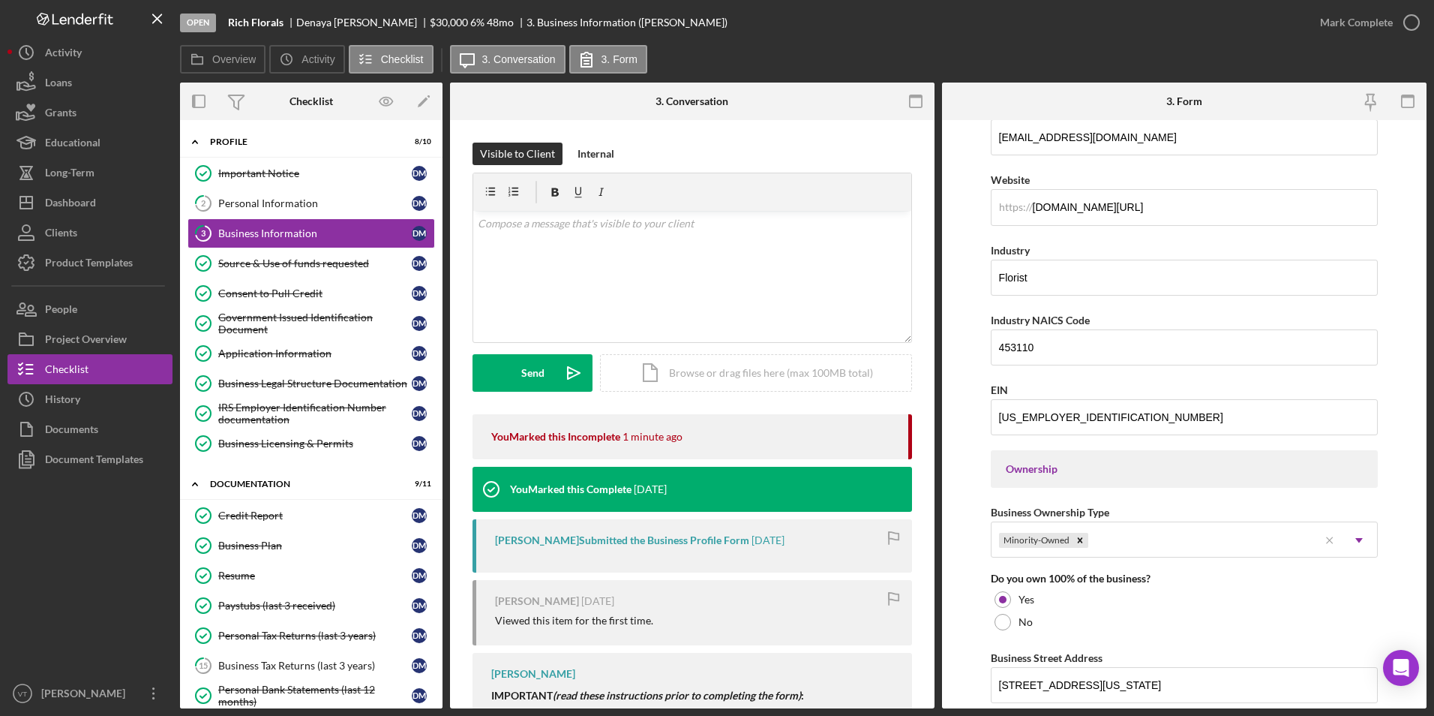
scroll to position [375, 0]
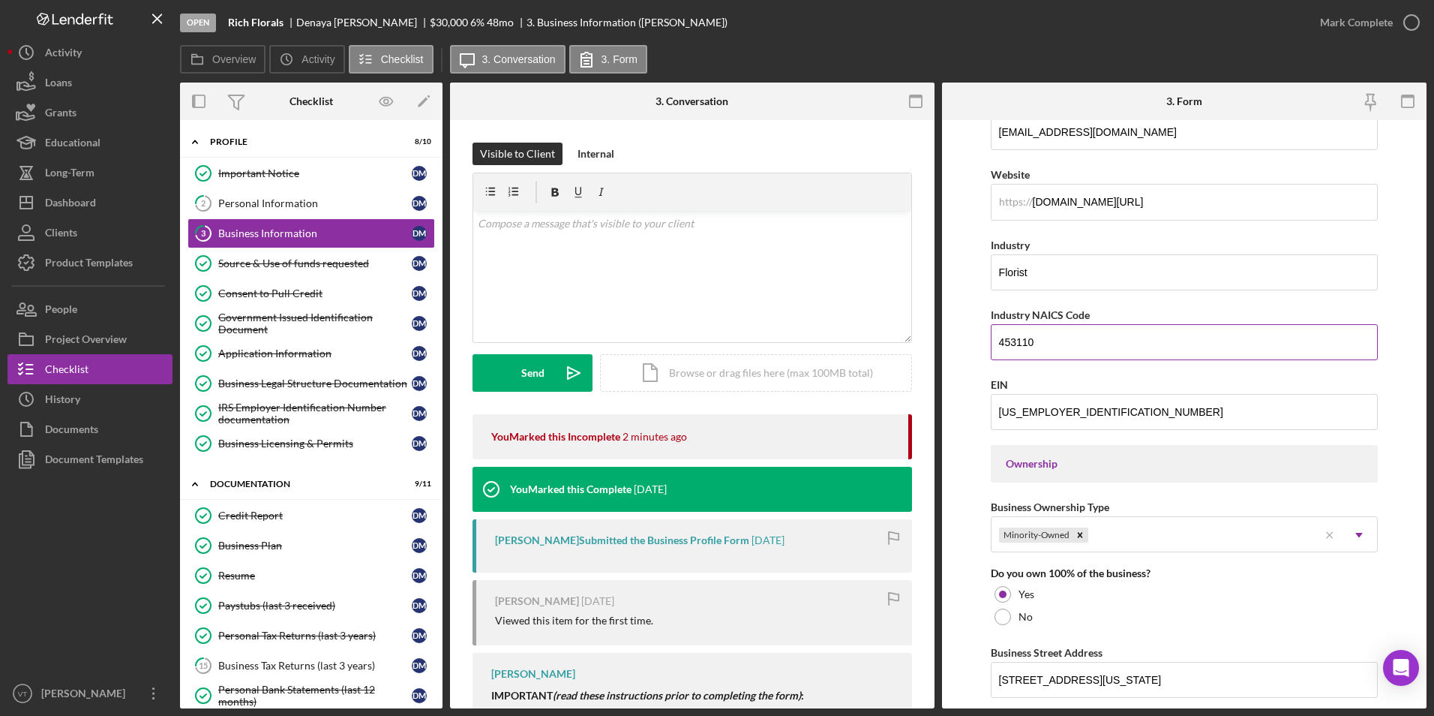
click at [712, 346] on input "453110" at bounding box center [1185, 342] width 388 height 36
drag, startPoint x: 1121, startPoint y: 346, endPoint x: 890, endPoint y: 340, distance: 231.9
click at [712, 340] on div "Overview Internal Workflow Stage Open Icon/Dropdown Arrow Archive (can unarchiv…" at bounding box center [803, 396] width 1247 height 626
type input "459310"
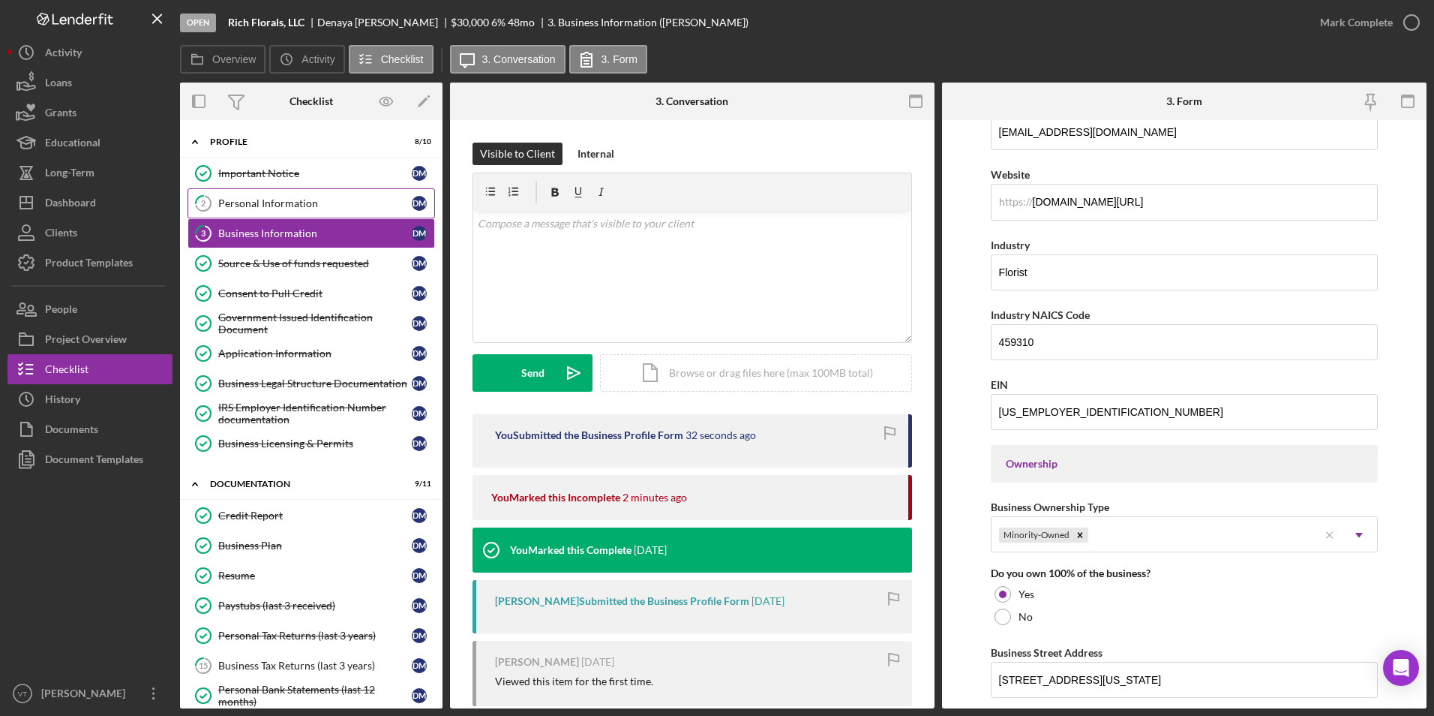
click at [301, 206] on div "Personal Information" at bounding box center [315, 203] width 194 height 12
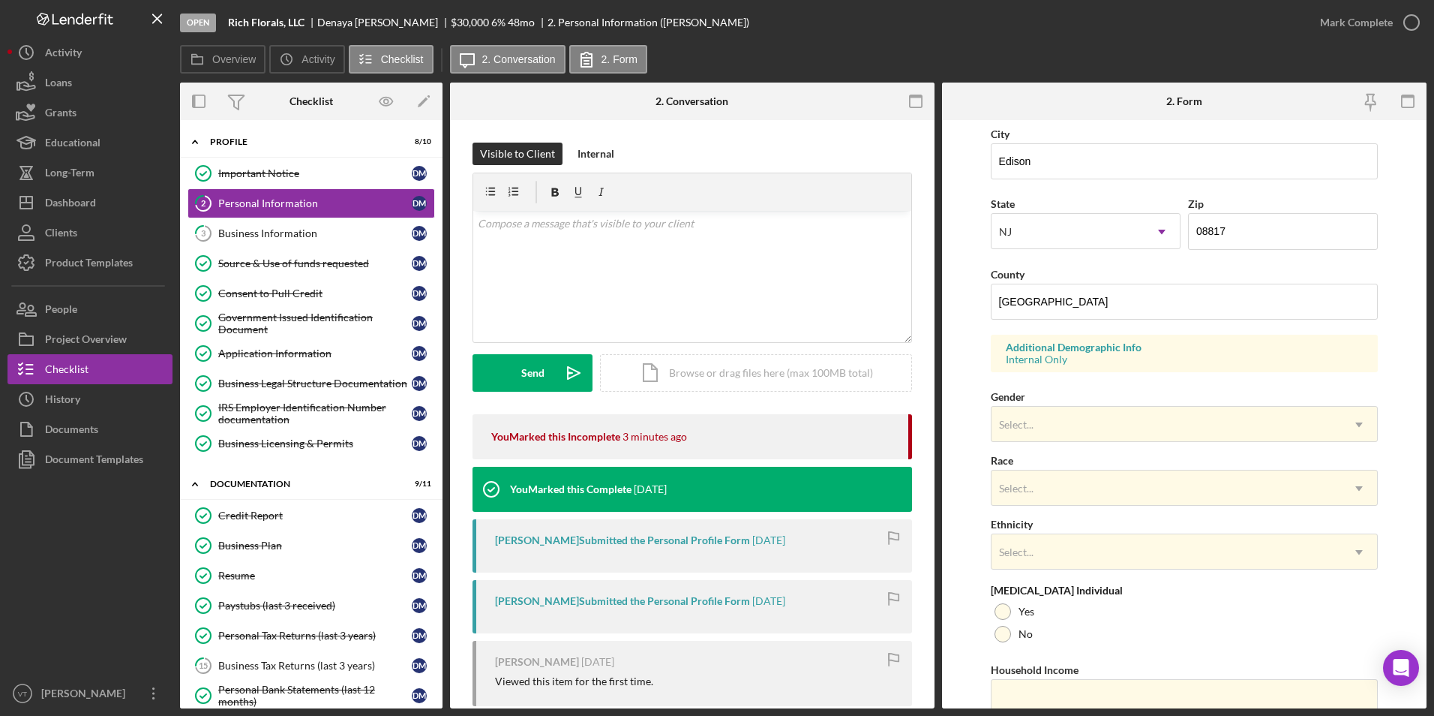
scroll to position [375, 0]
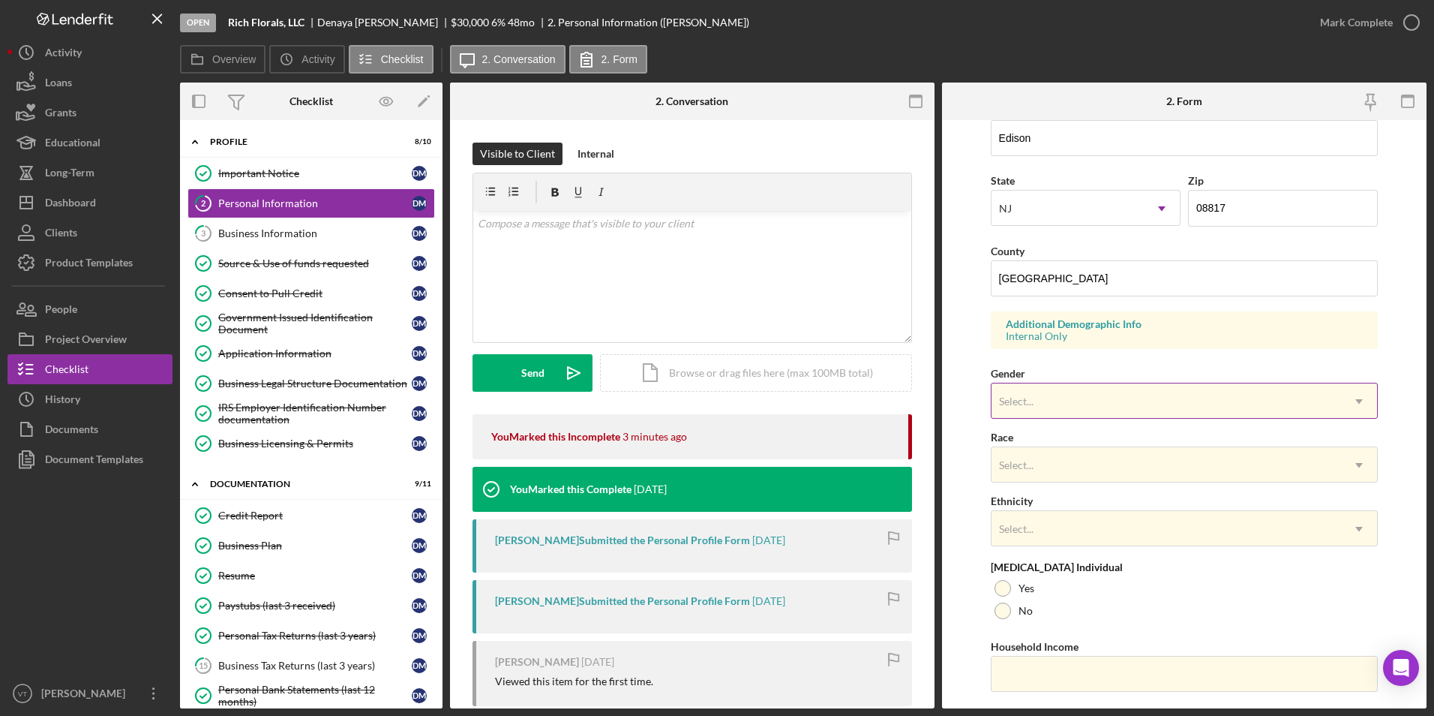
click at [712, 407] on div "Select..." at bounding box center [1167, 401] width 350 height 35
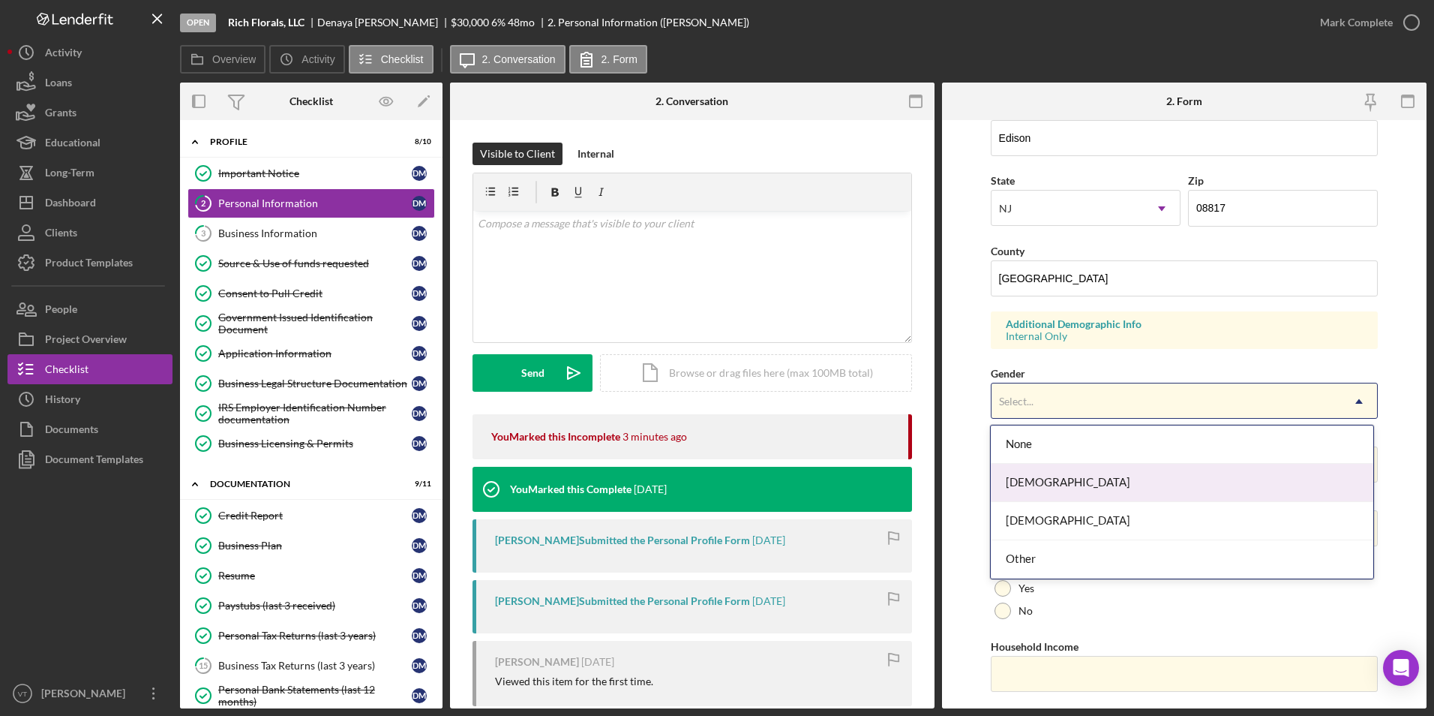
click at [712, 490] on div "Female" at bounding box center [1182, 483] width 383 height 38
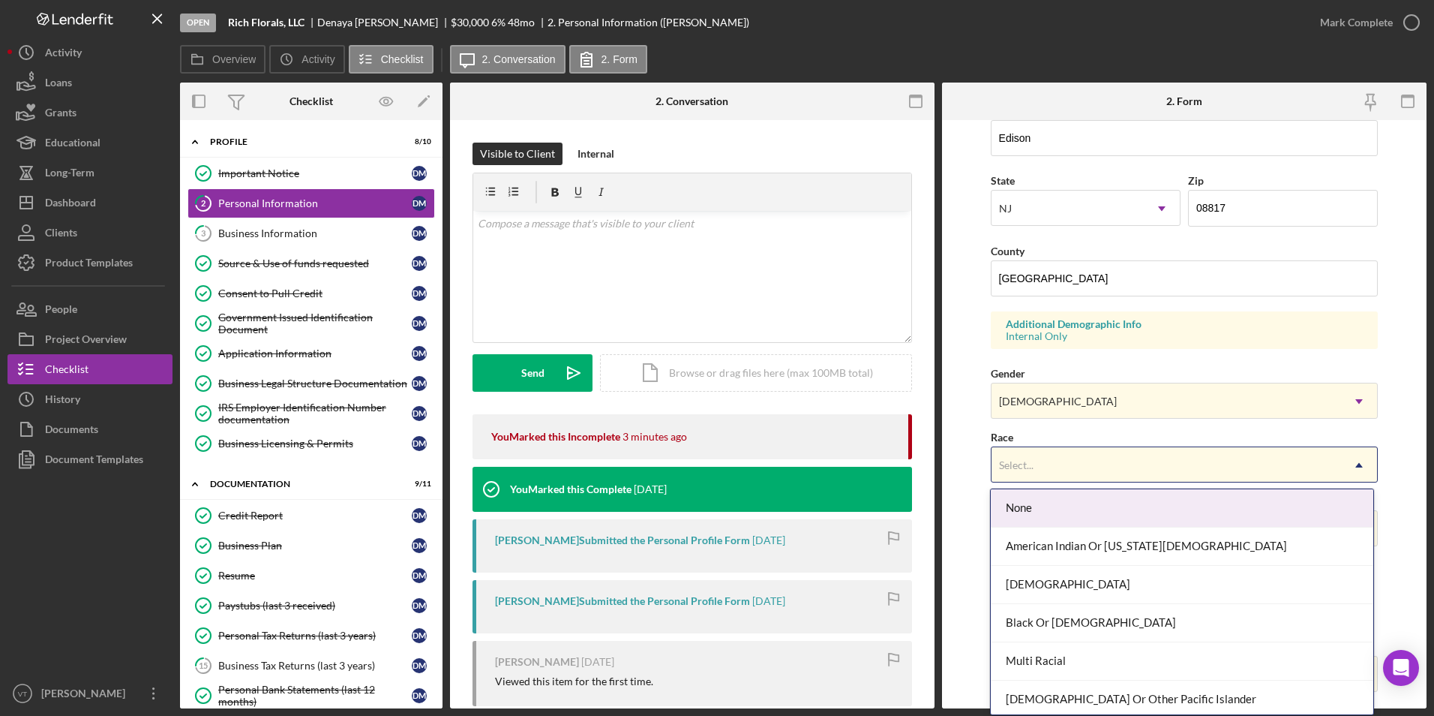
click at [712, 462] on div "Select..." at bounding box center [1167, 465] width 350 height 35
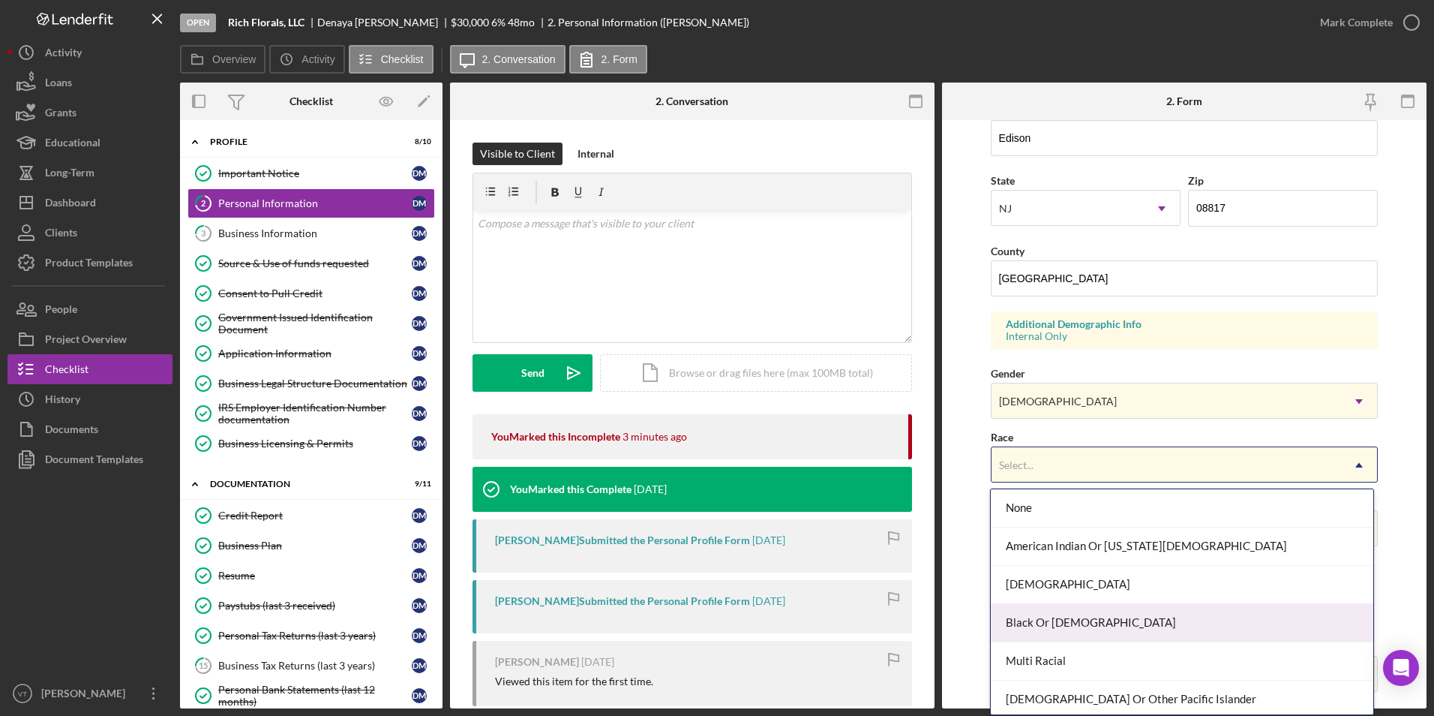
click at [712, 629] on div "Black Or African American" at bounding box center [1182, 623] width 383 height 38
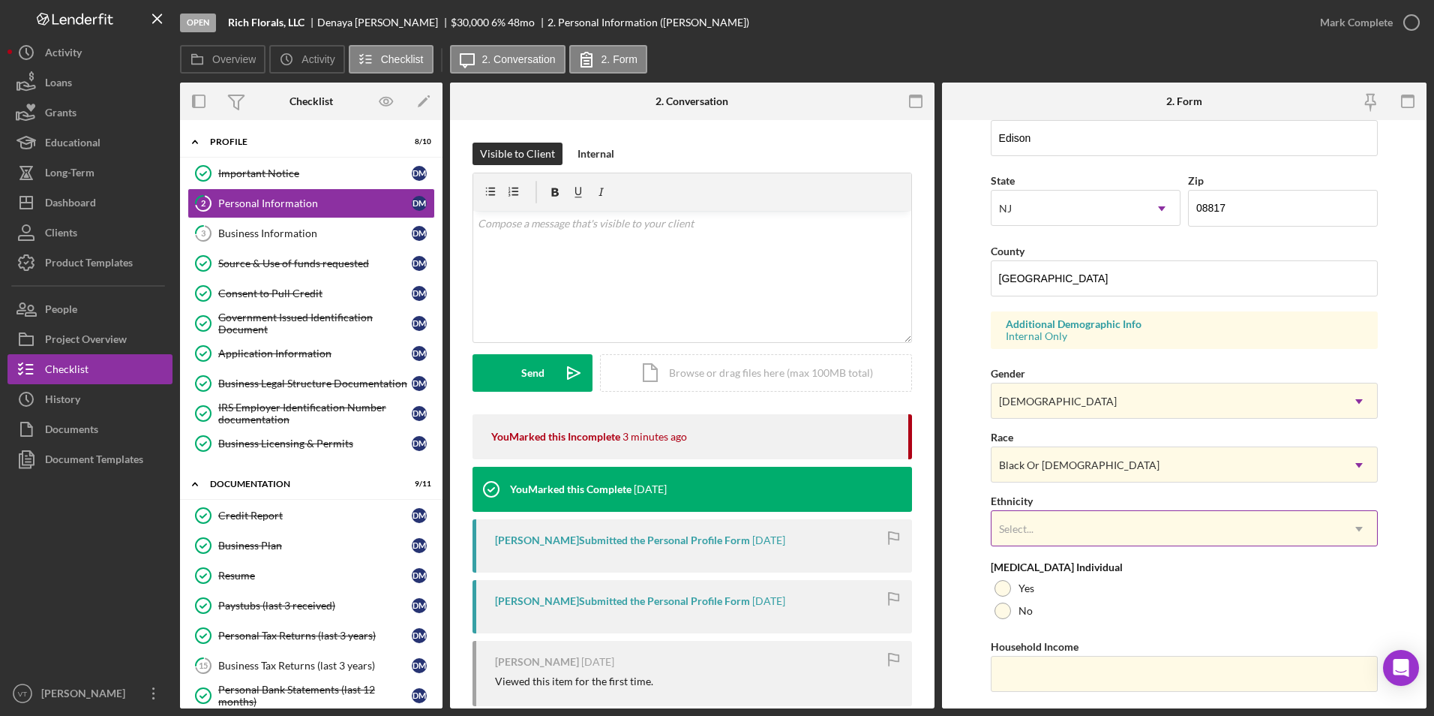
click at [712, 527] on div "Select..." at bounding box center [1167, 529] width 350 height 35
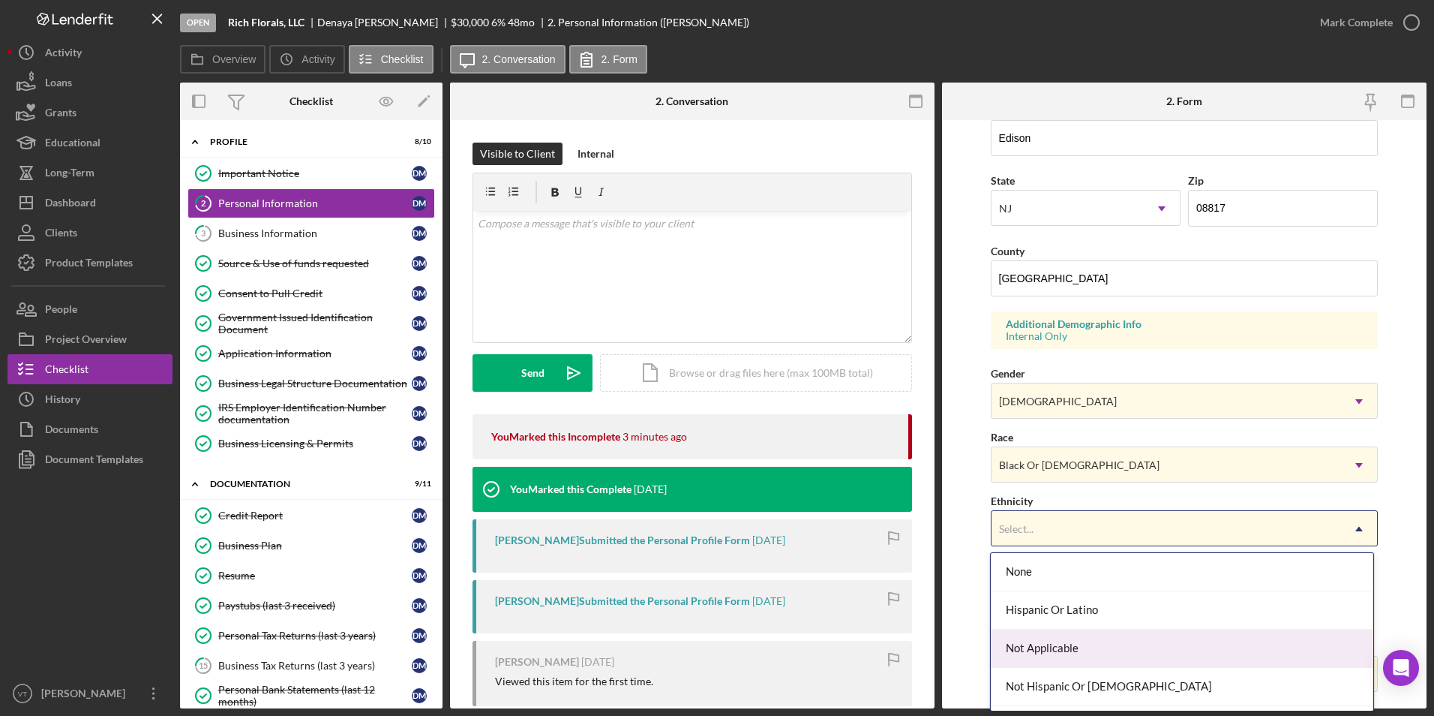
click at [712, 650] on div "Not Applicable" at bounding box center [1182, 648] width 383 height 38
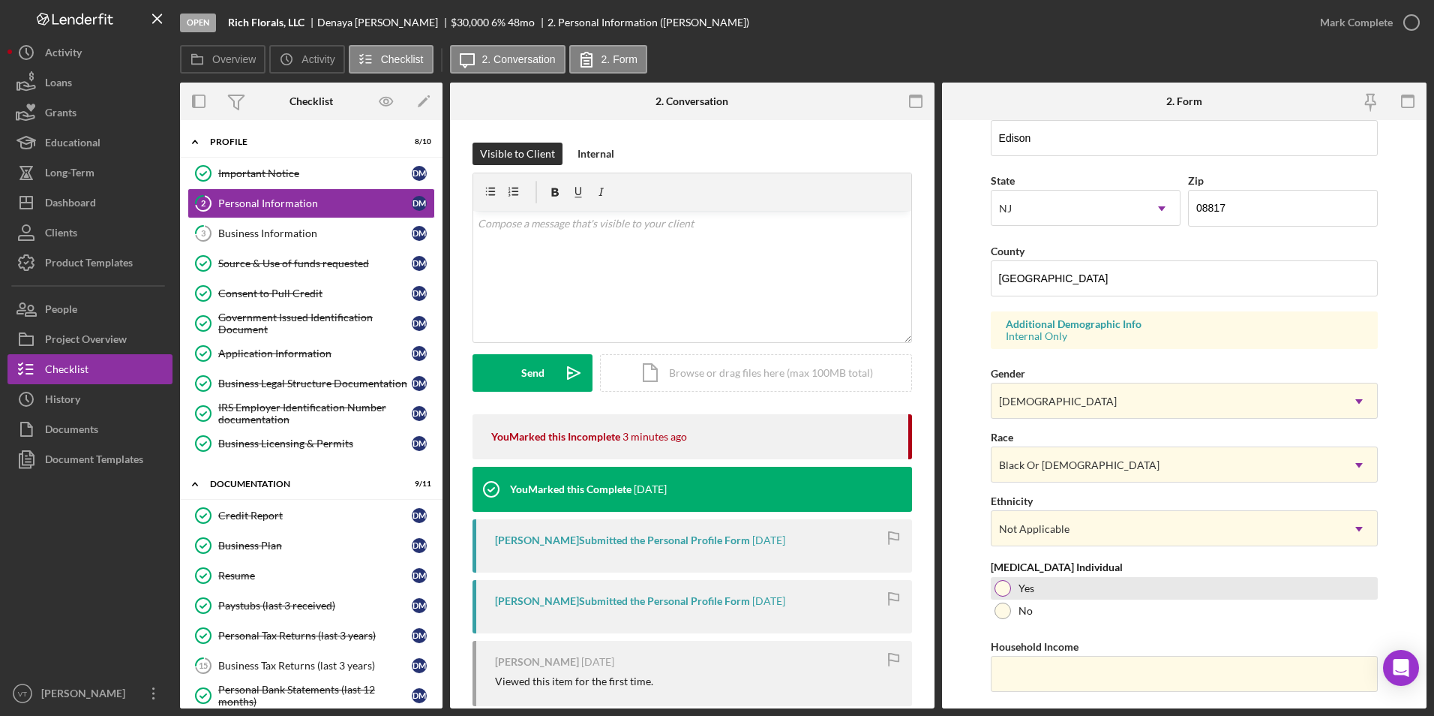
click at [712, 584] on div at bounding box center [1003, 588] width 17 height 17
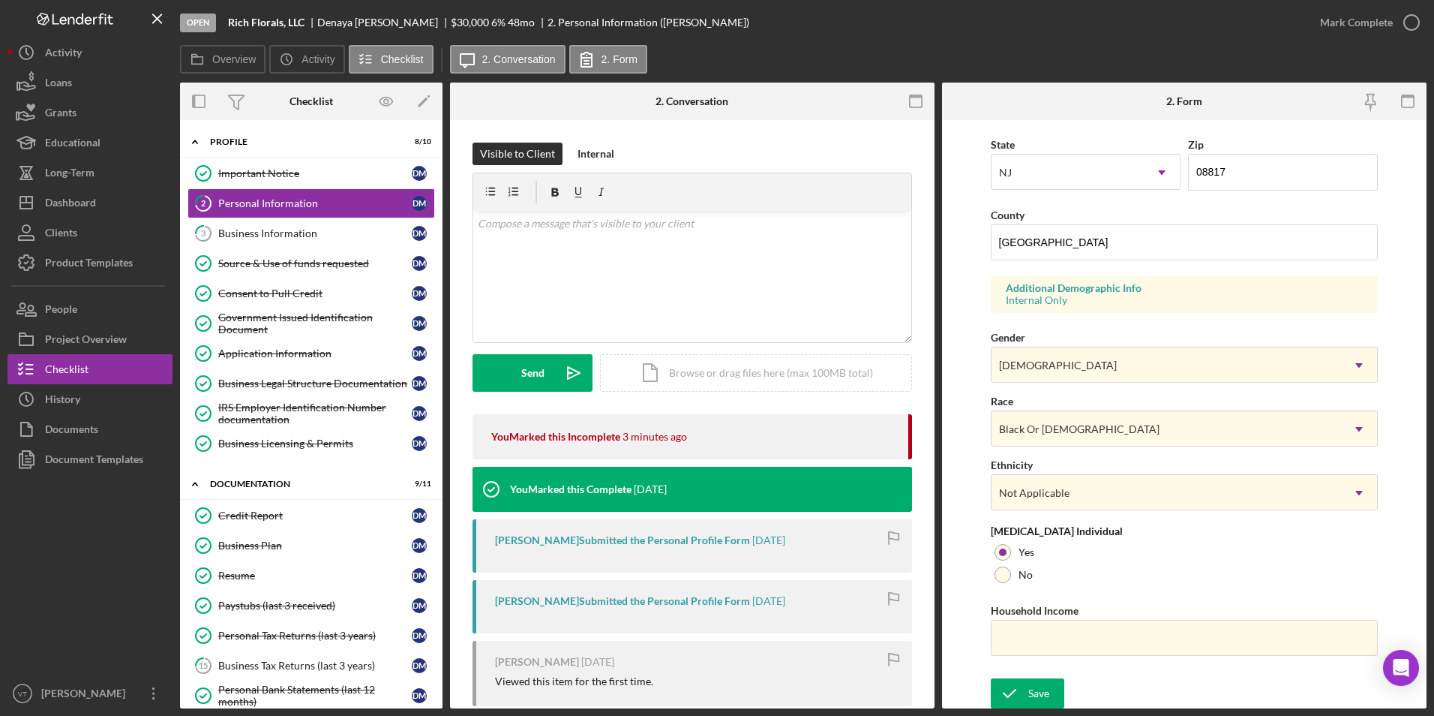
scroll to position [413, 0]
click at [712, 638] on input "Household Income" at bounding box center [1185, 635] width 388 height 36
type input "$89,250"
click at [712, 678] on div "Save Save" at bounding box center [1185, 692] width 388 height 32
click at [712, 688] on div "Save" at bounding box center [1038, 691] width 21 height 30
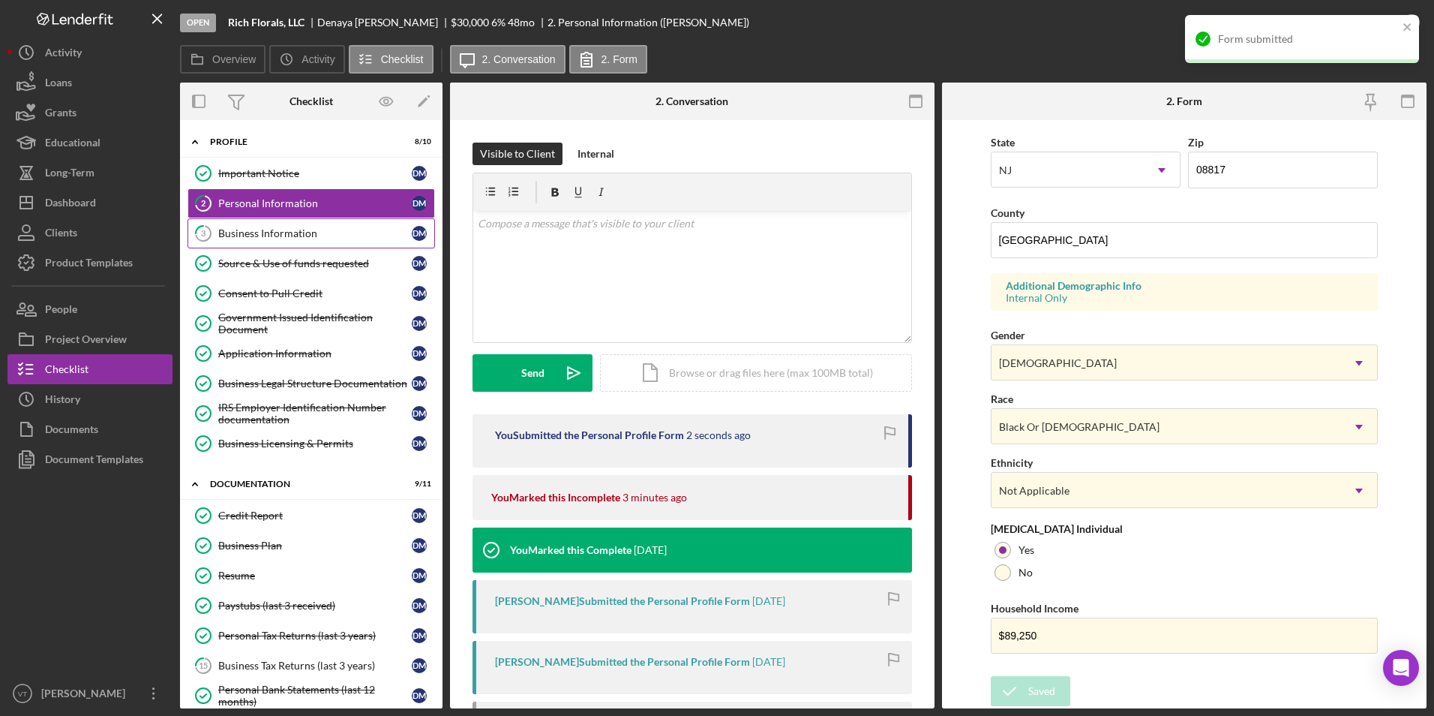
click at [227, 236] on div "Business Information" at bounding box center [315, 233] width 194 height 12
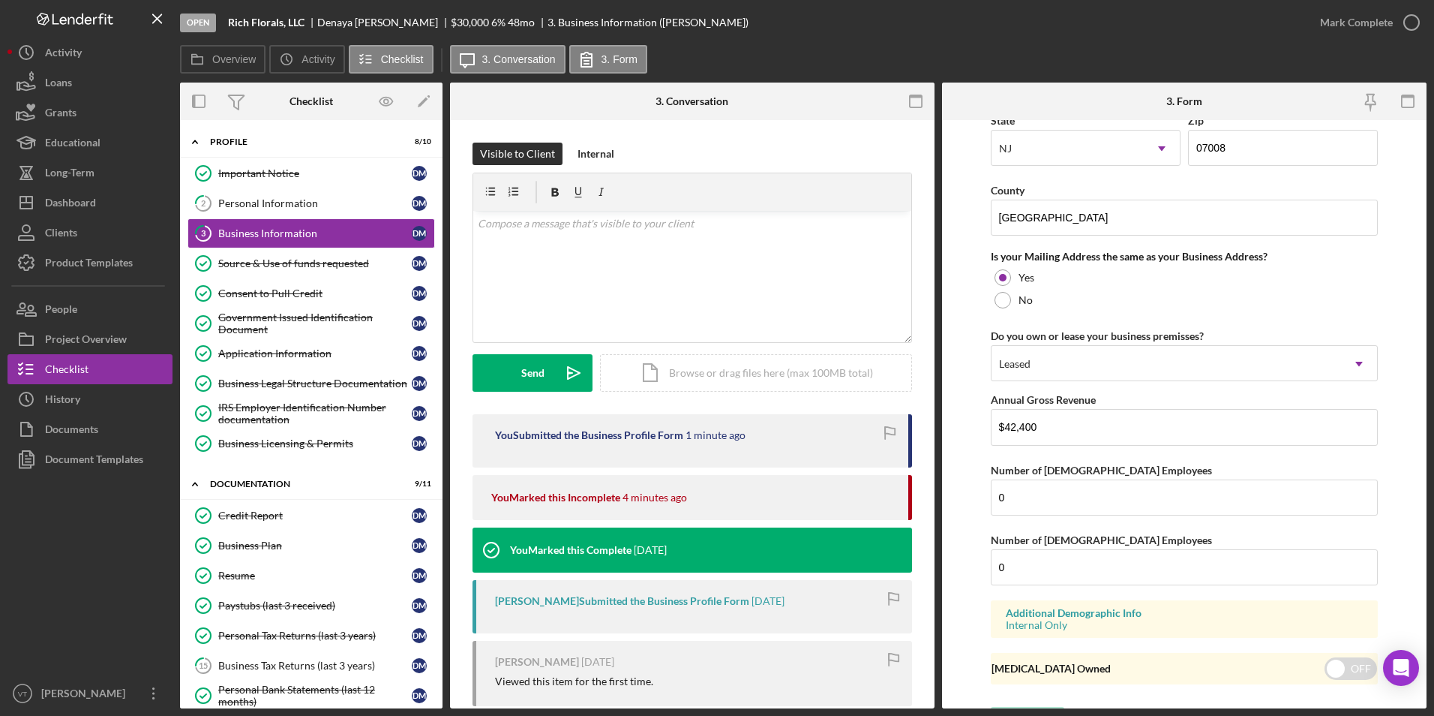
scroll to position [1050, 0]
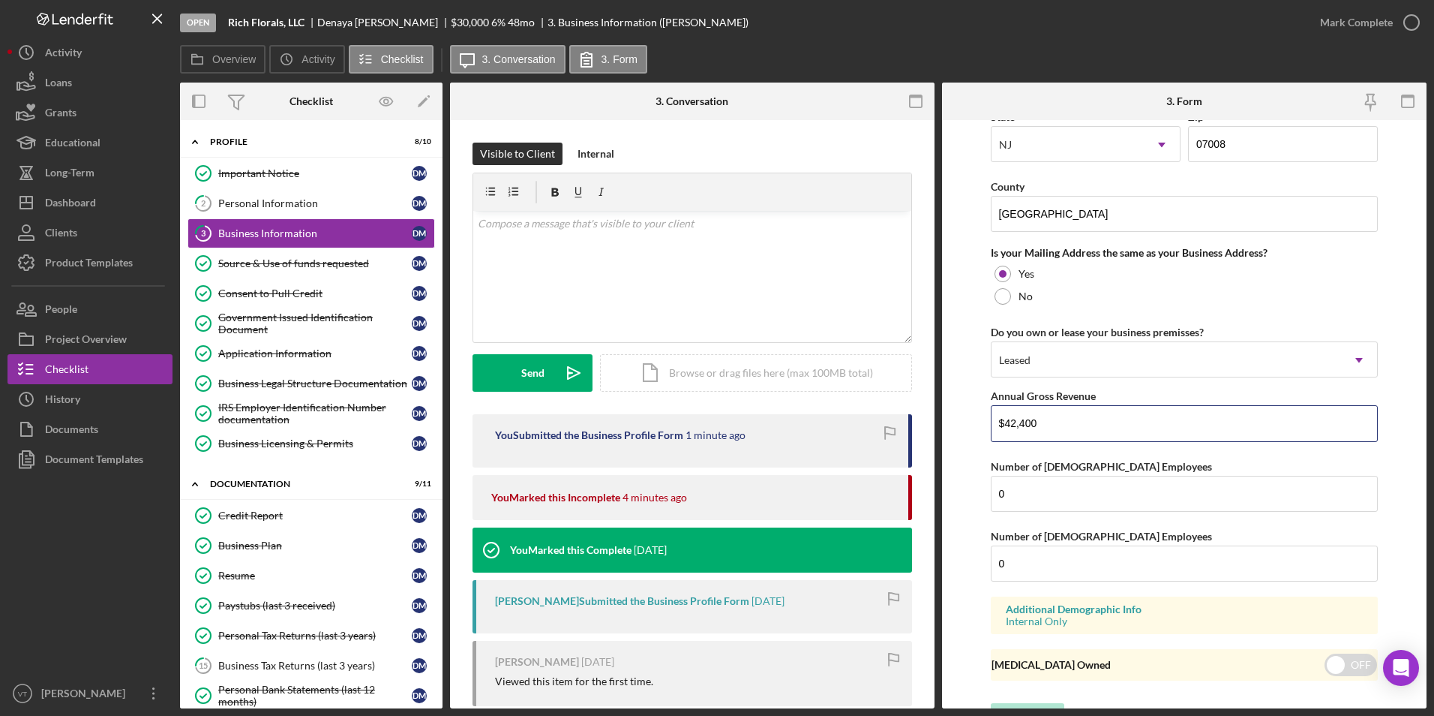
drag, startPoint x: 1061, startPoint y: 422, endPoint x: 890, endPoint y: 424, distance: 171.0
click at [712, 424] on div "Overview Internal Workflow Stage Open Icon/Dropdown Arrow Archive (can unarchiv…" at bounding box center [803, 396] width 1247 height 626
type input "$12,845"
click at [712, 494] on input "0" at bounding box center [1185, 494] width 388 height 36
drag, startPoint x: 1029, startPoint y: 494, endPoint x: 986, endPoint y: 485, distance: 44.6
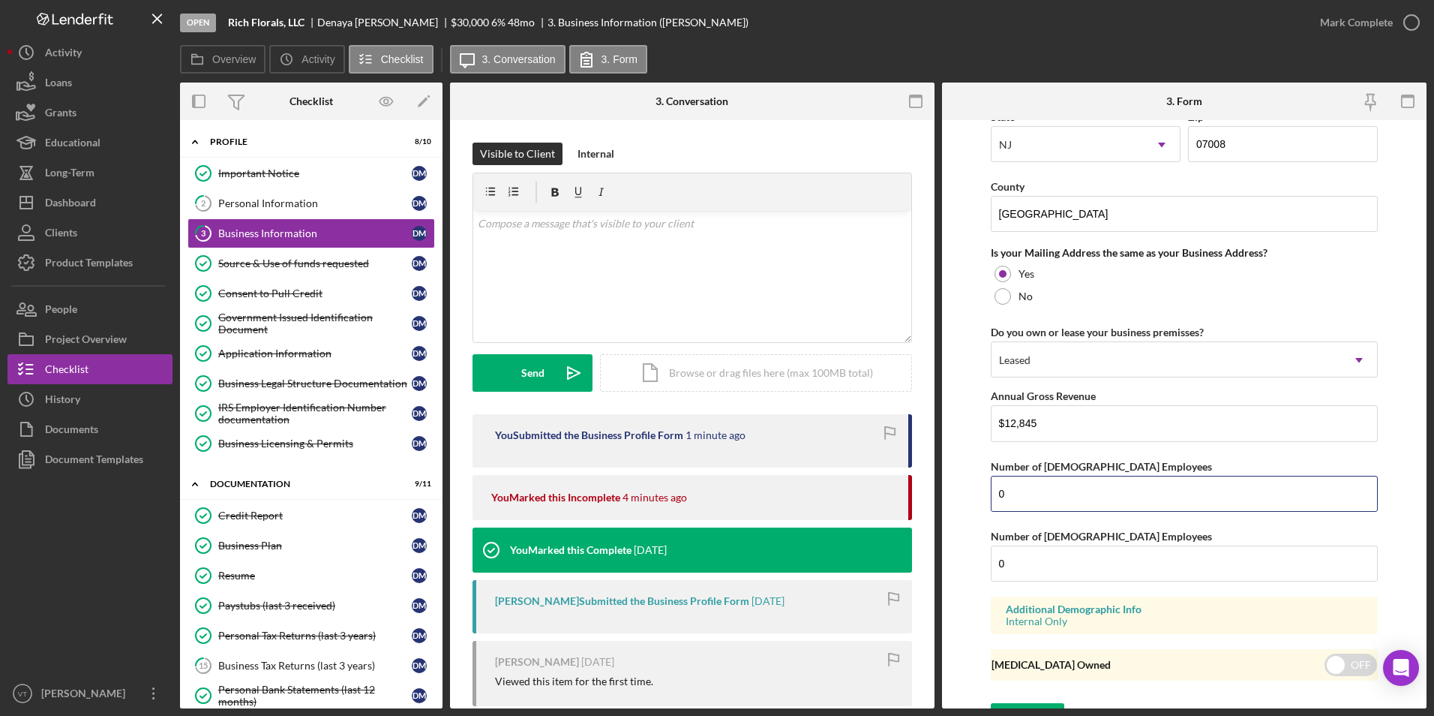
click at [712, 485] on form "Business Name Rich Florals, LLC DBA Business Start Date 02/01/2024 Legal Struct…" at bounding box center [1184, 414] width 485 height 588
type input "1"
click at [712, 562] on input "0" at bounding box center [1185, 563] width 388 height 36
drag, startPoint x: 1015, startPoint y: 563, endPoint x: 995, endPoint y: 560, distance: 20.5
click at [712, 560] on input "0" at bounding box center [1185, 563] width 388 height 36
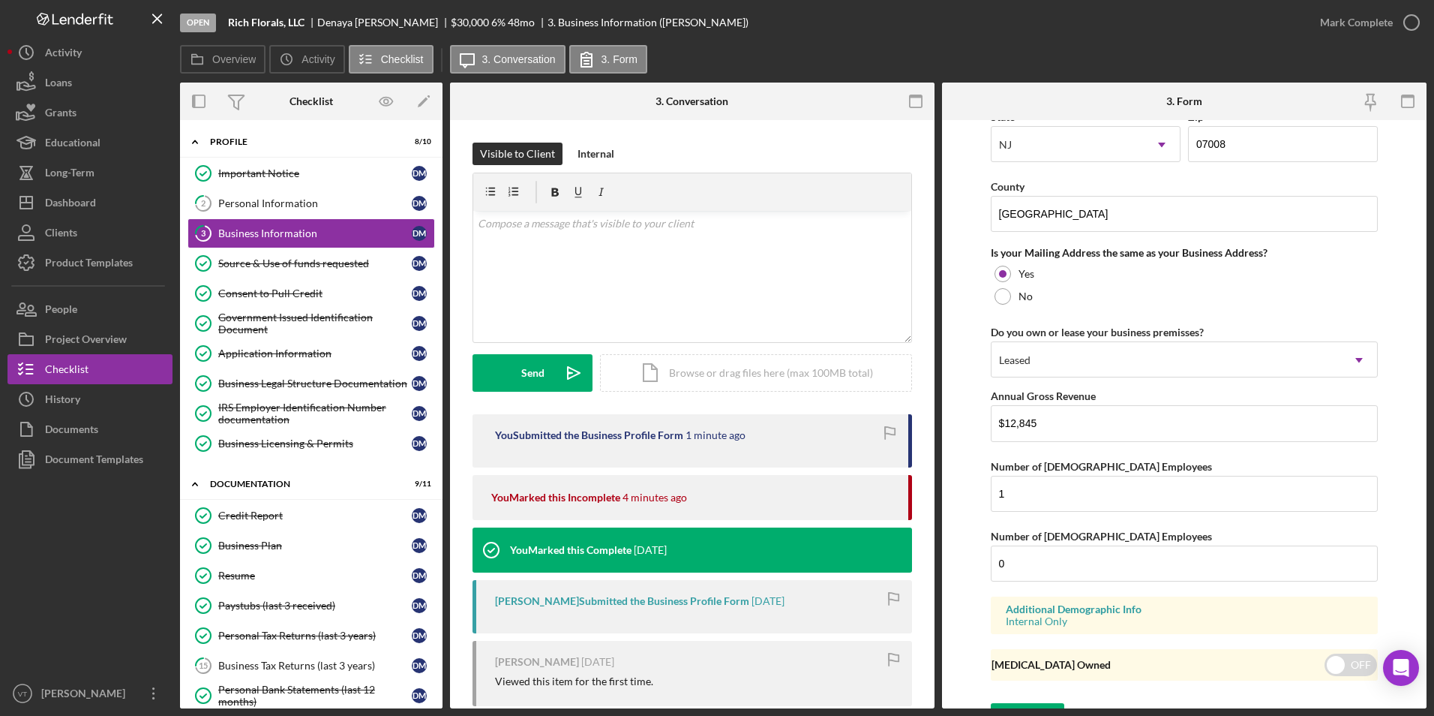
click at [712, 579] on form "Business Name Rich Florals, LLC DBA Business Start Date 02/01/2024 Legal Struct…" at bounding box center [1184, 414] width 485 height 588
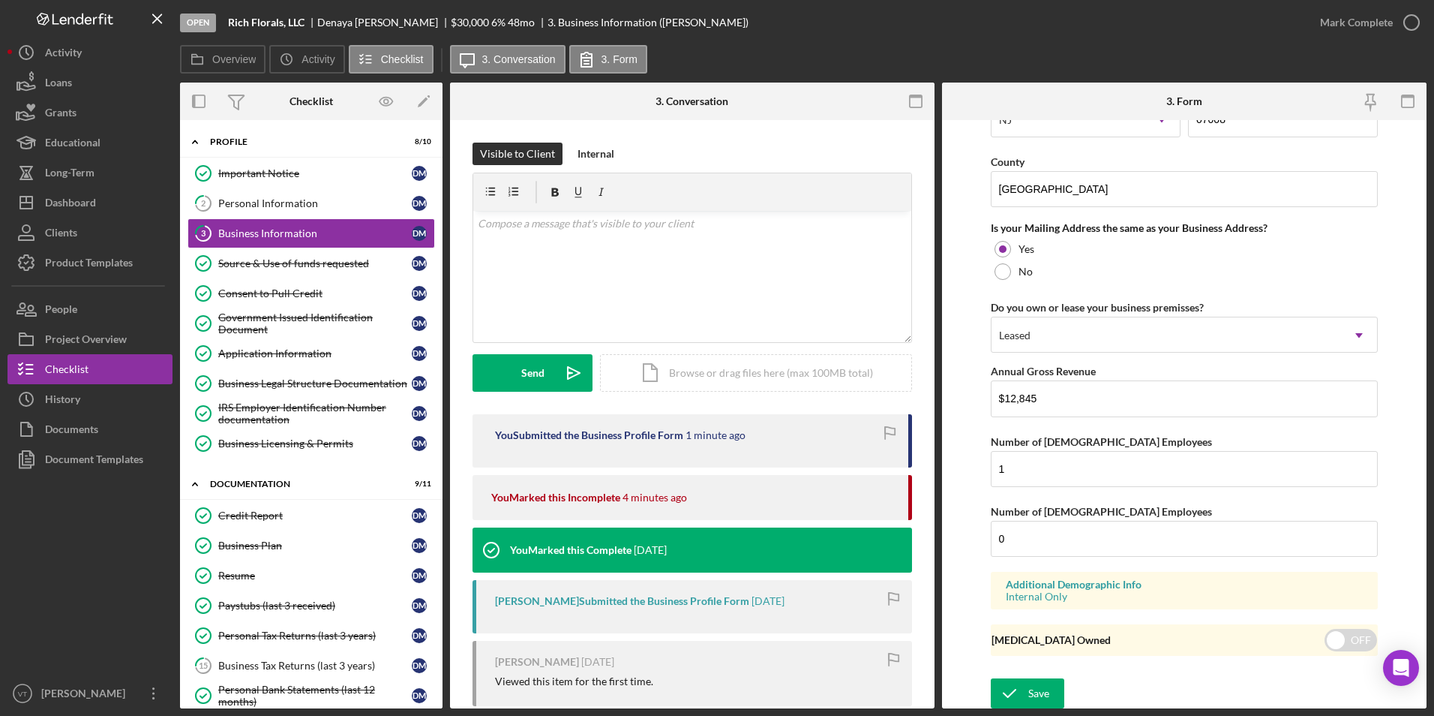
scroll to position [1077, 0]
click at [712, 640] on input "checkbox" at bounding box center [1351, 637] width 53 height 23
checkbox input "true"
click at [712, 683] on icon "submit" at bounding box center [1010, 691] width 38 height 38
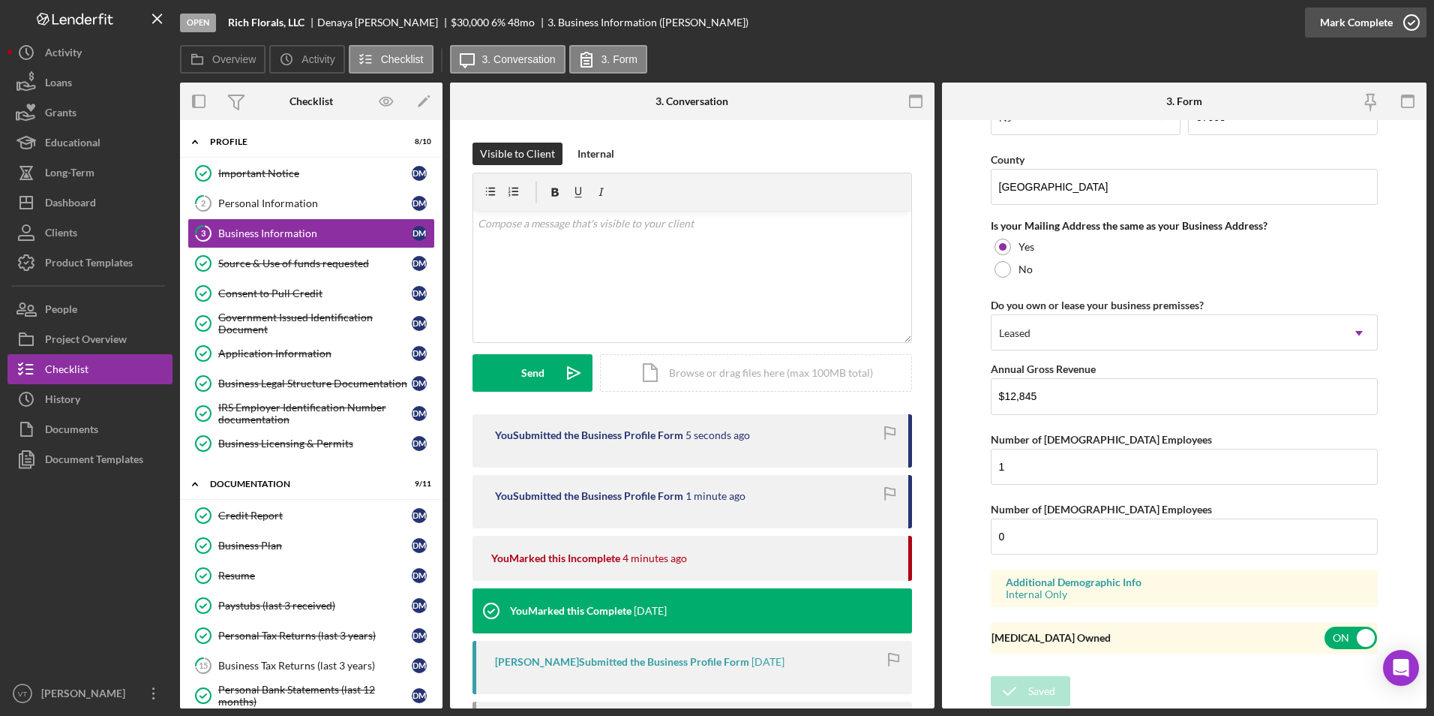
click at [712, 21] on icon "button" at bounding box center [1412, 23] width 38 height 38
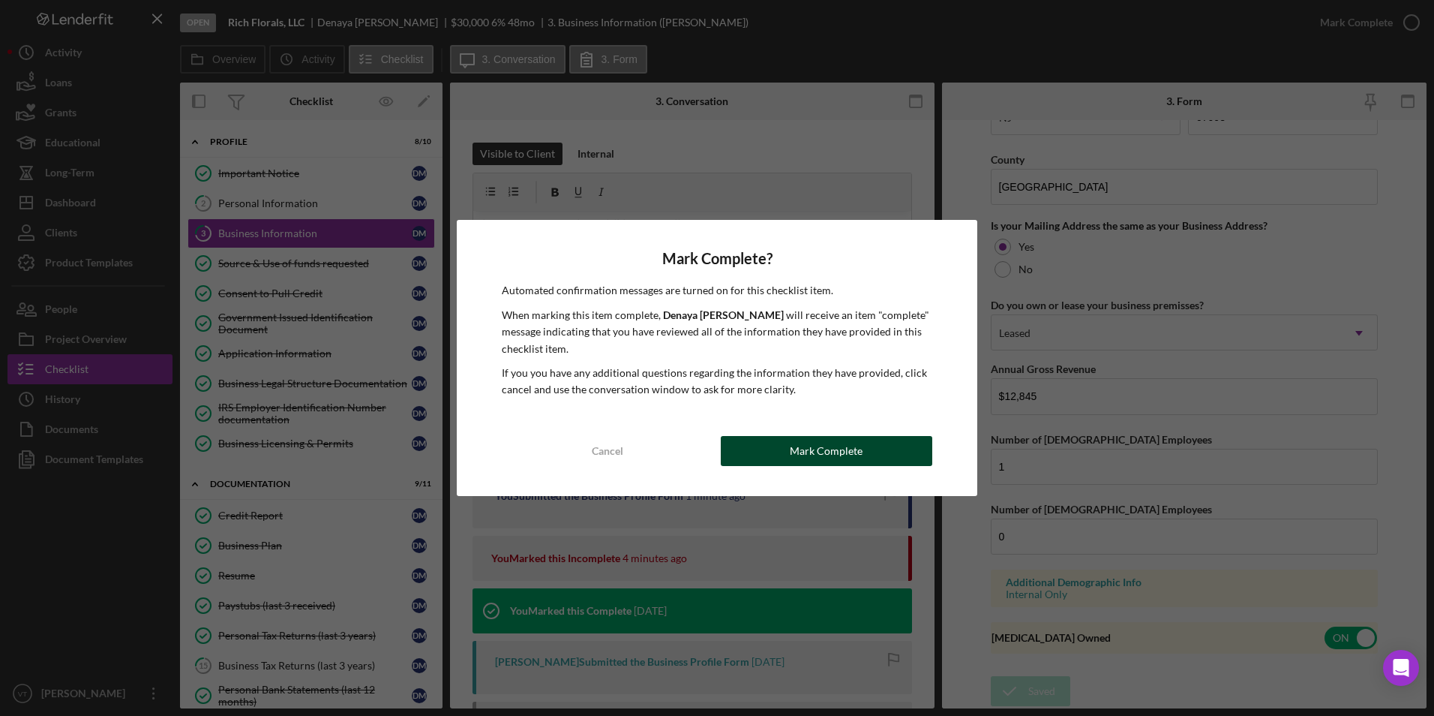
click at [712, 440] on div "Mark Complete" at bounding box center [826, 451] width 73 height 30
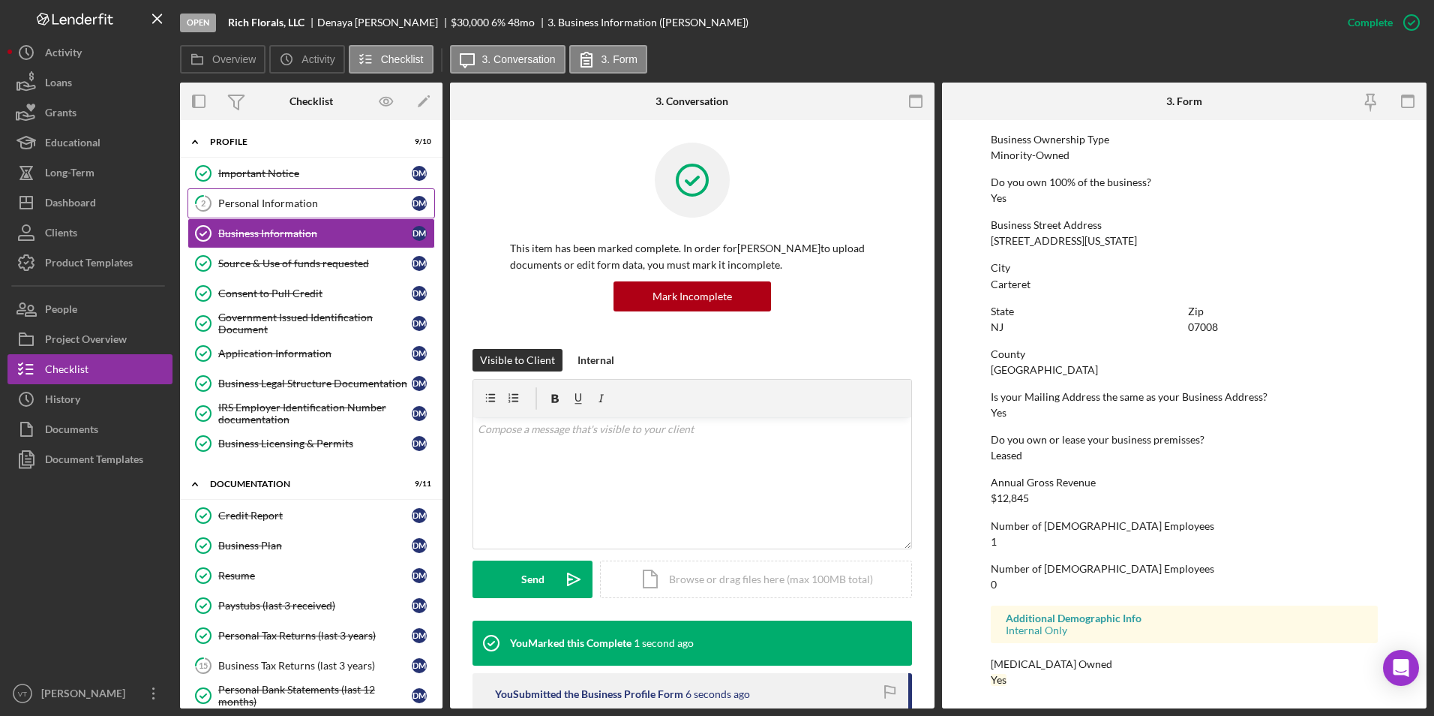
scroll to position [543, 0]
click at [314, 206] on div "Personal Information" at bounding box center [315, 203] width 194 height 12
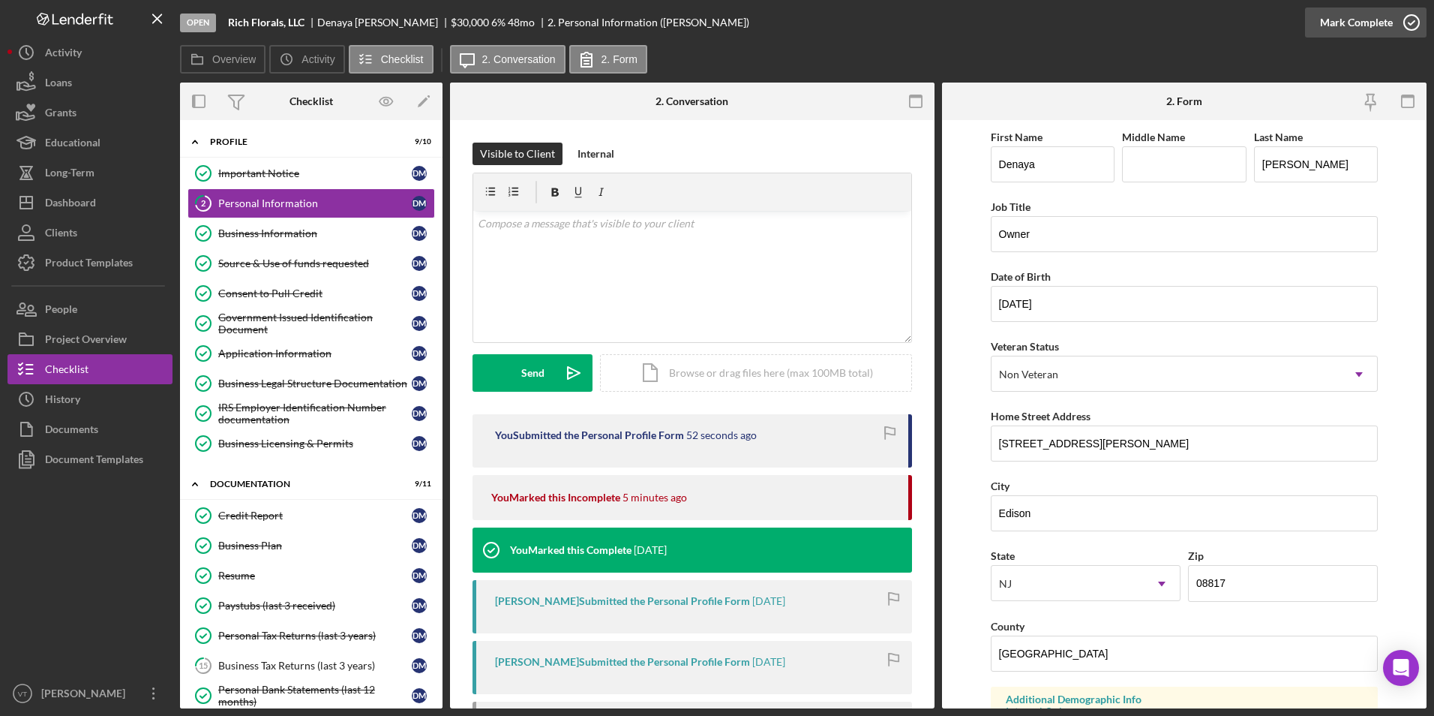
click at [712, 26] on icon "button" at bounding box center [1412, 23] width 38 height 38
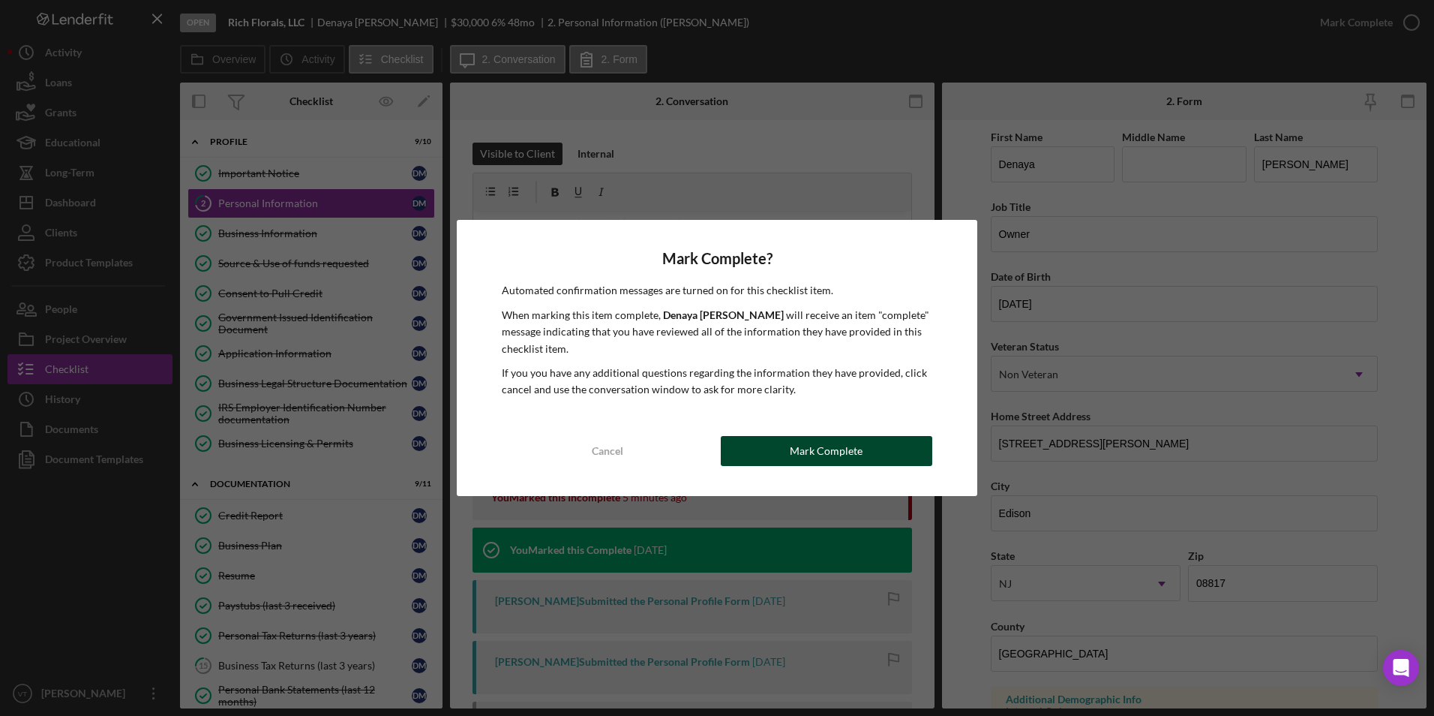
click at [712, 443] on div "Mark Complete" at bounding box center [826, 451] width 73 height 30
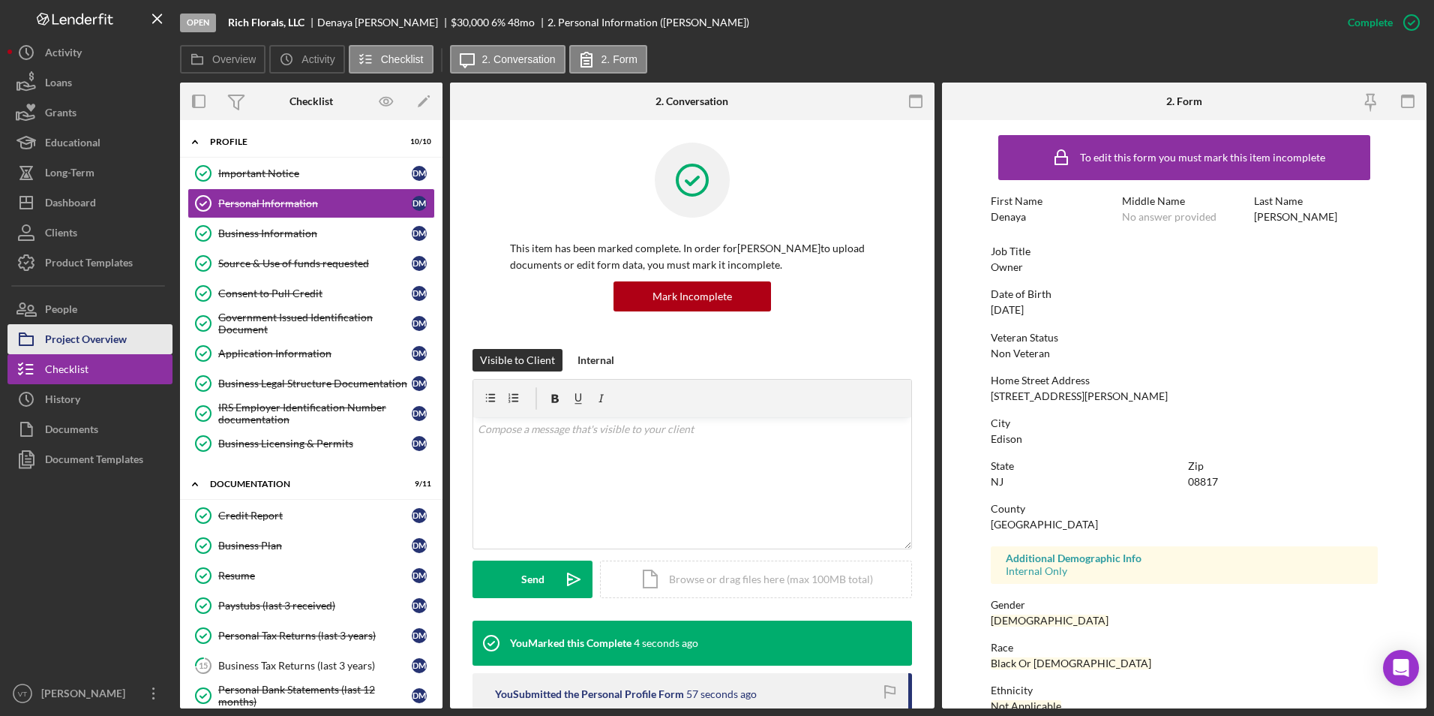
click at [98, 333] on div "Project Overview" at bounding box center [86, 341] width 82 height 34
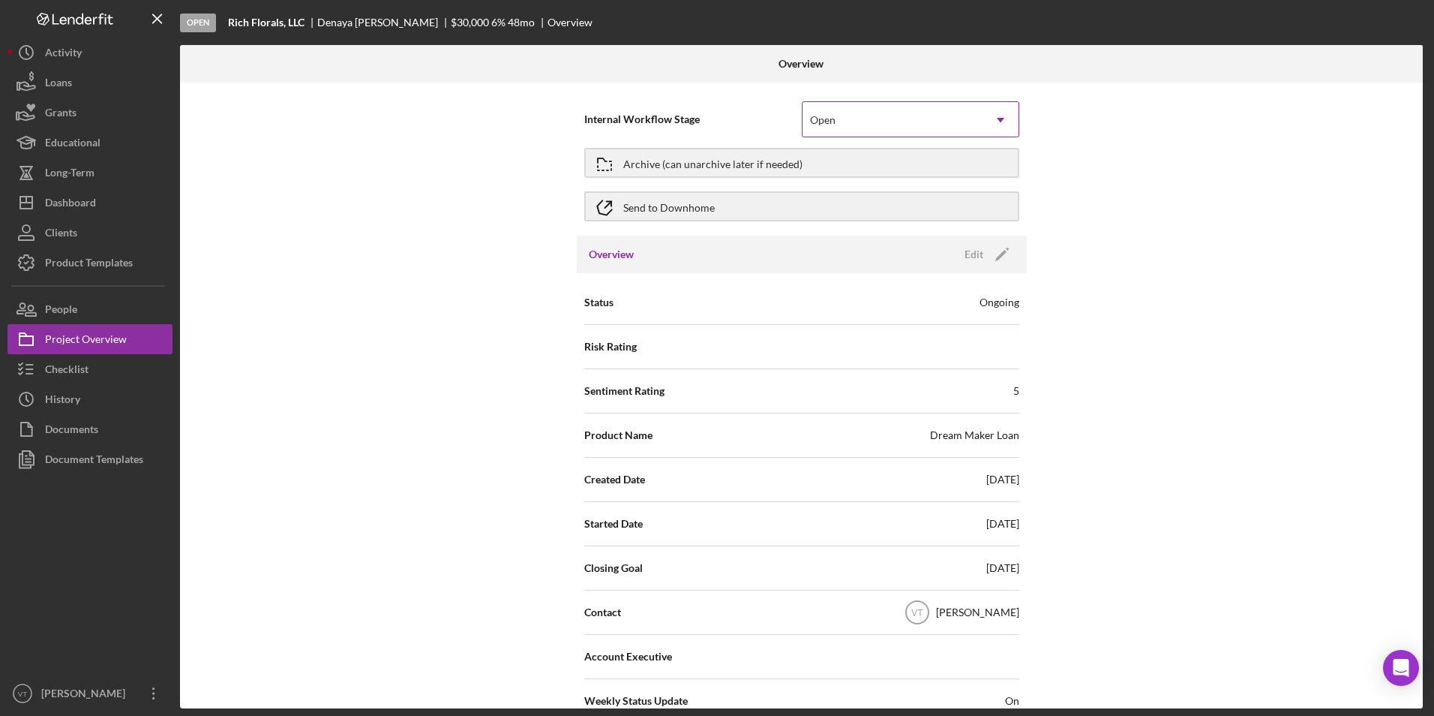
click at [712, 125] on div "Open" at bounding box center [893, 120] width 180 height 35
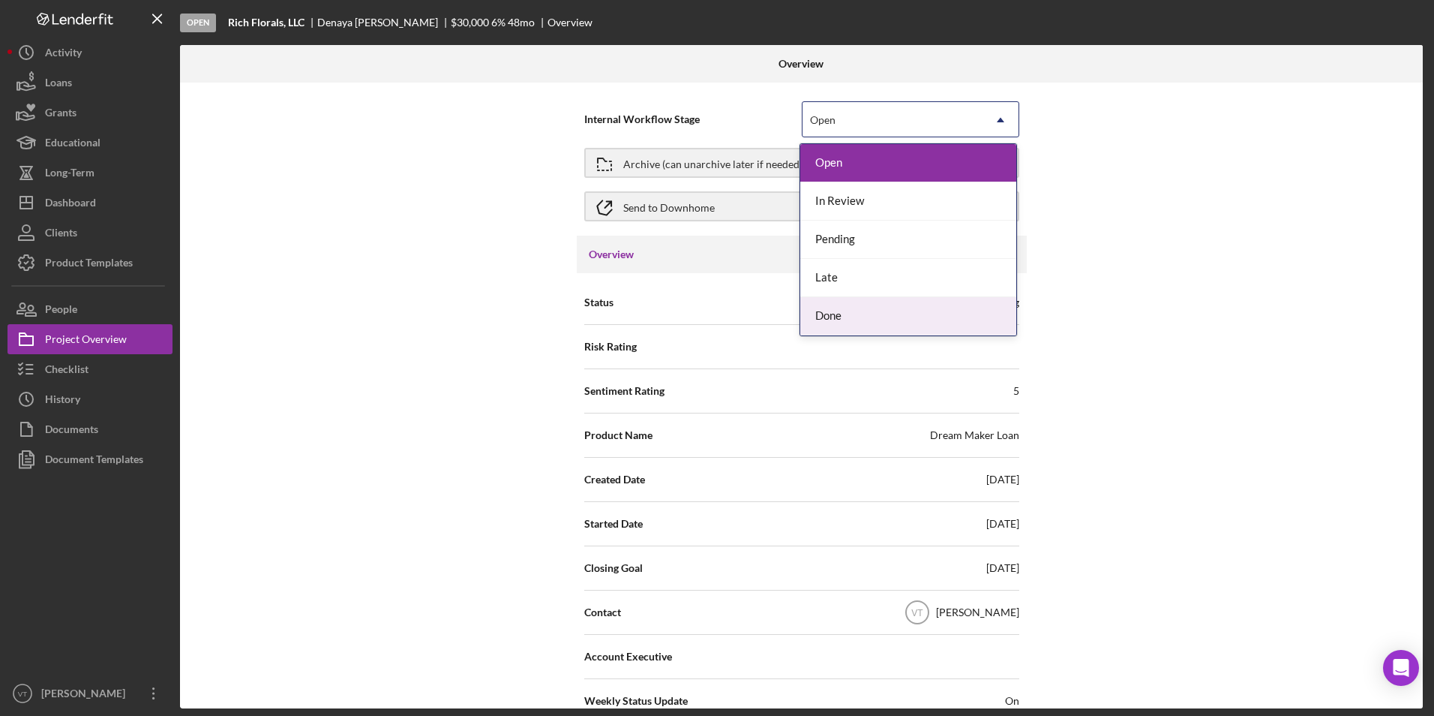
click at [712, 319] on div "Done" at bounding box center [908, 316] width 216 height 38
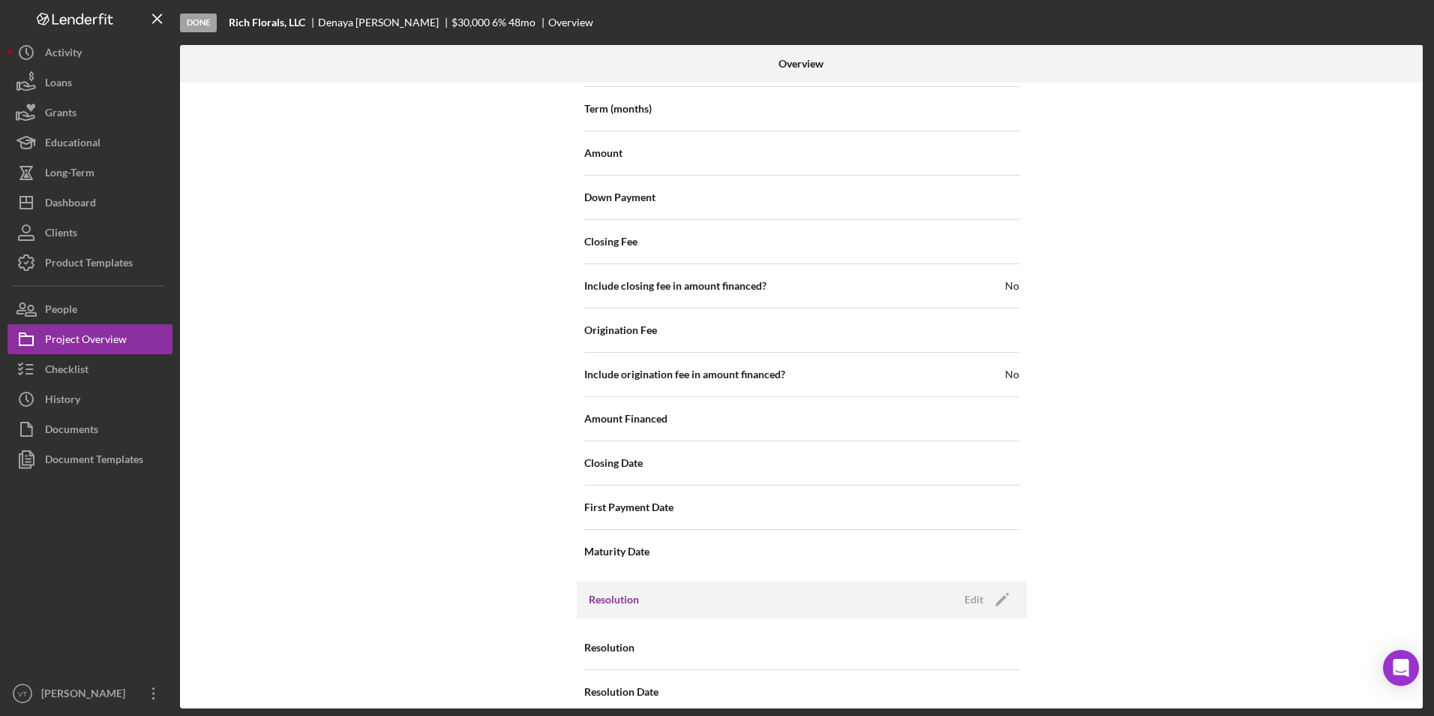
scroll to position [1630, 0]
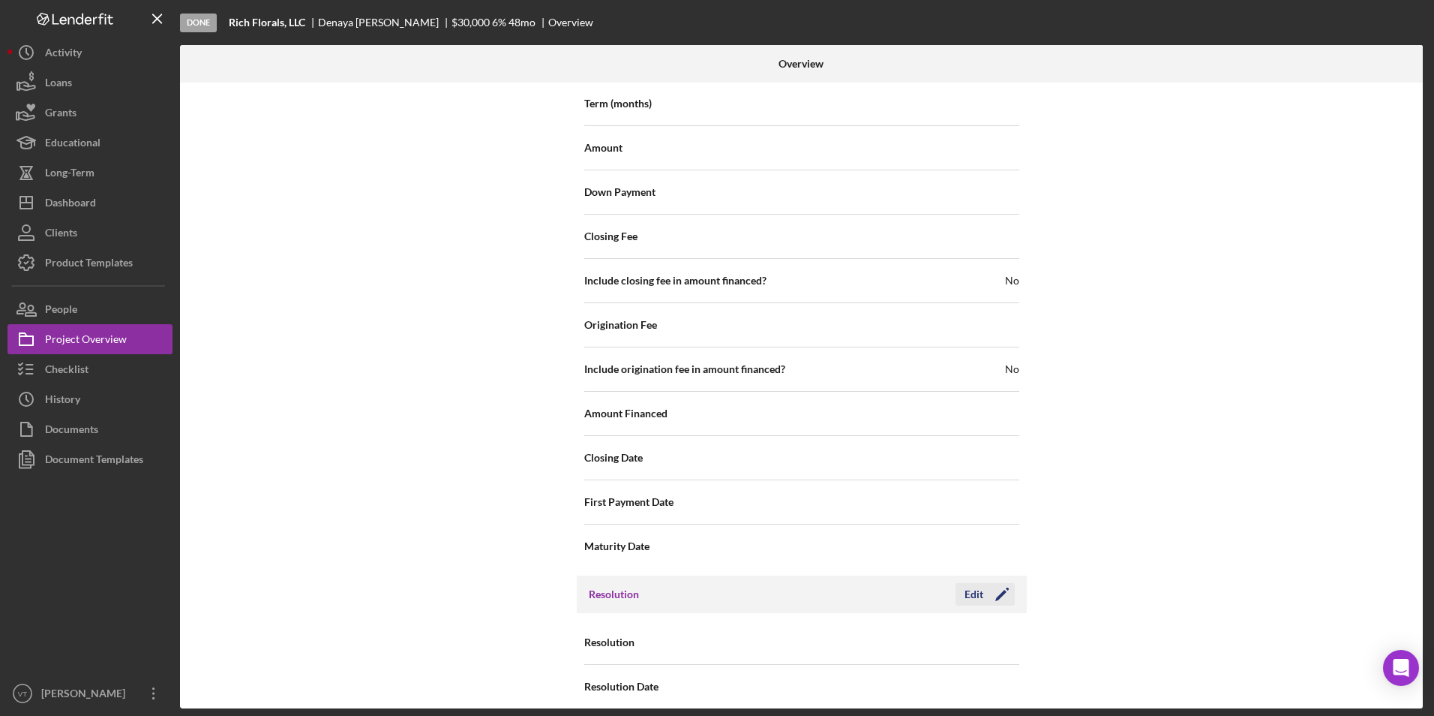
click at [712, 583] on div "Edit" at bounding box center [974, 594] width 19 height 23
click at [712, 593] on div "Internal Workflow Stage Done Icon/Dropdown Arrow Archive (can unarchive later i…" at bounding box center [801, 396] width 1243 height 626
click at [712, 625] on icon "Icon/Dropdown Arrow" at bounding box center [1001, 643] width 36 height 36
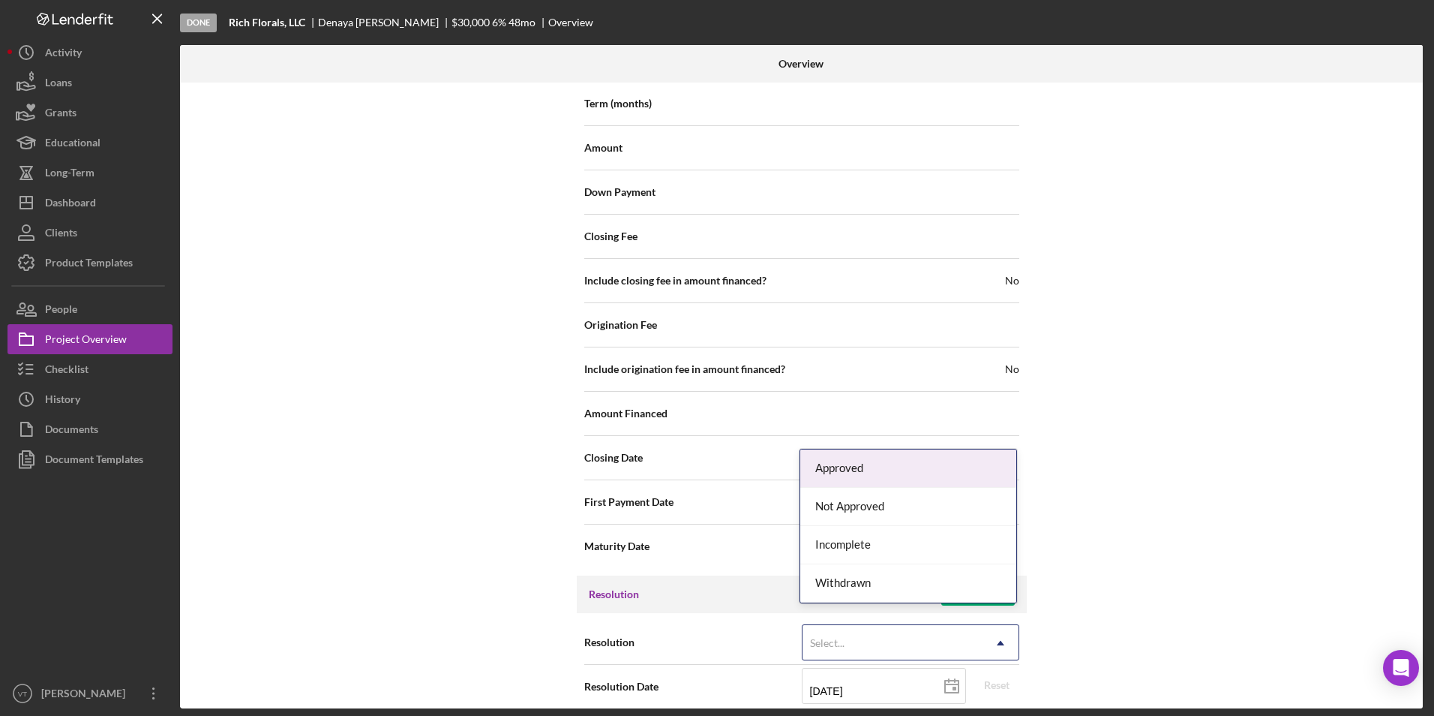
click at [712, 466] on div "Approved" at bounding box center [908, 468] width 216 height 38
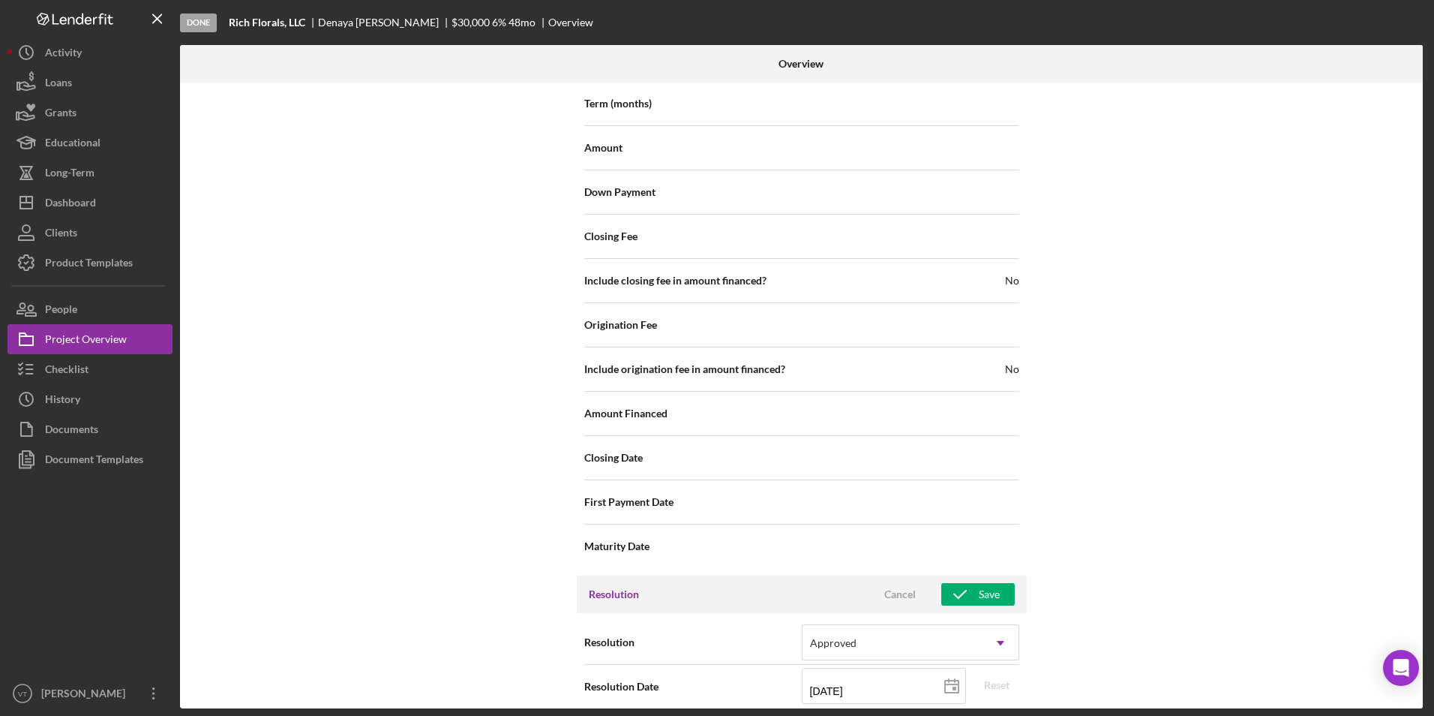
click at [712, 562] on div "Internal Workflow Stage Done Icon/Dropdown Arrow Archive (can unarchive later i…" at bounding box center [801, 396] width 1243 height 626
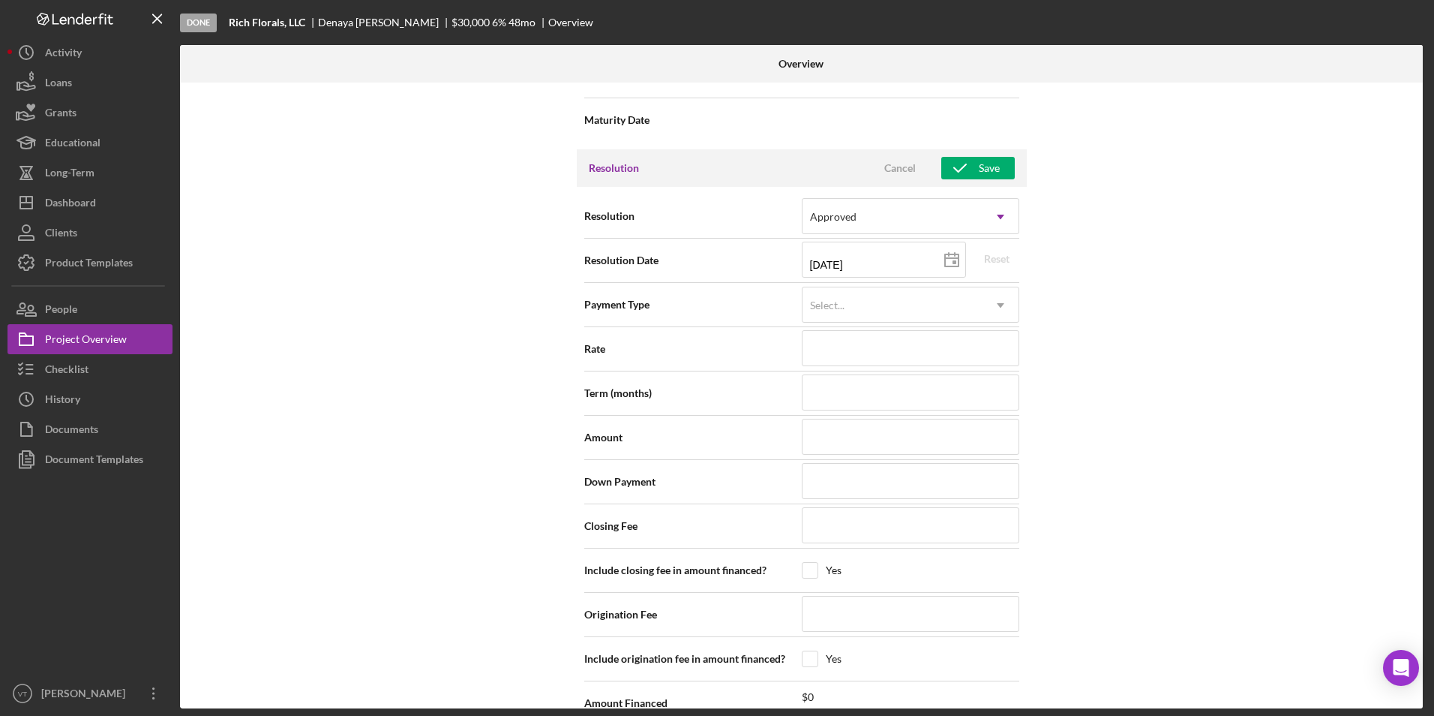
scroll to position [2055, 0]
click at [712, 300] on div "Select..." at bounding box center [828, 306] width 38 height 12
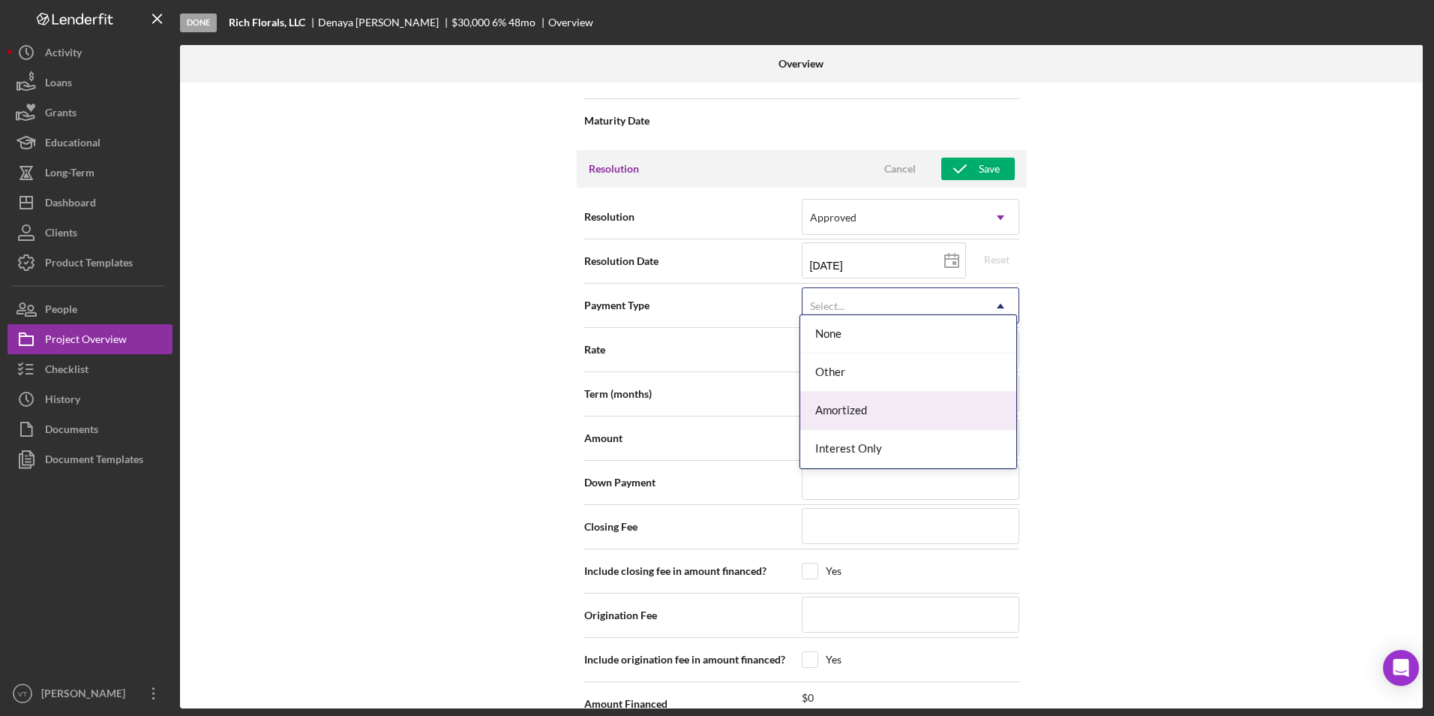
click at [712, 415] on div "Amortized" at bounding box center [908, 411] width 216 height 38
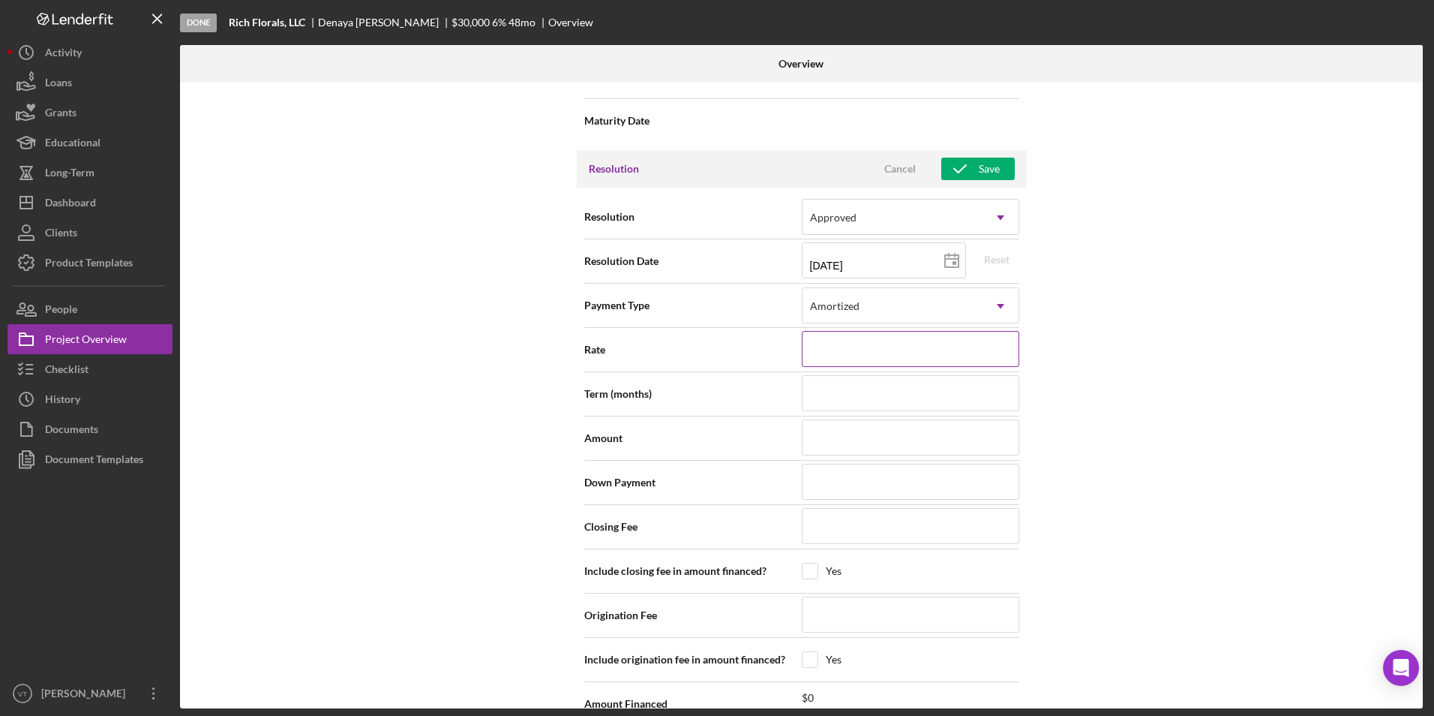
click at [712, 342] on input at bounding box center [911, 349] width 218 height 36
type input "5.990%"
type input "60"
type input "$30,000"
type input "$100"
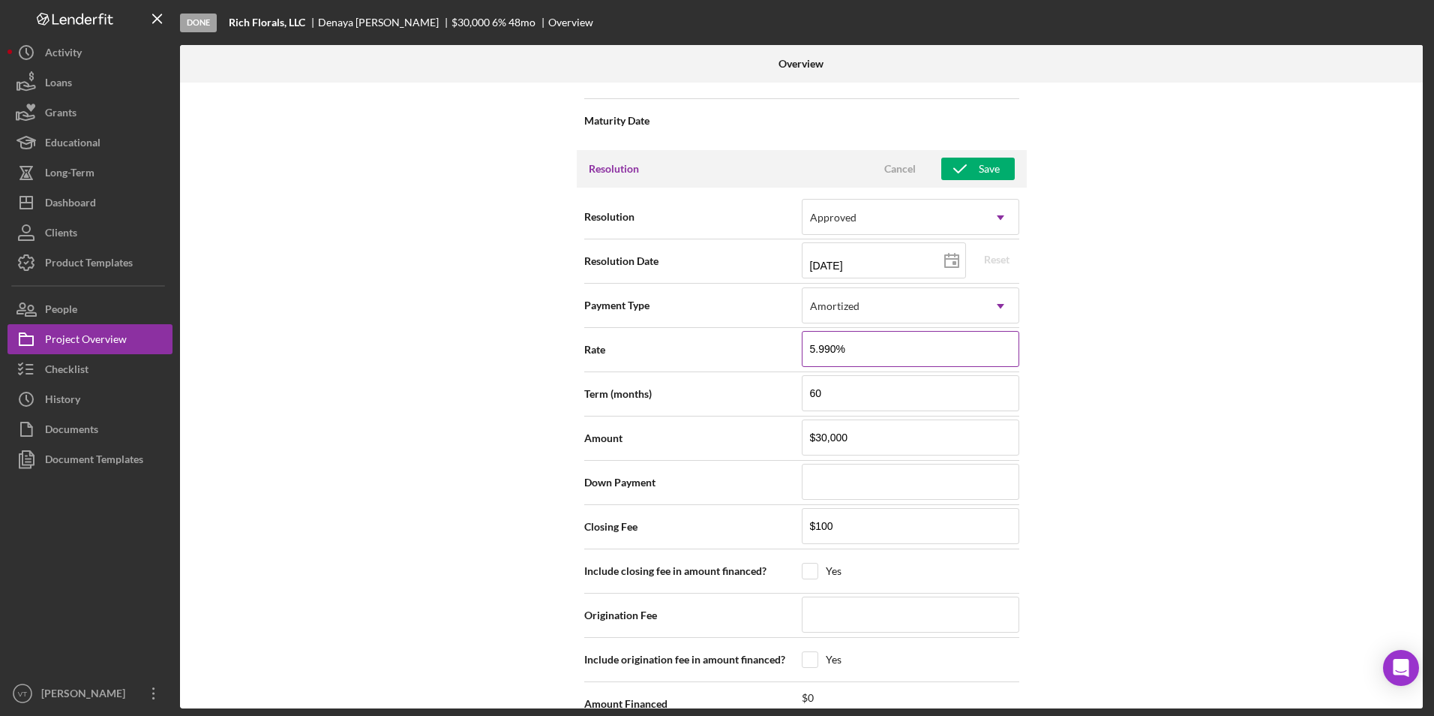
type input "09/11/2025"
type input "10/01/2025"
type input "09/01/2030"
type input "2025-09-11"
type input "2025-10-01"
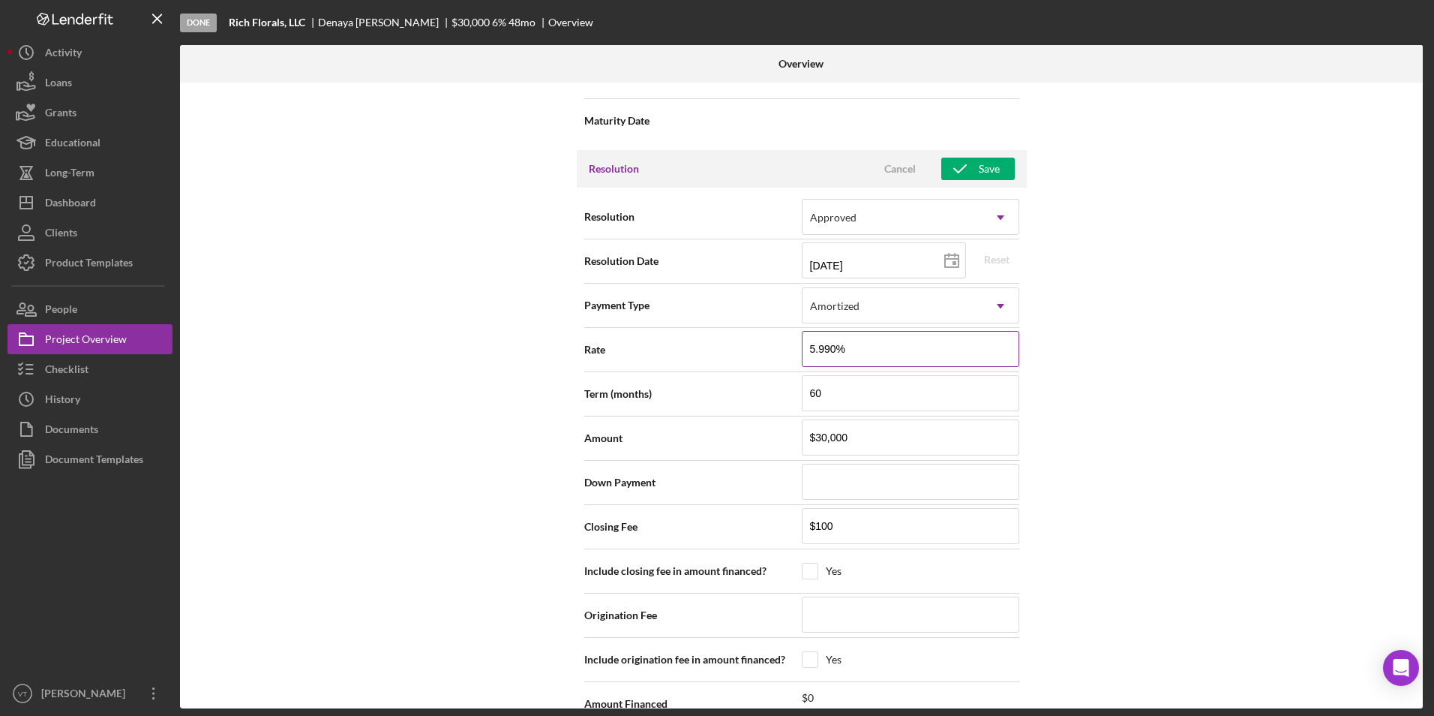
type input "2030-09-01"
click at [712, 380] on input "60" at bounding box center [911, 393] width 218 height 36
drag, startPoint x: 863, startPoint y: 380, endPoint x: 796, endPoint y: 378, distance: 67.5
click at [712, 378] on div "Term (months) 60" at bounding box center [801, 394] width 435 height 38
type input "48"
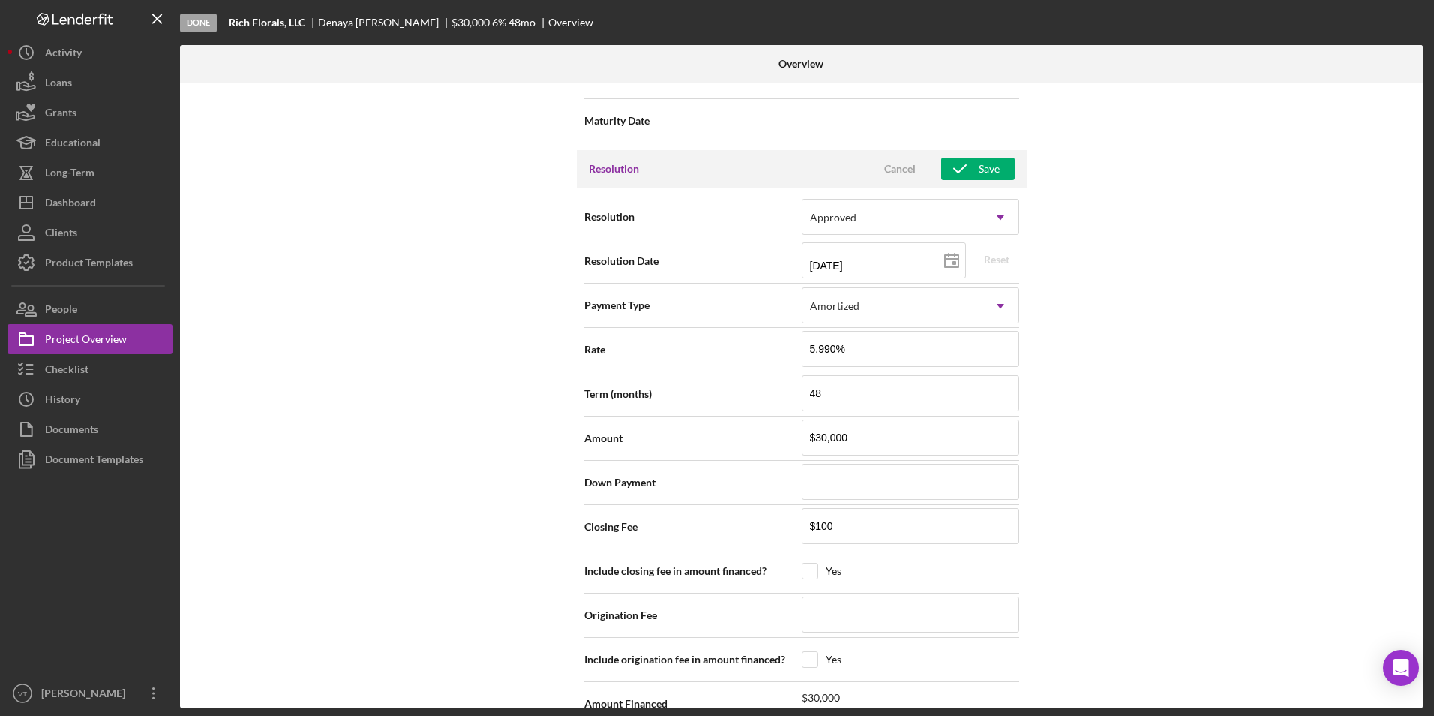
click at [712, 461] on div "Internal Workflow Stage Done Icon/Dropdown Arrow Archive (can unarchive later i…" at bounding box center [801, 396] width 1243 height 626
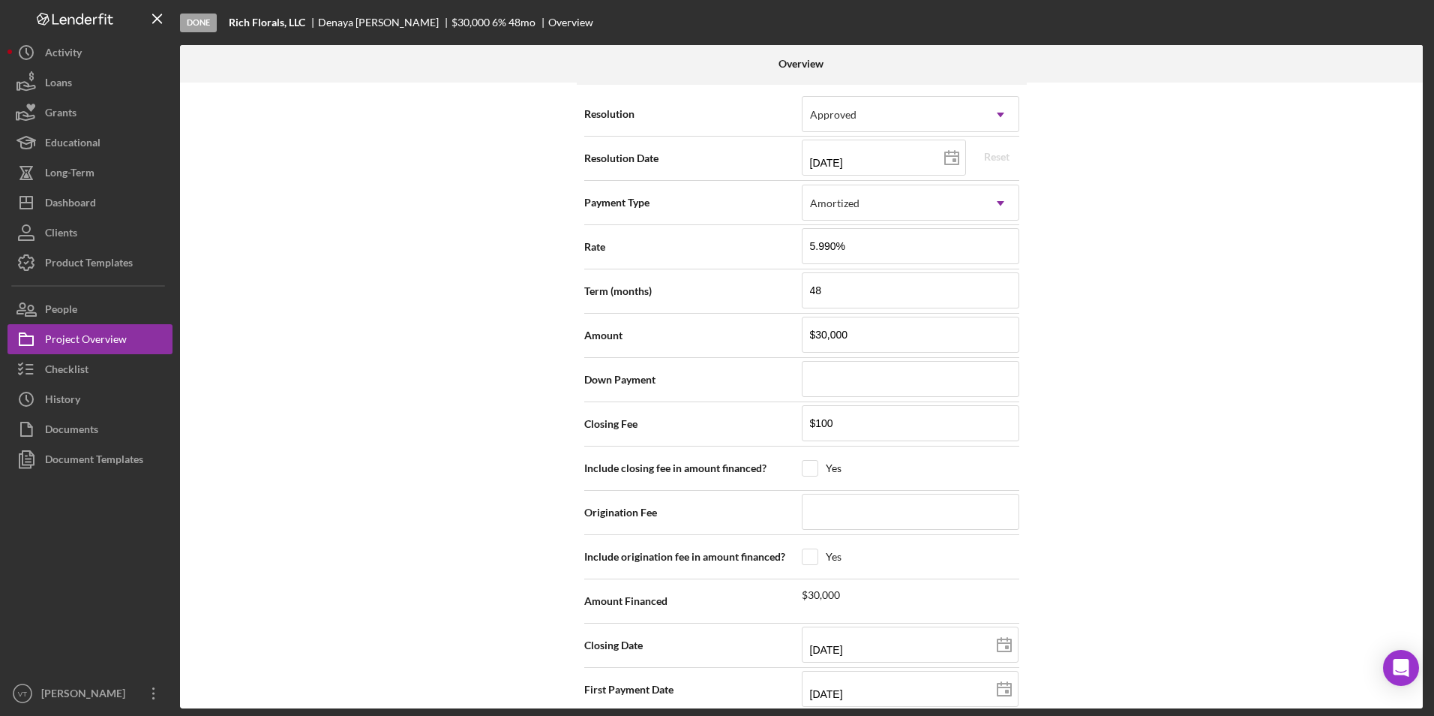
scroll to position [2205, 0]
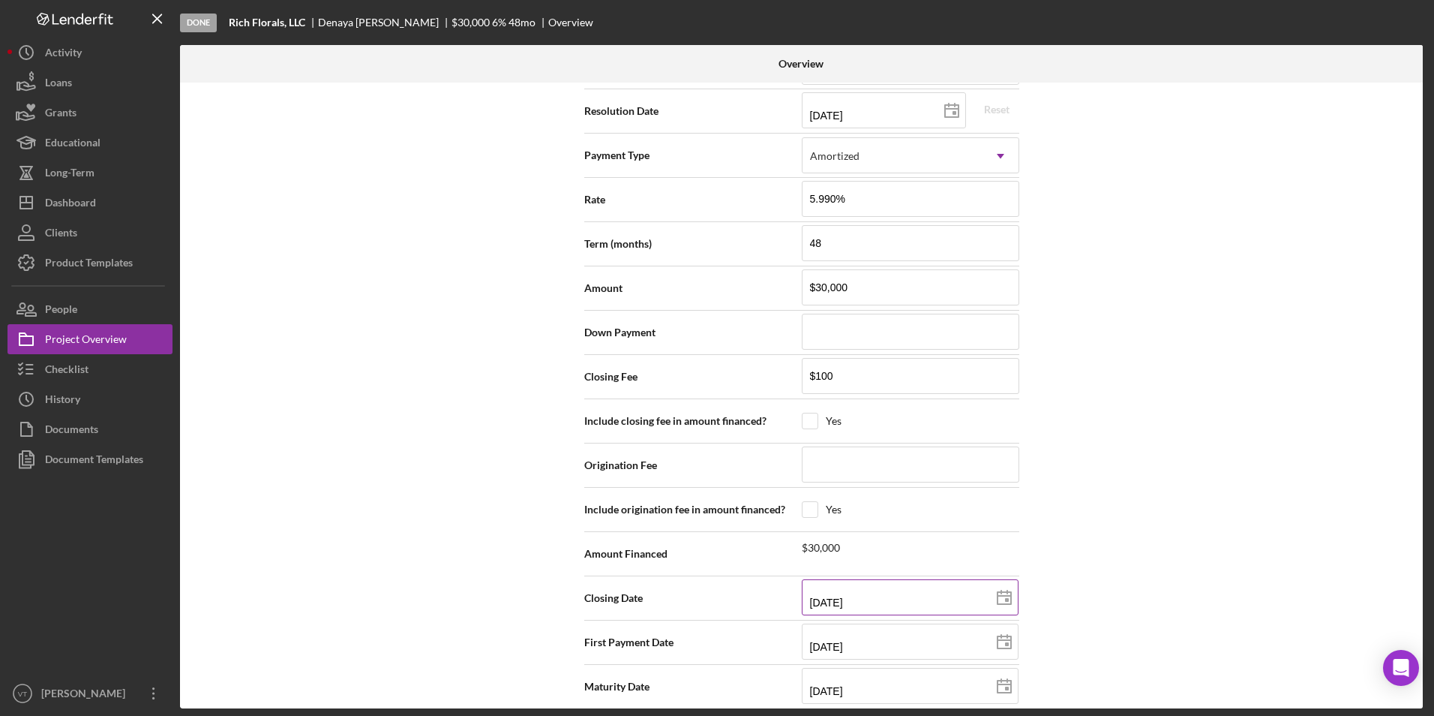
click at [712, 585] on input "09/11/2025" at bounding box center [910, 597] width 217 height 36
click at [712, 584] on input "09/11/2025" at bounding box center [910, 597] width 217 height 36
type input "09/12/y025"
type input "09/18/2025"
type input "2025-09-18"
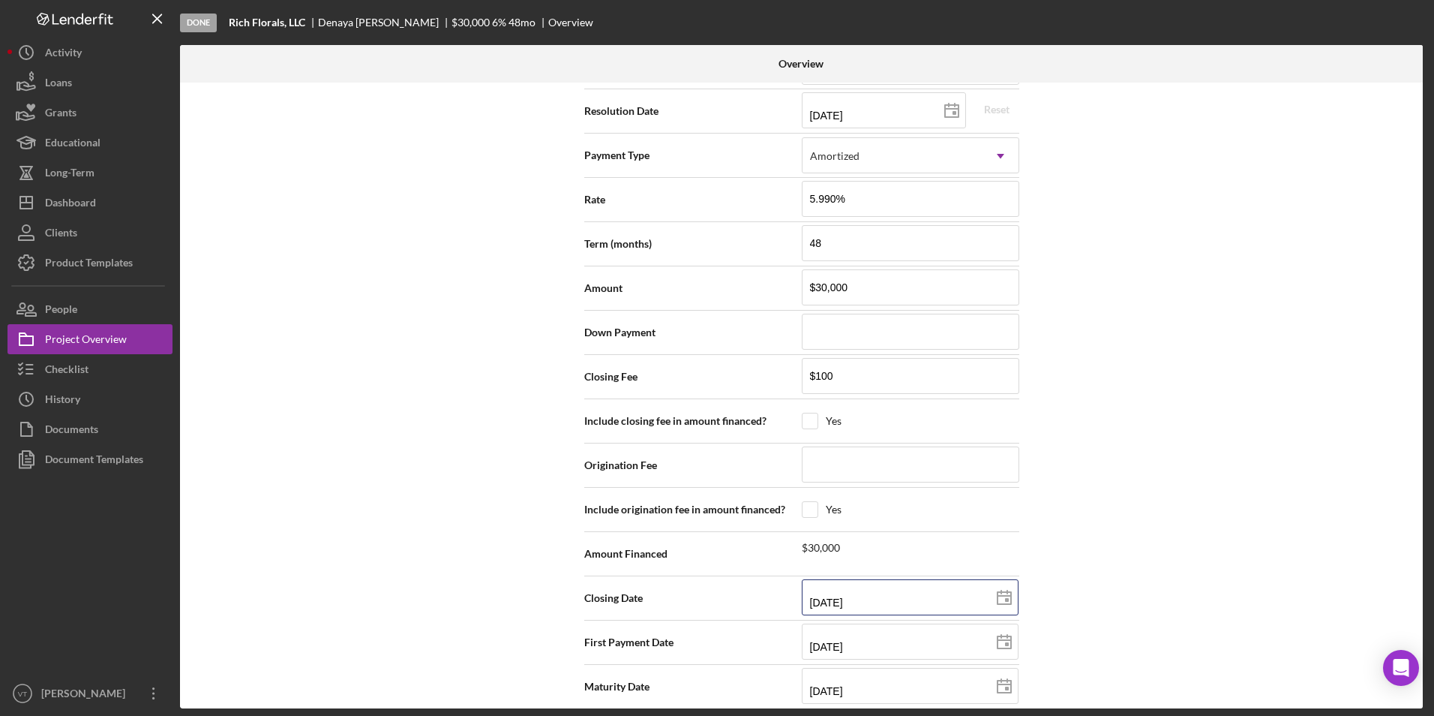
type input "09/18/2025"
click at [712, 583] on div "Internal Workflow Stage Done Icon/Dropdown Arrow Archive (can unarchive later i…" at bounding box center [801, 396] width 1243 height 626
click at [712, 625] on input "10/01/2025" at bounding box center [910, 641] width 217 height 36
type input "10/12/y025"
type input "11/01/2025"
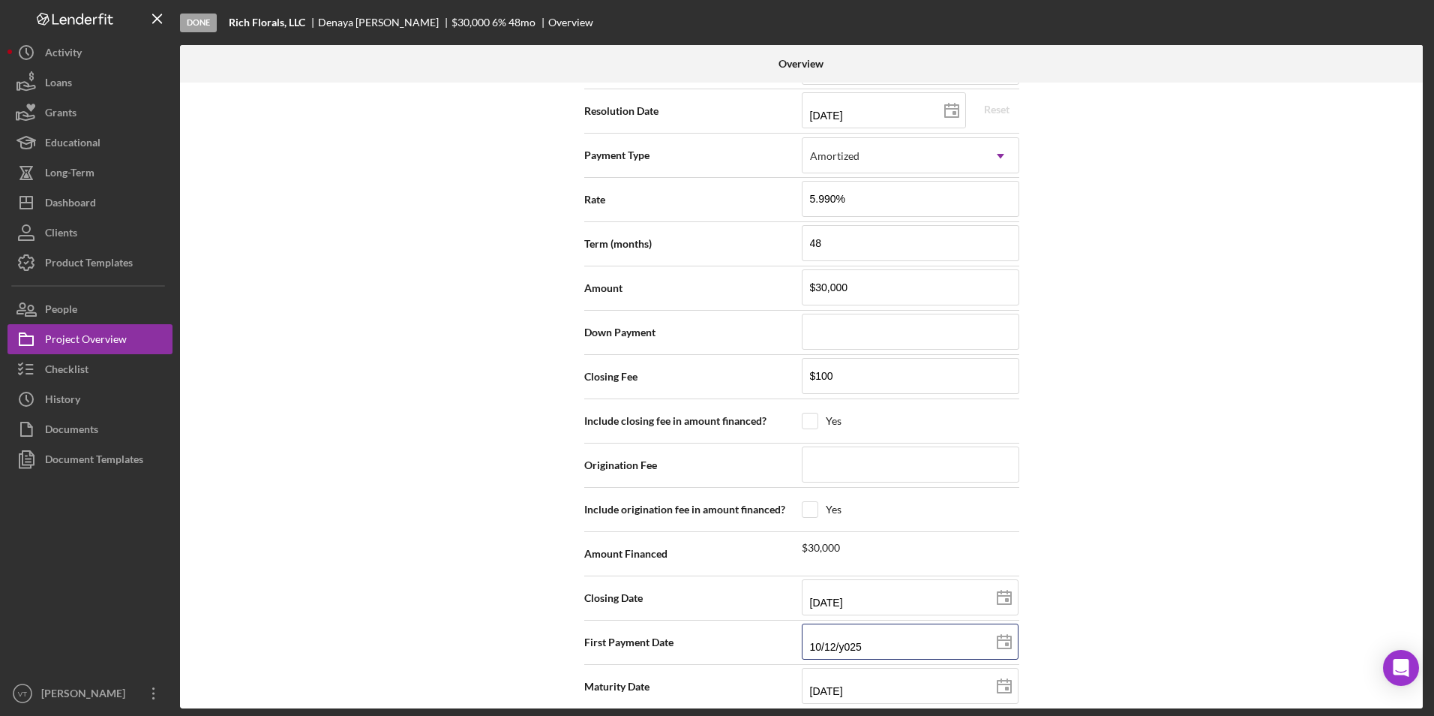
type input "2025-11-01"
type input "11/01/2025"
click at [712, 633] on div "Internal Workflow Stage Done Icon/Dropdown Arrow Archive (can unarchive later i…" at bounding box center [801, 396] width 1243 height 626
click at [712, 677] on input "09/01/2030" at bounding box center [910, 686] width 217 height 36
click at [712, 674] on input "09/01/2030" at bounding box center [910, 686] width 217 height 36
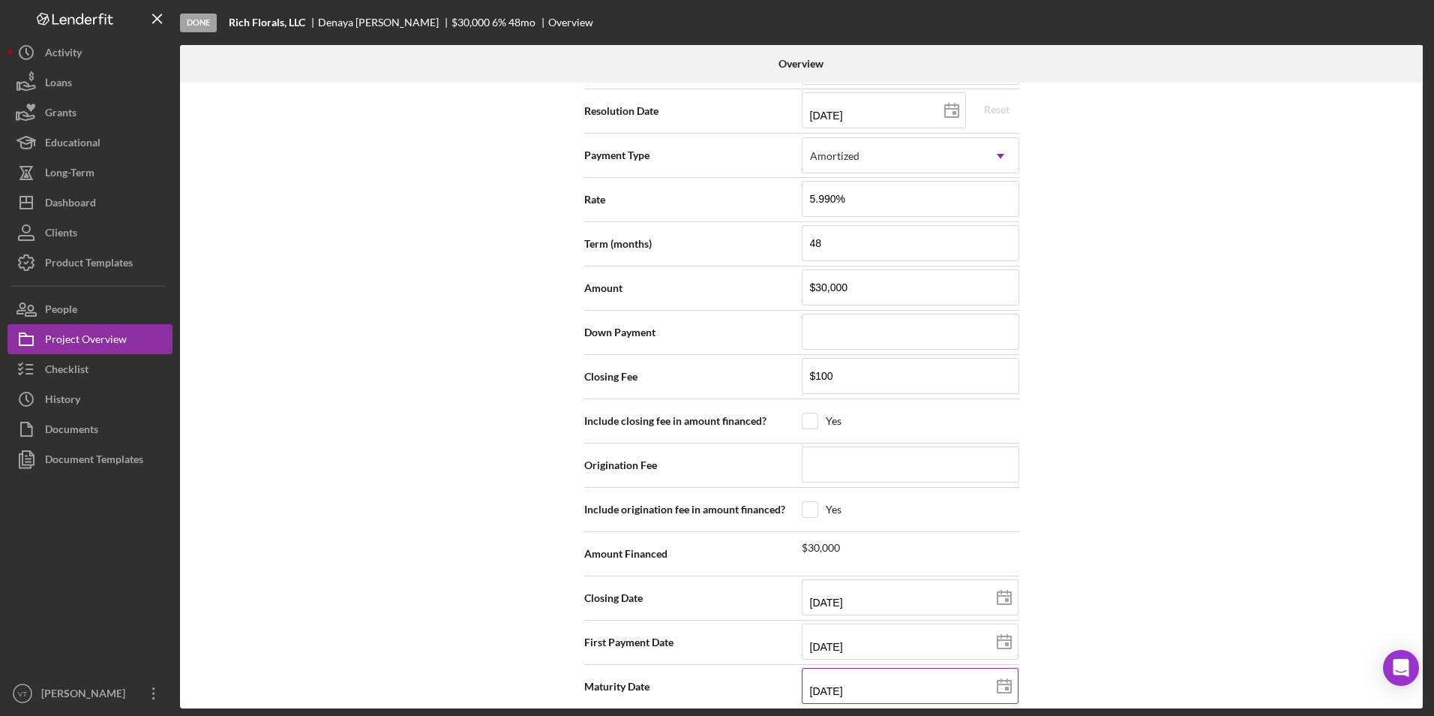
type input "0m/01/2030"
type input "01/20/30yy"
type input "10/12/y030"
type input "10/01/2030"
type input "2030-10-01"
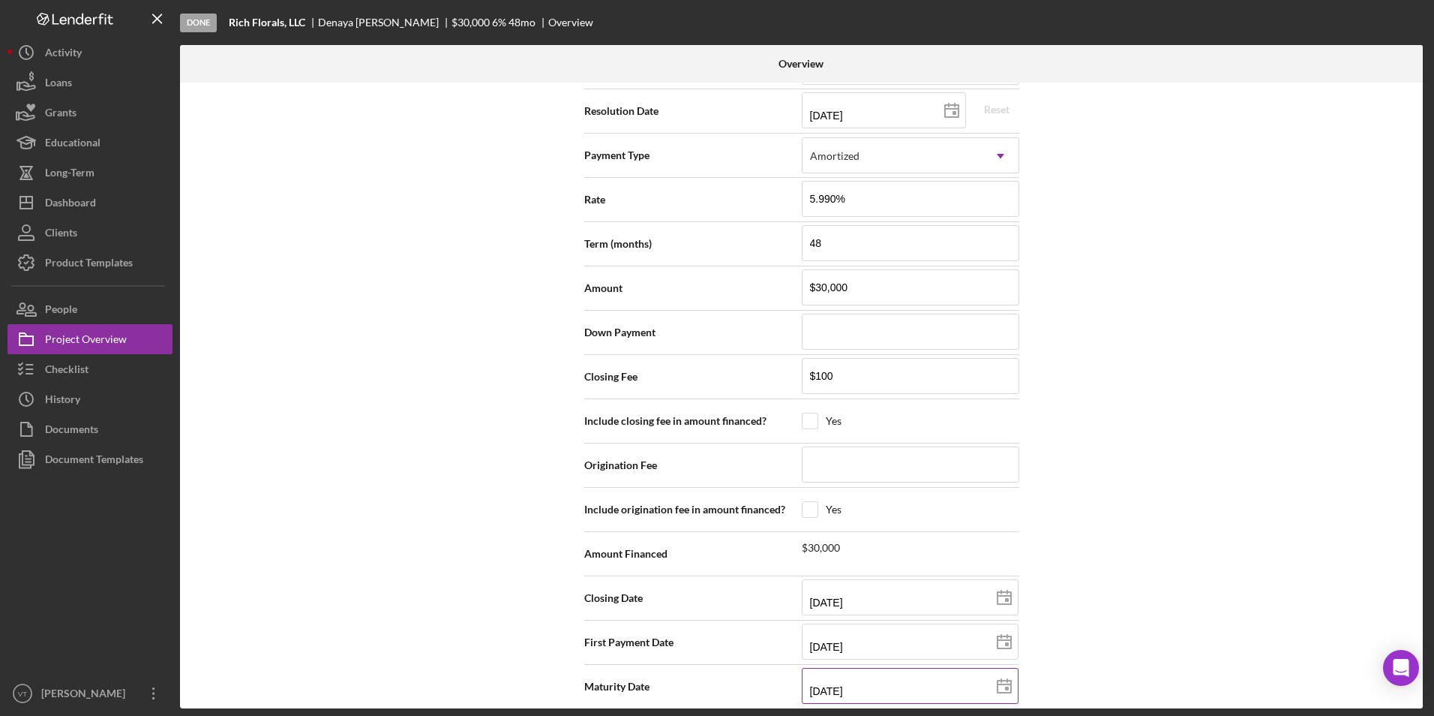
click at [712, 673] on input "10/01/2030" at bounding box center [910, 686] width 217 height 36
type input "10/01/203y"
type input "10/01/20yy"
type input "10/01/202y"
type input "10/01/2029"
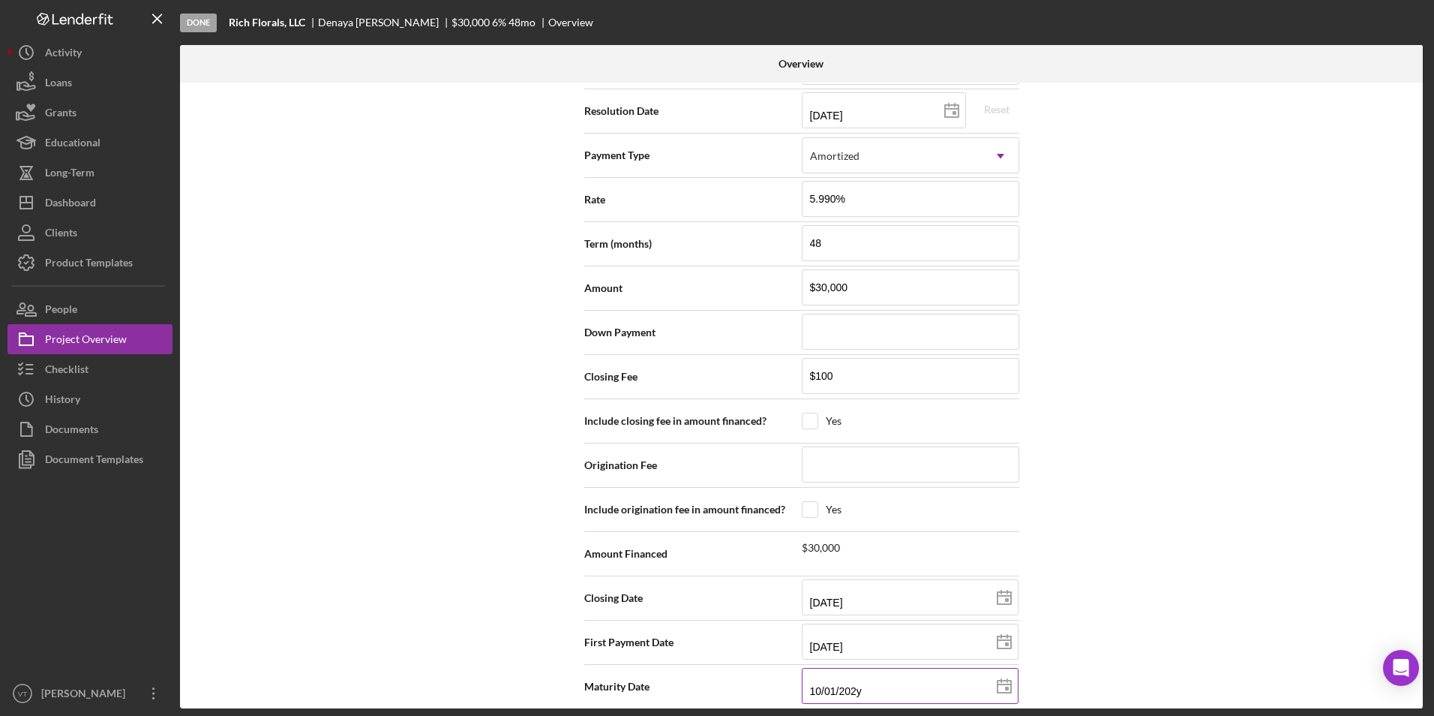
type input "2029-10-01"
type input "10/01/2029"
click at [712, 617] on div "Internal Workflow Stage Done Icon/Dropdown Arrow Archive (can unarchive later i…" at bounding box center [801, 396] width 1243 height 626
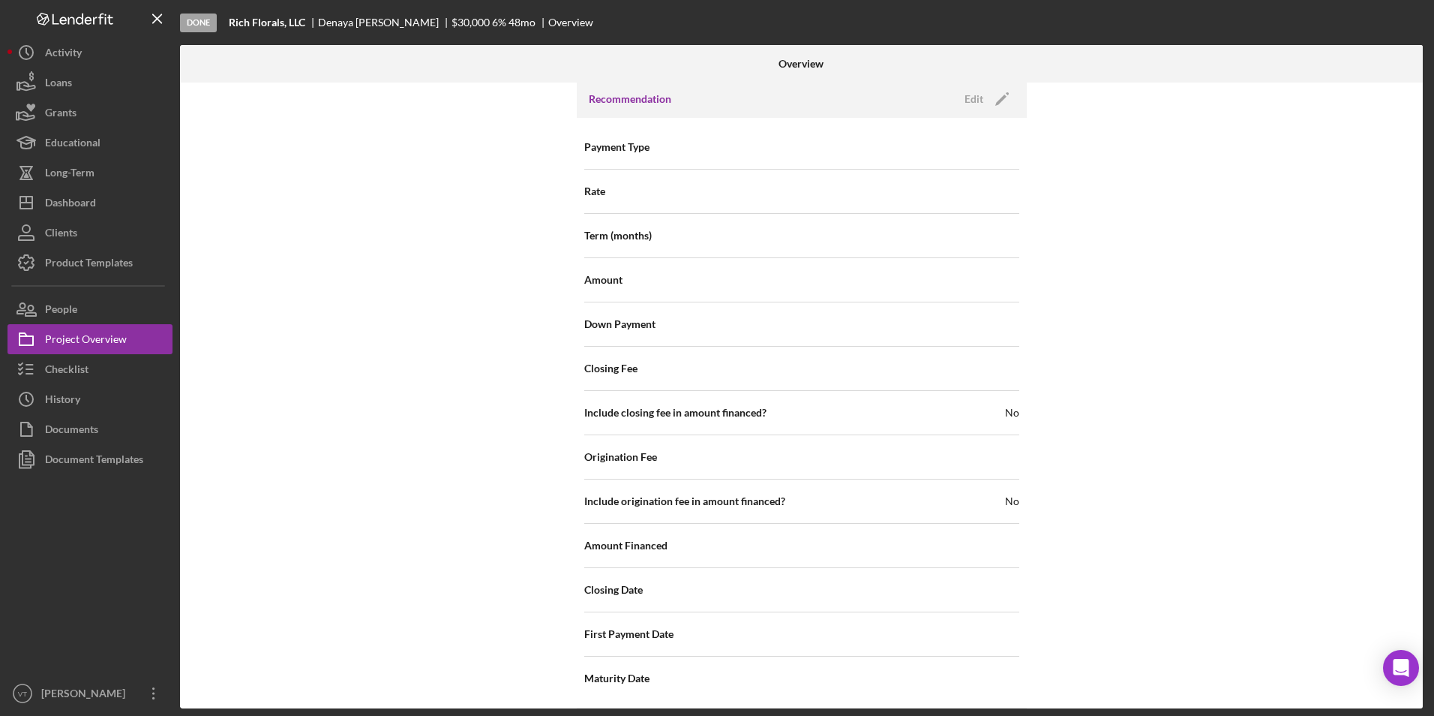
scroll to position [1605, 0]
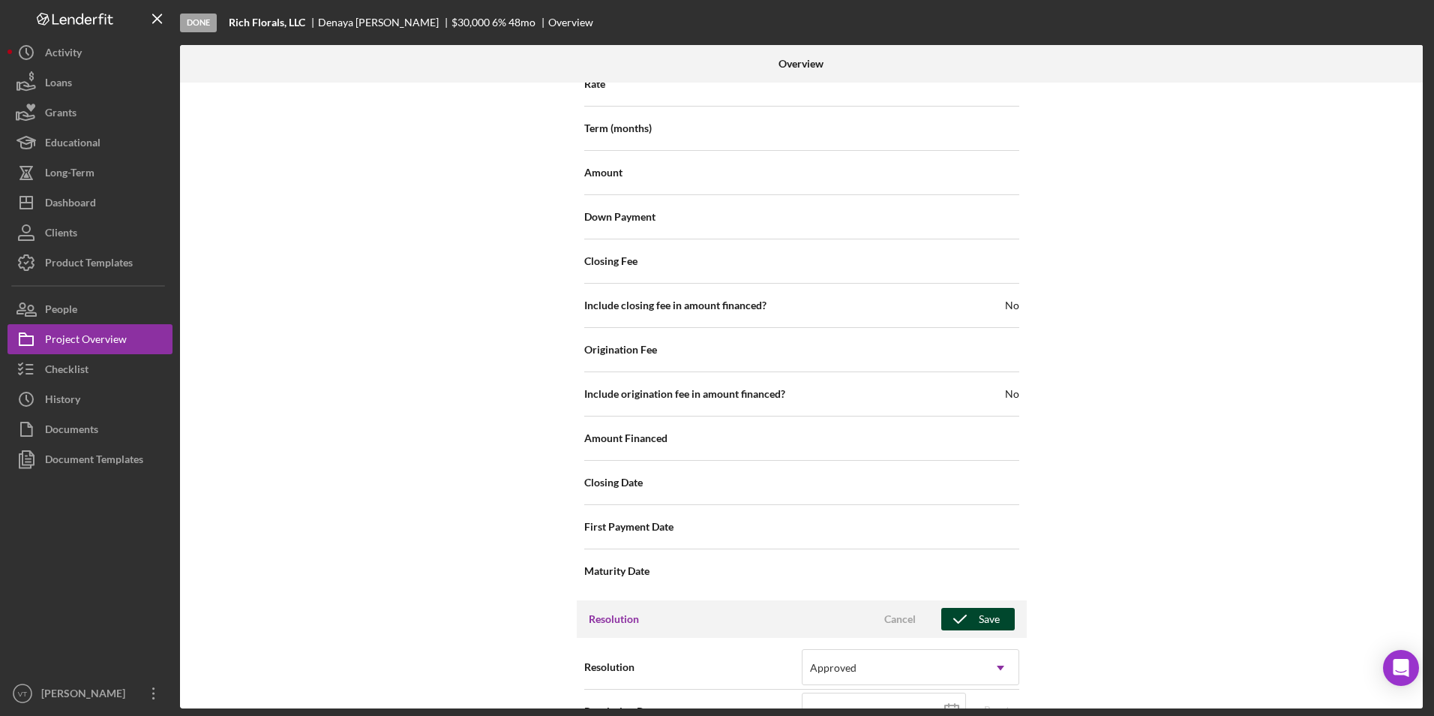
click at [712, 605] on icon "button" at bounding box center [960, 619] width 38 height 38
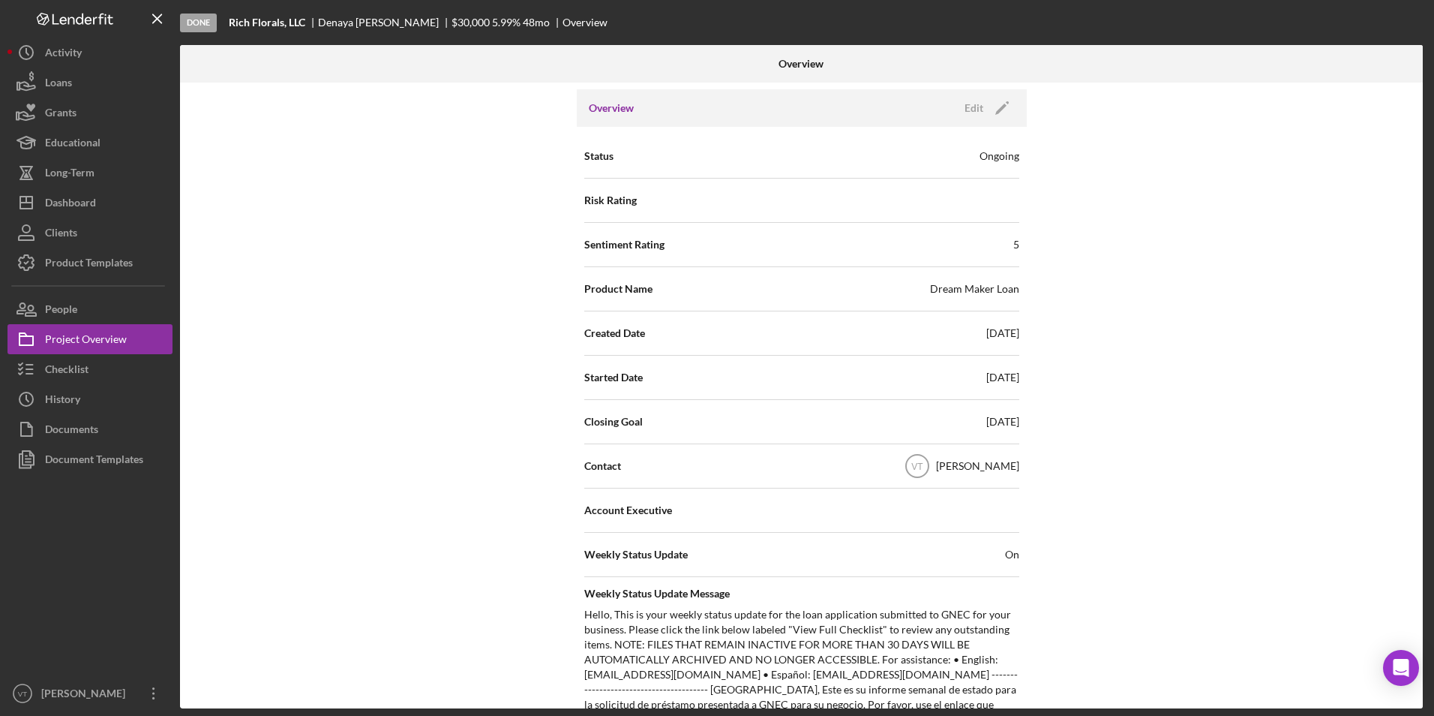
scroll to position [0, 0]
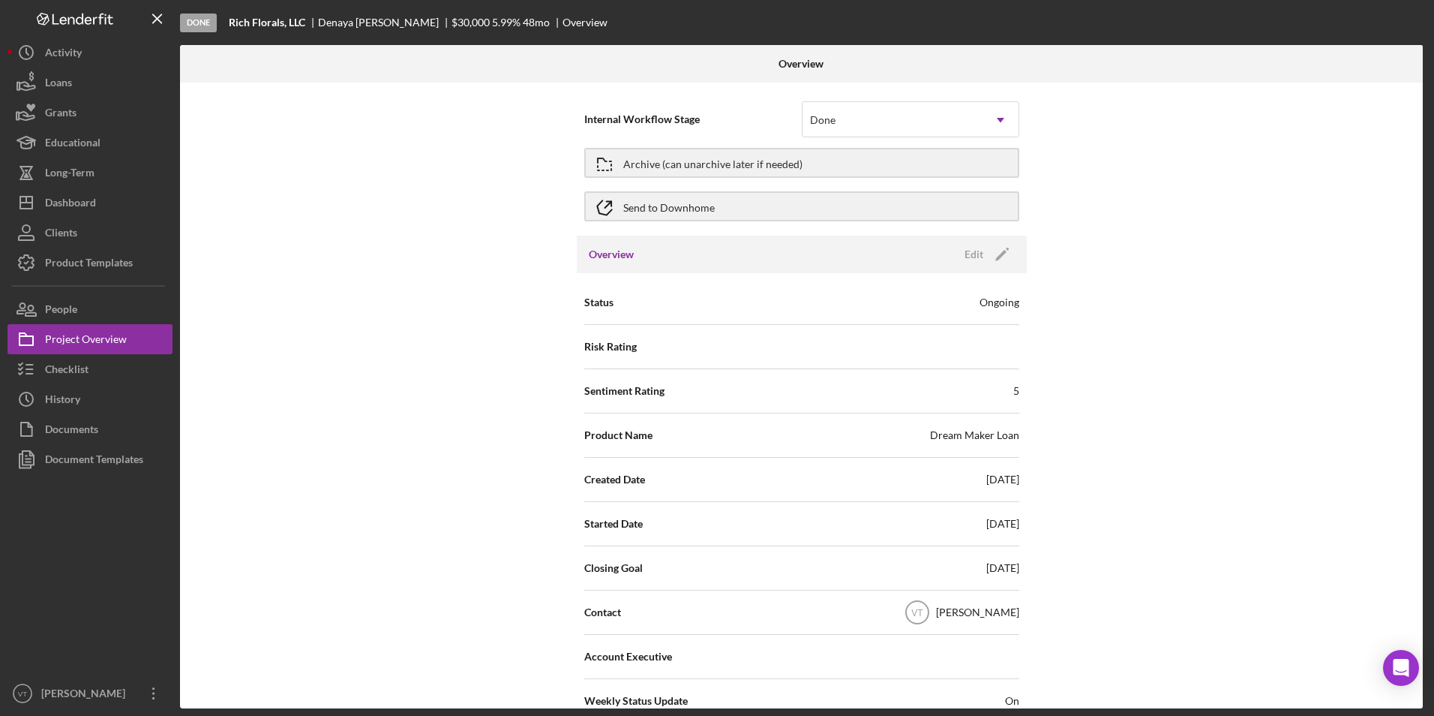
click at [383, 139] on div "Internal Workflow Stage Done Icon/Dropdown Arrow Archive (can unarchive later i…" at bounding box center [801, 396] width 1243 height 626
click at [88, 335] on div "Project Overview" at bounding box center [86, 341] width 82 height 34
click at [99, 375] on button "Checklist" at bounding box center [90, 369] width 165 height 30
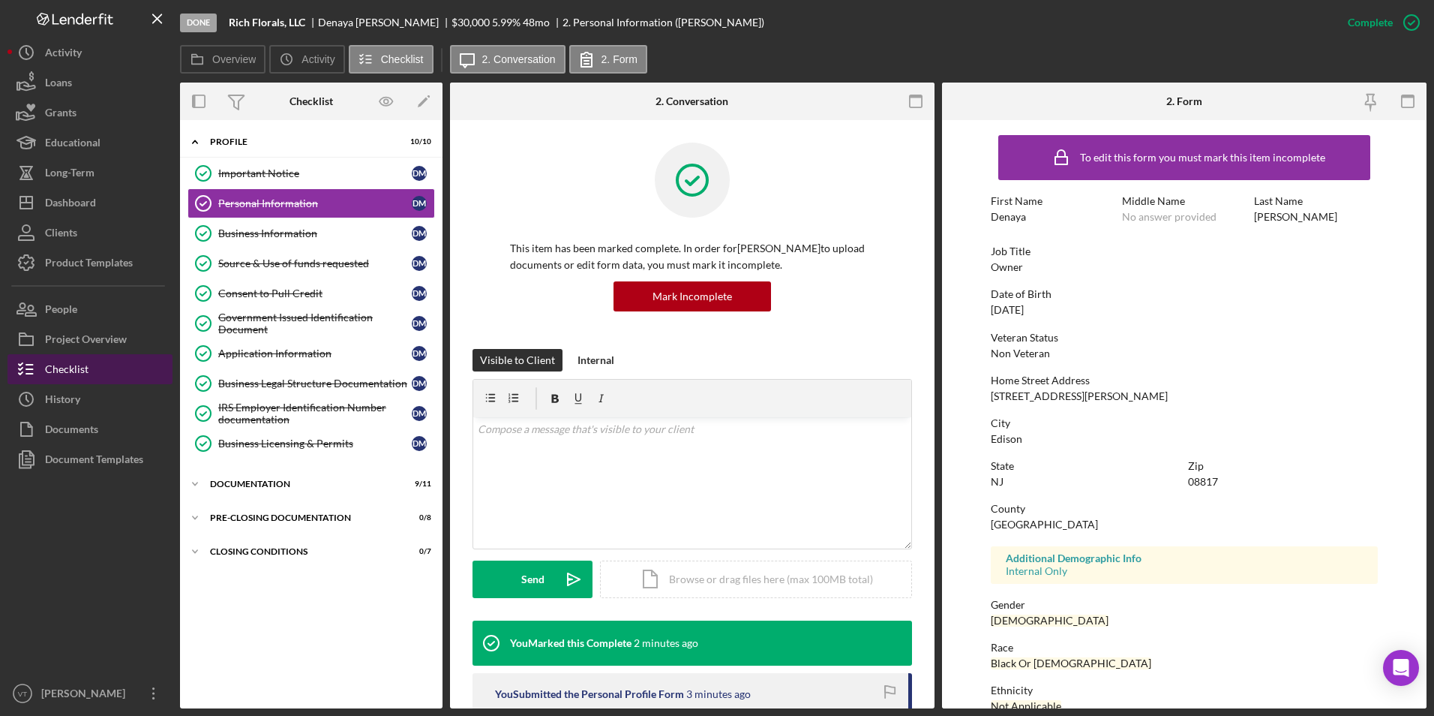
click at [96, 368] on button "Checklist" at bounding box center [90, 369] width 165 height 30
click at [96, 338] on div "Project Overview" at bounding box center [86, 341] width 82 height 34
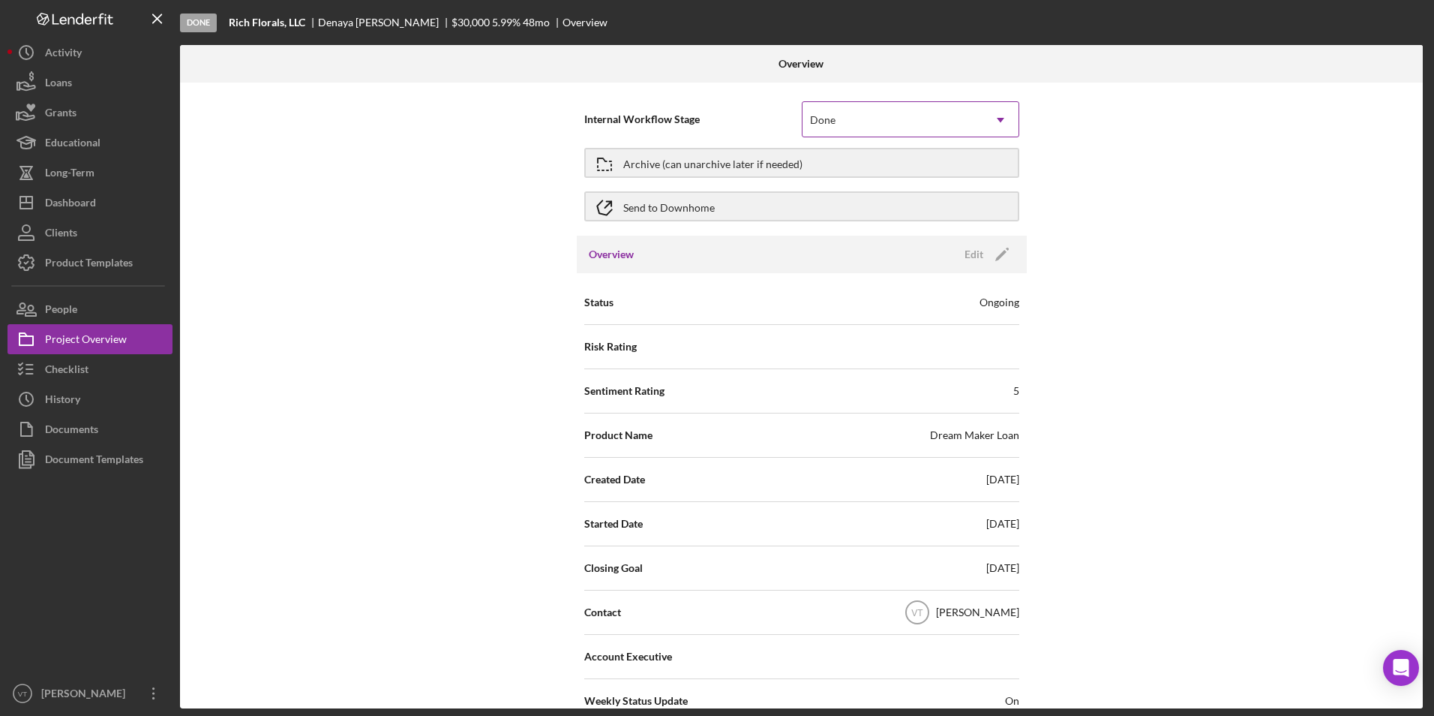
click at [712, 130] on div "Done" at bounding box center [893, 120] width 180 height 35
click at [712, 136] on div "Internal Workflow Stage Done Icon/Dropdown Arrow Archive (can unarchive later i…" at bounding box center [801, 396] width 1243 height 626
click at [669, 200] on div "Send to Downhome" at bounding box center [669, 206] width 92 height 27
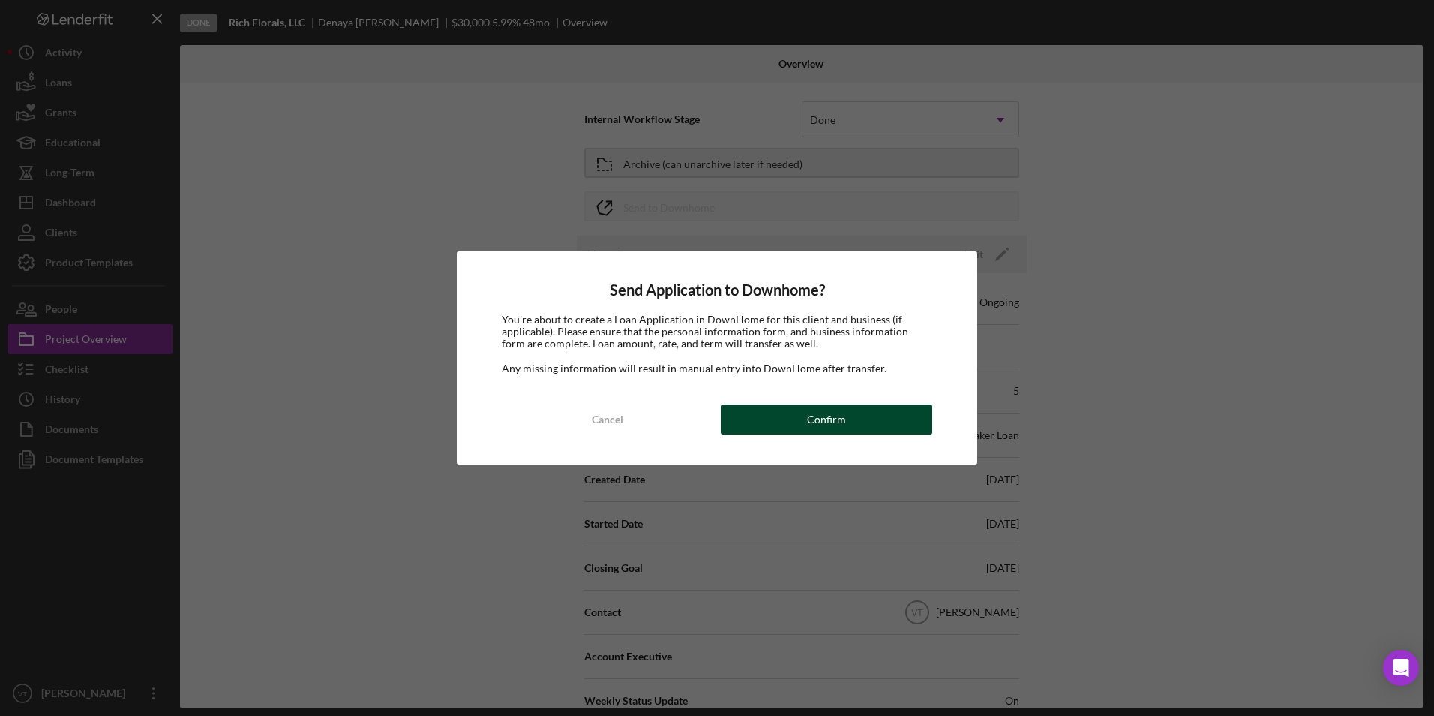
click at [712, 407] on div "Confirm" at bounding box center [826, 419] width 39 height 30
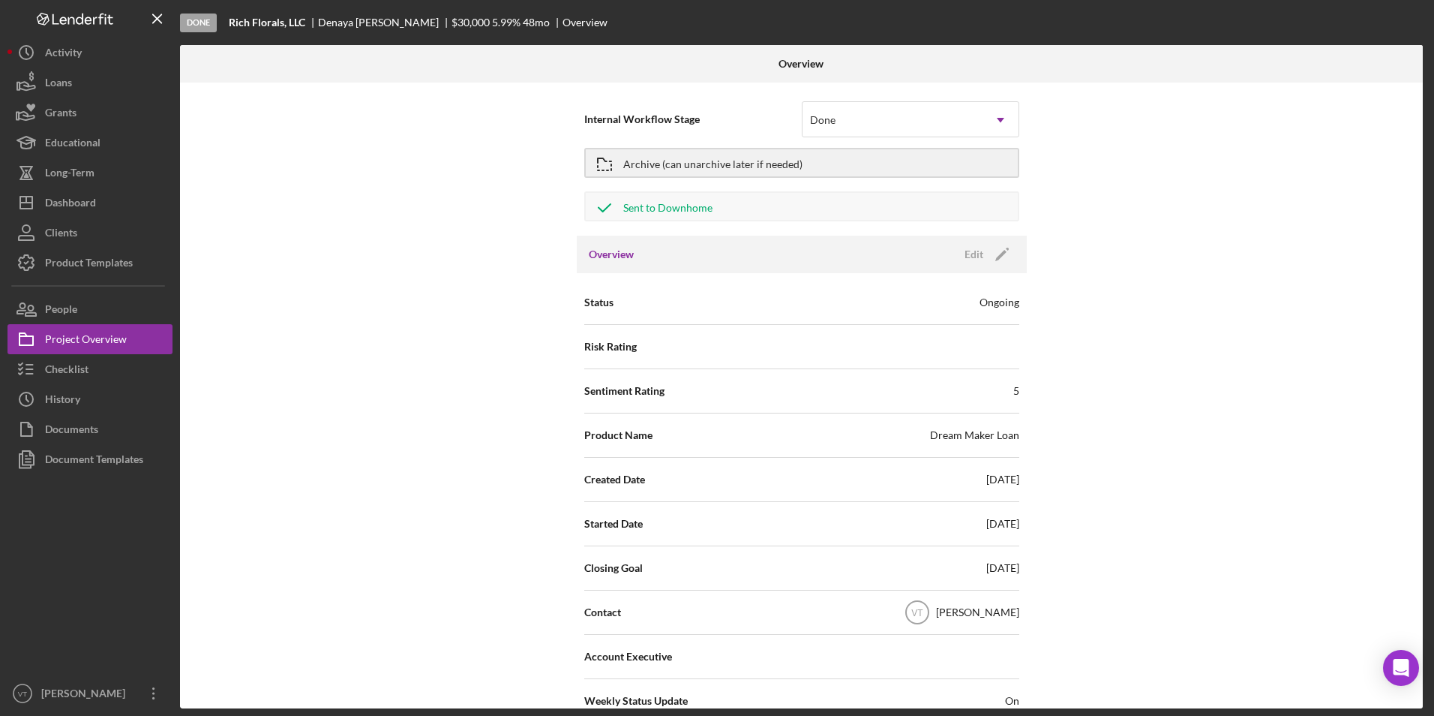
click at [712, 280] on div "Internal Workflow Stage Done Icon/Dropdown Arrow Archive (can unarchive later i…" at bounding box center [801, 396] width 1243 height 626
click at [367, 378] on div "Internal Workflow Stage Done Icon/Dropdown Arrow Archive (can unarchive later i…" at bounding box center [801, 396] width 1243 height 626
click at [92, 204] on div "Dashboard" at bounding box center [70, 205] width 51 height 34
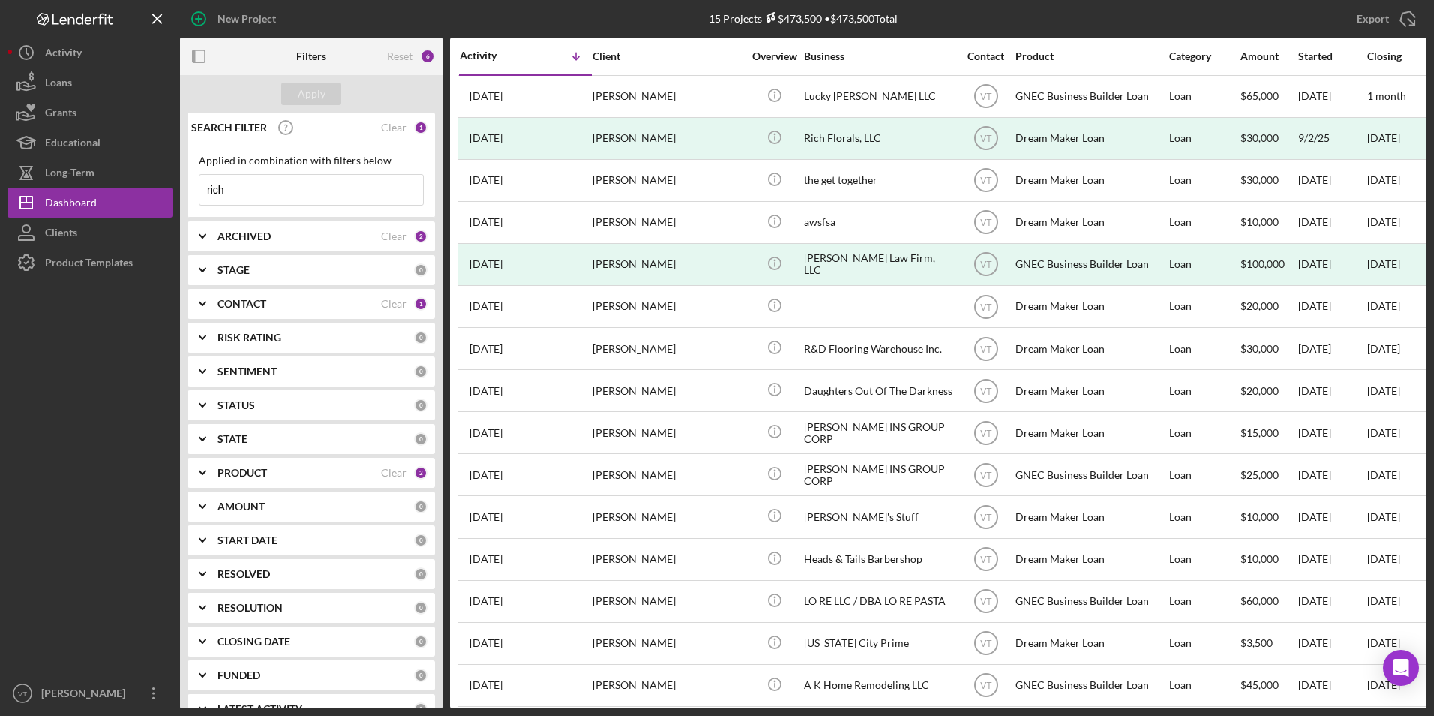
click at [252, 194] on input "rich" at bounding box center [312, 190] width 224 height 30
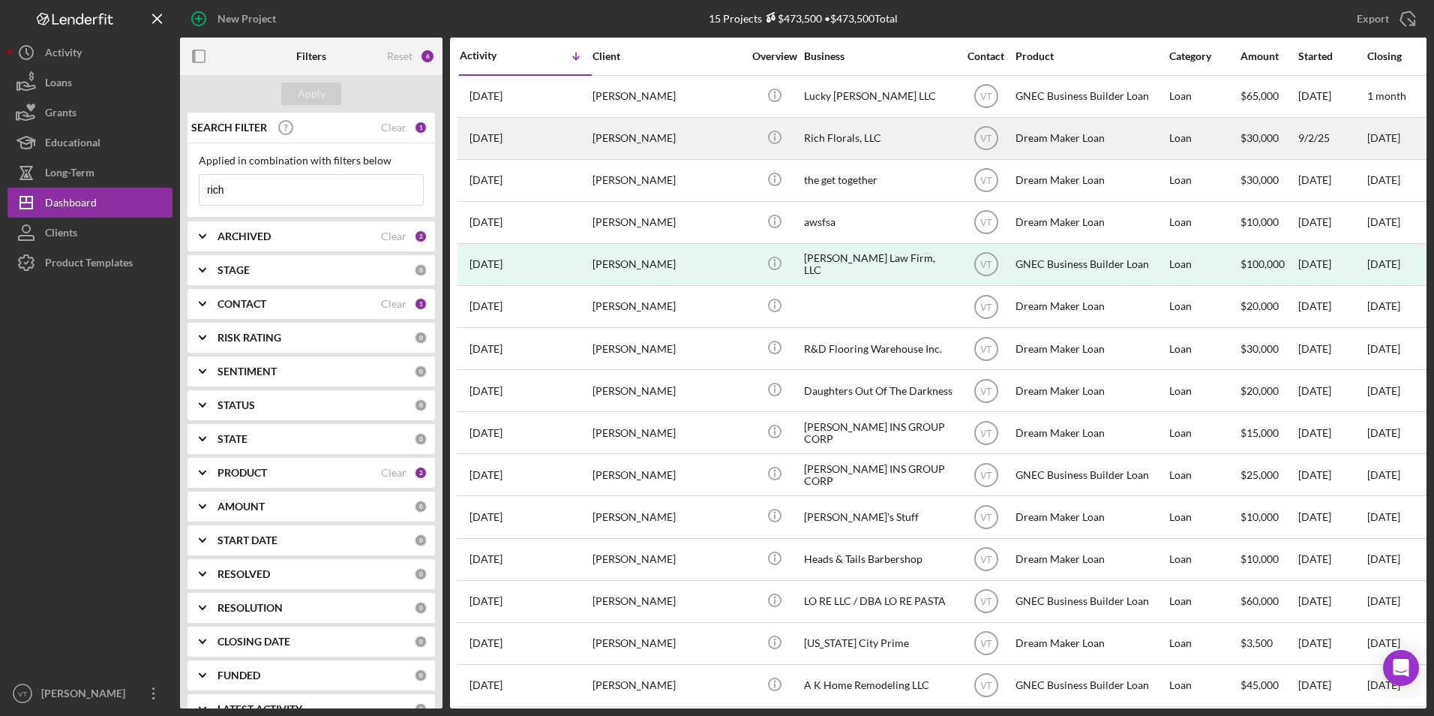
click at [712, 137] on div "Rich Florals, LLC" at bounding box center [879, 139] width 150 height 40
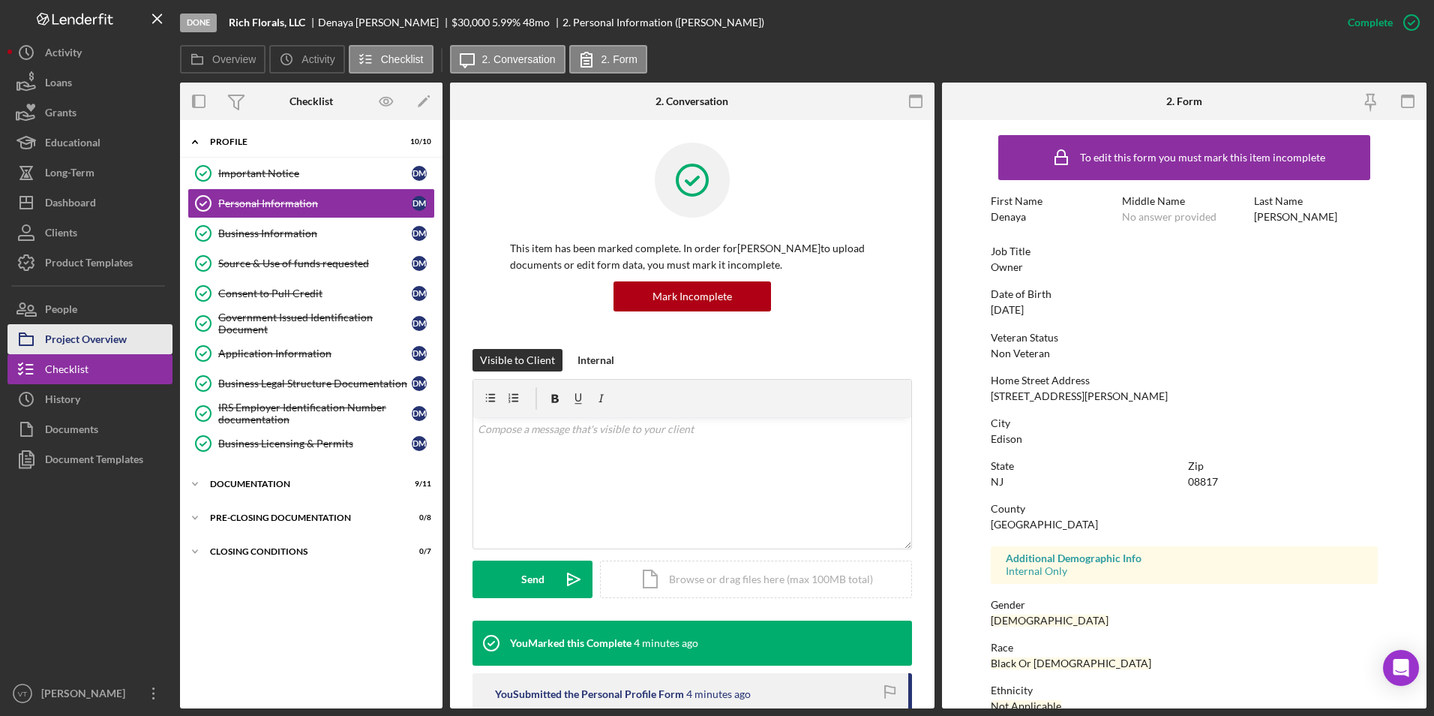
click at [83, 343] on div "Project Overview" at bounding box center [86, 341] width 82 height 34
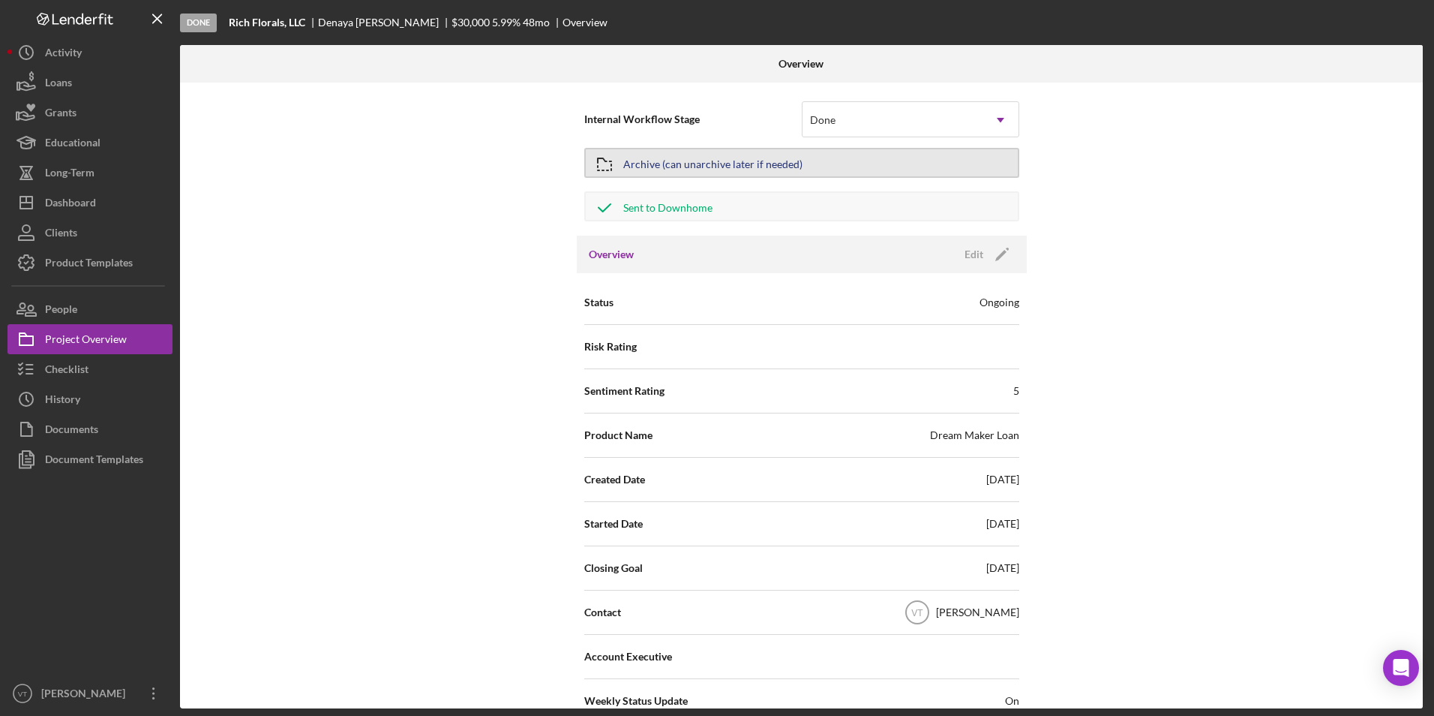
click at [712, 166] on button "Archive (can unarchive later if needed)" at bounding box center [801, 163] width 435 height 30
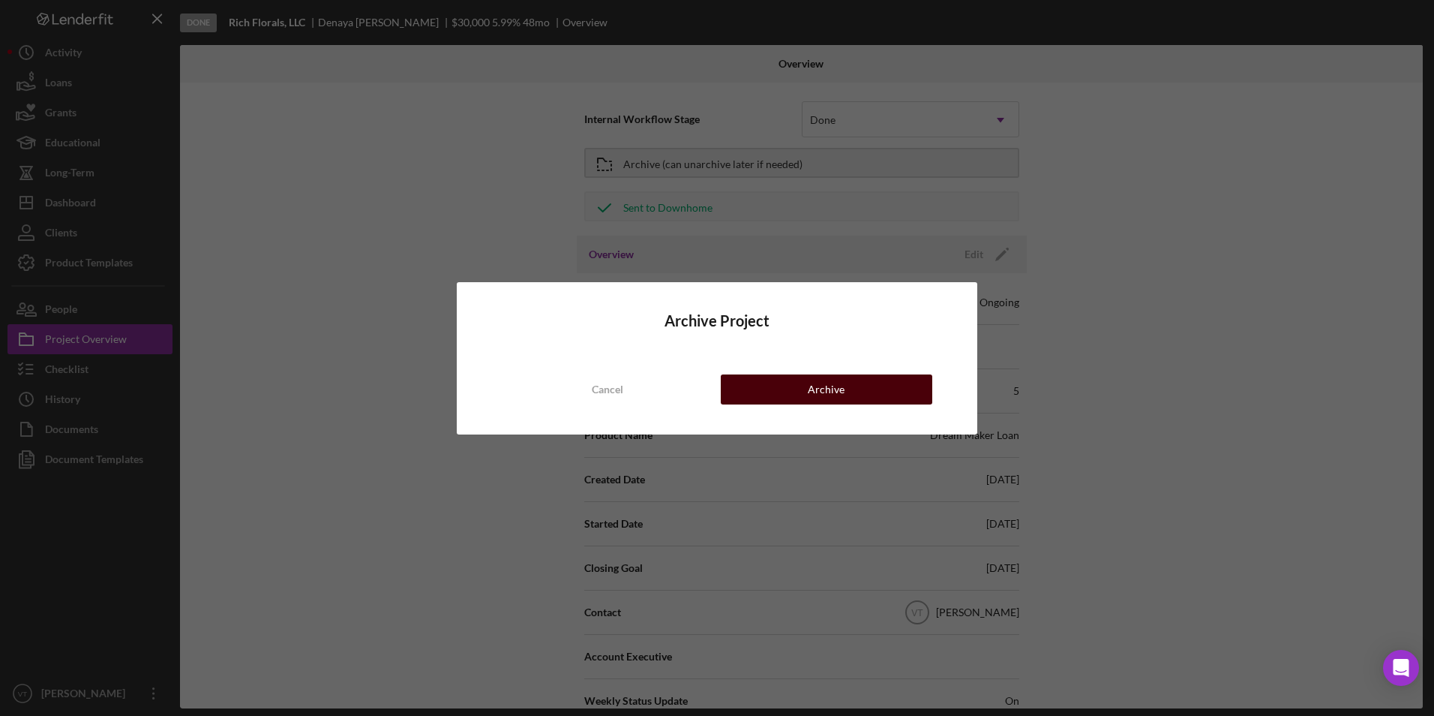
click at [712, 394] on div "Archive" at bounding box center [826, 389] width 37 height 30
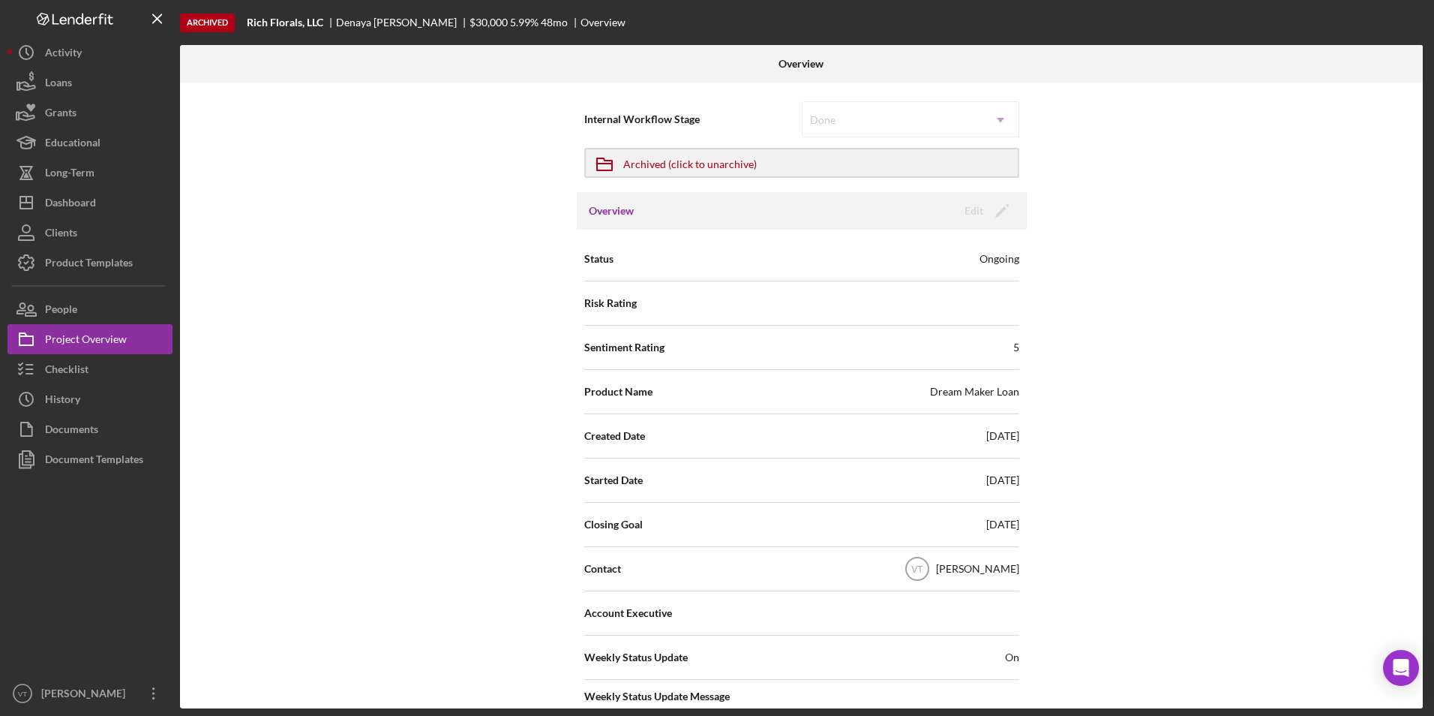
click at [409, 167] on div "Internal Workflow Stage Done Icon/Dropdown Arrow Icon/Archived Archived (click …" at bounding box center [801, 396] width 1243 height 626
click at [101, 200] on button "Icon/Dashboard Dashboard" at bounding box center [90, 203] width 165 height 30
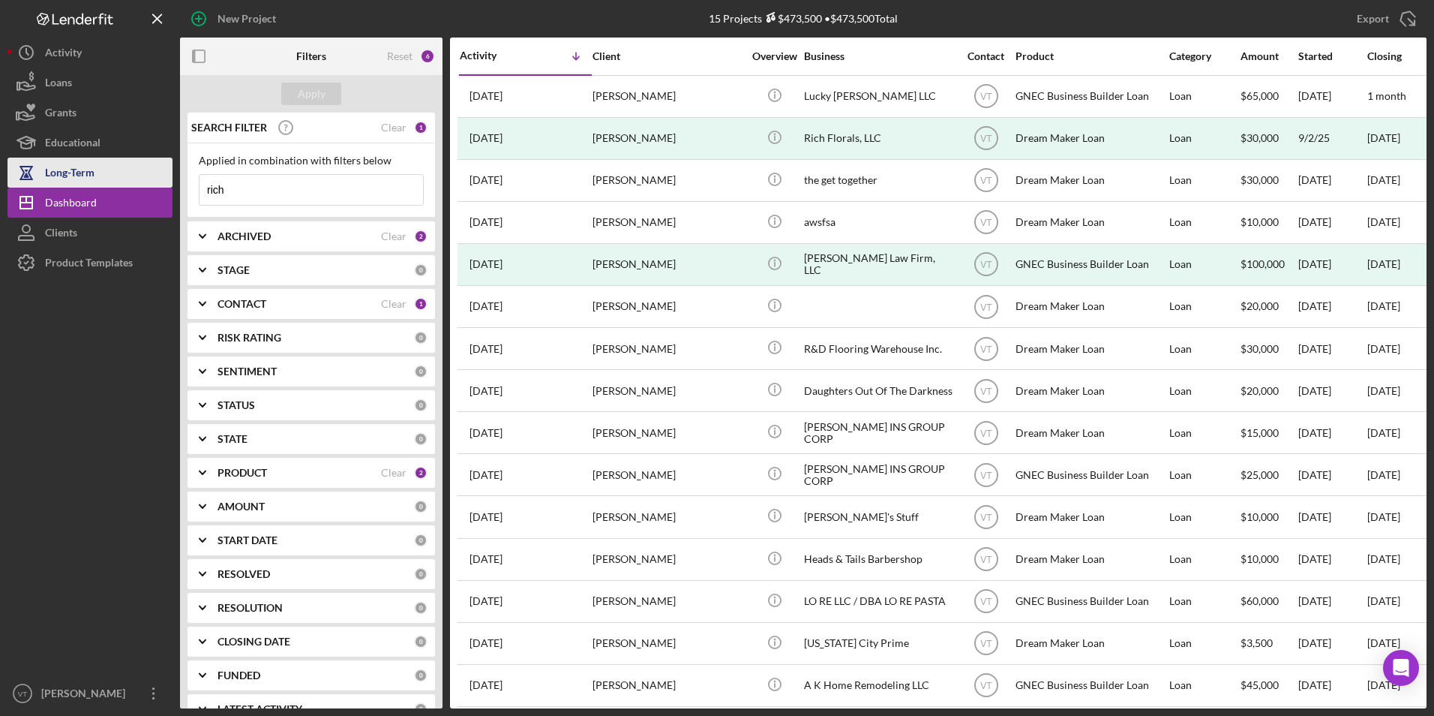
drag, startPoint x: 290, startPoint y: 186, endPoint x: 160, endPoint y: 183, distance: 129.8
click at [160, 183] on div "New Project 15 Projects $473,500 • $473,500 Total rich Export Icon/Export Filte…" at bounding box center [717, 354] width 1419 height 708
click at [317, 80] on div "Apply" at bounding box center [311, 94] width 263 height 38
click at [317, 89] on div "Apply" at bounding box center [312, 94] width 28 height 23
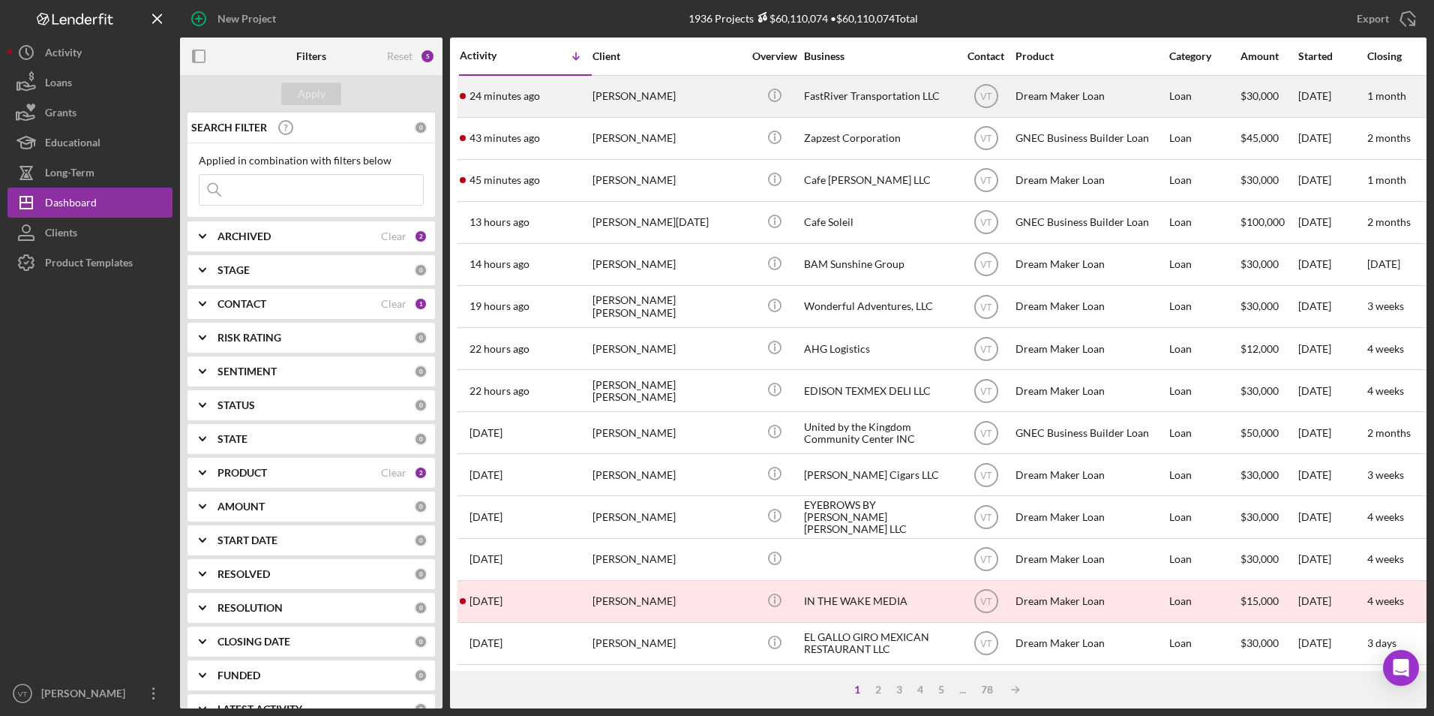
click at [635, 104] on div "Guillermo Murillo" at bounding box center [668, 97] width 150 height 40
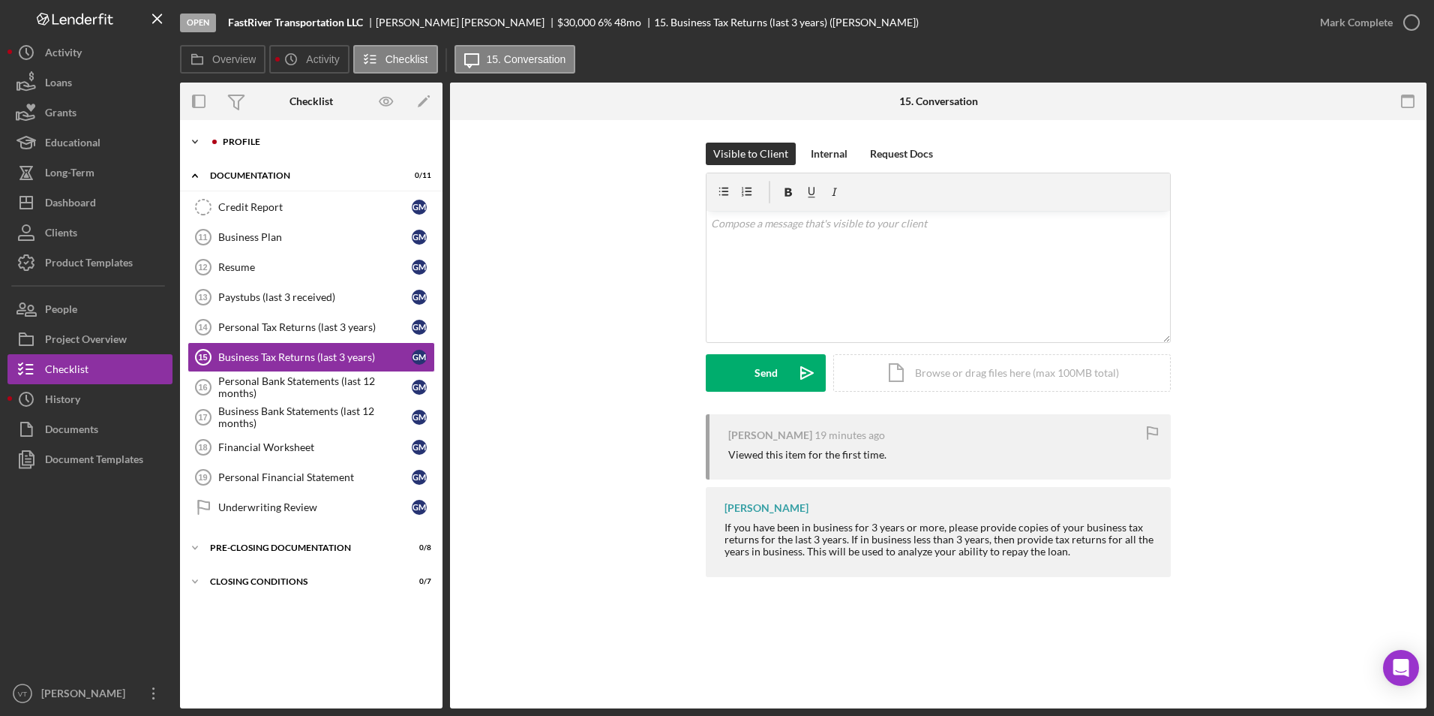
click at [191, 145] on icon "Icon/Expander" at bounding box center [195, 142] width 30 height 30
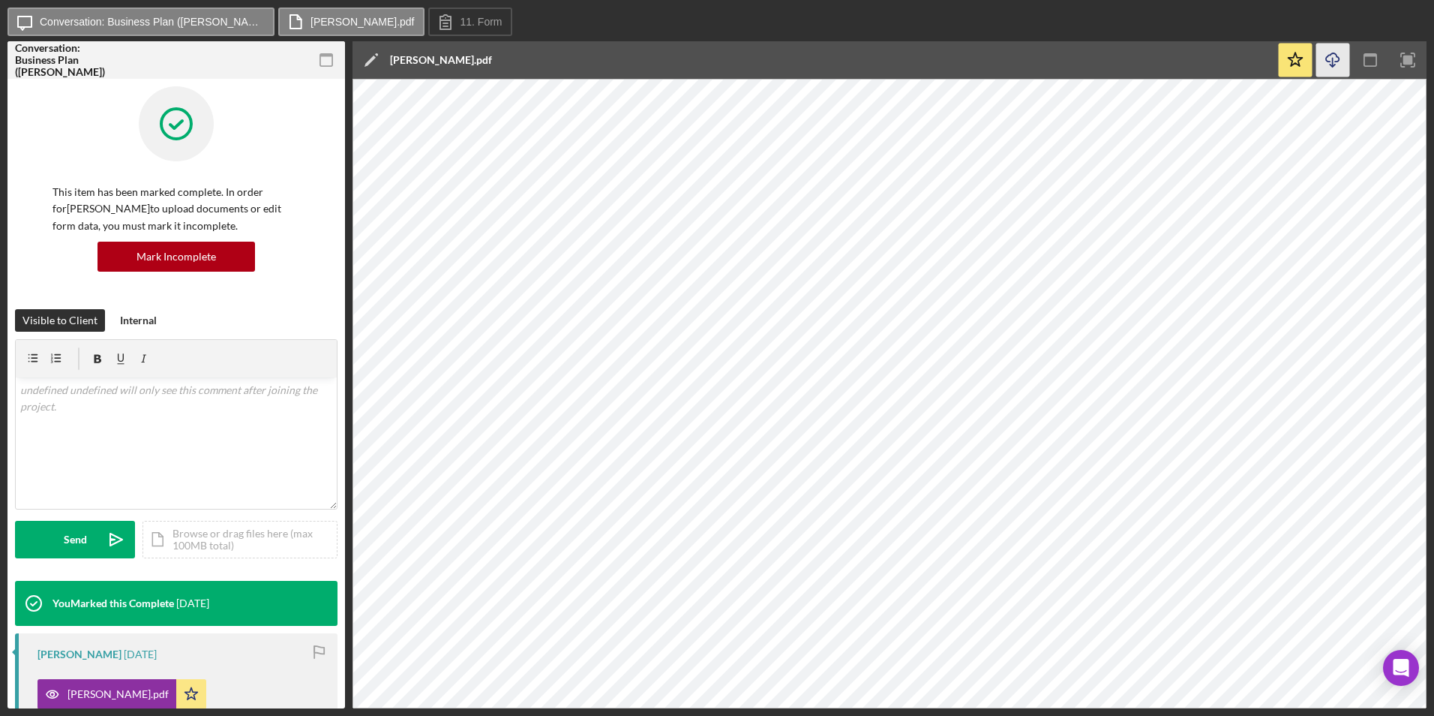
click at [1331, 61] on icon "Icon/Download" at bounding box center [1333, 61] width 34 height 34
